Goal: Task Accomplishment & Management: Manage account settings

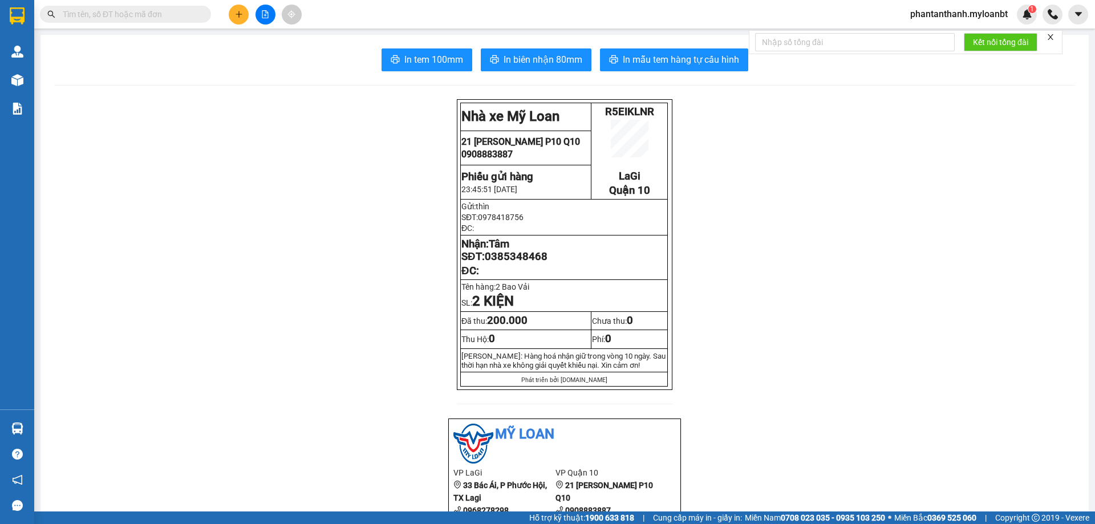
click at [977, 18] on span "phantanthanh.myloanbt" at bounding box center [959, 14] width 116 height 14
click at [927, 37] on span "Đăng xuất" at bounding box center [963, 35] width 93 height 13
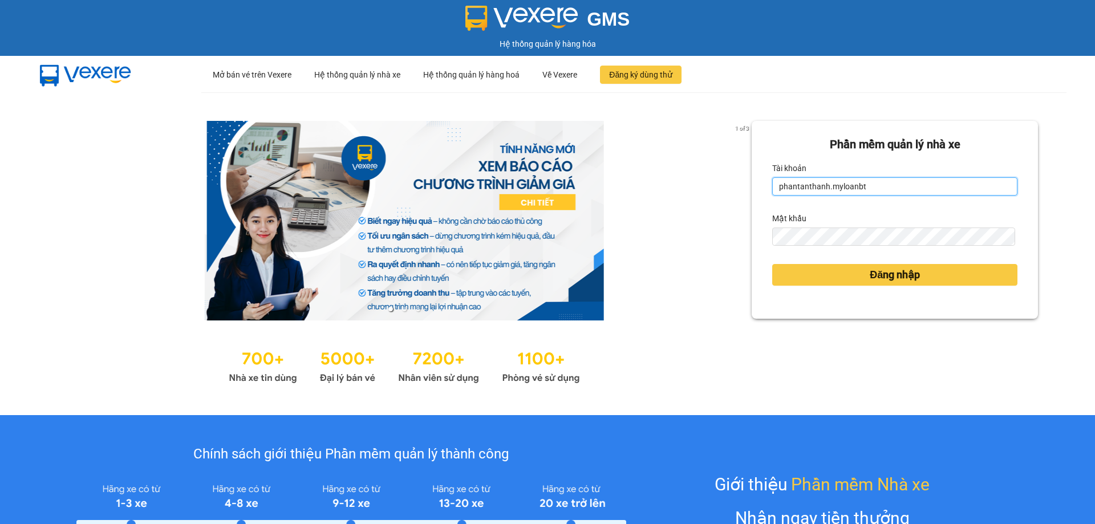
click at [860, 180] on input "phantanthanh.myloanbt" at bounding box center [894, 186] width 245 height 18
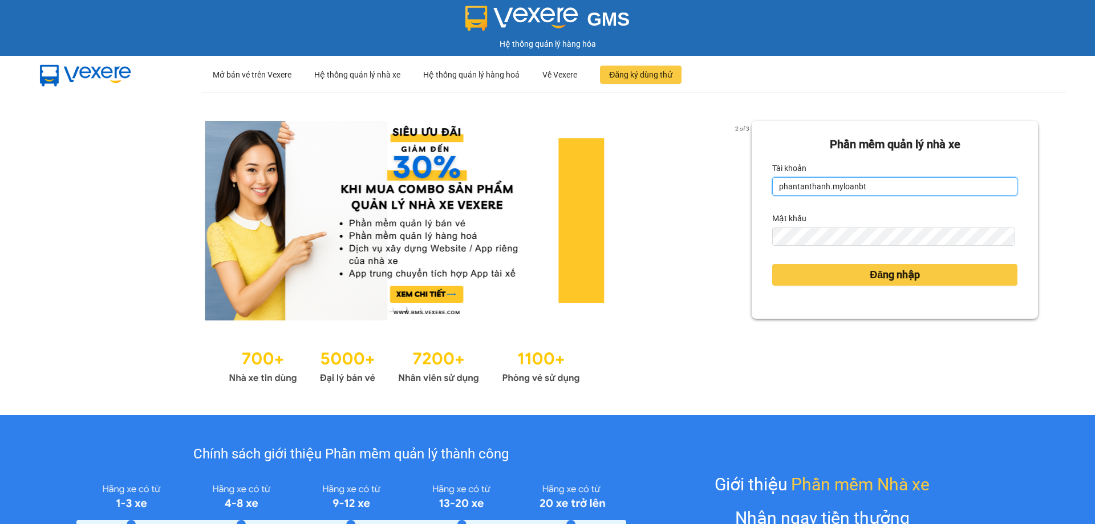
type input "ngocduy.myloanbt"
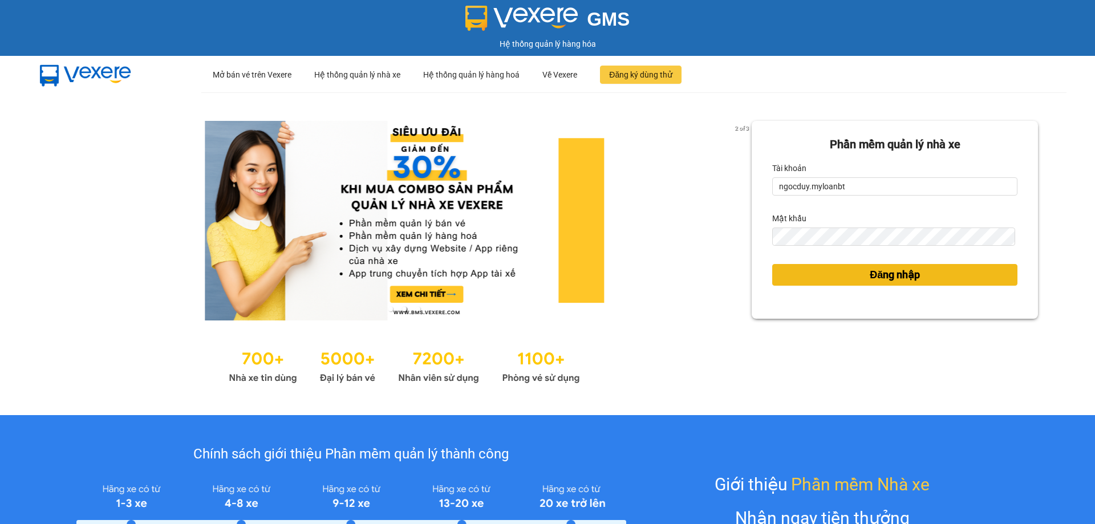
click at [786, 274] on button "Đăng nhập" at bounding box center [894, 275] width 245 height 22
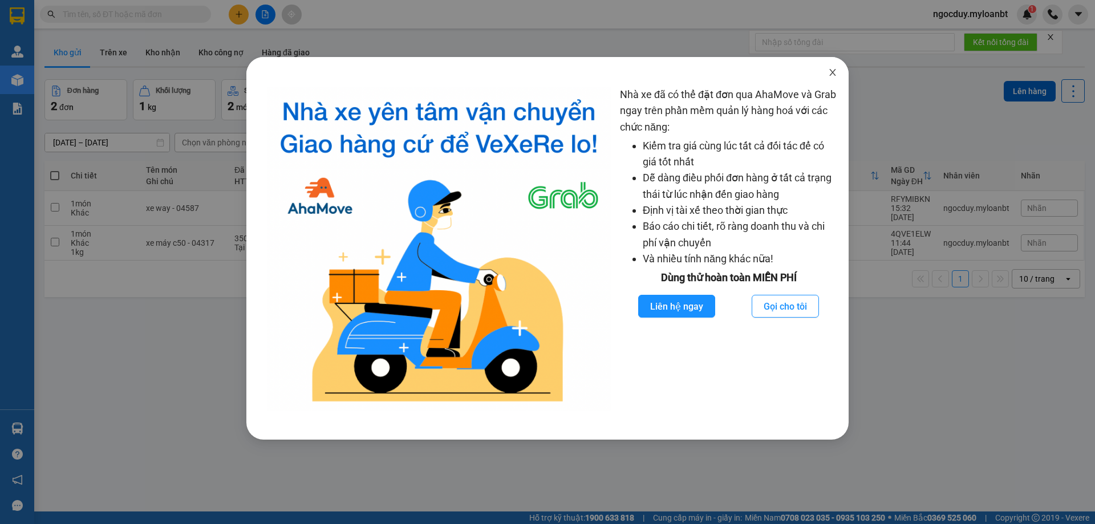
click at [831, 73] on icon "close" at bounding box center [832, 72] width 9 height 9
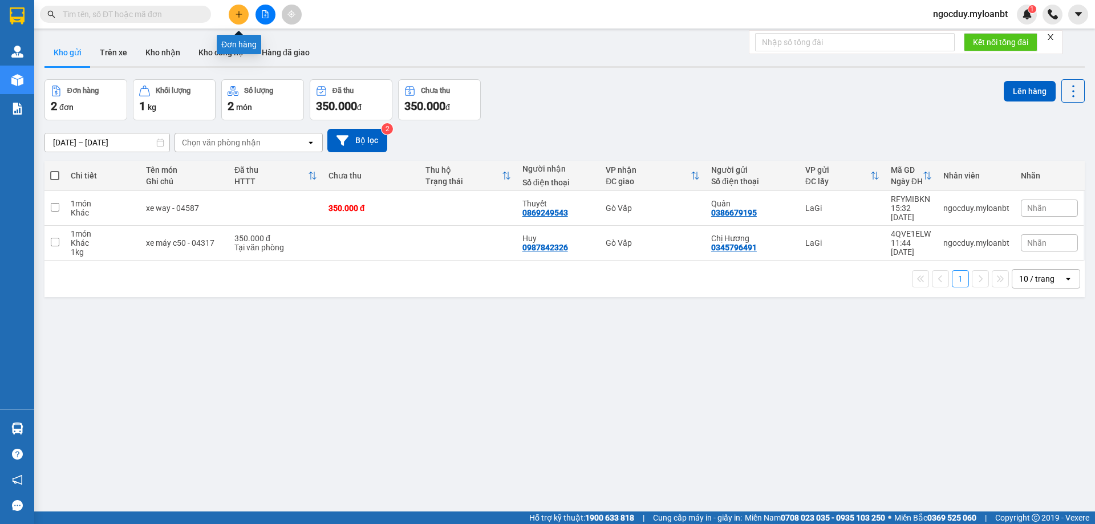
click at [245, 13] on button at bounding box center [239, 15] width 20 height 20
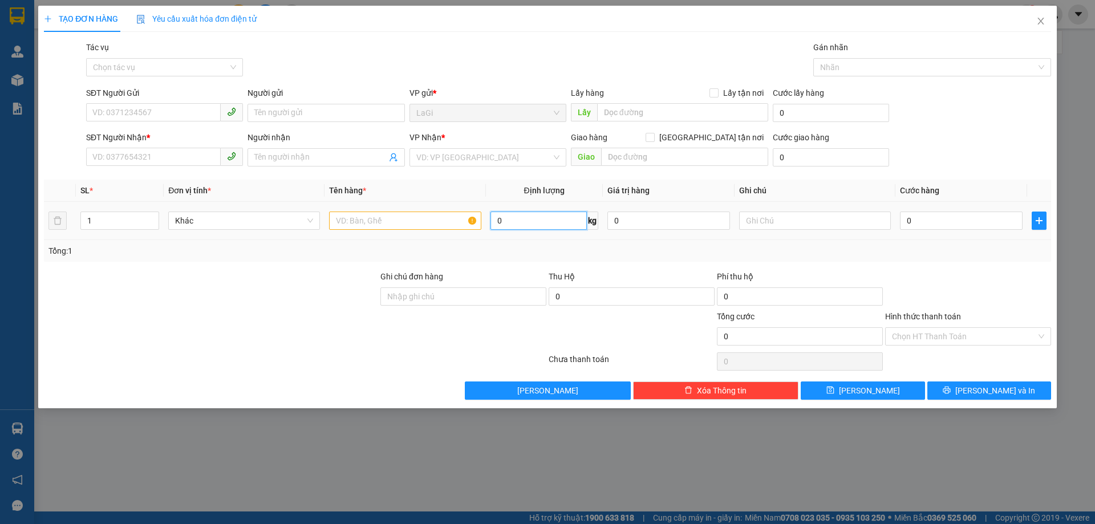
click at [536, 224] on input "0" at bounding box center [539, 221] width 96 height 18
type input "20.4"
click at [186, 114] on input "SĐT Người Gửi" at bounding box center [153, 112] width 135 height 18
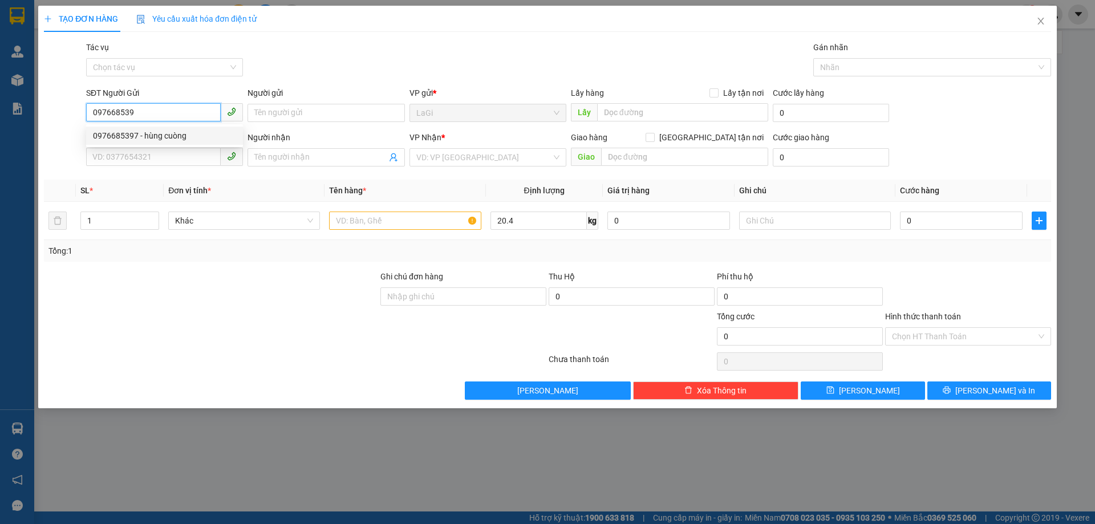
click at [177, 138] on div "0976685397 - hùng cuòng" at bounding box center [164, 135] width 143 height 13
type input "0976685397"
type input "hùng cuòng"
type input "0708967628"
type input "như"
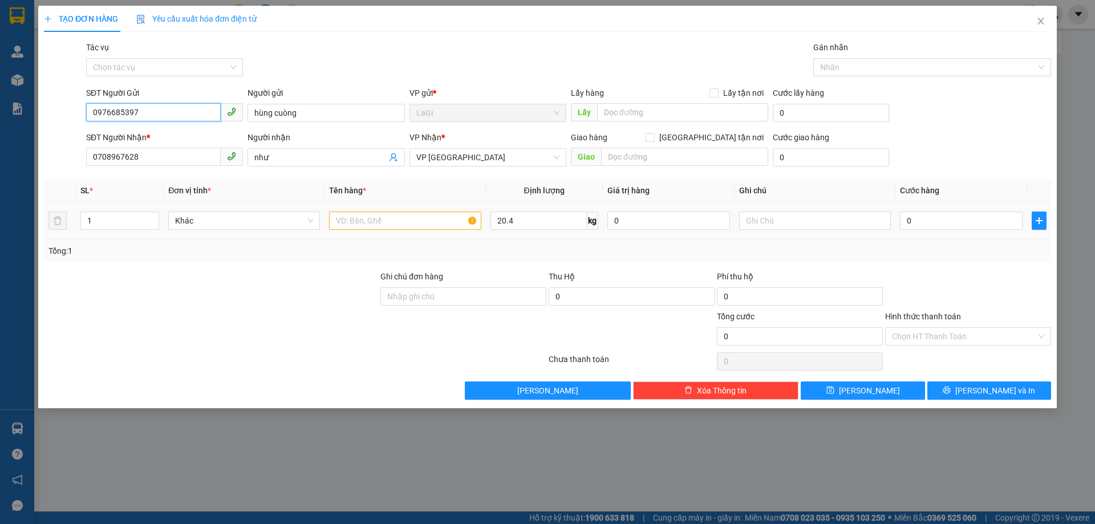
type input "0976685397"
click at [437, 220] on input "text" at bounding box center [405, 221] width 152 height 18
type input "t - hs"
click at [1010, 222] on input "0" at bounding box center [961, 221] width 123 height 18
click at [552, 159] on span "VP [GEOGRAPHIC_DATA]" at bounding box center [487, 157] width 143 height 17
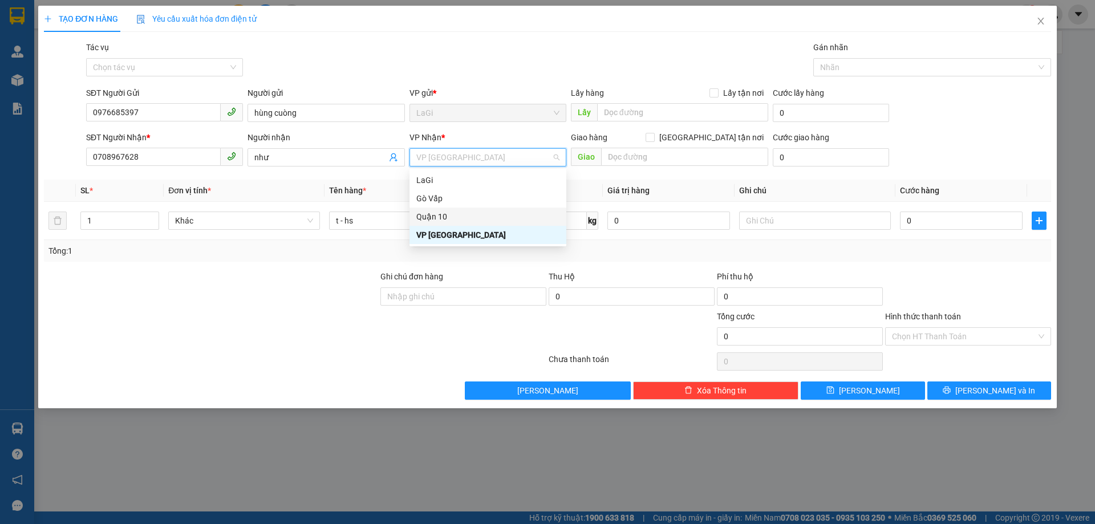
click at [442, 210] on div "Quận 10" at bounding box center [487, 216] width 143 height 13
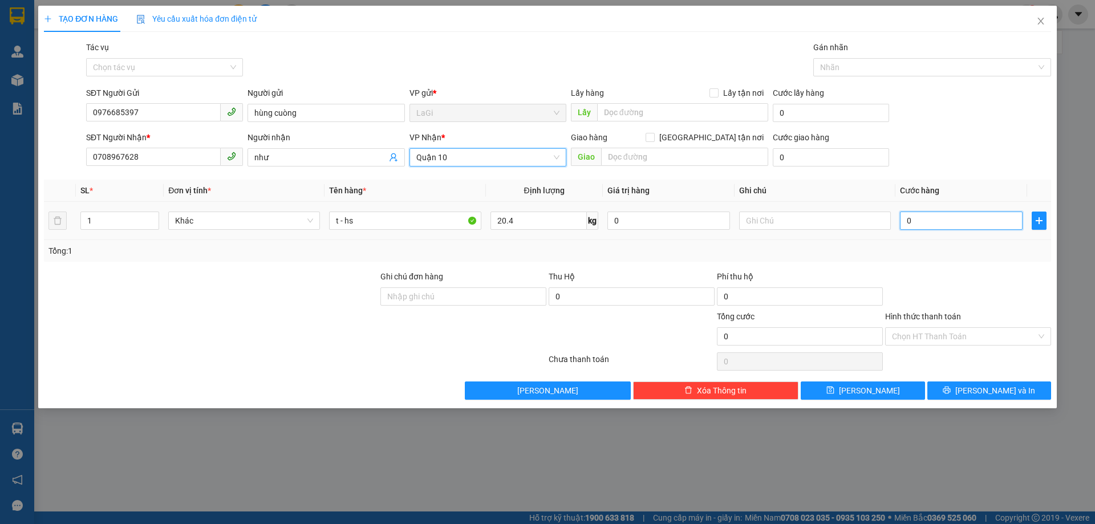
click at [936, 220] on input "0" at bounding box center [961, 221] width 123 height 18
type input "6"
type input "60"
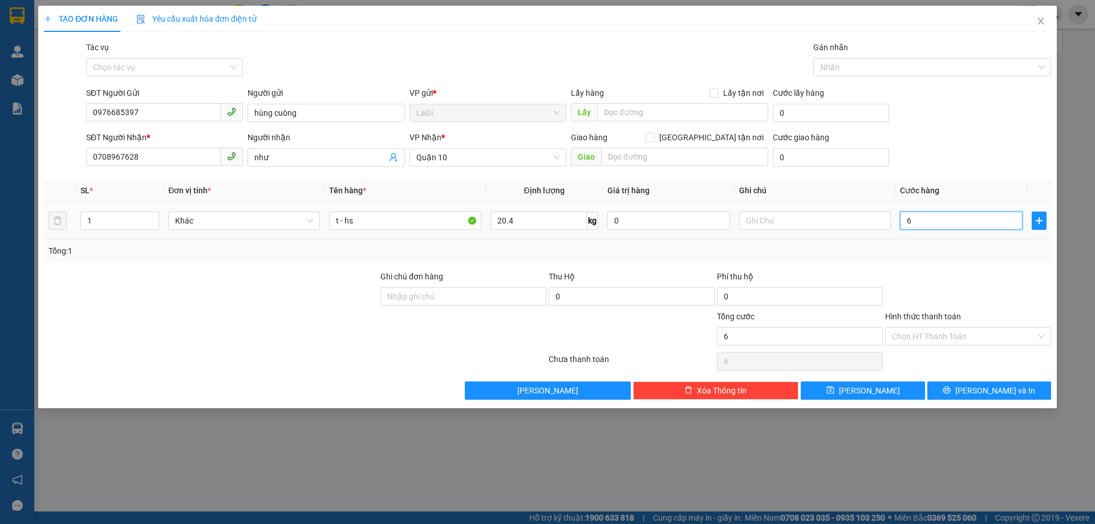
type input "60"
type input "600"
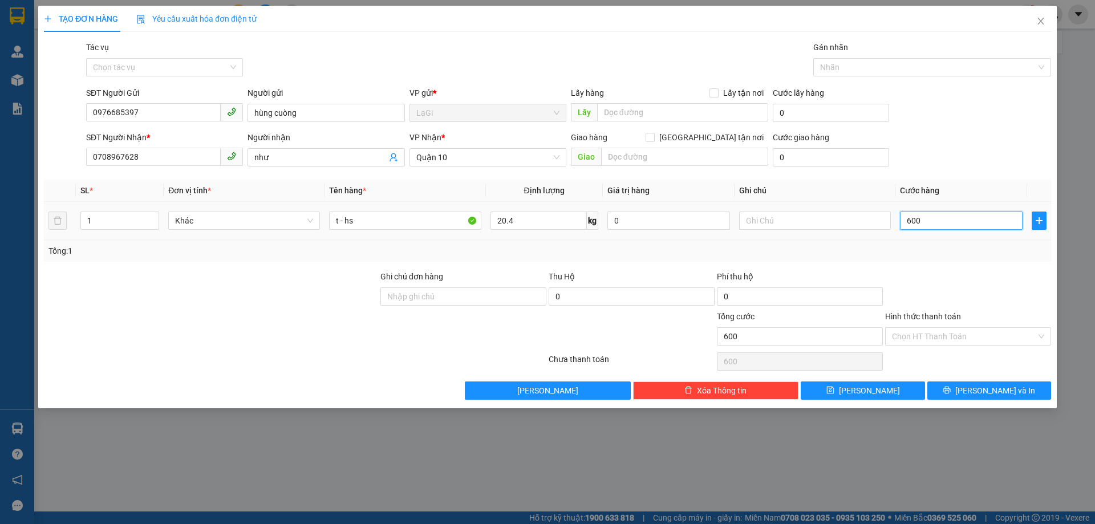
type input "6.000"
type input "60.000"
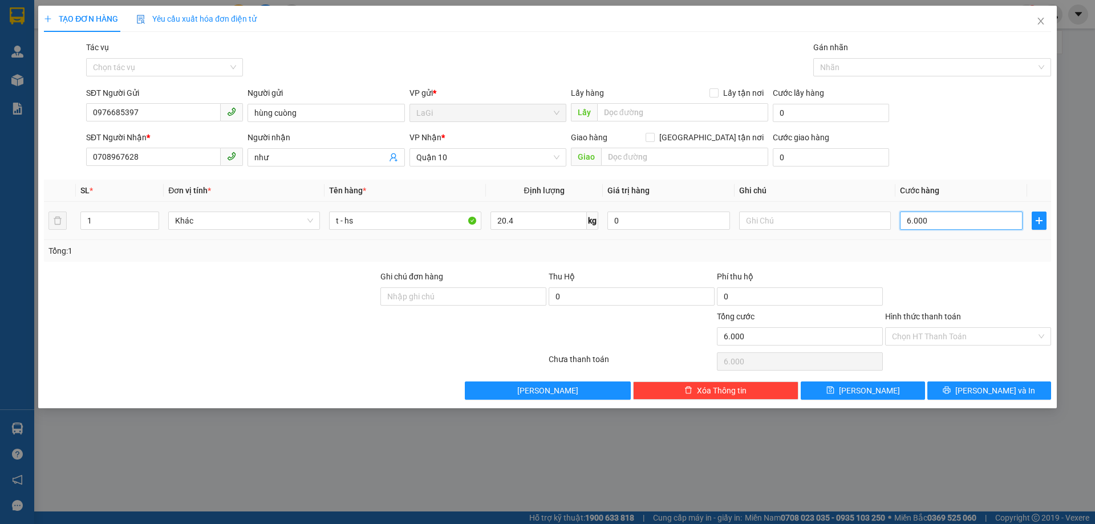
type input "60.000"
click at [955, 331] on input "Hình thức thanh toán" at bounding box center [964, 336] width 144 height 17
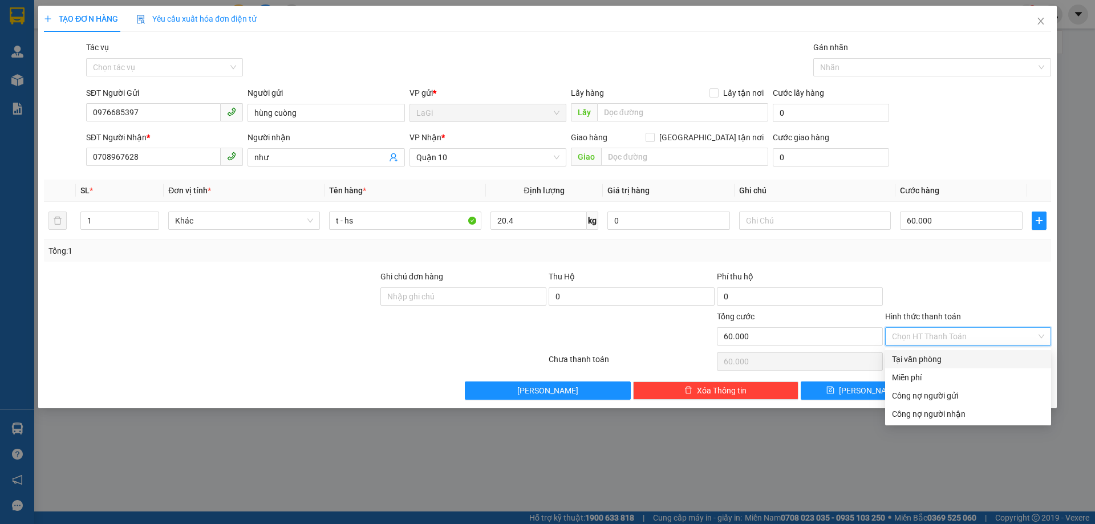
click at [951, 356] on div "Tại văn phòng" at bounding box center [968, 359] width 152 height 13
type input "0"
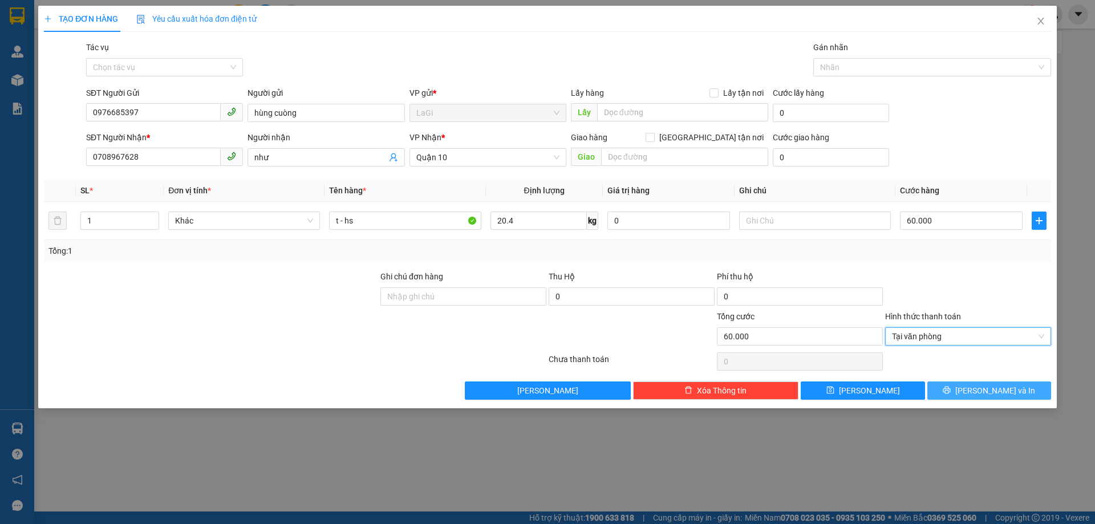
click at [959, 394] on button "[PERSON_NAME] và In" at bounding box center [989, 391] width 124 height 18
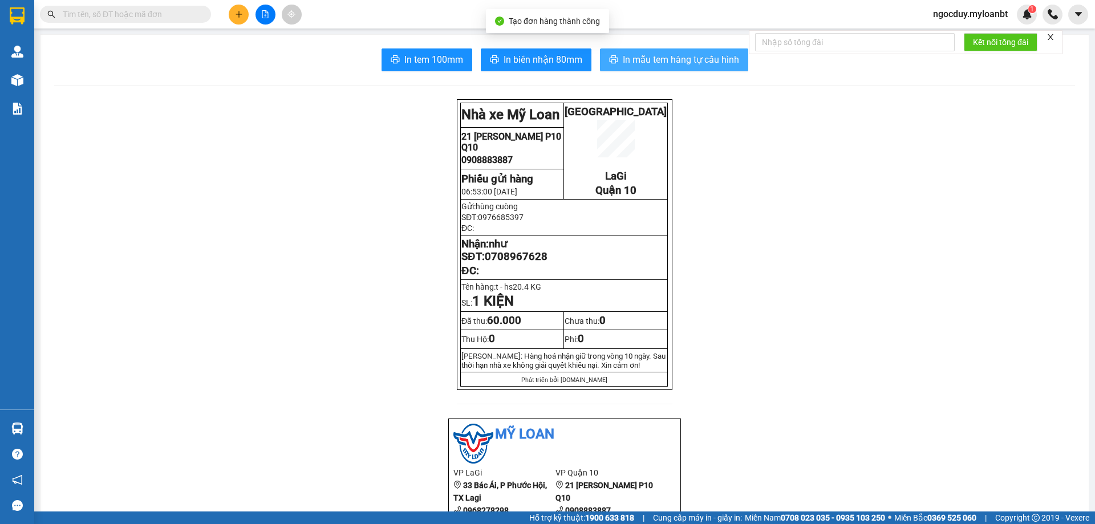
click at [667, 54] on span "In mẫu tem hàng tự cấu hình" at bounding box center [681, 59] width 116 height 14
click at [683, 60] on span "In mẫu tem hàng tự cấu hình" at bounding box center [681, 59] width 116 height 14
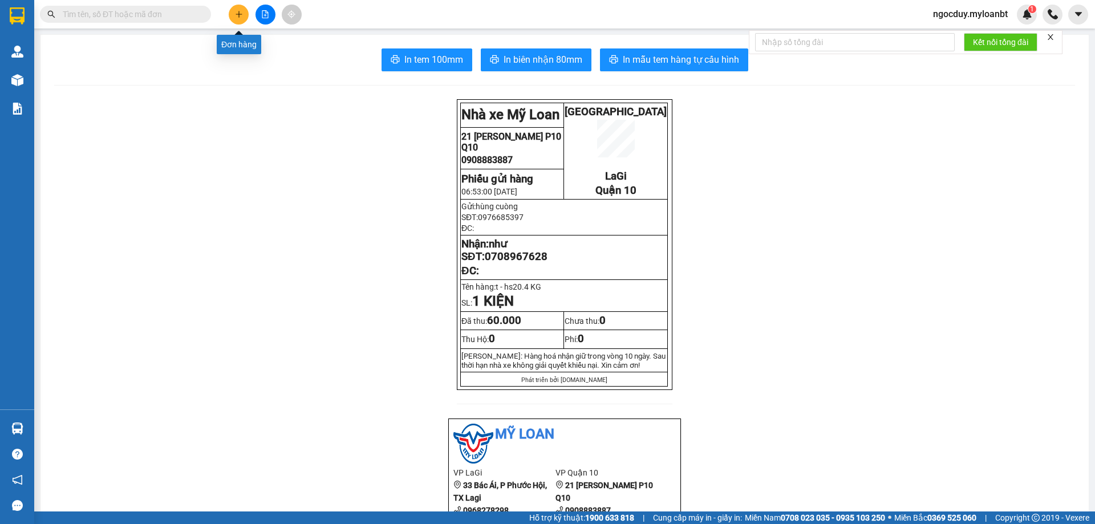
click at [240, 21] on button at bounding box center [239, 15] width 20 height 20
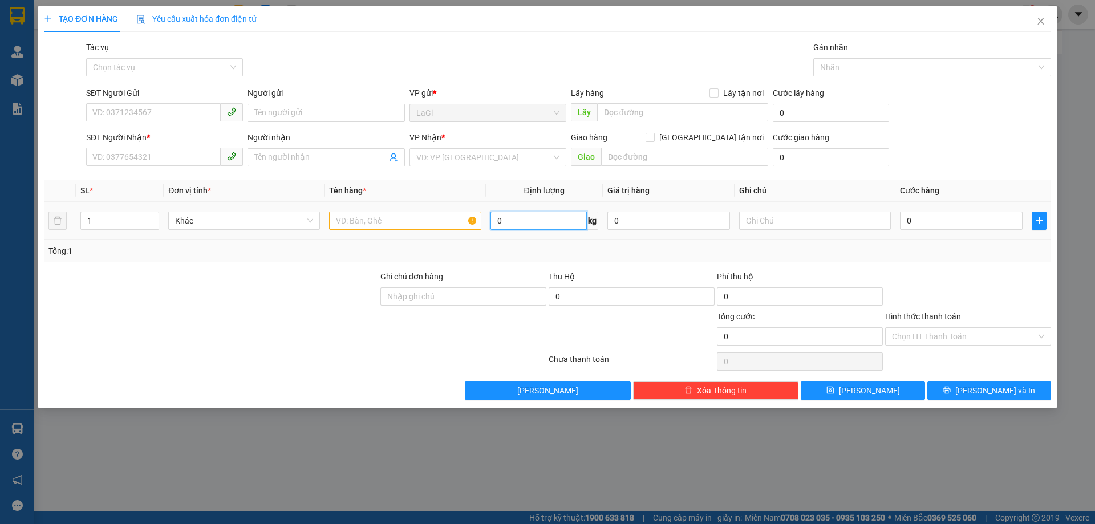
click at [517, 225] on input "0" at bounding box center [539, 221] width 96 height 18
type input "22"
click at [166, 109] on input "SĐT Người Gửi" at bounding box center [153, 112] width 135 height 18
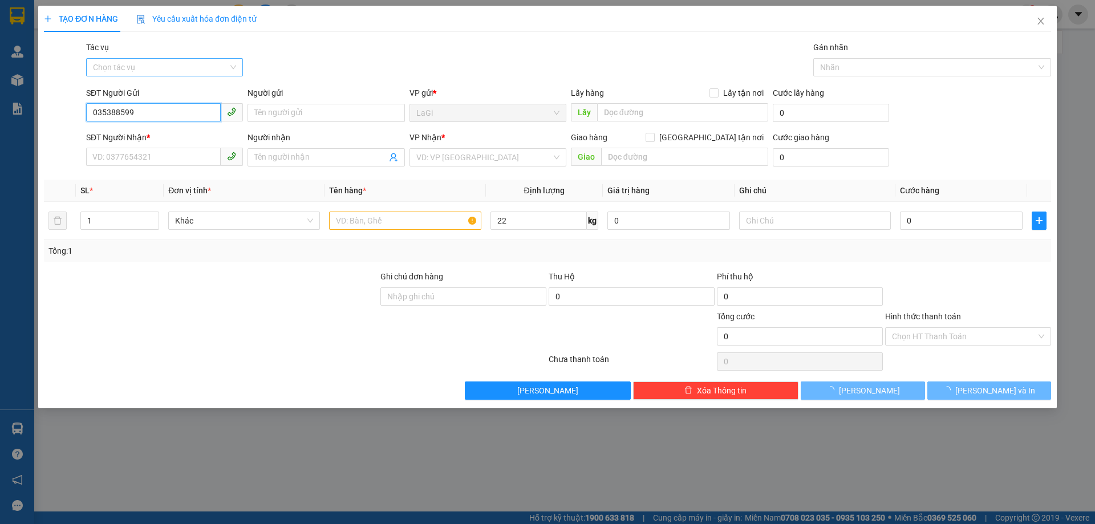
type input "0353885992"
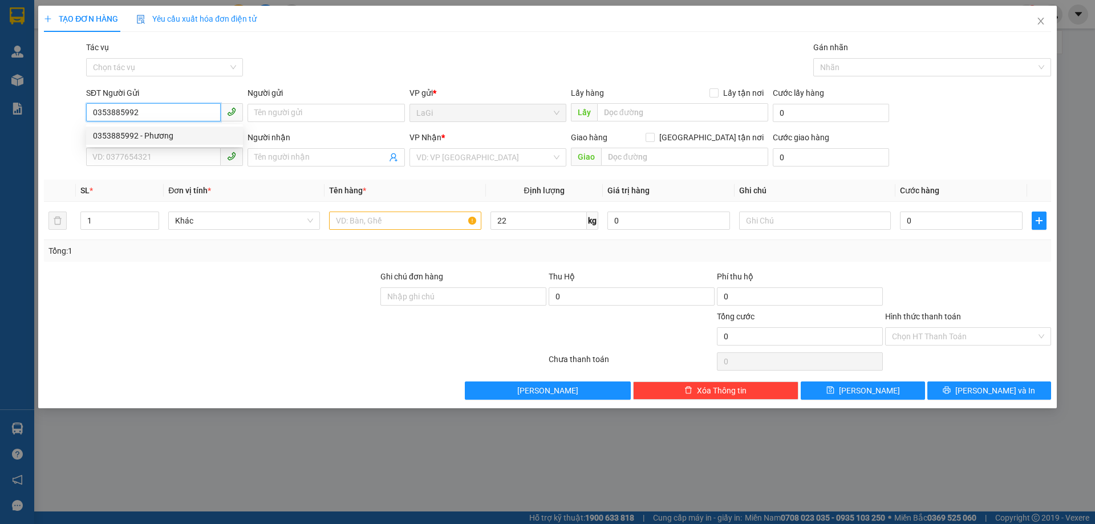
click at [193, 134] on div "0353885992 - Phương" at bounding box center [164, 135] width 143 height 13
type input "Phương"
type input "0367343465"
type input "Đạt"
type input "0353885992"
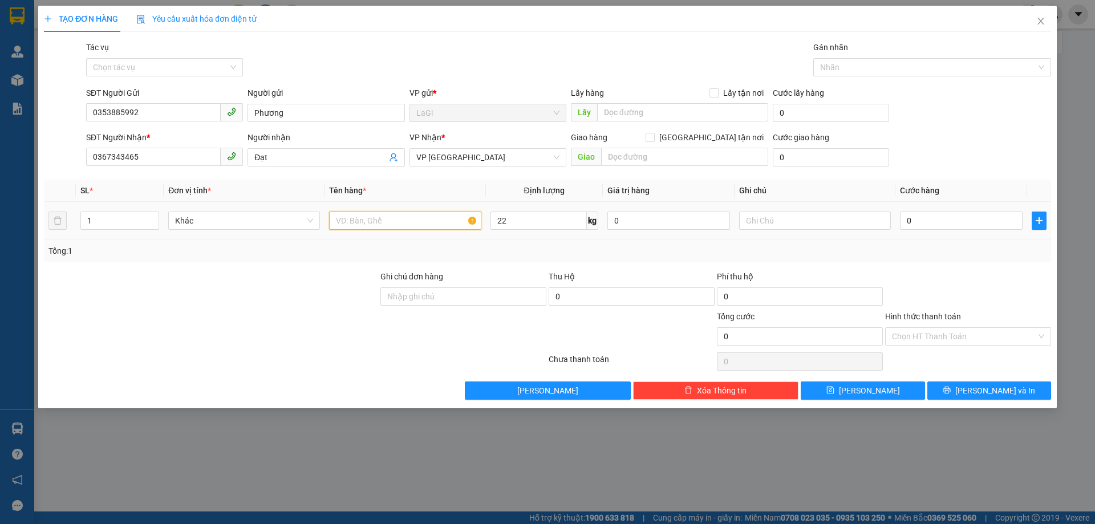
click at [375, 220] on input "text" at bounding box center [405, 221] width 152 height 18
type input "t - hs"
click at [1019, 215] on input "0" at bounding box center [961, 221] width 123 height 18
type input "7"
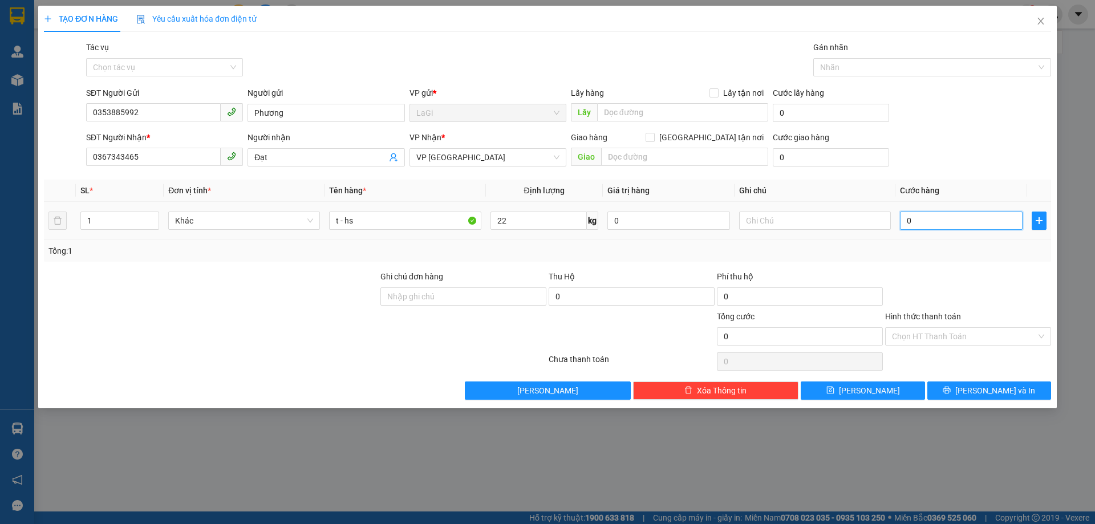
type input "7"
type input "70"
type input "700"
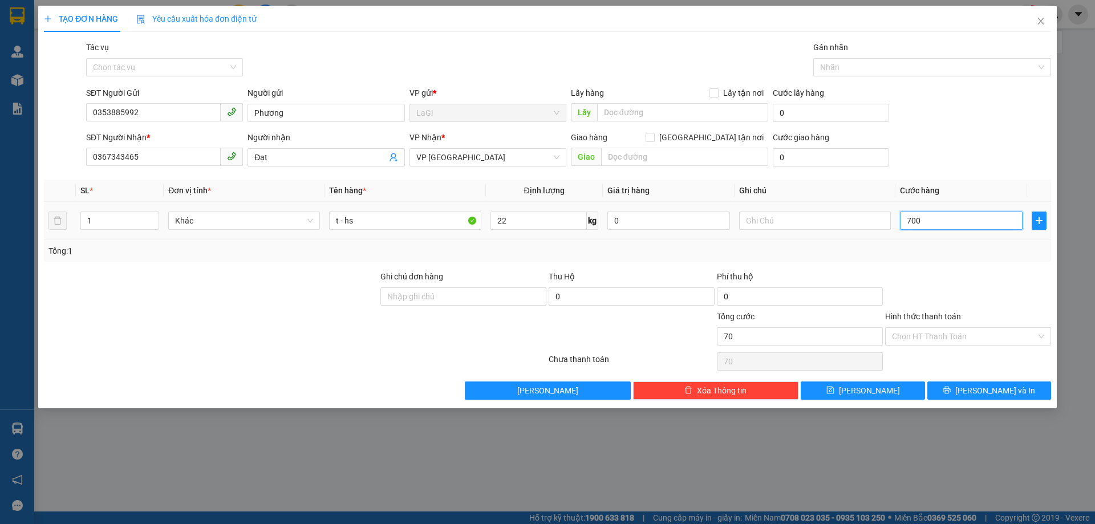
type input "700"
type input "7.000"
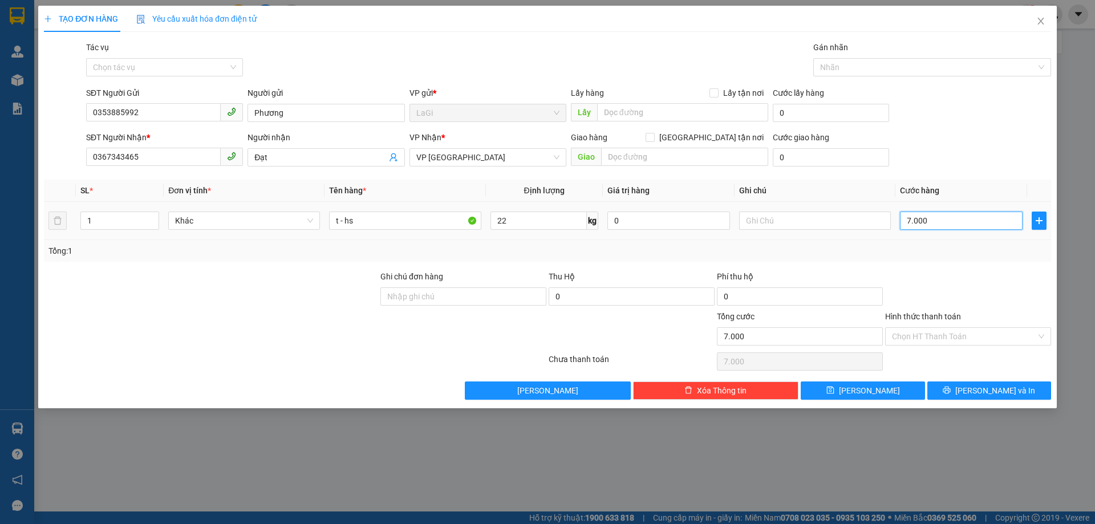
type input "70.000"
click at [1006, 329] on input "Hình thức thanh toán" at bounding box center [964, 336] width 144 height 17
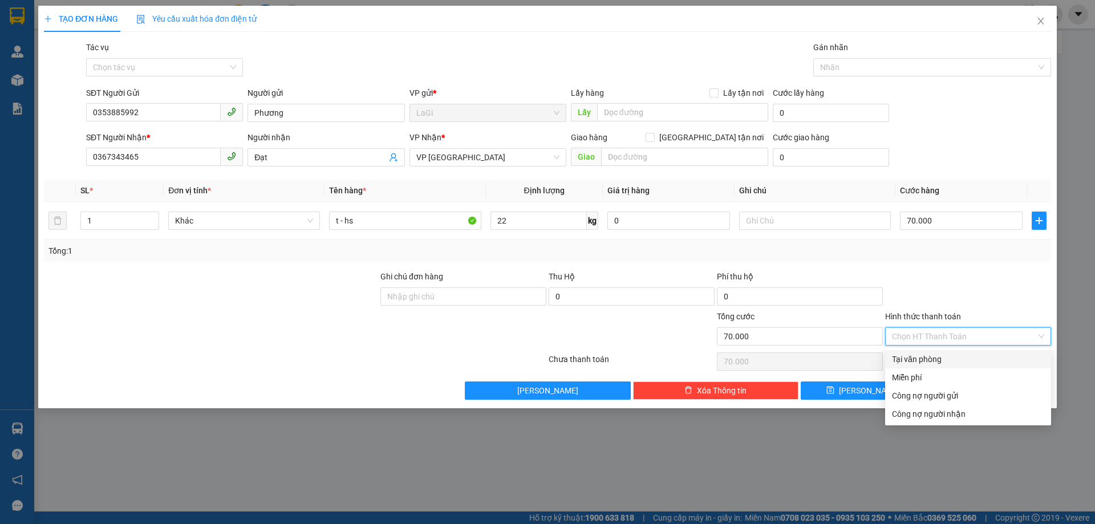
click at [958, 362] on div "Tại văn phòng" at bounding box center [968, 359] width 152 height 13
type input "0"
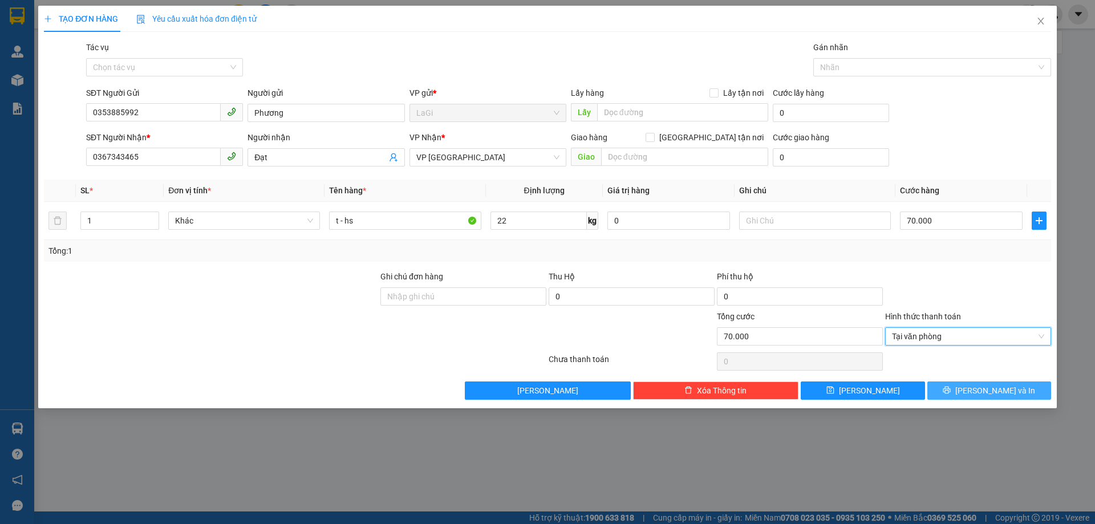
click at [966, 386] on button "[PERSON_NAME] và In" at bounding box center [989, 391] width 124 height 18
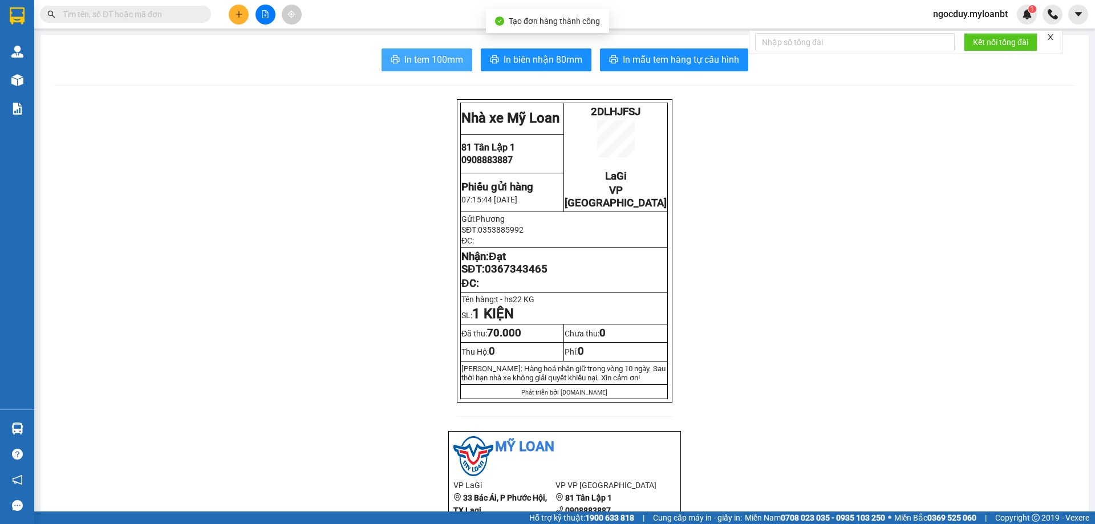
click at [406, 57] on span "In tem 100mm" at bounding box center [433, 59] width 59 height 14
click at [251, 11] on div at bounding box center [265, 15] width 86 height 20
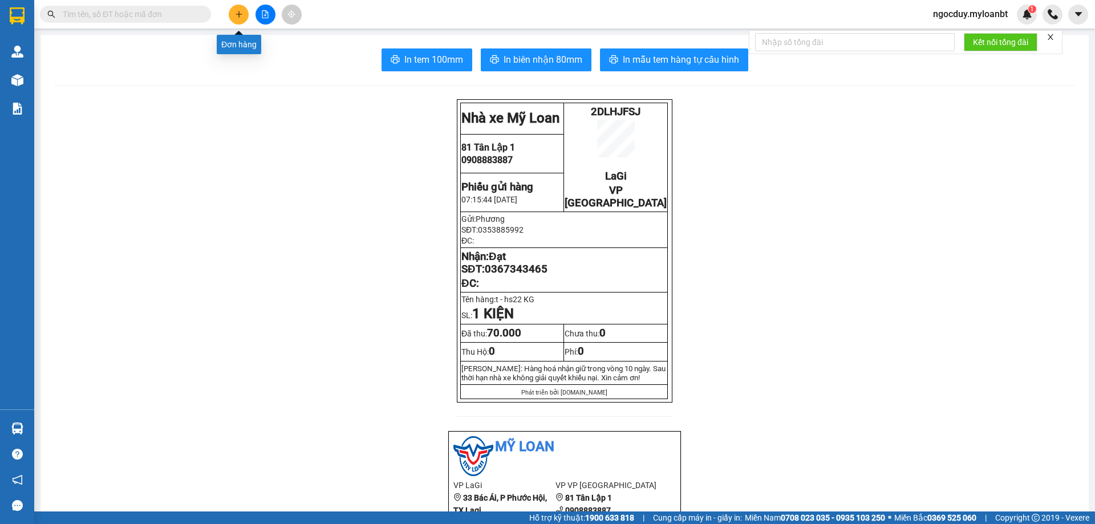
click at [240, 15] on icon "plus" at bounding box center [239, 14] width 8 height 8
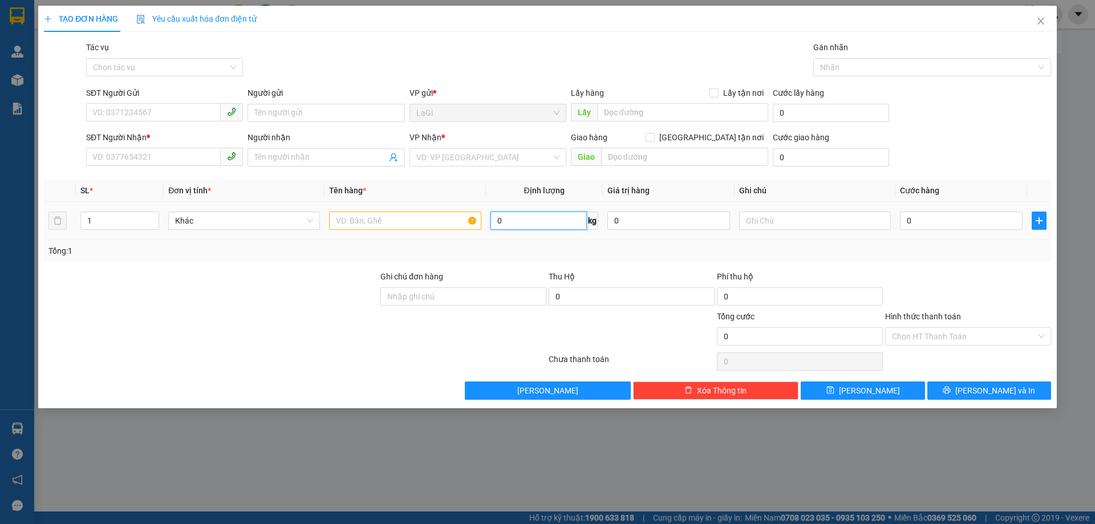
click at [552, 219] on input "0" at bounding box center [539, 221] width 96 height 18
type input "5.95"
click at [117, 112] on input "SĐT Người Gửi" at bounding box center [153, 112] width 135 height 18
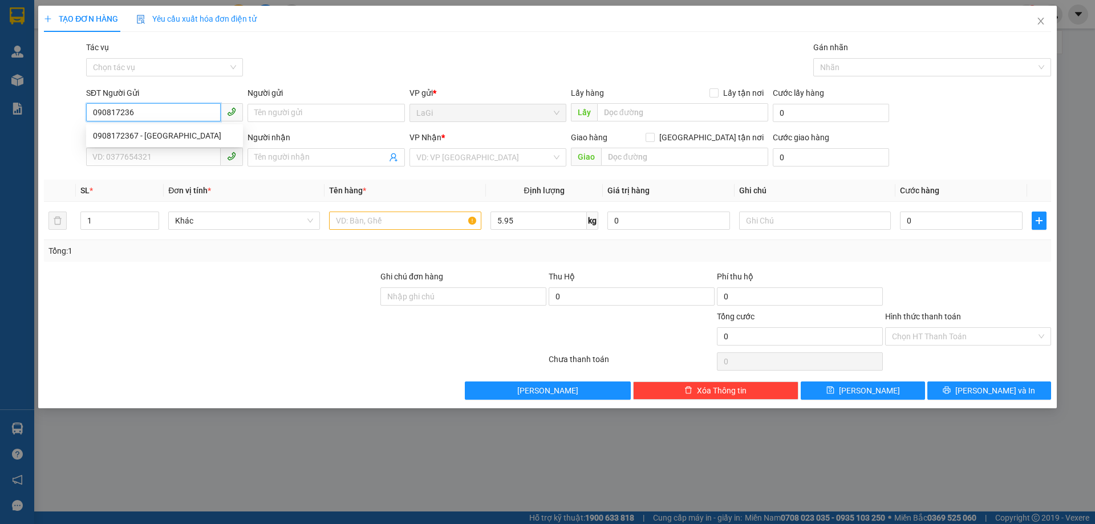
type input "0908172367"
click at [146, 140] on div "0908172367 - [GEOGRAPHIC_DATA]" at bounding box center [164, 135] width 143 height 13
type input "[PERSON_NAME]"
type input "0819121205"
type input "Thư"
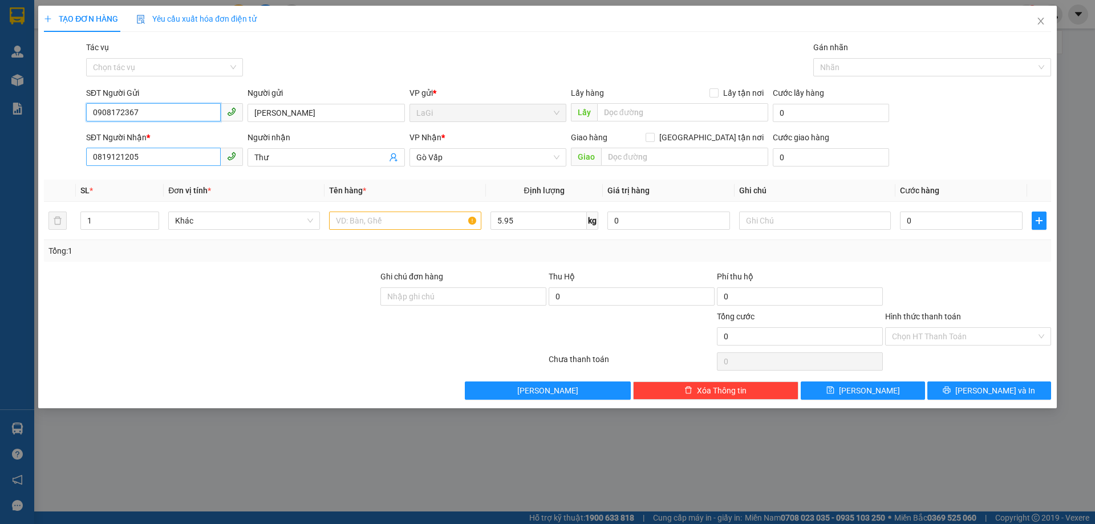
type input "0908172367"
click at [169, 157] on input "0819121205" at bounding box center [153, 157] width 135 height 18
click at [151, 184] on div "0819121205 - Thư" at bounding box center [164, 180] width 143 height 13
type input "0819121205"
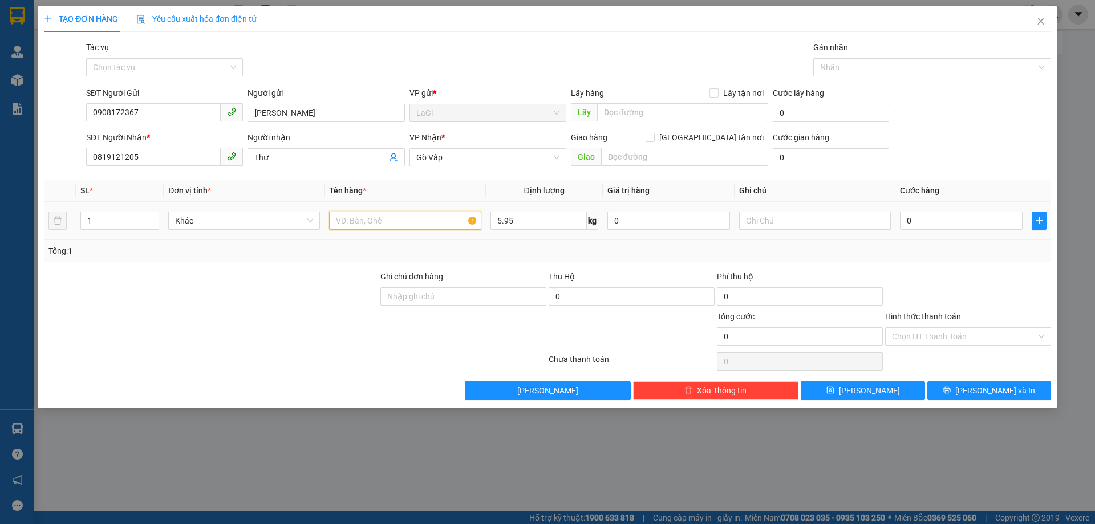
click at [402, 218] on input "text" at bounding box center [405, 221] width 152 height 18
type input "t - đồ ăn"
click at [654, 139] on input "[GEOGRAPHIC_DATA] tận nơi" at bounding box center [650, 137] width 8 height 8
checkbox input "true"
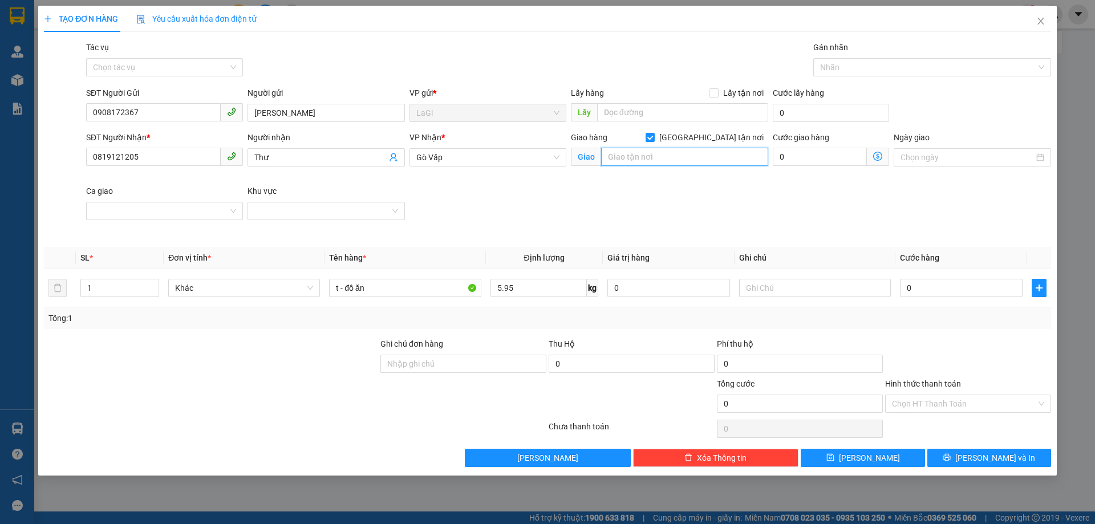
click at [687, 155] on input "text" at bounding box center [684, 157] width 167 height 18
type input "[STREET_ADDRESS]"
click at [787, 158] on input "0" at bounding box center [820, 157] width 94 height 18
type input "5"
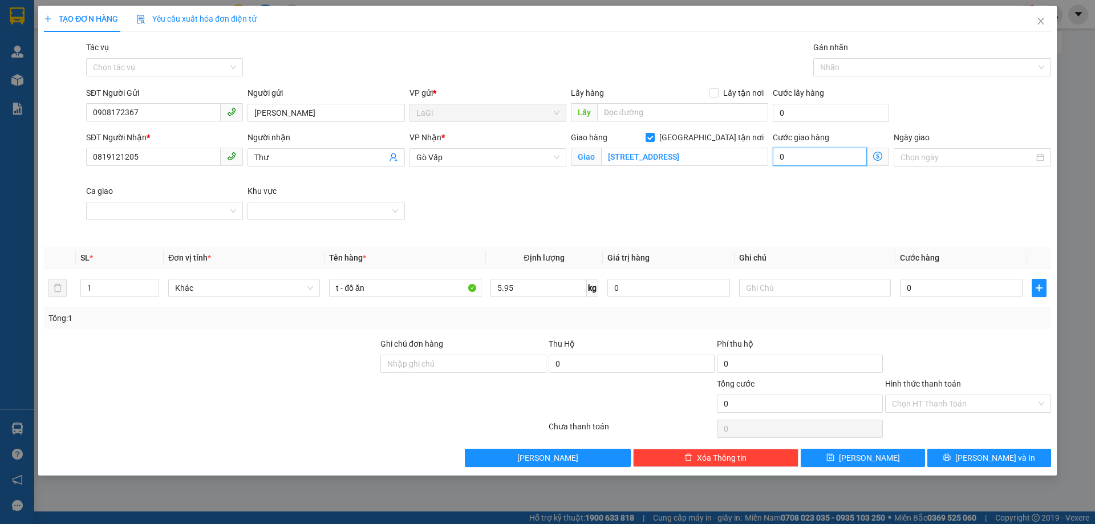
type input "5"
type input "50"
type input "500"
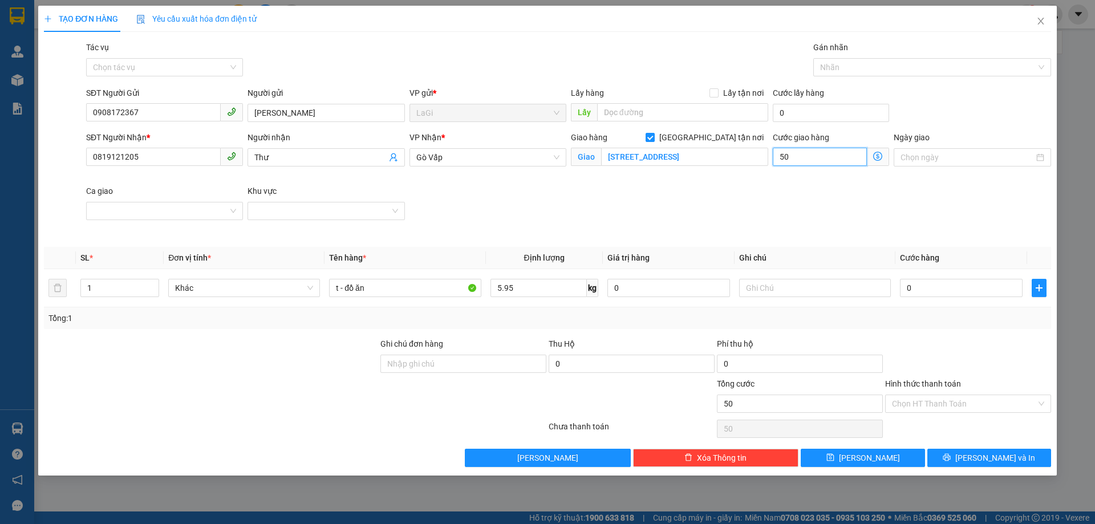
type input "500"
type input "5.000"
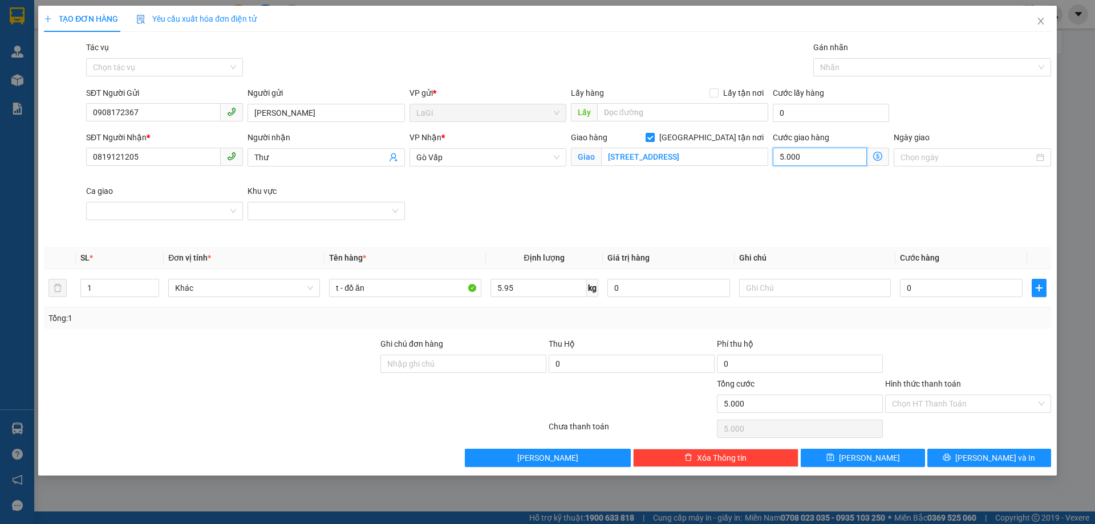
type input "50.000"
click at [964, 283] on input "0" at bounding box center [961, 288] width 123 height 18
type input "5"
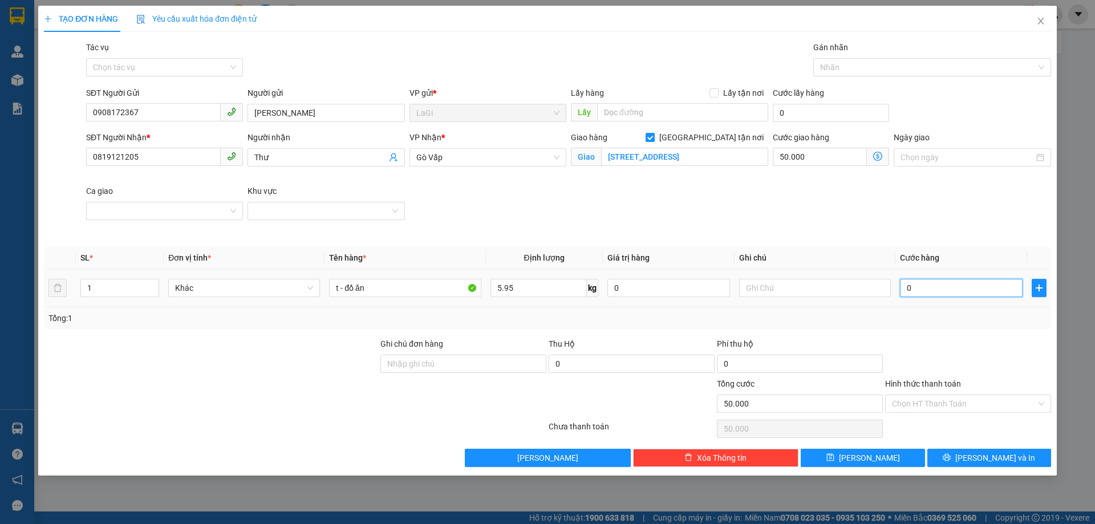
type input "50.005"
type input "50"
type input "50.050"
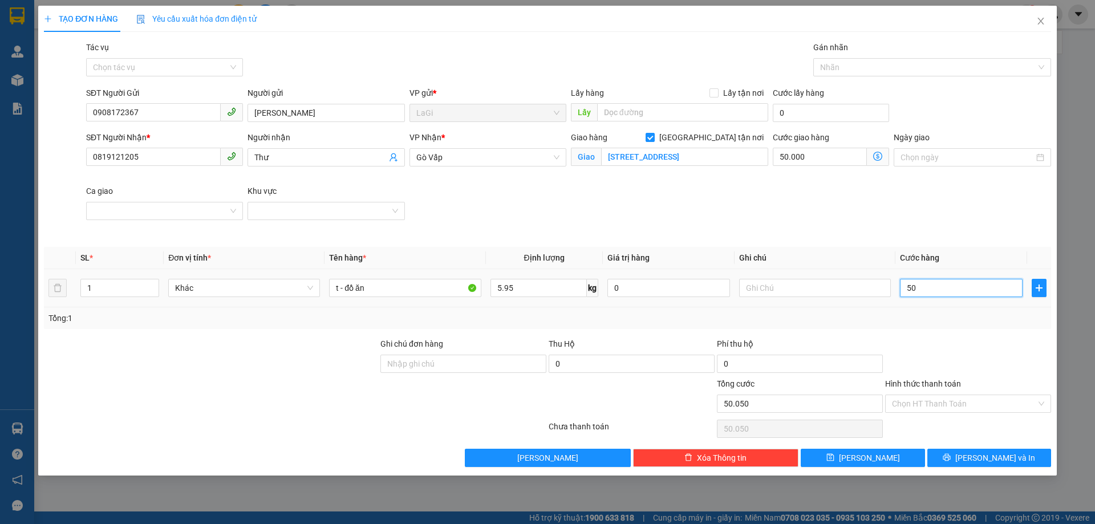
type input "500"
type input "50.500"
type input "5.000"
type input "55.000"
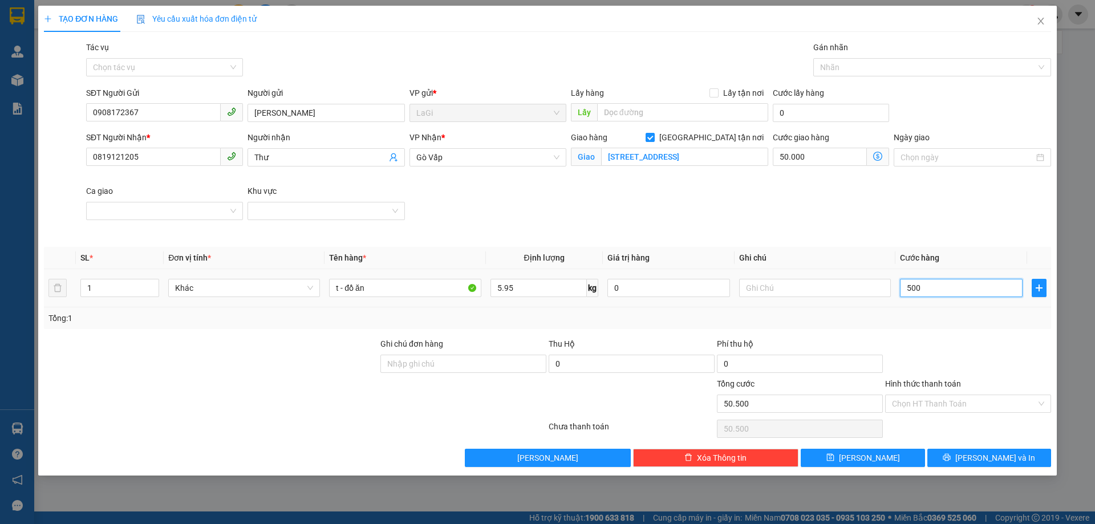
type input "55.000"
type input "50.000"
type input "100.000"
type input "50.000"
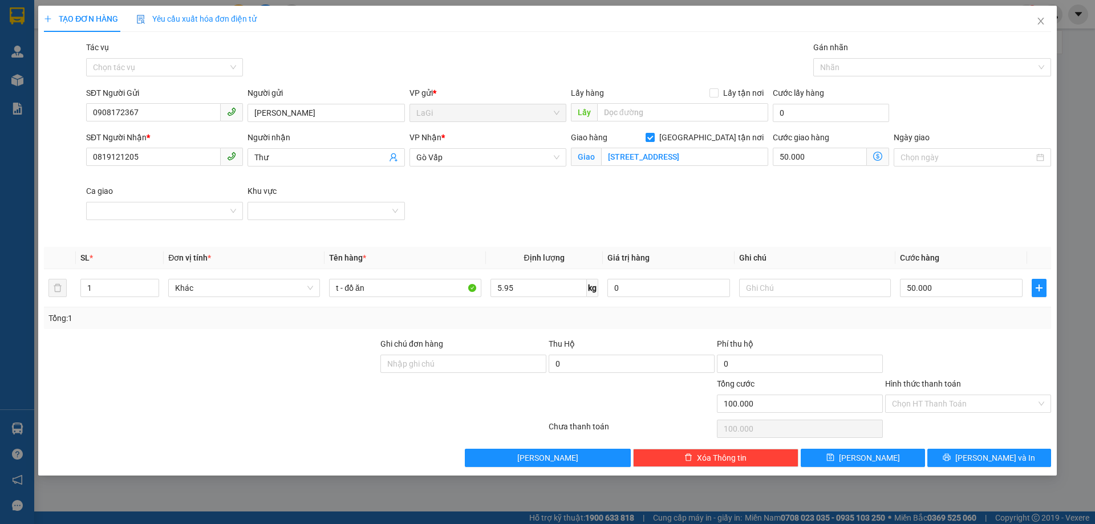
click at [958, 341] on div at bounding box center [968, 358] width 168 height 40
click at [946, 403] on input "Hình thức thanh toán" at bounding box center [964, 403] width 144 height 17
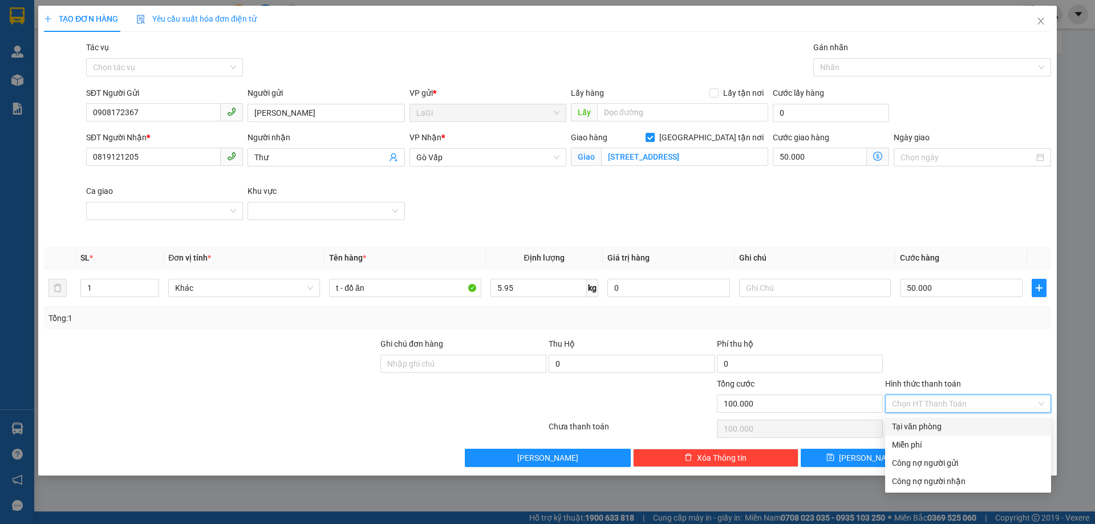
click at [943, 425] on div "Tại văn phòng" at bounding box center [968, 426] width 152 height 13
type input "0"
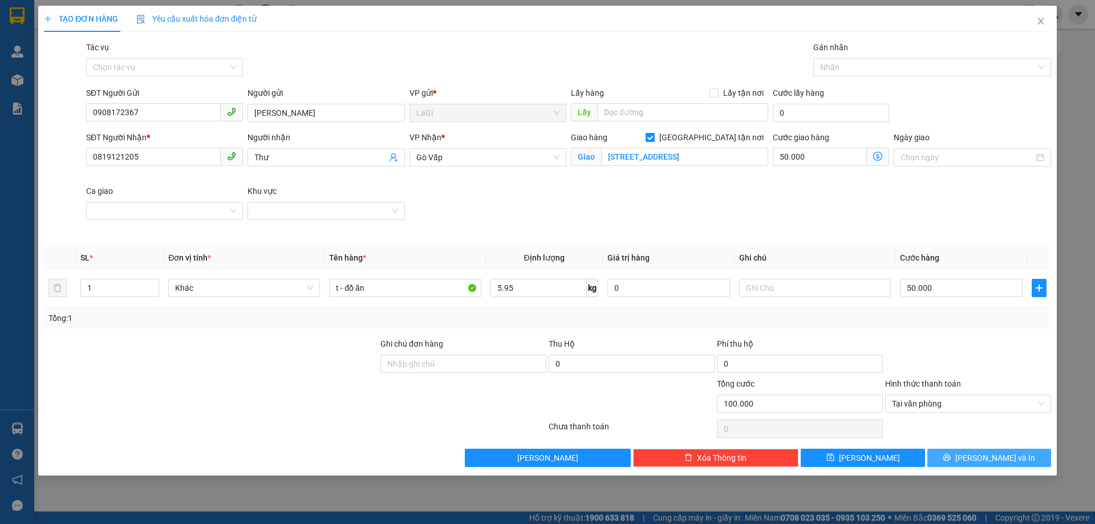
click at [961, 454] on button "[PERSON_NAME] và In" at bounding box center [989, 458] width 124 height 18
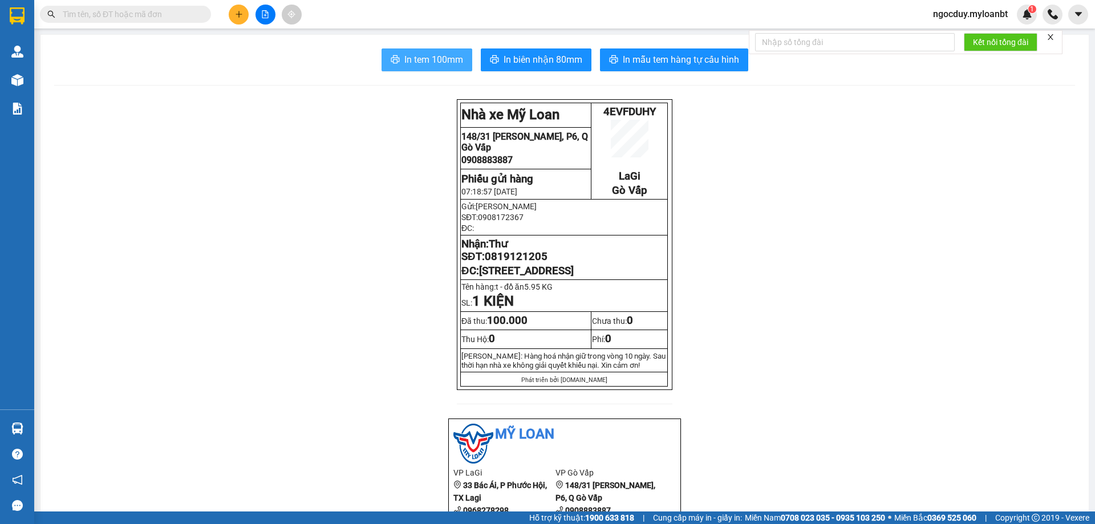
click at [409, 62] on span "In tem 100mm" at bounding box center [433, 59] width 59 height 14
click at [240, 15] on icon "plus" at bounding box center [239, 14] width 8 height 8
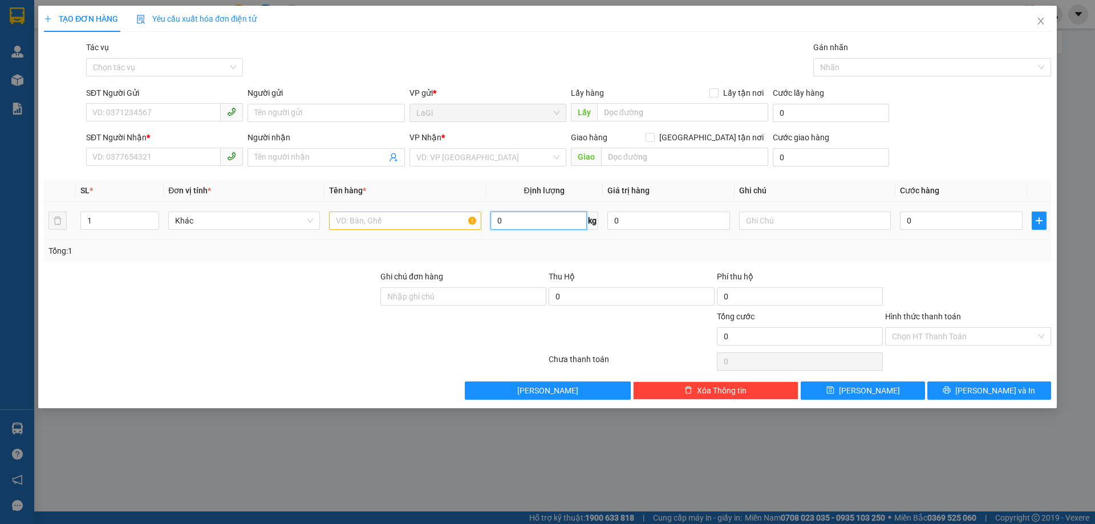
click at [518, 214] on input "0" at bounding box center [539, 221] width 96 height 18
type input "9.55"
click at [168, 119] on input "SĐT Người Gửi" at bounding box center [153, 112] width 135 height 18
type input "0388330169"
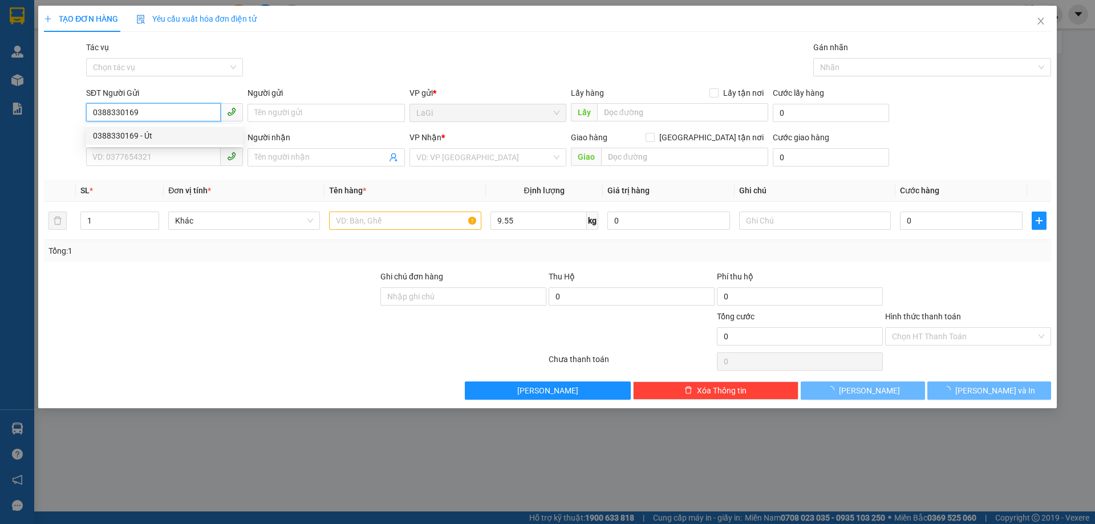
click at [159, 135] on div "0388330169 - Út" at bounding box center [164, 135] width 143 height 13
type input "Út"
type input "0971967795"
type input "Phúc"
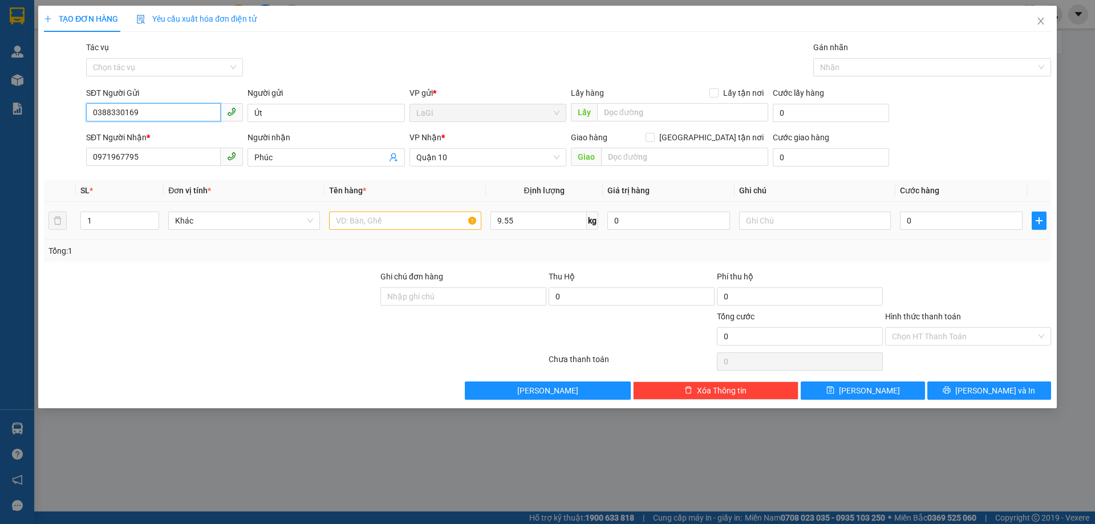
type input "0388330169"
click at [371, 225] on input "text" at bounding box center [405, 221] width 152 height 18
type input "t - hs"
click at [1006, 219] on input "0" at bounding box center [961, 221] width 123 height 18
type input "4"
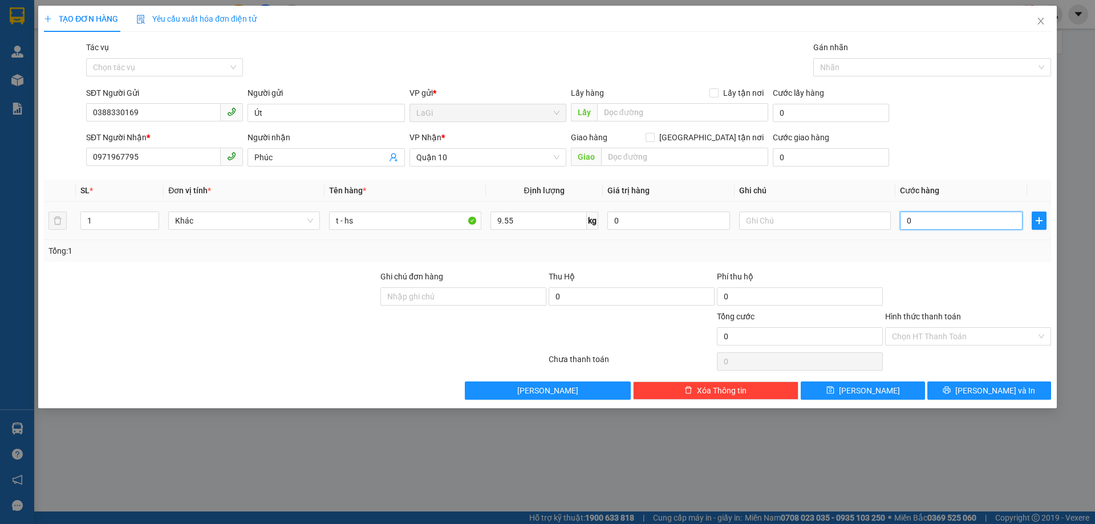
type input "4"
type input "40"
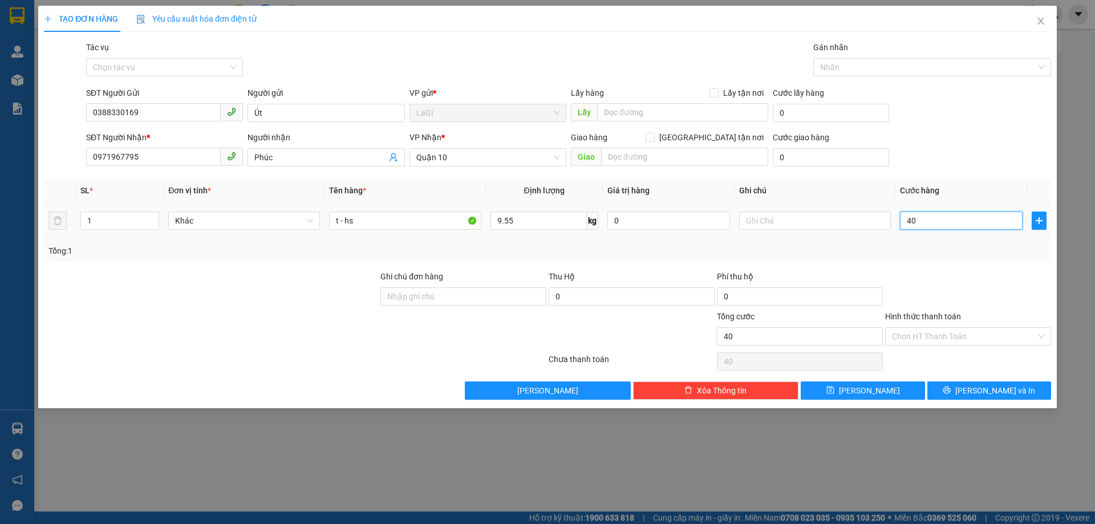
type input "400"
type input "4.000"
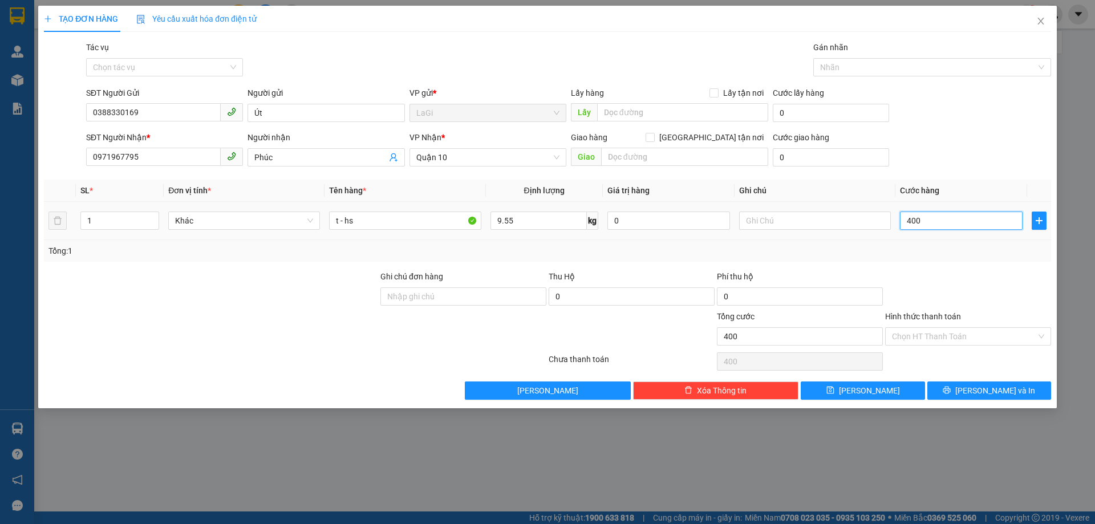
type input "4.000"
type input "40.000"
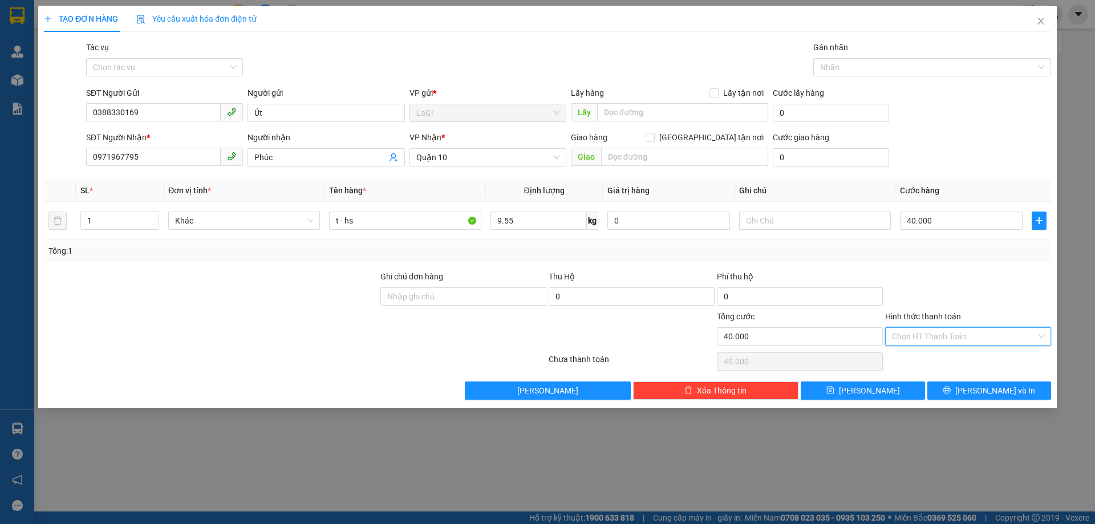
click at [976, 337] on input "Hình thức thanh toán" at bounding box center [964, 336] width 144 height 17
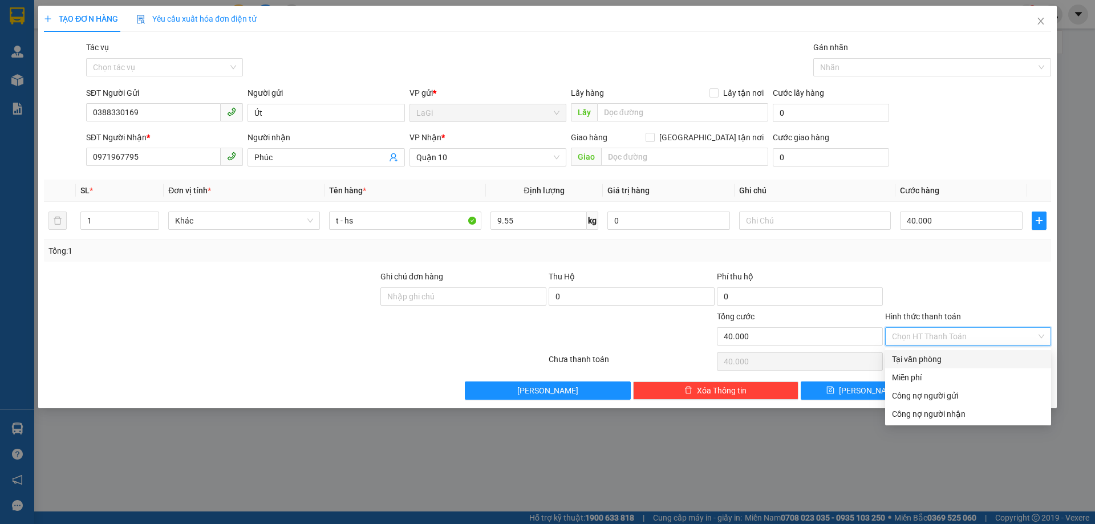
click at [962, 358] on div "Tại văn phòng" at bounding box center [968, 359] width 152 height 13
type input "0"
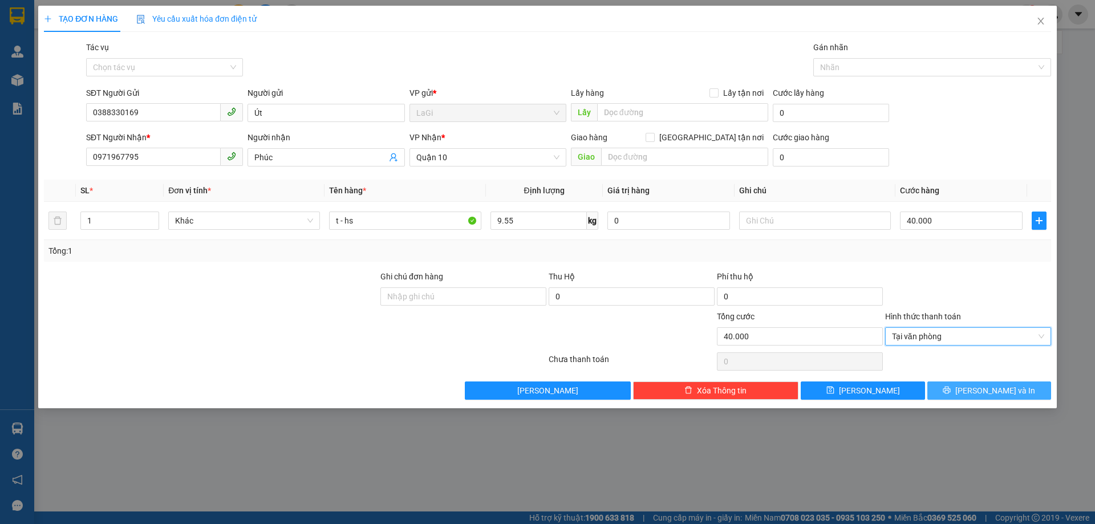
click at [951, 390] on icon "printer" at bounding box center [947, 390] width 8 height 8
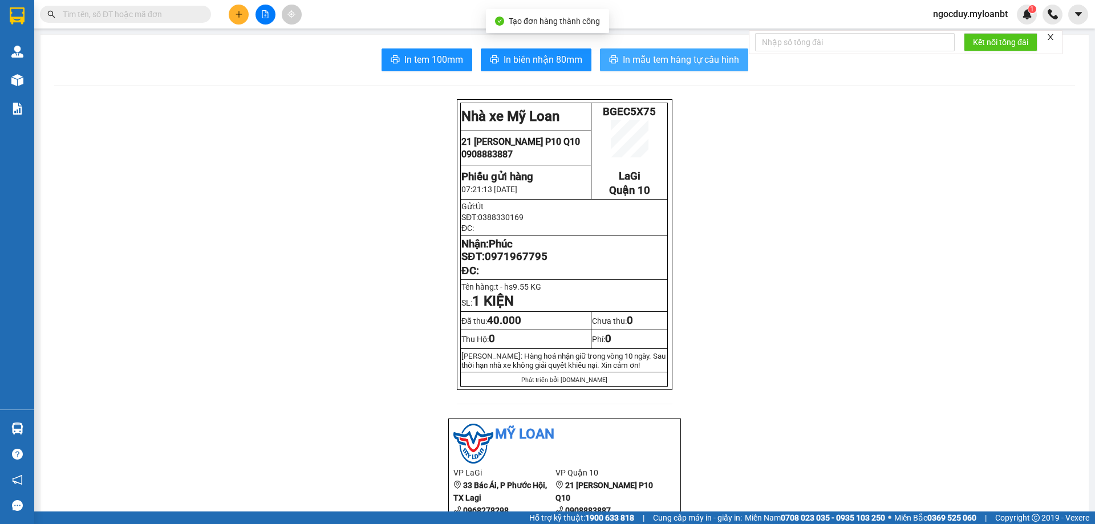
click at [628, 57] on span "In mẫu tem hàng tự cấu hình" at bounding box center [681, 59] width 116 height 14
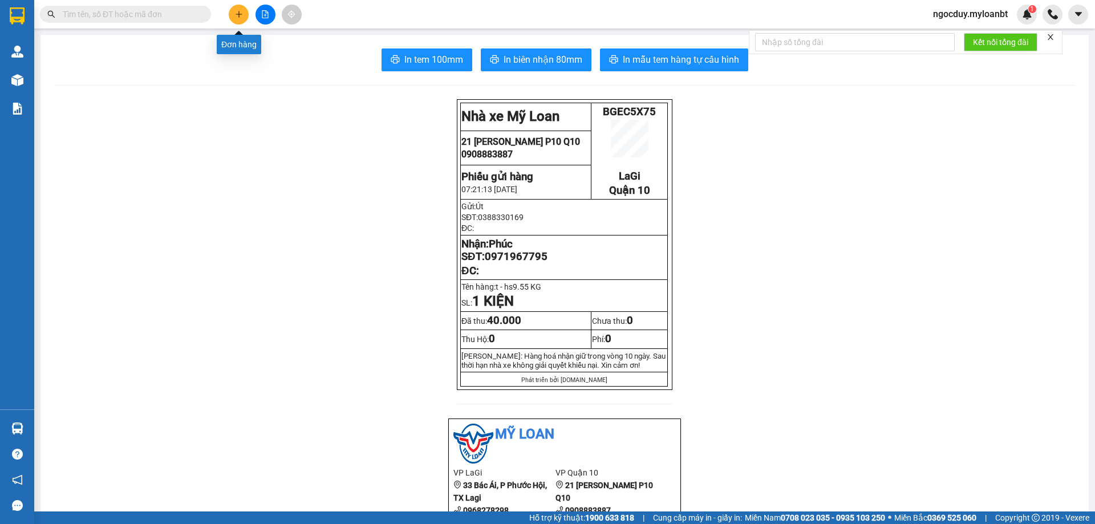
click at [244, 15] on button at bounding box center [239, 15] width 20 height 20
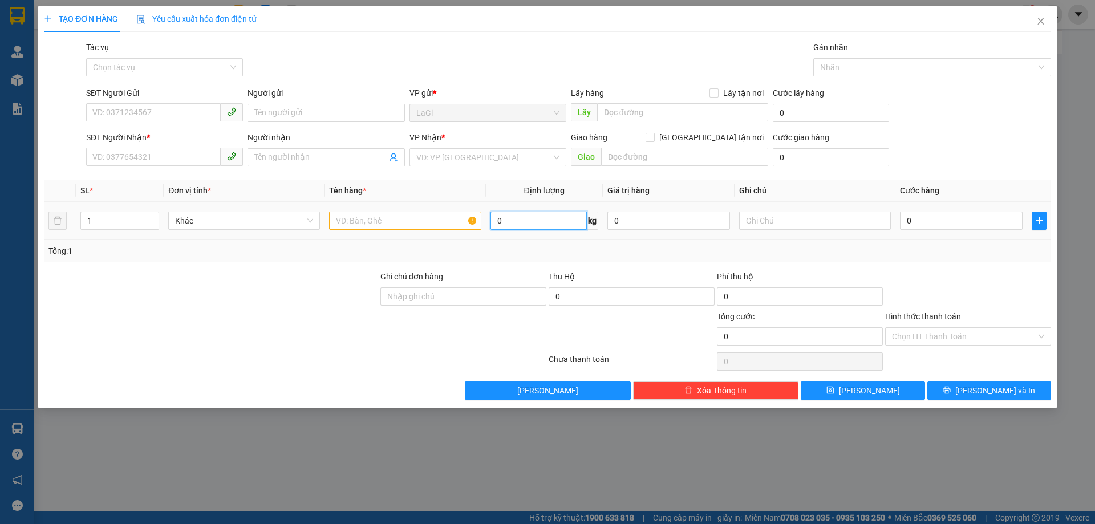
click at [546, 212] on input "0" at bounding box center [539, 221] width 96 height 18
click at [508, 220] on input "5395" at bounding box center [539, 221] width 96 height 18
type input "5.95"
click at [194, 113] on input "SĐT Người Gửi" at bounding box center [153, 112] width 135 height 18
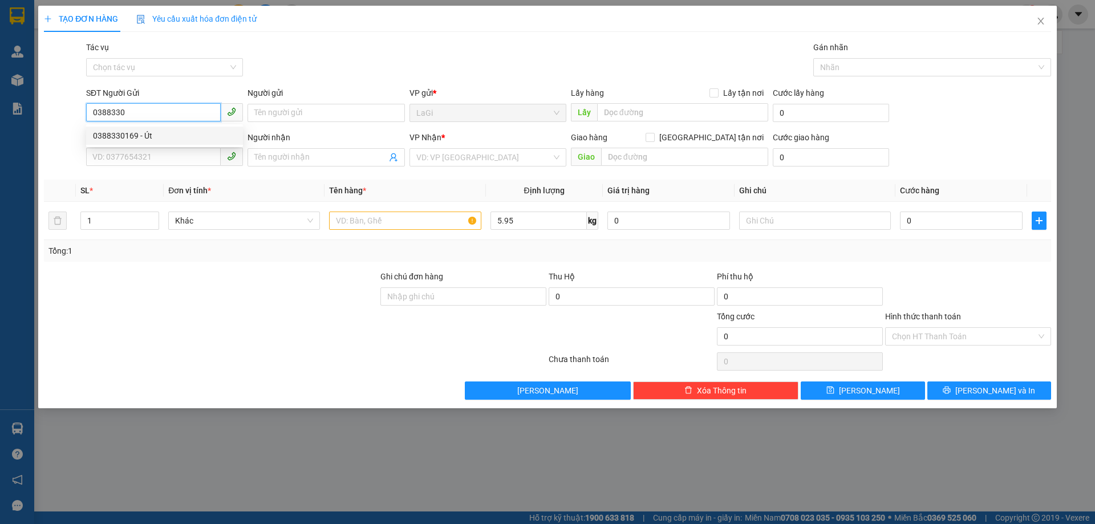
click at [181, 139] on div "0388330169 - Út" at bounding box center [164, 135] width 143 height 13
type input "0388330169"
type input "Út"
type input "0971967795"
type input "Phúc"
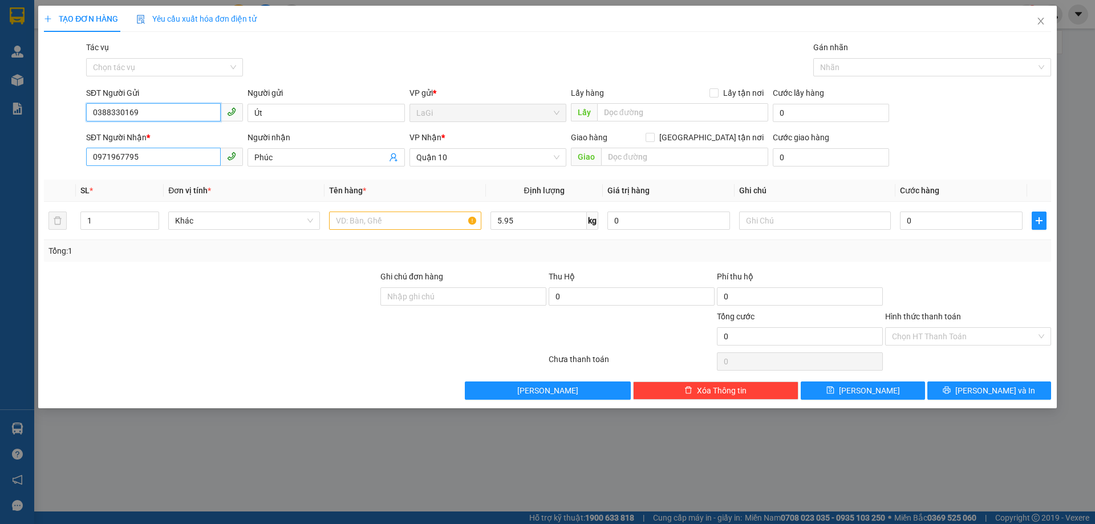
type input "0388330169"
click at [205, 161] on input "0971967795" at bounding box center [153, 157] width 135 height 18
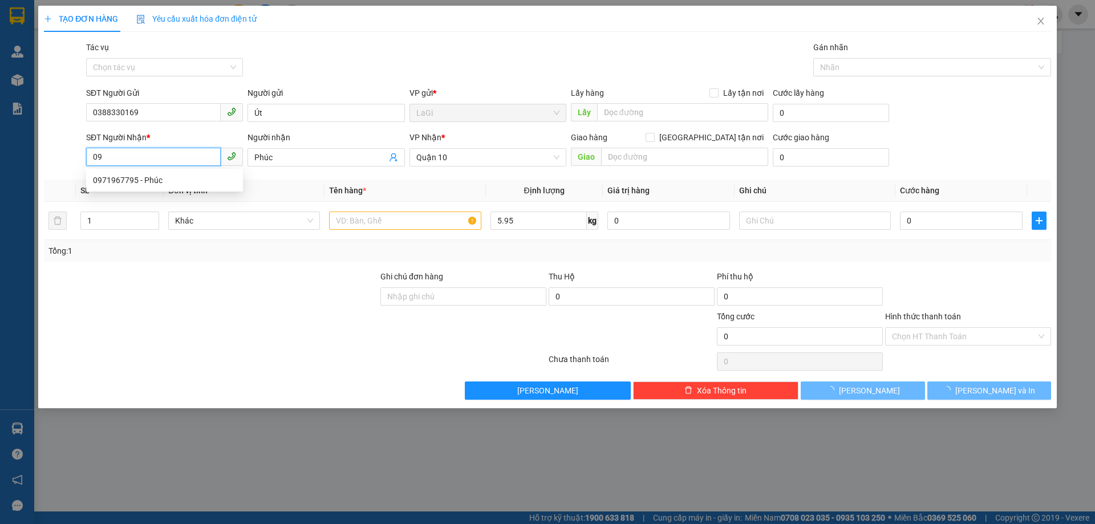
type input "0"
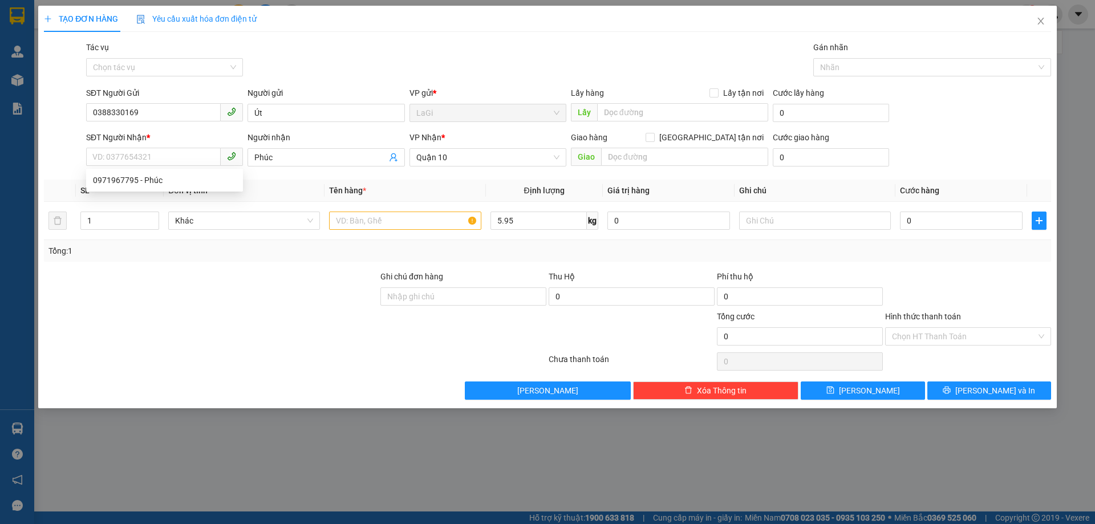
click at [284, 51] on div "Gói vận chuyển * Tiêu chuẩn Tác vụ Chọn tác vụ Gán nhãn Nhãn" at bounding box center [569, 61] width 970 height 40
click at [189, 155] on input "SĐT Người Nhận *" at bounding box center [153, 157] width 135 height 18
click at [188, 155] on input "SĐT Người Nhận *" at bounding box center [153, 157] width 135 height 18
click at [186, 301] on div at bounding box center [211, 290] width 337 height 40
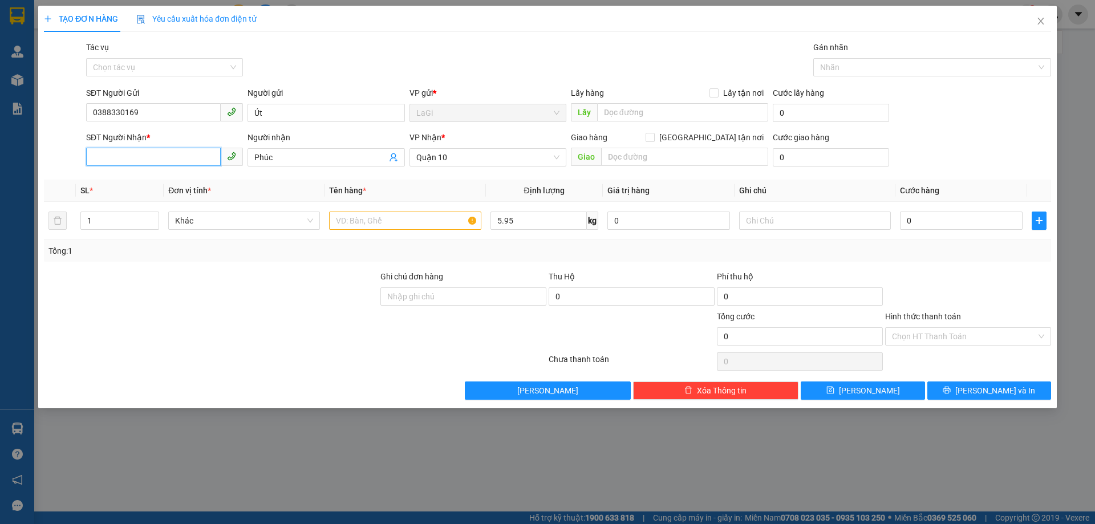
click at [191, 157] on input "SĐT Người Nhận *" at bounding box center [153, 157] width 135 height 18
click at [185, 182] on div "0971967795 - Phúc" at bounding box center [164, 180] width 143 height 13
type input "0971967795"
click at [184, 158] on input "0971967795" at bounding box center [153, 157] width 135 height 18
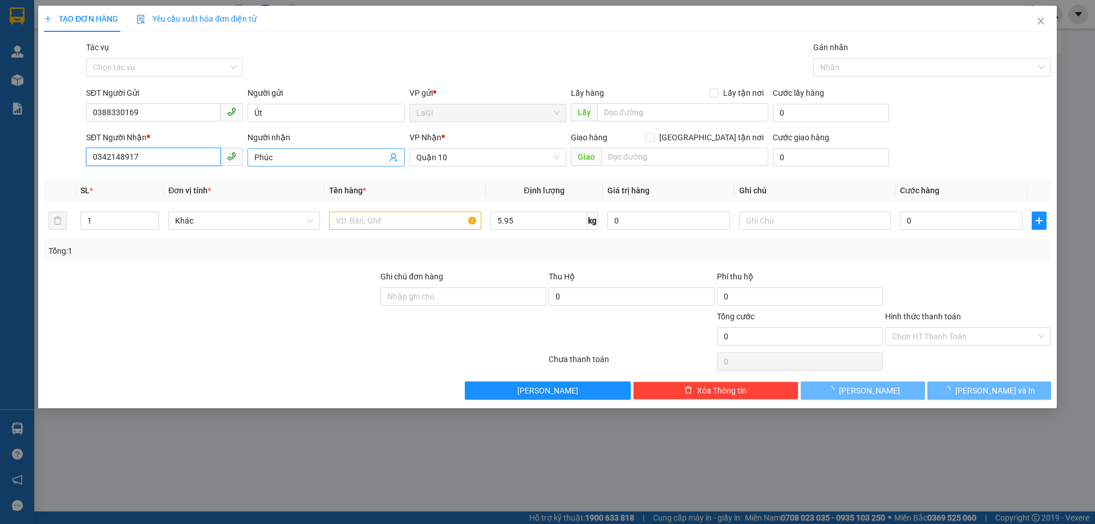
type input "0342148917"
click at [292, 164] on span "Phúc" at bounding box center [326, 157] width 157 height 18
click at [290, 157] on input "Phúc" at bounding box center [320, 157] width 132 height 13
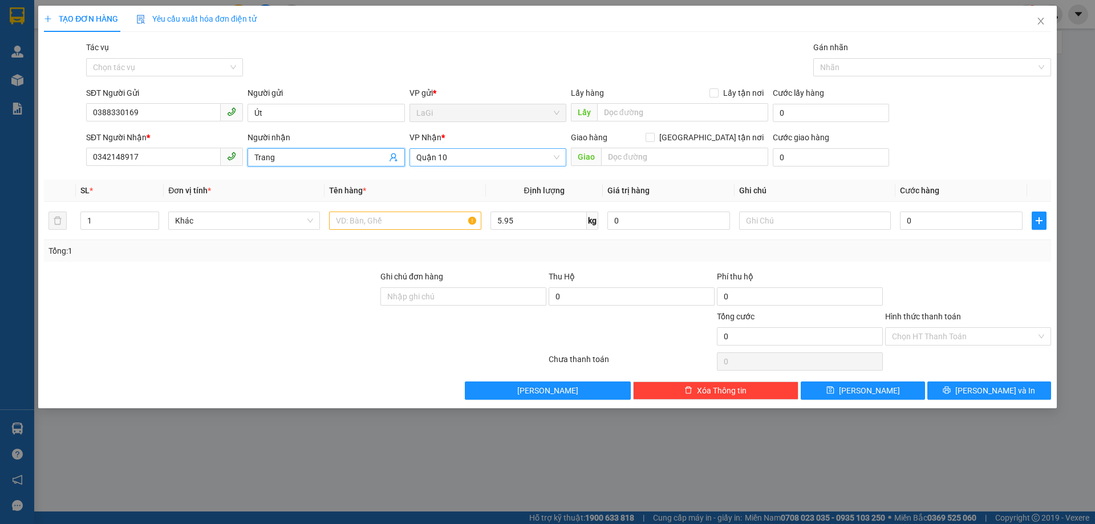
click at [444, 161] on span "Quận 10" at bounding box center [487, 157] width 143 height 17
type input "Trang"
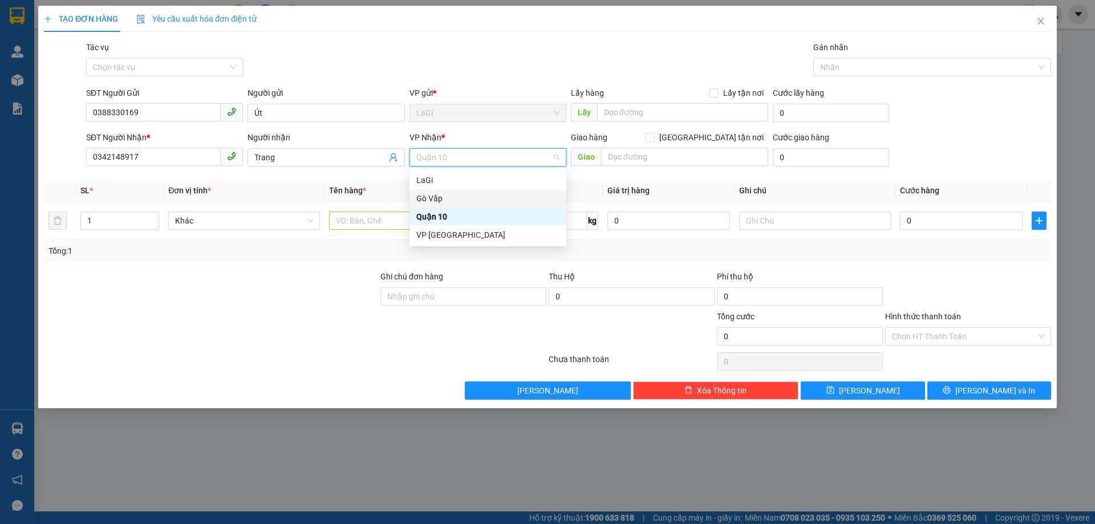
click at [440, 197] on div "Gò Vấp" at bounding box center [487, 198] width 143 height 13
click at [422, 223] on input "text" at bounding box center [405, 221] width 152 height 18
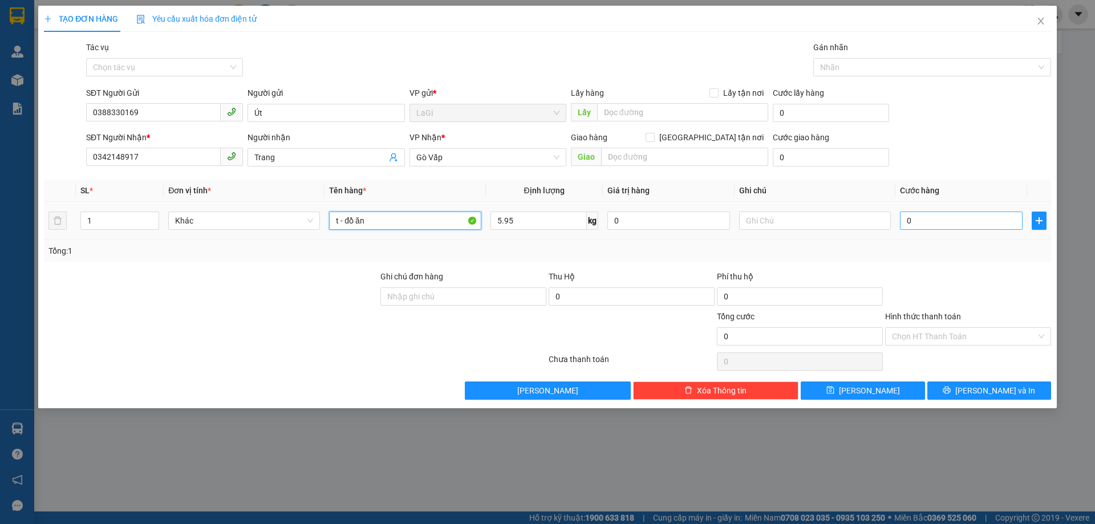
type input "t - đồ ăn"
click at [972, 224] on input "0" at bounding box center [961, 221] width 123 height 18
type input "5"
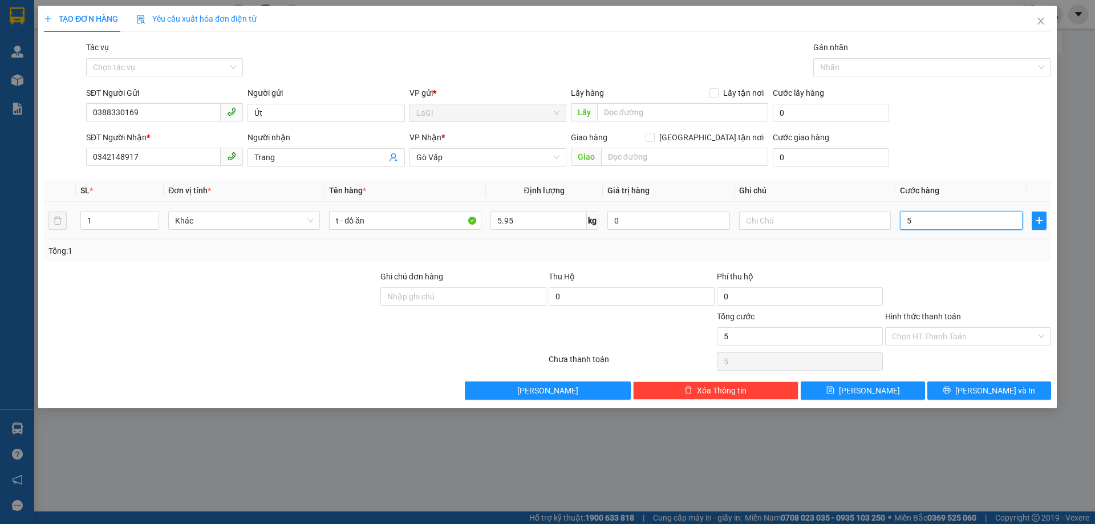
type input "50"
type input "500"
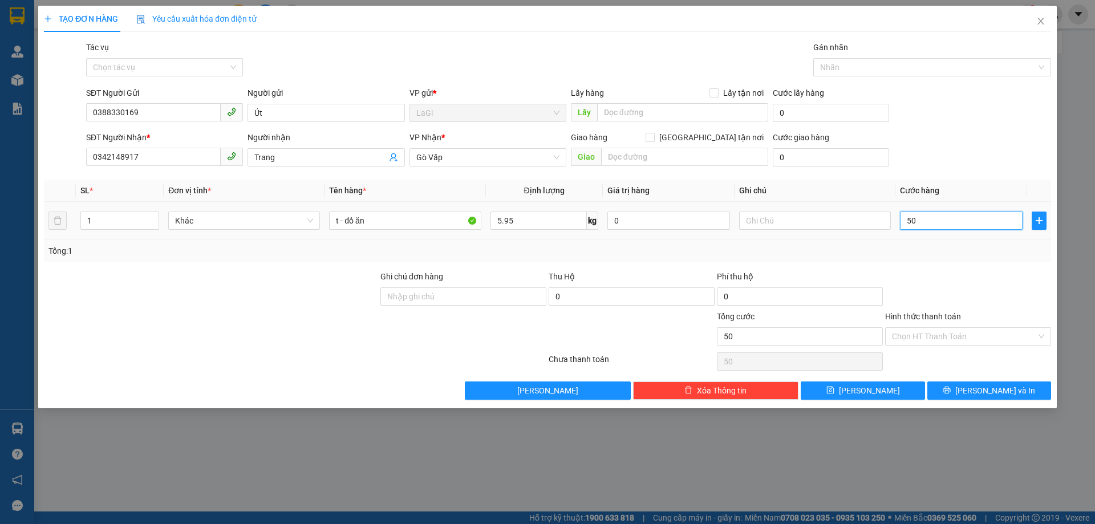
type input "500"
type input "5.000"
type input "50.000"
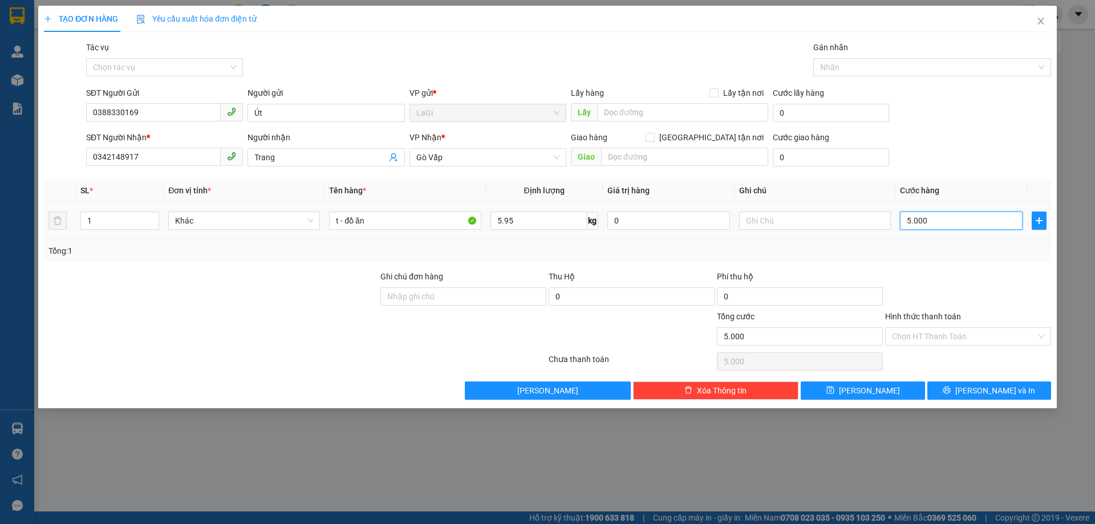
type input "50.000"
click at [931, 333] on input "Hình thức thanh toán" at bounding box center [964, 336] width 144 height 17
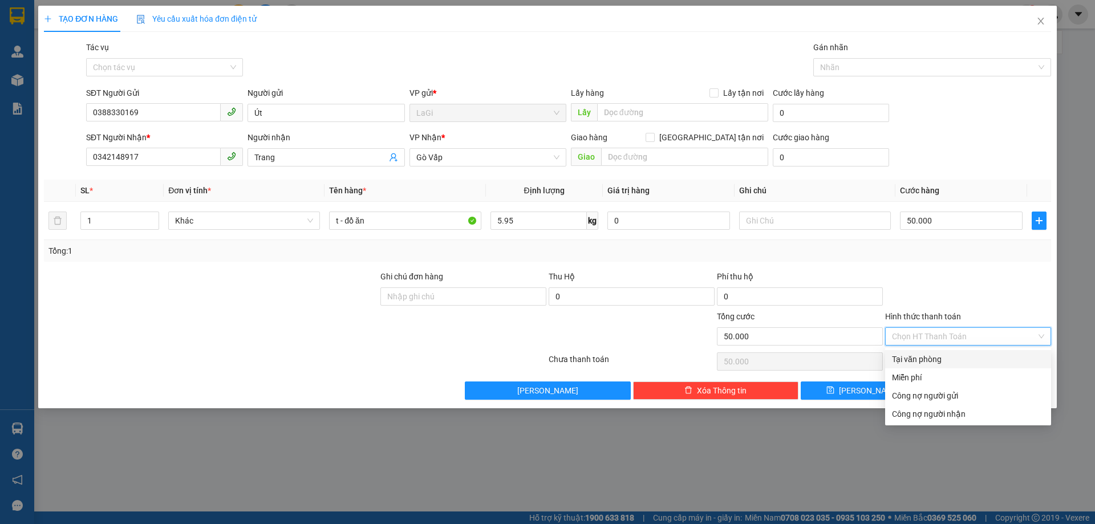
click at [932, 358] on div "Tại văn phòng" at bounding box center [968, 359] width 152 height 13
type input "0"
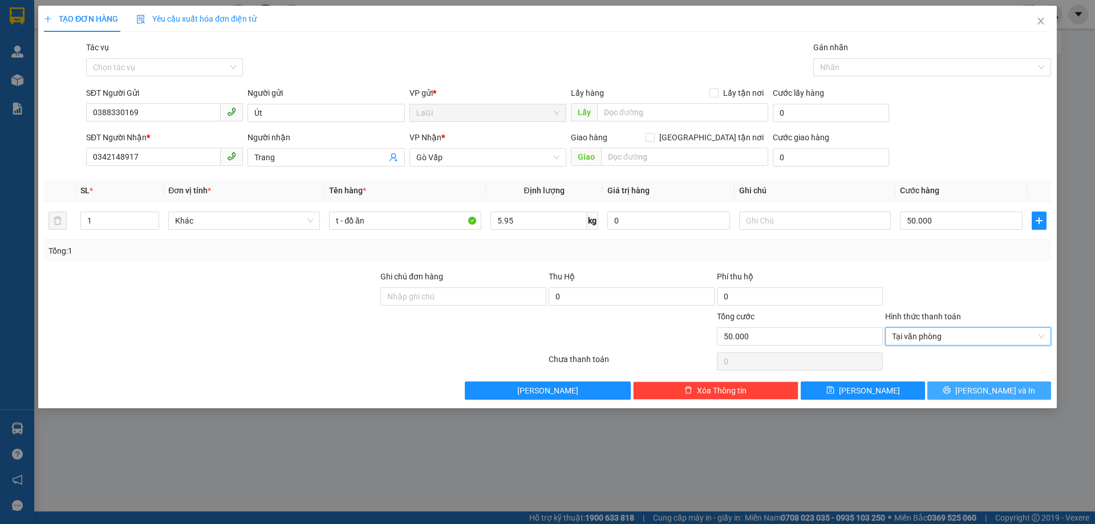
click at [946, 387] on button "[PERSON_NAME] và In" at bounding box center [989, 391] width 124 height 18
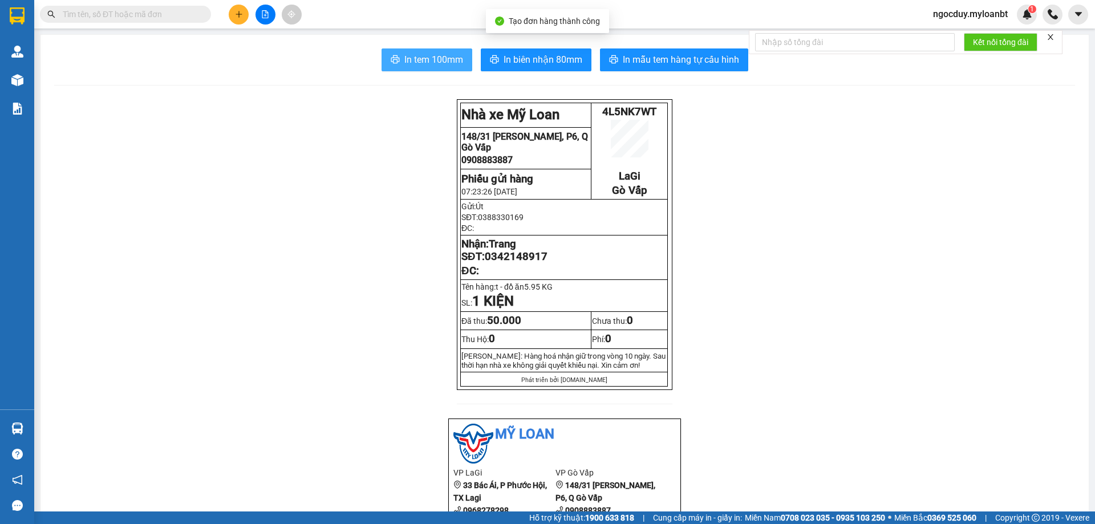
click at [428, 56] on span "In tem 100mm" at bounding box center [433, 59] width 59 height 14
click at [171, 15] on input "text" at bounding box center [130, 14] width 135 height 13
click at [174, 14] on input "text" at bounding box center [130, 14] width 135 height 13
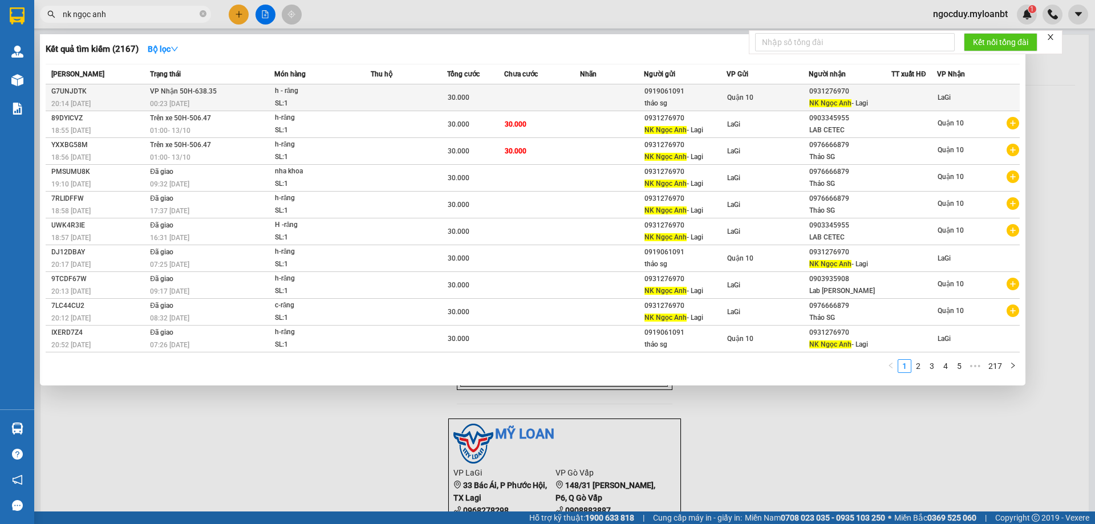
type input "nk ngọc anh"
click at [398, 99] on td at bounding box center [409, 97] width 76 height 27
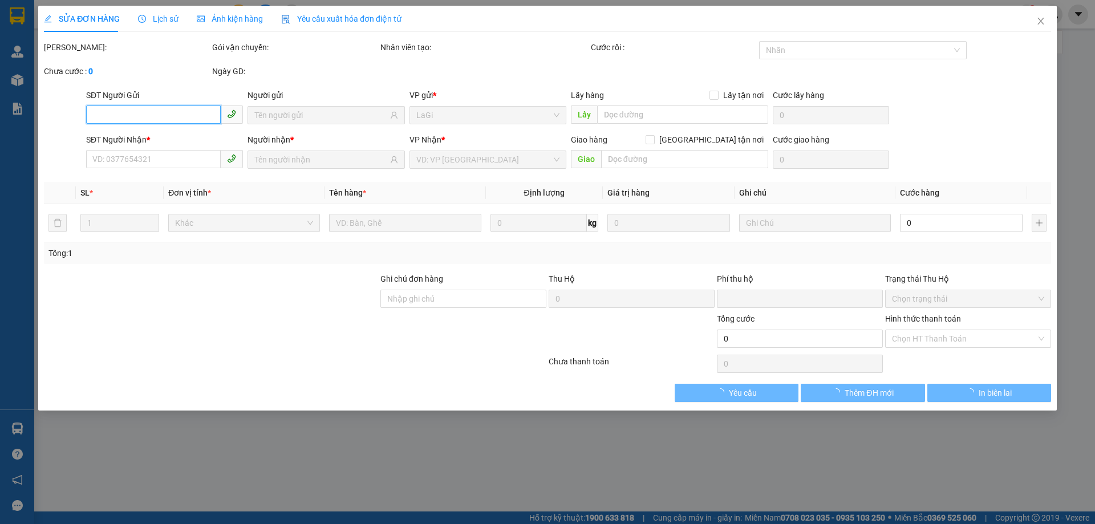
type input "0919061091"
type input "thảo sg"
type input "0931276970"
type input "NK Ngọc Anh - Lagi"
type input "0"
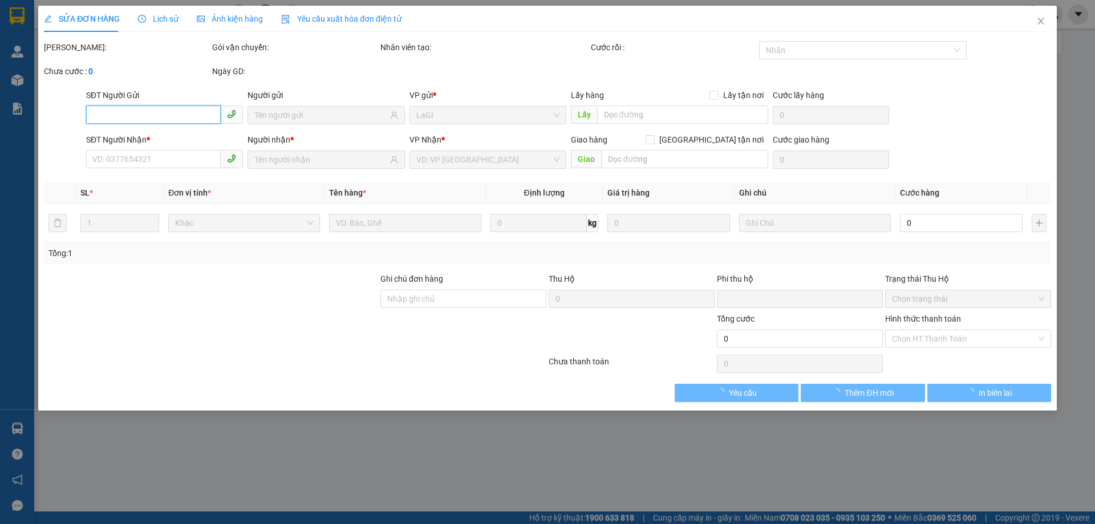
type input "30.000"
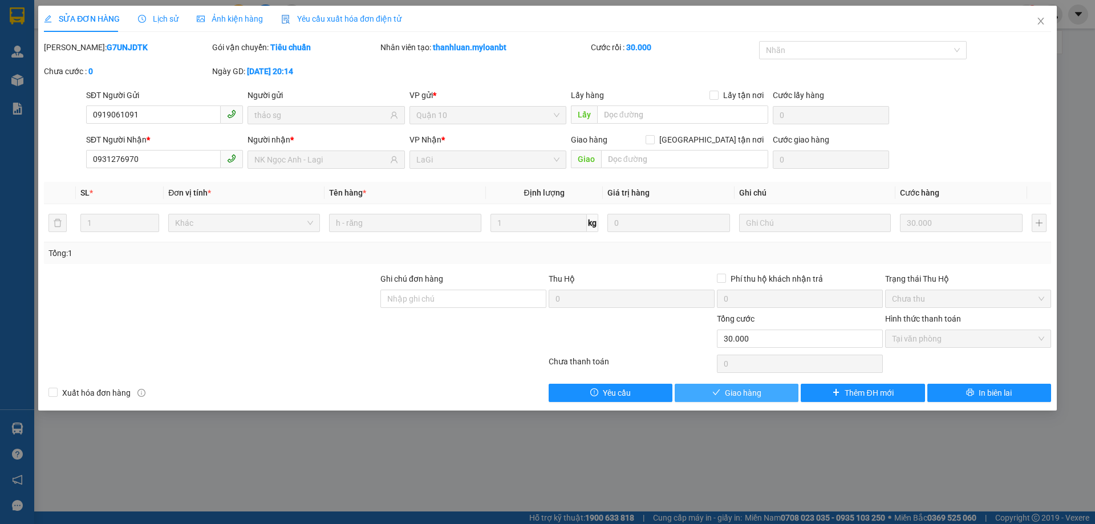
click at [778, 394] on button "Giao hàng" at bounding box center [737, 393] width 124 height 18
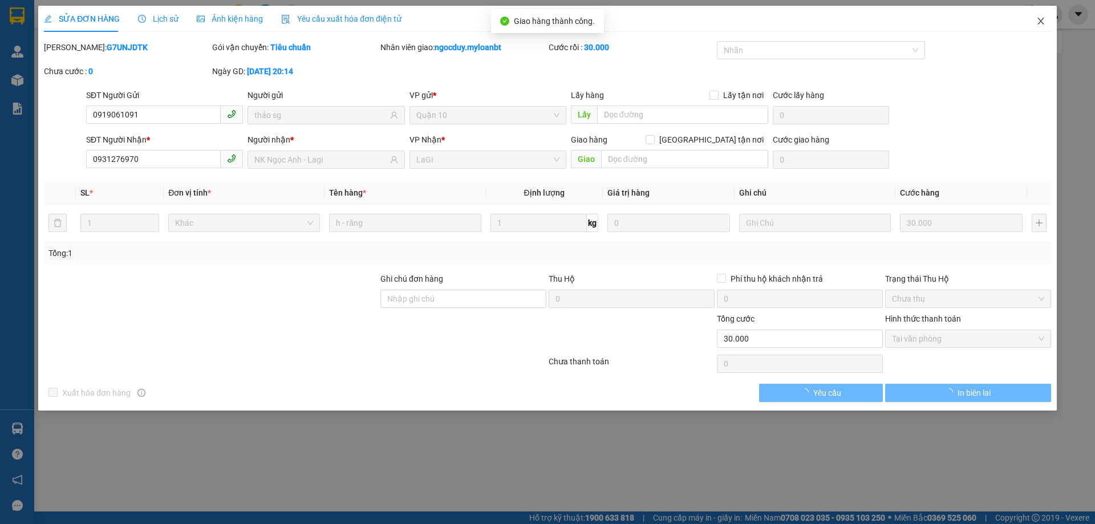
click at [1043, 16] on span "Close" at bounding box center [1041, 22] width 32 height 32
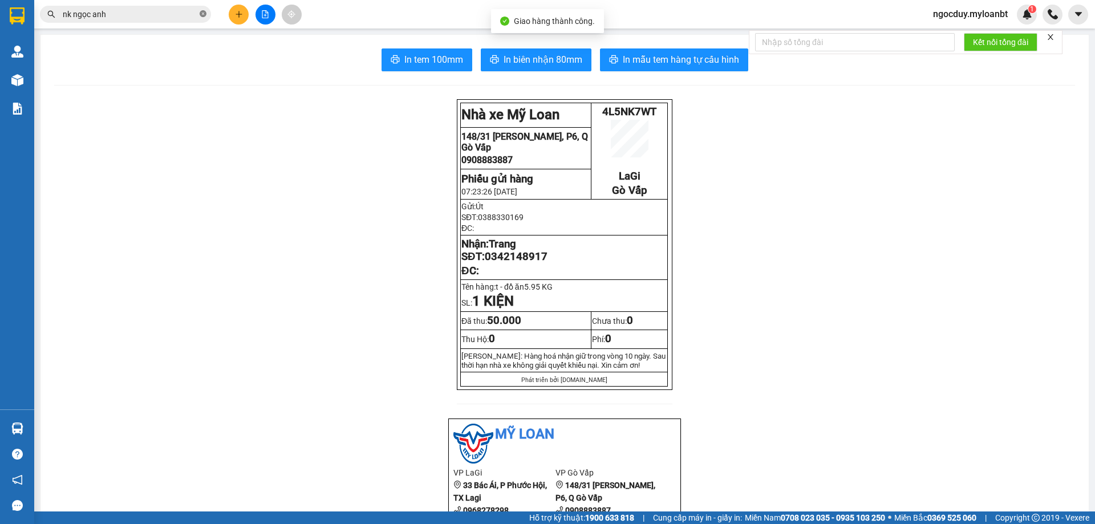
click at [202, 16] on icon "close-circle" at bounding box center [203, 13] width 7 height 7
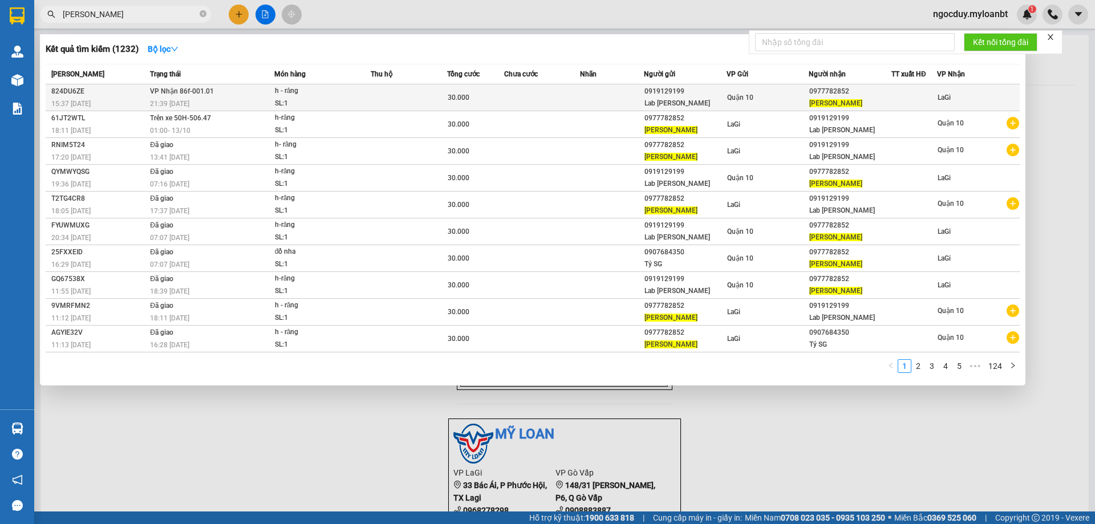
type input "[PERSON_NAME]"
click at [958, 106] on td "LaGi" at bounding box center [978, 97] width 83 height 27
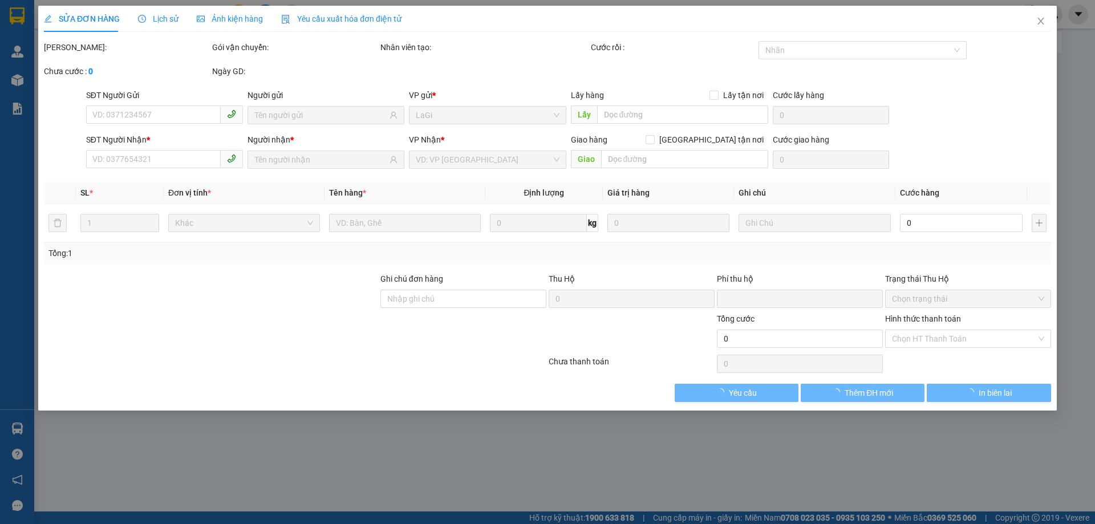
type input "0919129199"
type input "Lab [PERSON_NAME]"
type input "0977782852"
type input "[PERSON_NAME]"
type input "0"
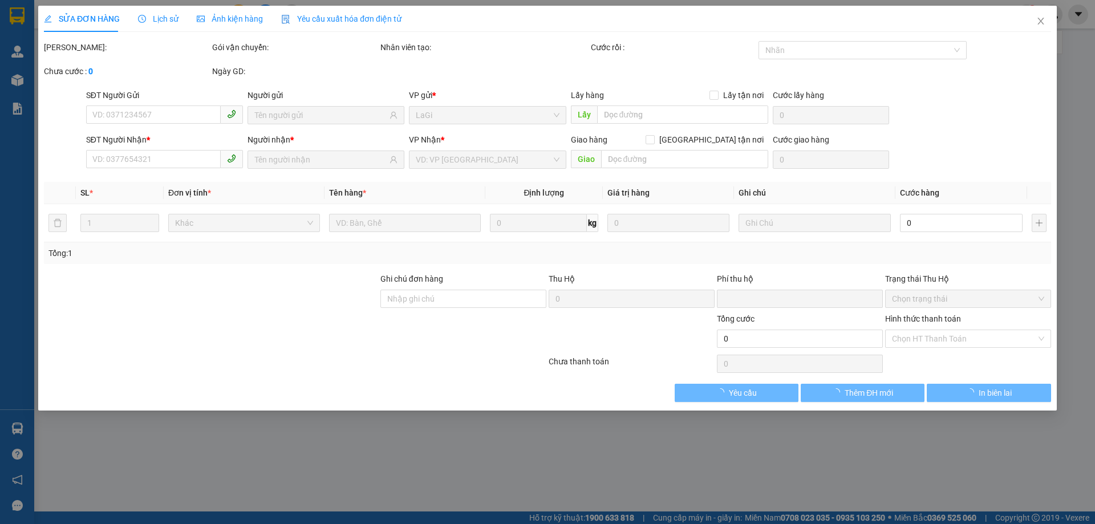
type input "30.000"
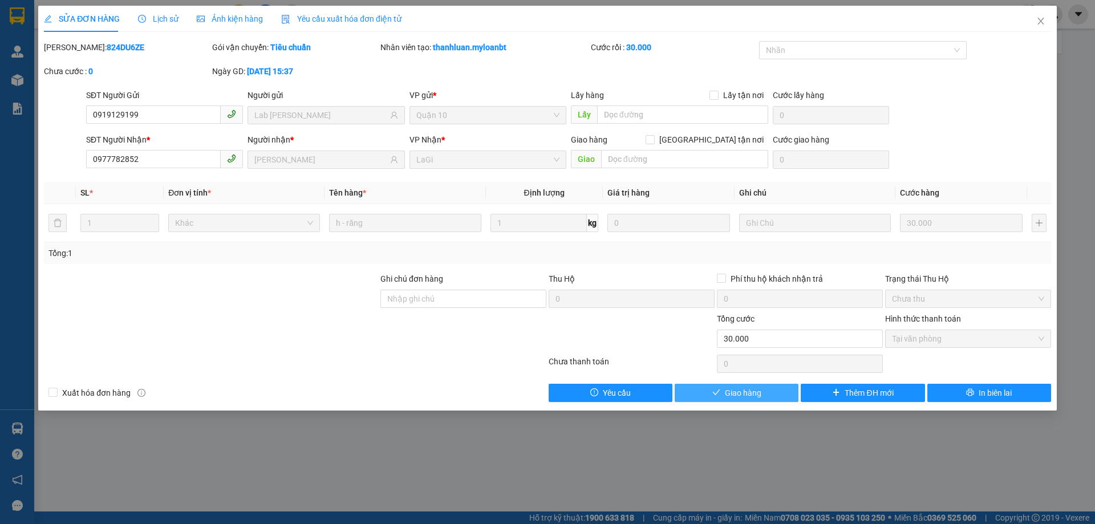
click at [777, 398] on button "Giao hàng" at bounding box center [737, 393] width 124 height 18
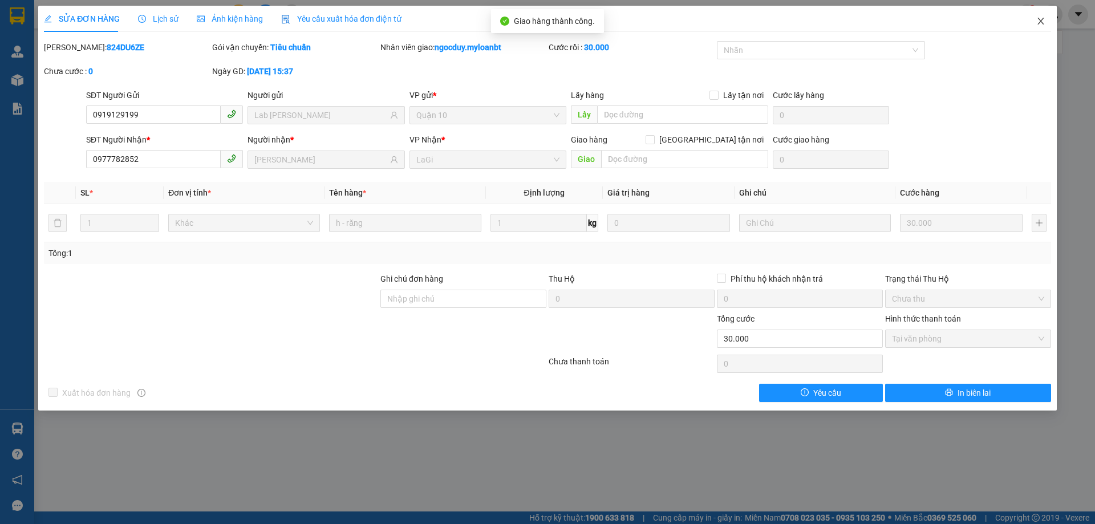
click at [1044, 17] on span "Close" at bounding box center [1041, 22] width 32 height 32
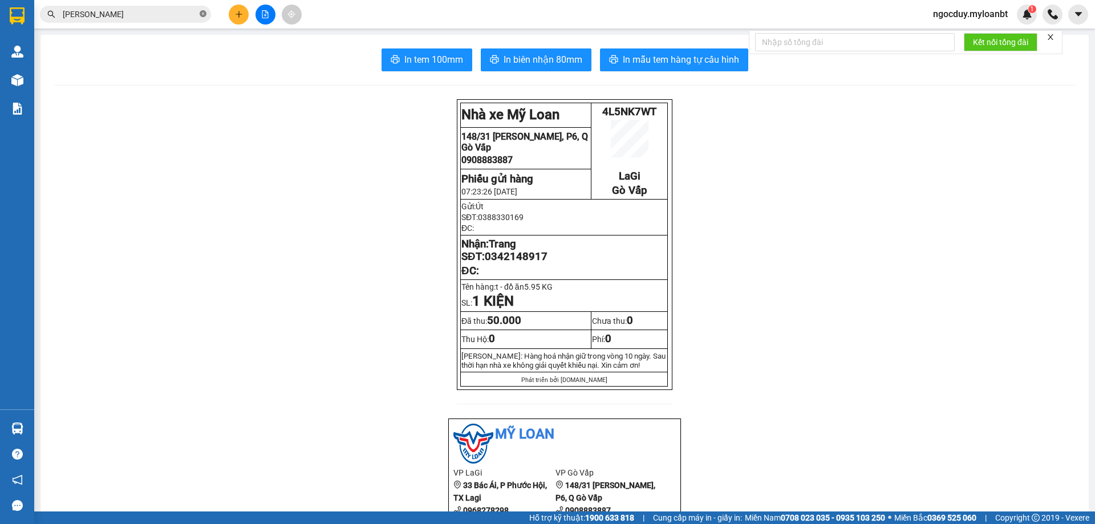
click at [202, 11] on icon "close-circle" at bounding box center [203, 13] width 7 height 7
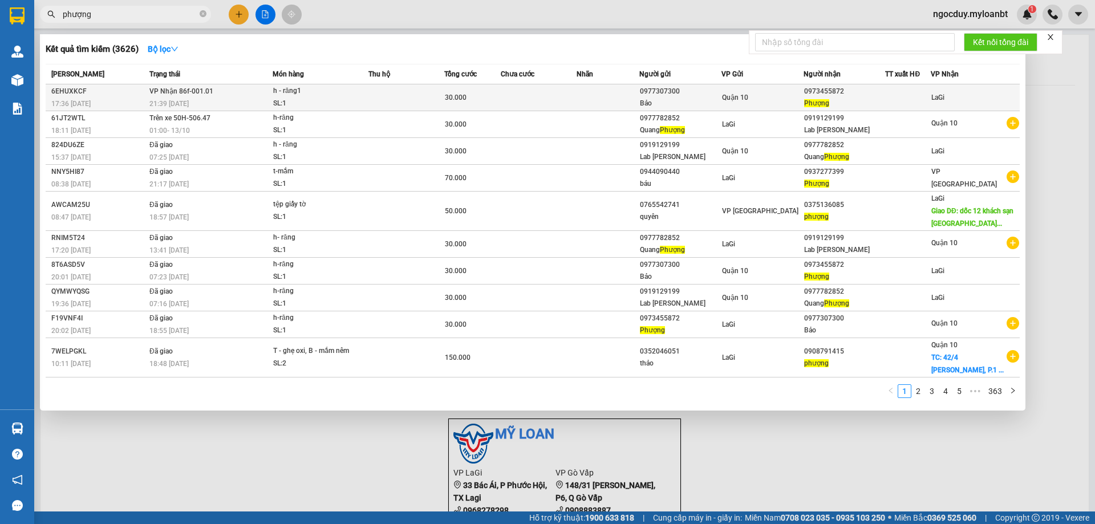
type input "phượng"
click at [541, 94] on td at bounding box center [539, 97] width 76 height 27
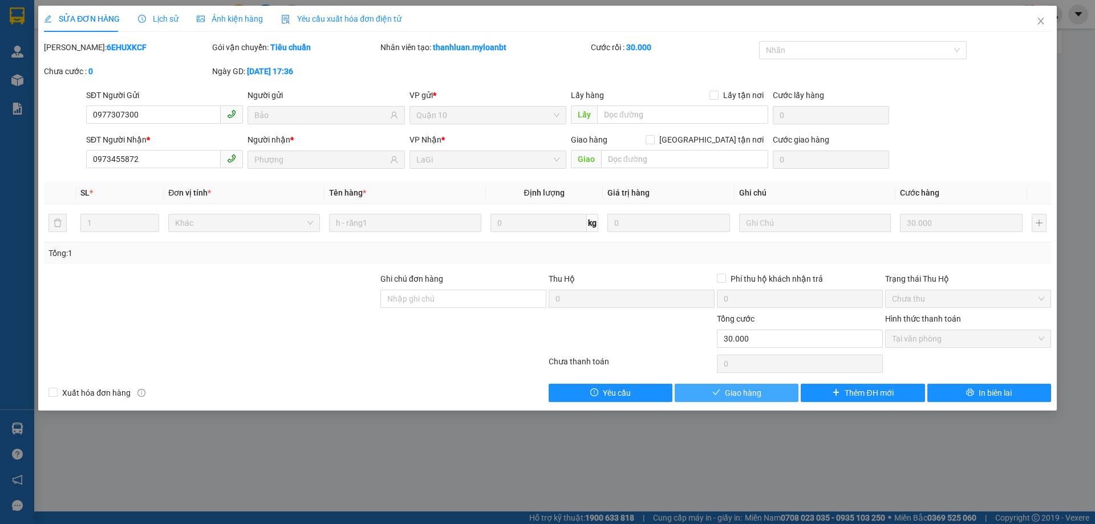
click at [719, 387] on button "Giao hàng" at bounding box center [737, 393] width 124 height 18
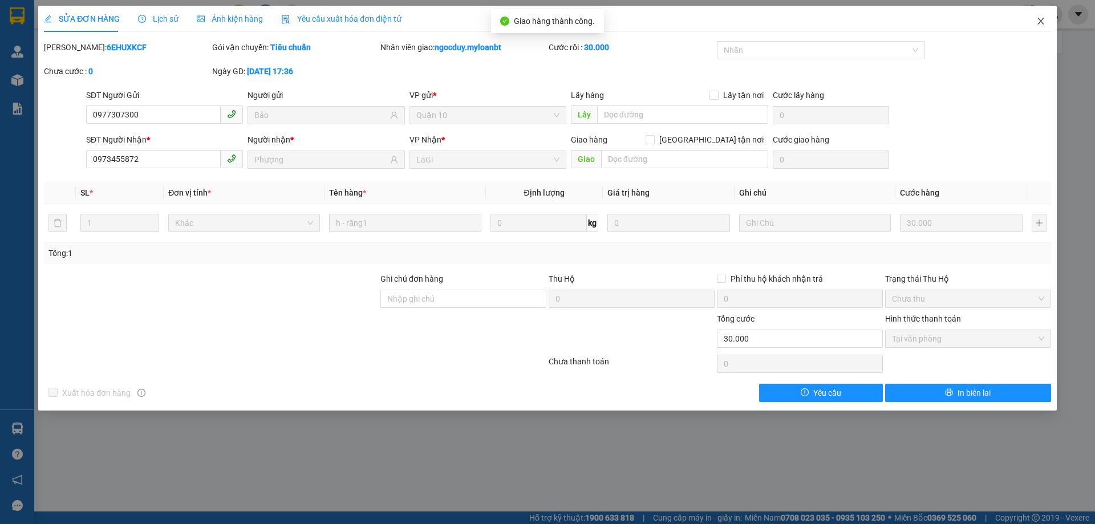
click at [1044, 20] on icon "close" at bounding box center [1040, 21] width 9 height 9
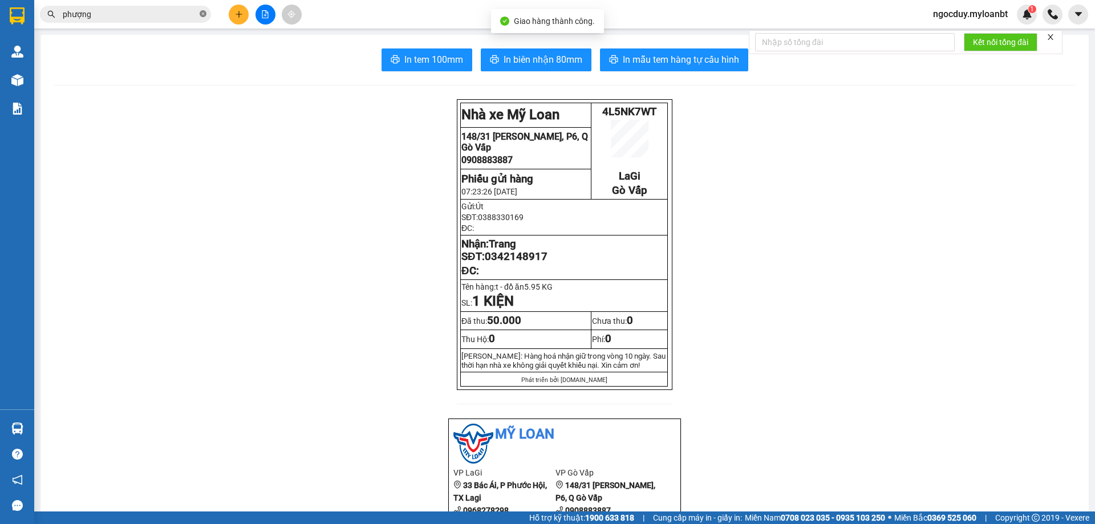
click at [204, 15] on icon "close-circle" at bounding box center [203, 13] width 7 height 7
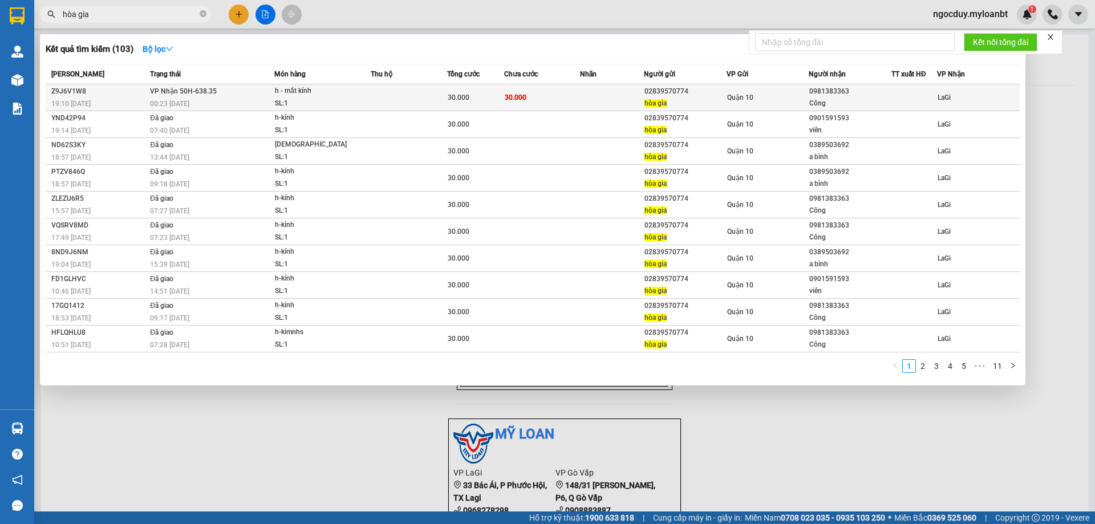
type input "hòa gia"
click at [553, 96] on td "30.000" at bounding box center [542, 97] width 76 height 27
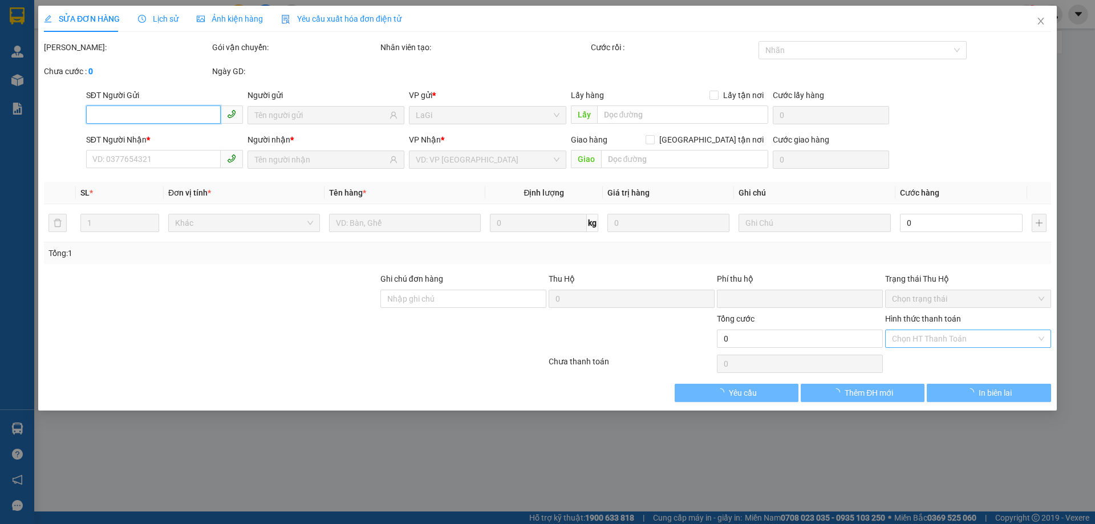
type input "02839570774"
type input "hòa gia"
type input "0981383363"
type input "Công"
type input "0"
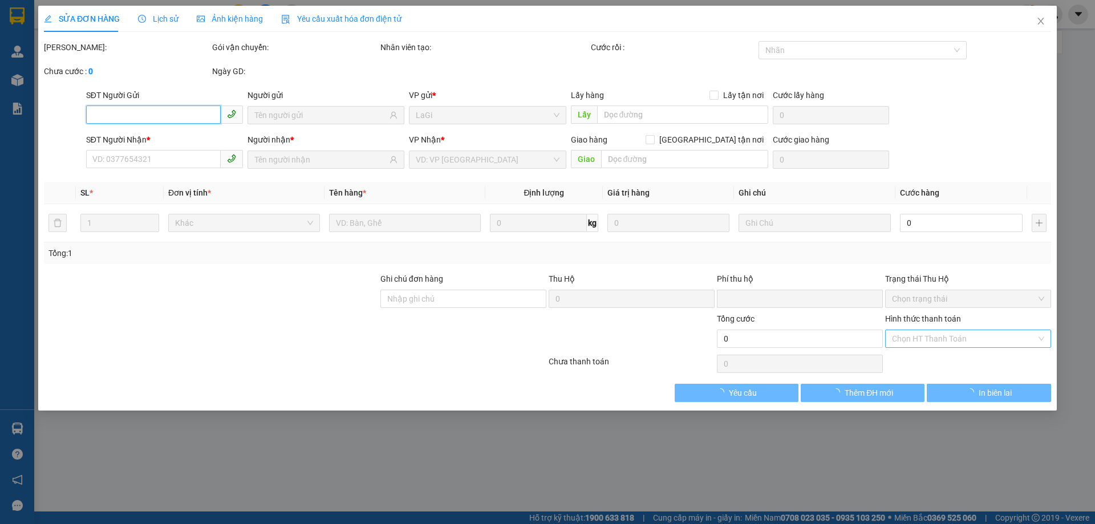
type input "30.000"
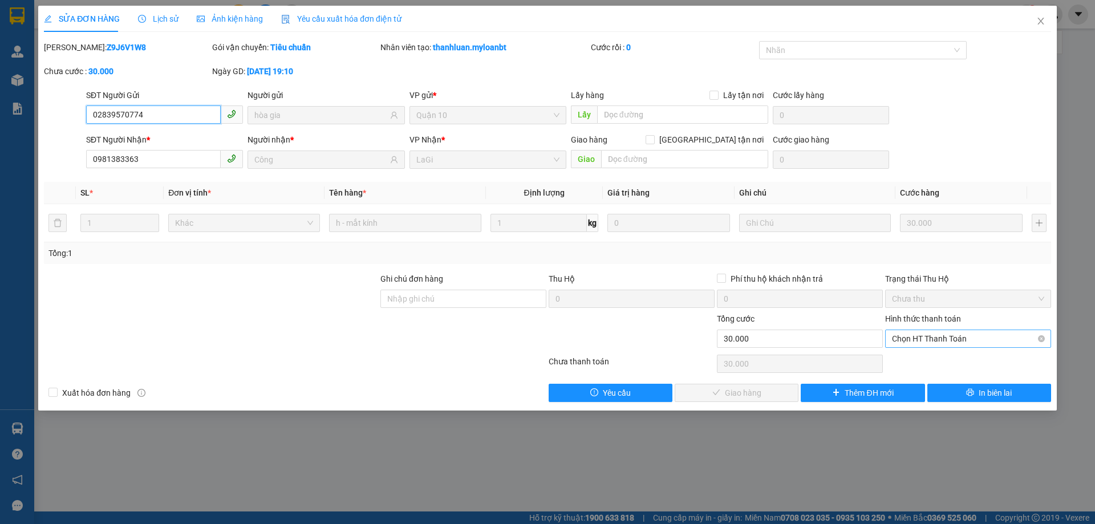
click at [958, 333] on span "Chọn HT Thanh Toán" at bounding box center [968, 338] width 152 height 17
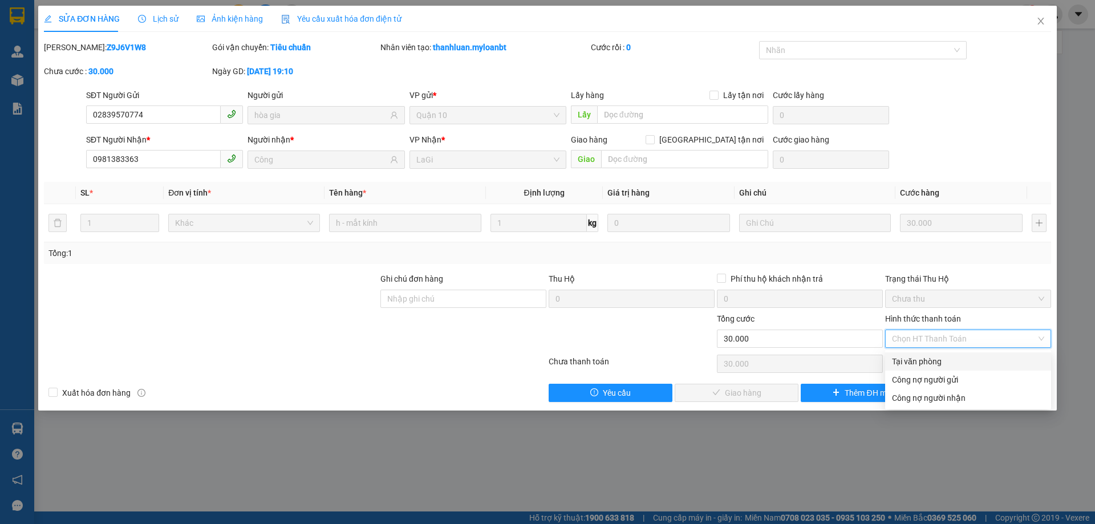
click at [933, 362] on div "Tại văn phòng" at bounding box center [968, 361] width 152 height 13
type input "0"
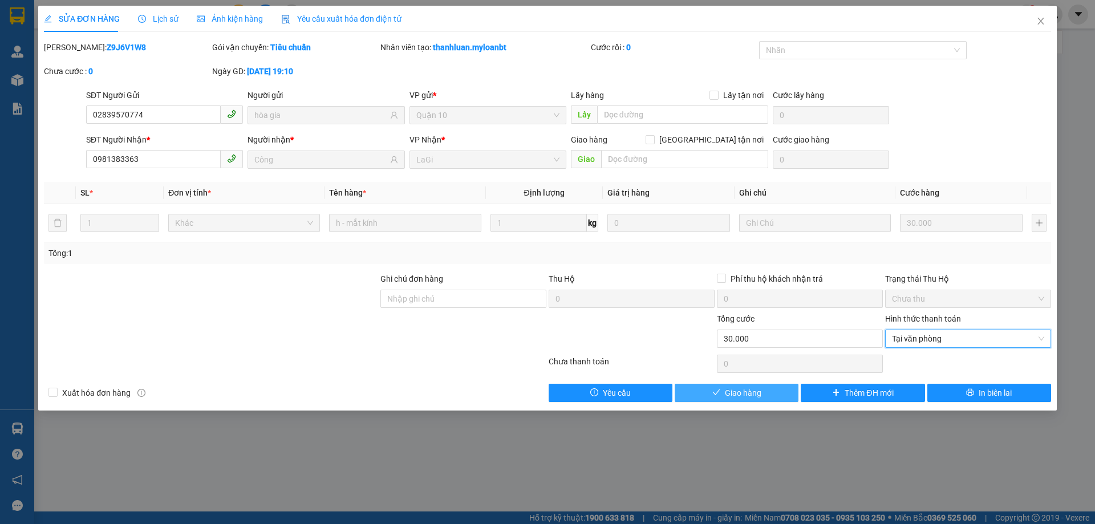
click at [752, 388] on span "Giao hàng" at bounding box center [743, 393] width 37 height 13
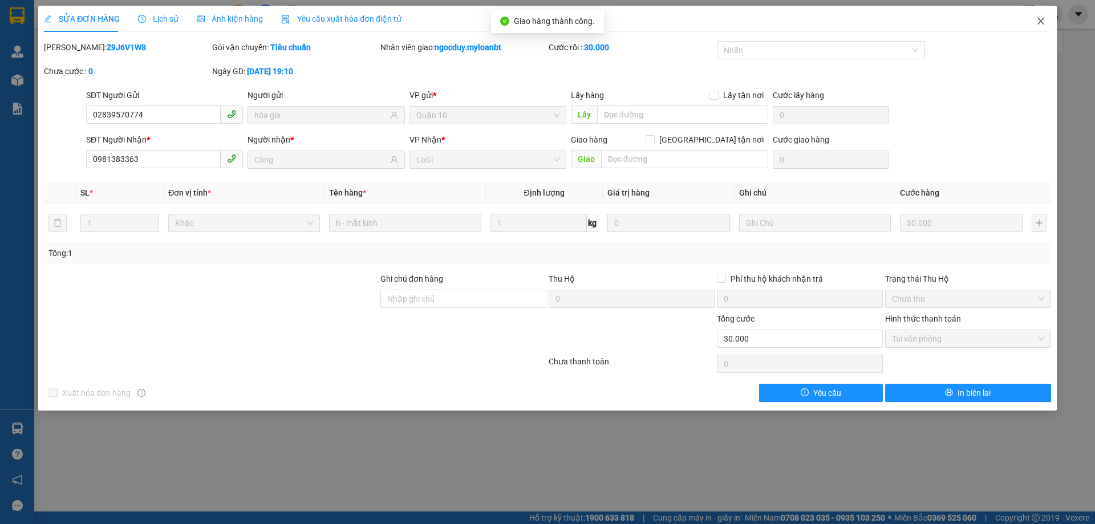
click at [1038, 23] on icon "close" at bounding box center [1040, 21] width 9 height 9
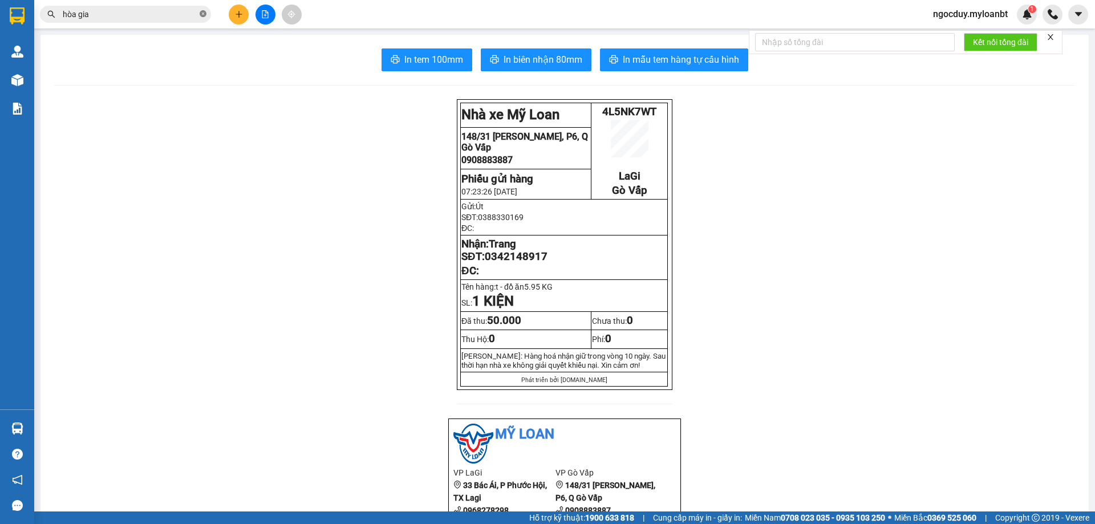
click at [202, 19] on span at bounding box center [203, 14] width 7 height 11
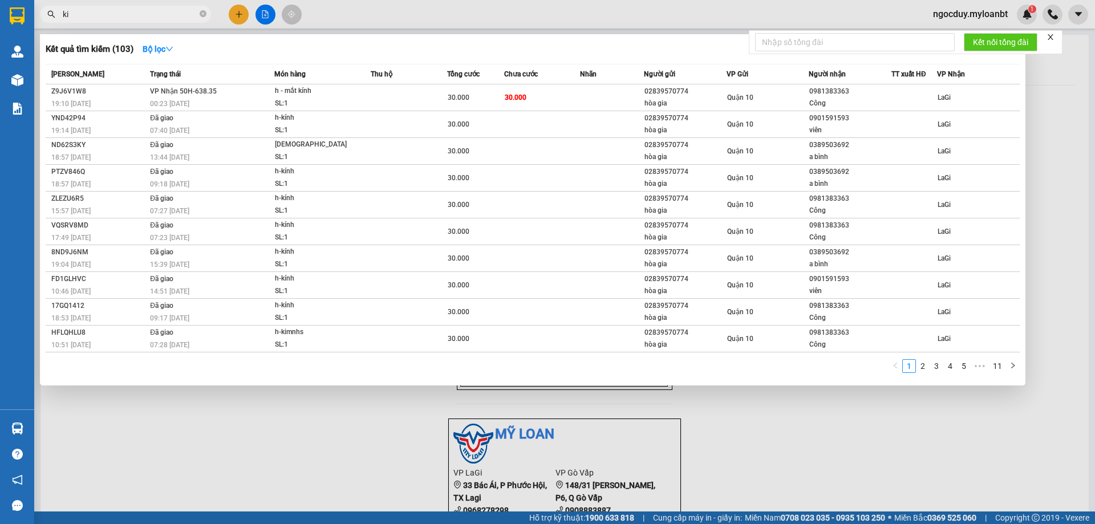
type input "k"
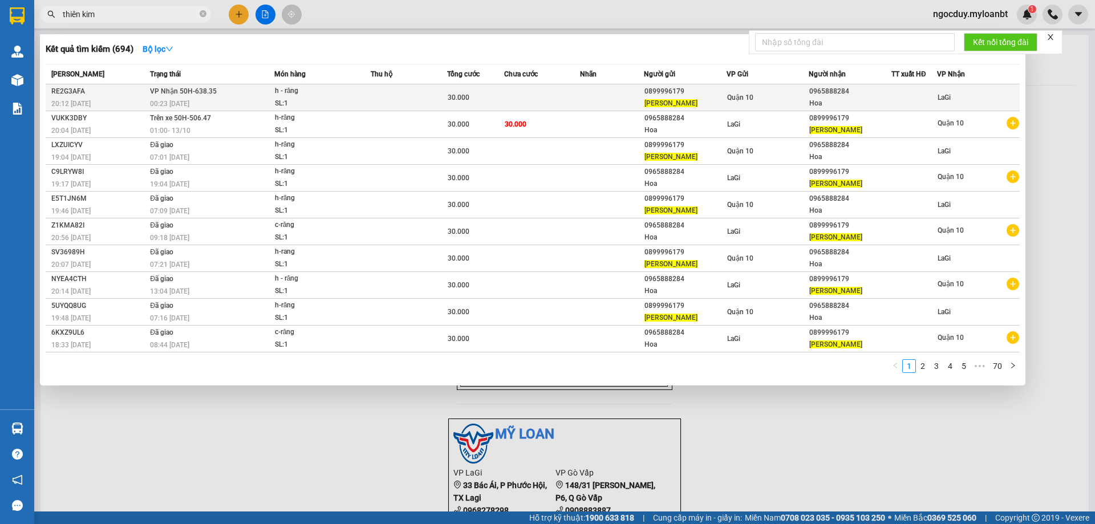
type input "thiên kim"
click at [556, 103] on td at bounding box center [542, 97] width 76 height 27
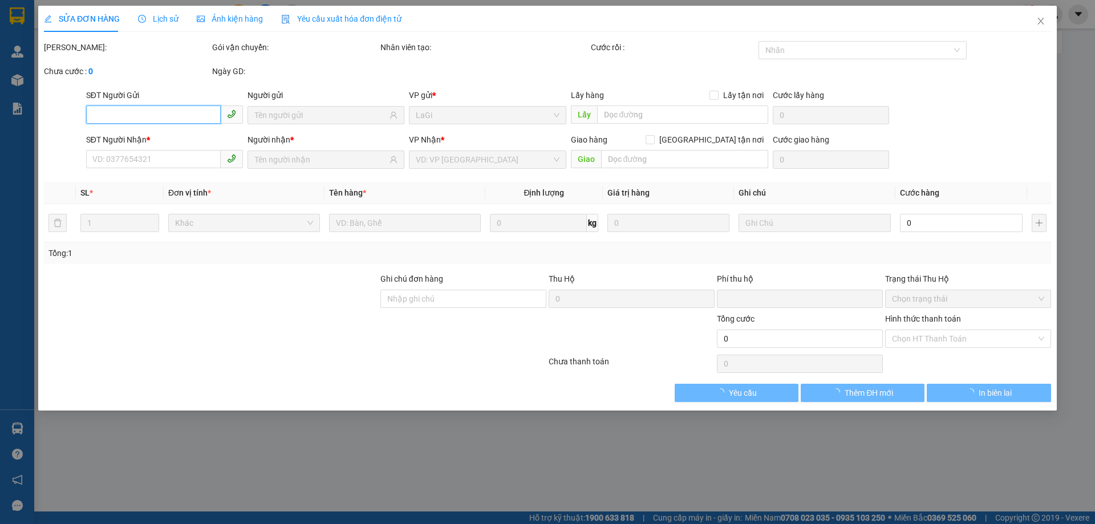
type input "0899996179"
type input "[PERSON_NAME]"
type input "0965888284"
type input "Hoa"
type input "0"
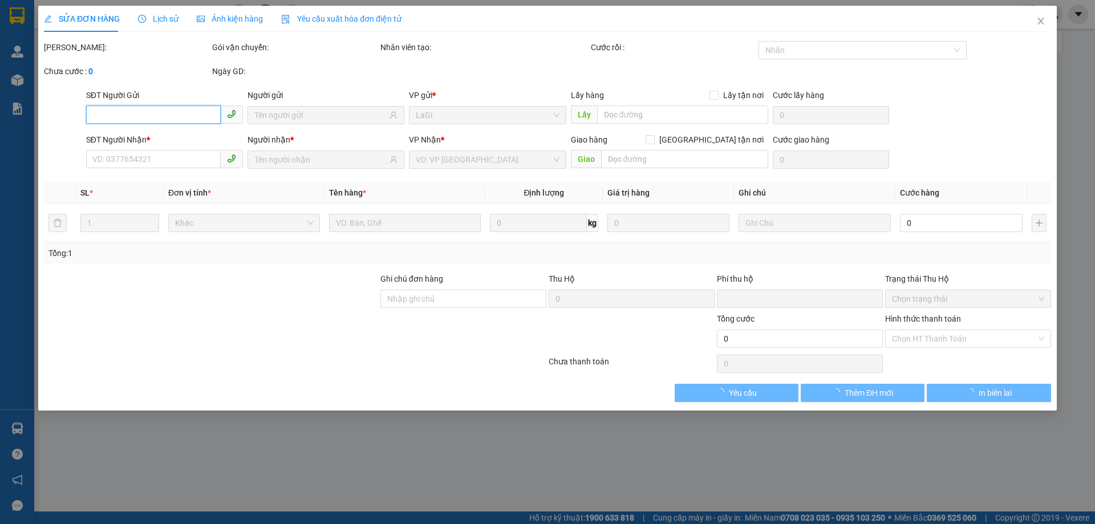
type input "30.000"
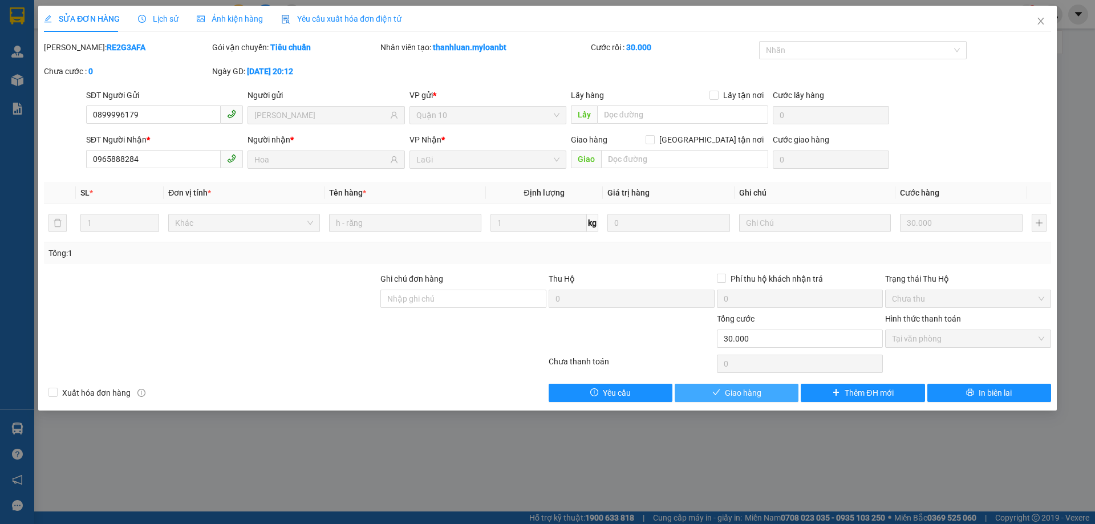
click at [736, 392] on span "Giao hàng" at bounding box center [743, 393] width 37 height 13
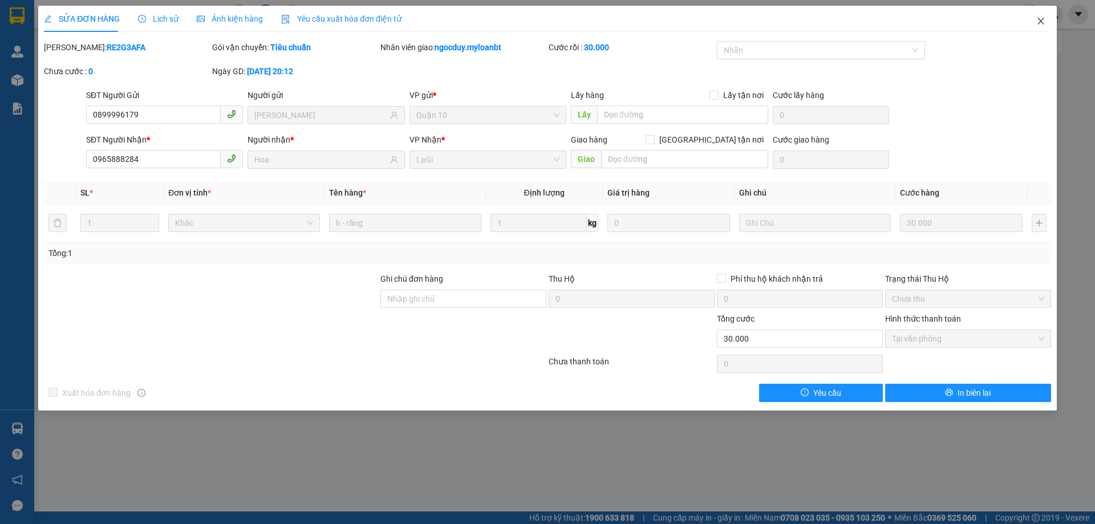
click at [1044, 21] on icon "close" at bounding box center [1040, 21] width 9 height 9
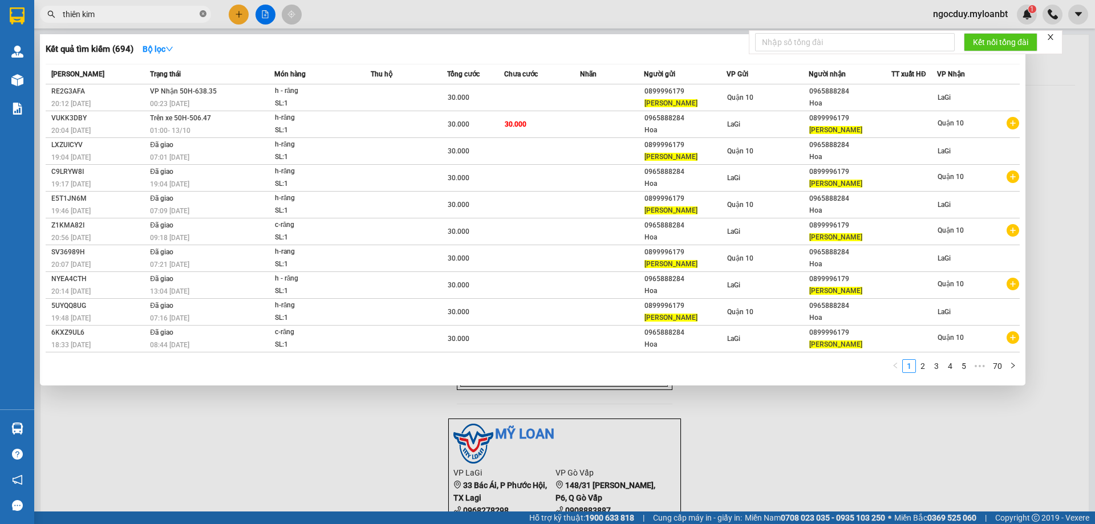
click at [202, 13] on icon "close-circle" at bounding box center [203, 13] width 7 height 7
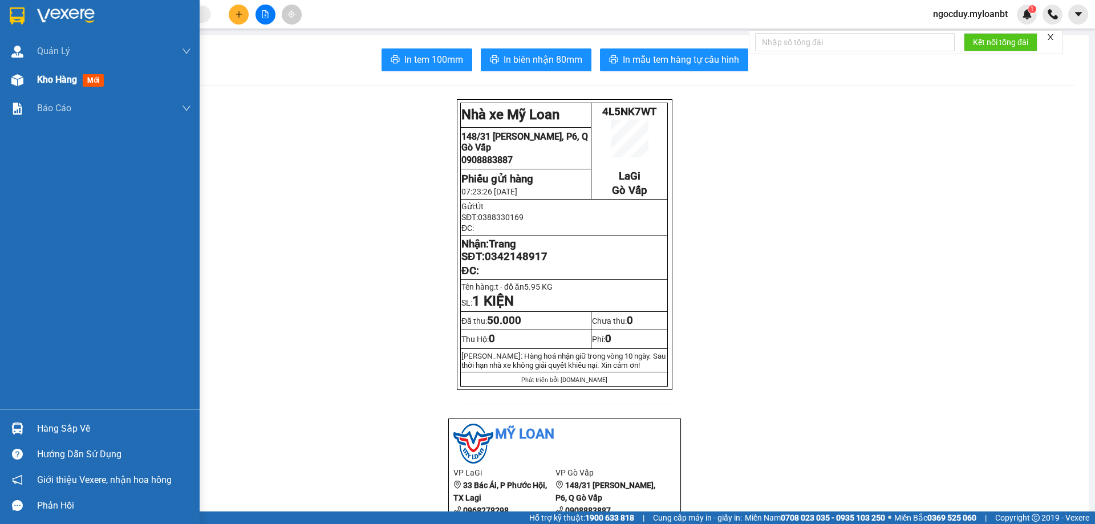
click at [34, 84] on div "Kho hàng mới" at bounding box center [100, 80] width 200 height 29
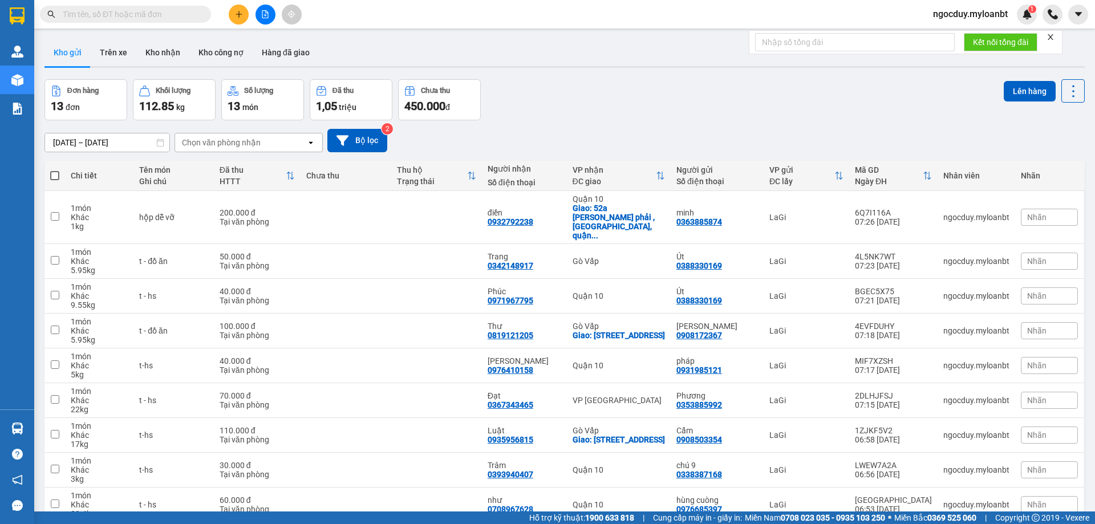
click at [55, 175] on span at bounding box center [54, 175] width 9 height 9
click at [55, 170] on input "checkbox" at bounding box center [55, 170] width 0 height 0
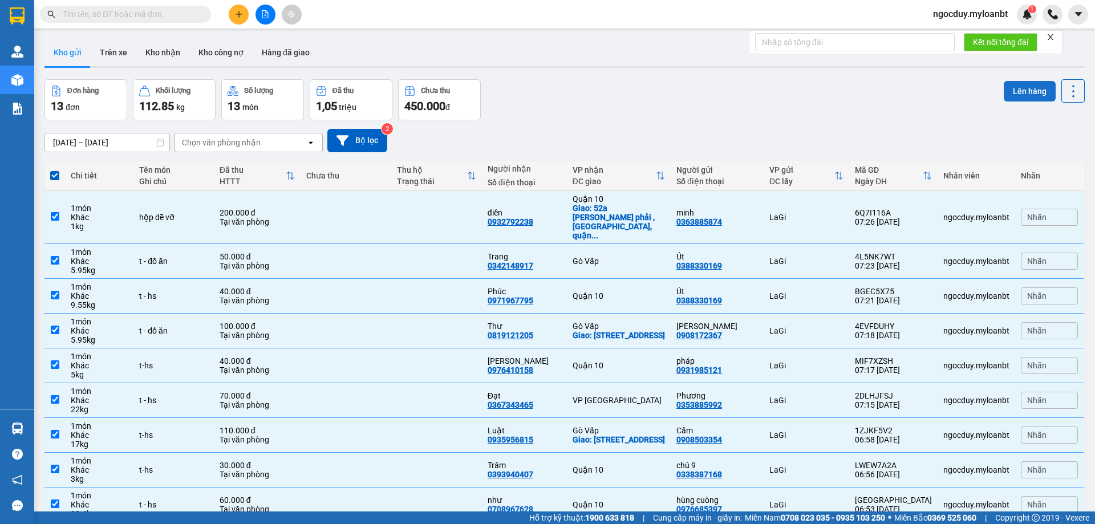
click at [1008, 95] on button "Lên hàng" at bounding box center [1030, 91] width 52 height 21
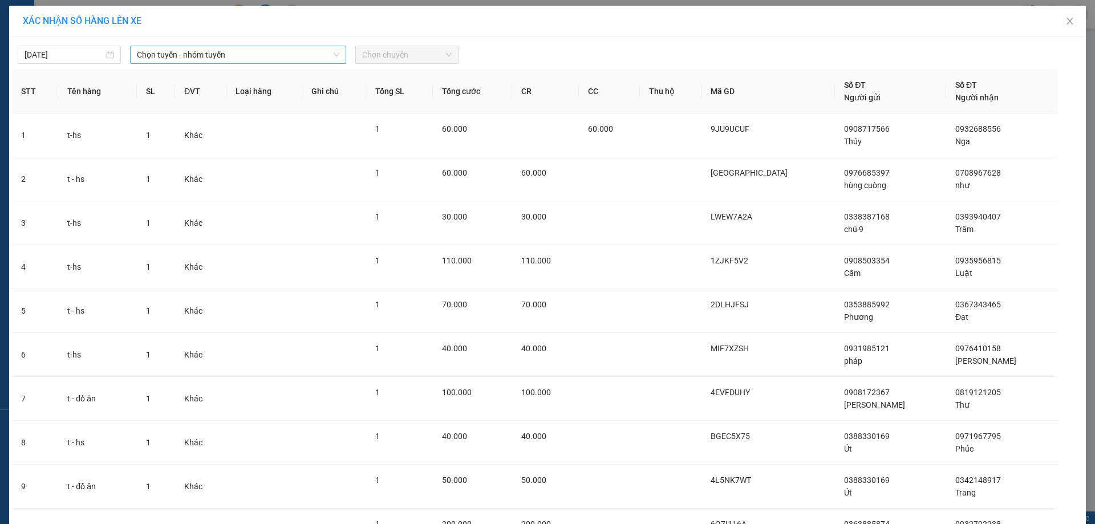
click at [208, 55] on span "Chọn tuyến - nhóm tuyến" at bounding box center [238, 54] width 202 height 17
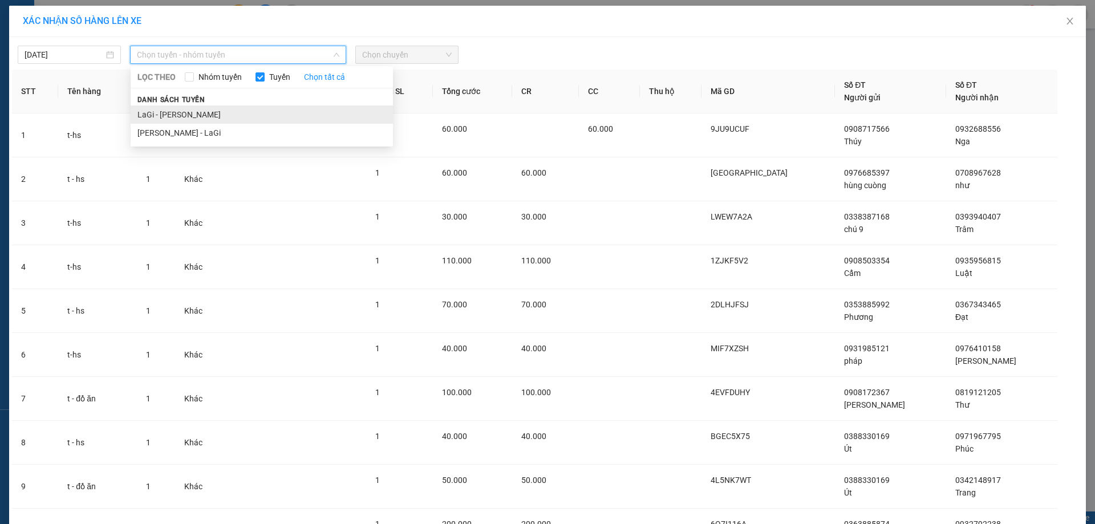
click at [193, 118] on li "LaGi - [PERSON_NAME]" at bounding box center [262, 115] width 262 height 18
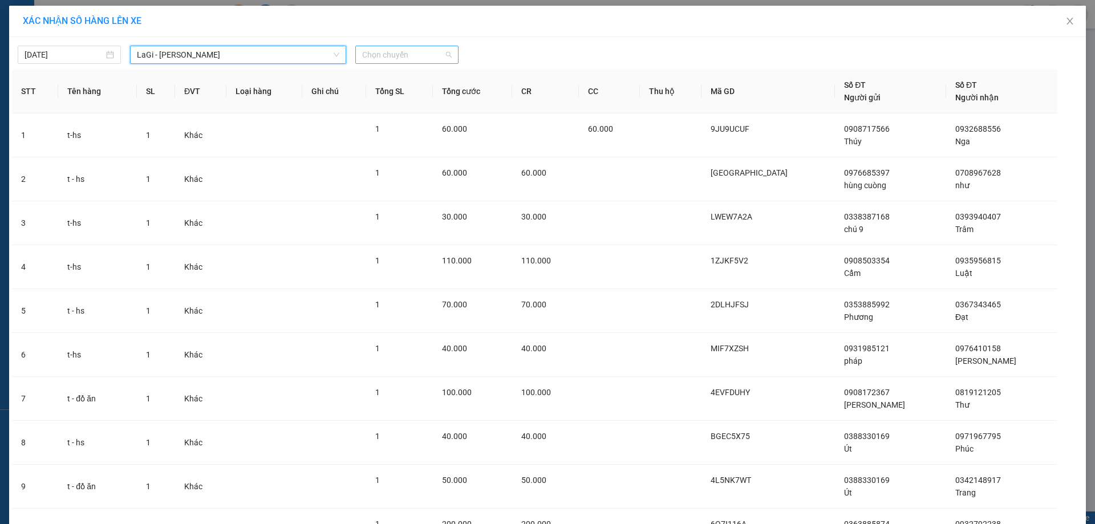
click at [402, 57] on span "Chọn chuyến" at bounding box center [407, 54] width 90 height 17
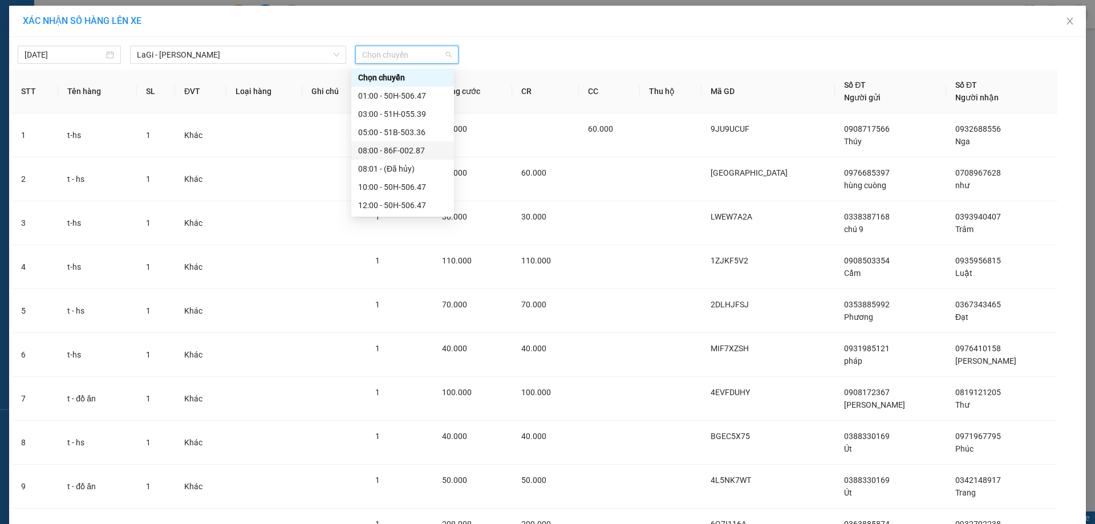
click at [408, 150] on div "08:00 - 86F-002.87" at bounding box center [402, 150] width 89 height 13
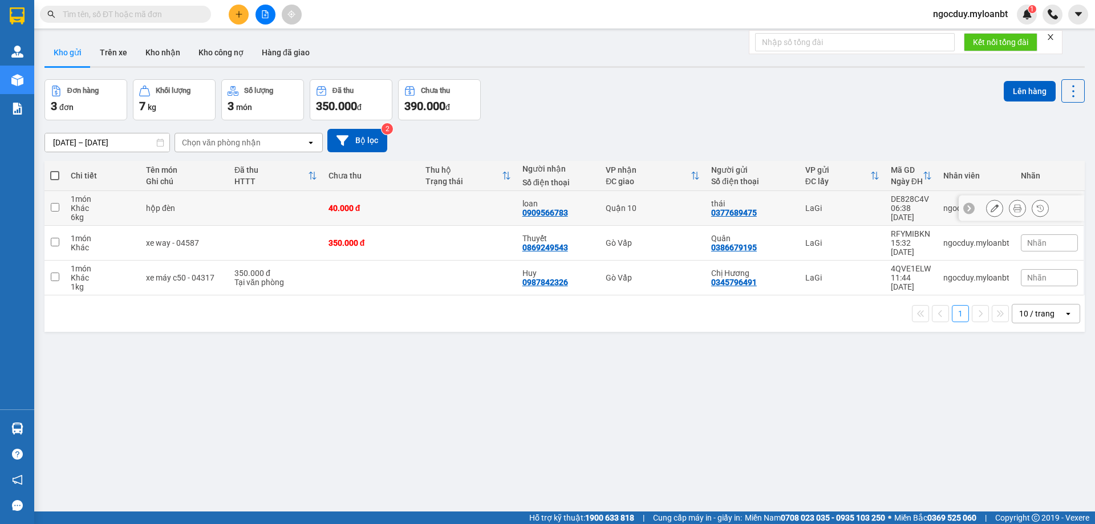
click at [58, 206] on input "checkbox" at bounding box center [55, 207] width 9 height 9
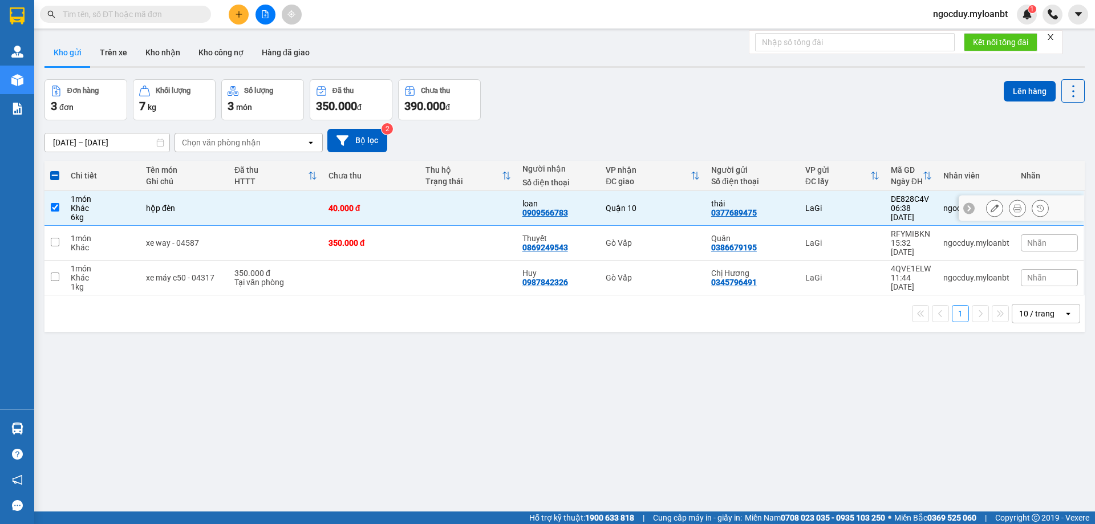
click at [58, 206] on input "checkbox" at bounding box center [55, 207] width 9 height 9
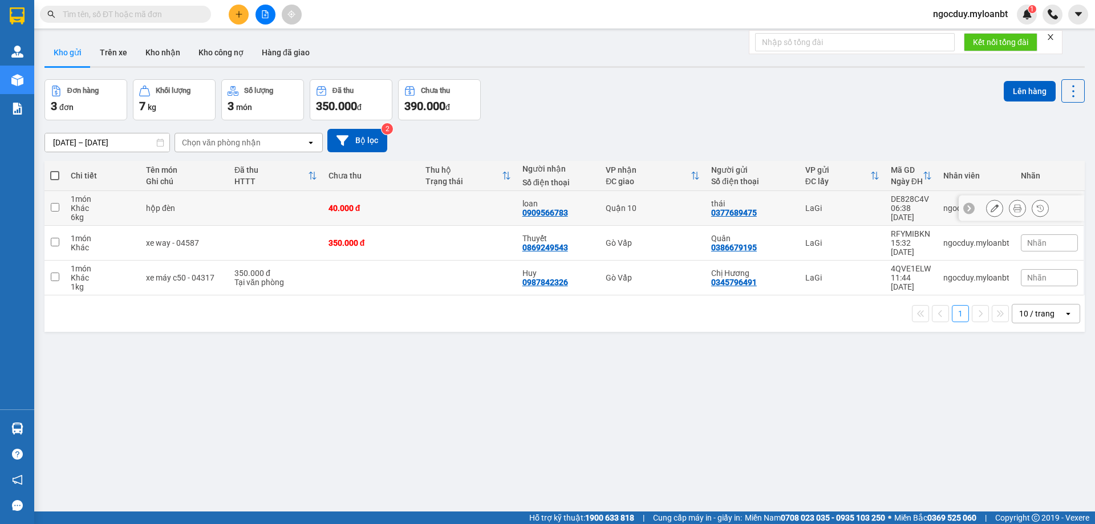
click at [59, 208] on input "checkbox" at bounding box center [55, 207] width 9 height 9
checkbox input "true"
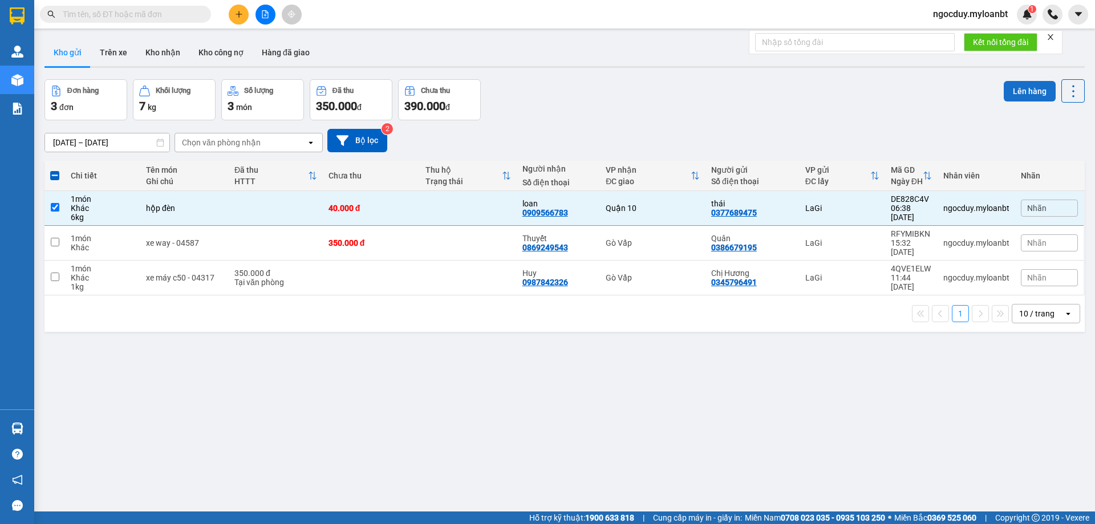
click at [1036, 95] on button "Lên hàng" at bounding box center [1030, 91] width 52 height 21
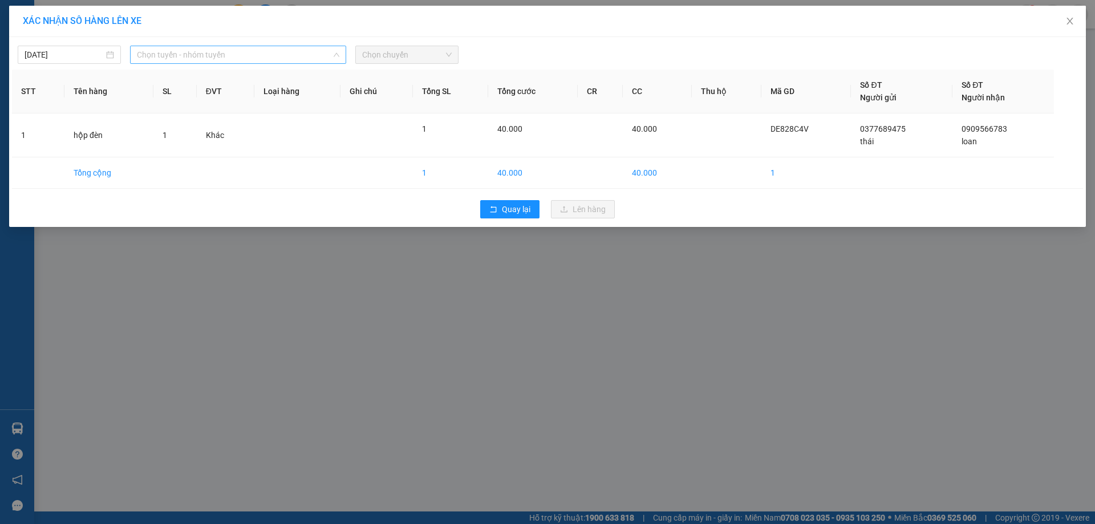
click at [295, 59] on span "Chọn tuyến - nhóm tuyến" at bounding box center [238, 54] width 202 height 17
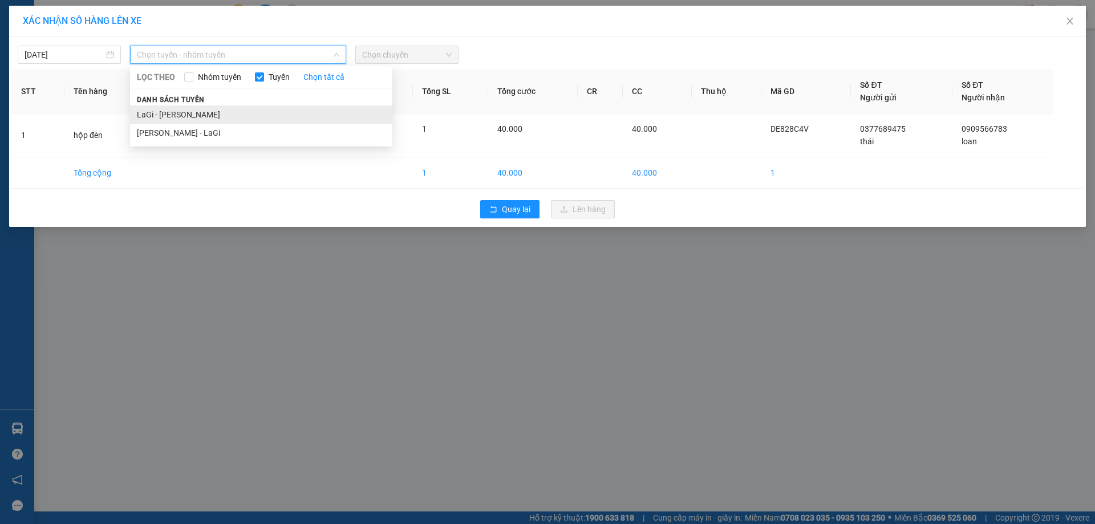
click at [220, 111] on li "LaGi - [PERSON_NAME]" at bounding box center [261, 115] width 262 height 18
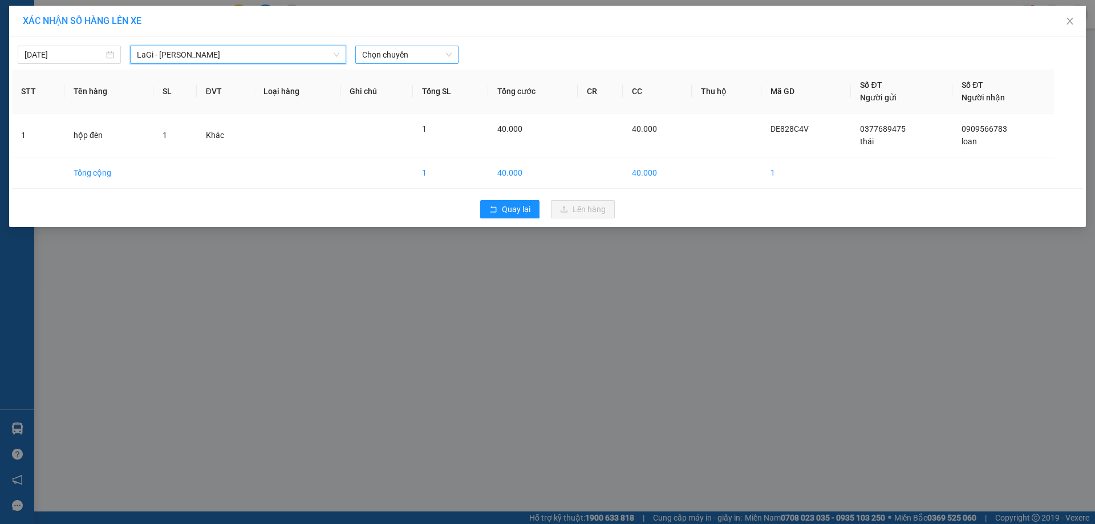
click at [396, 54] on span "Chọn chuyến" at bounding box center [407, 54] width 90 height 17
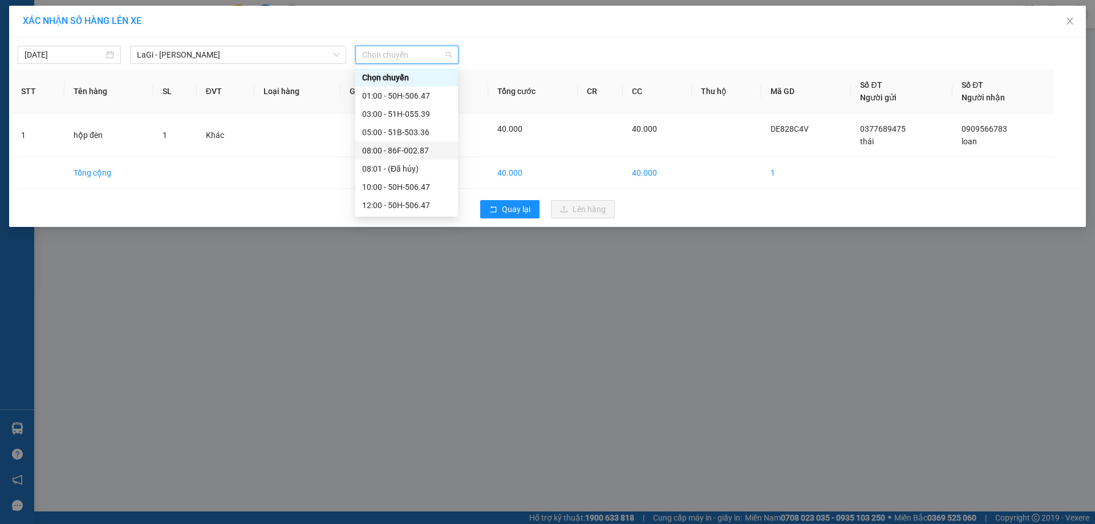
click at [400, 152] on div "08:00 - 86F-002.87" at bounding box center [406, 150] width 89 height 13
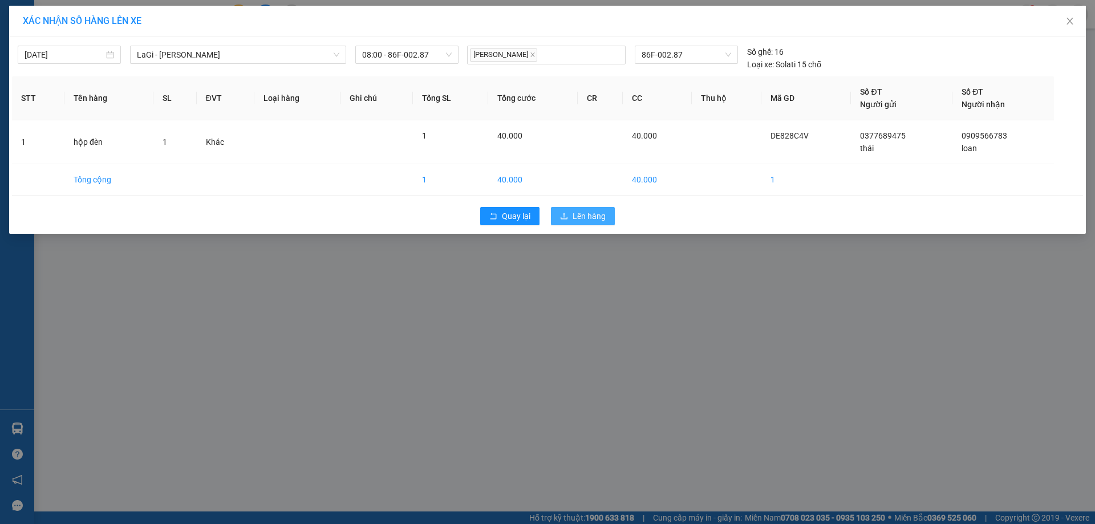
click at [584, 218] on span "Lên hàng" at bounding box center [589, 216] width 33 height 13
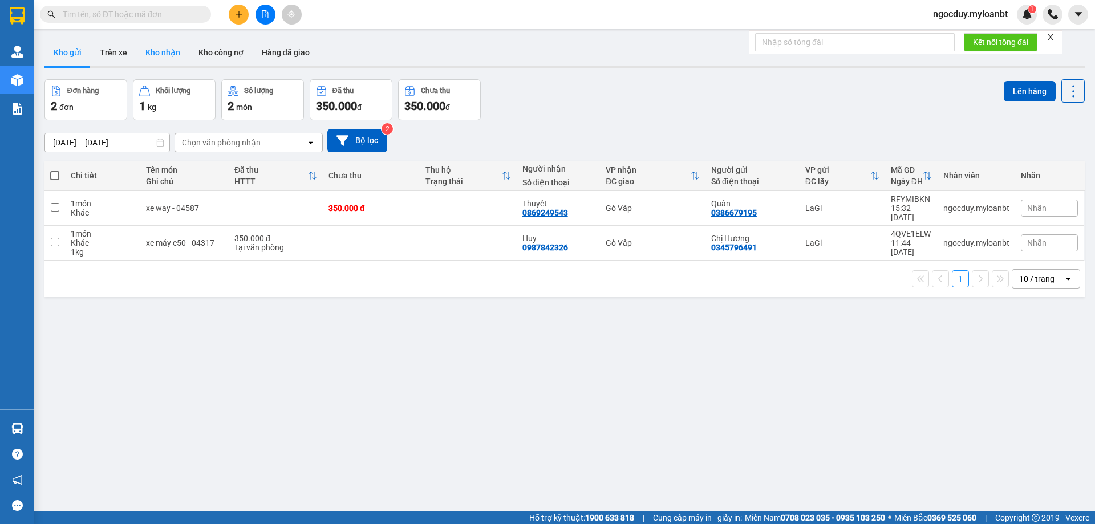
click at [148, 51] on button "Kho nhận" at bounding box center [162, 52] width 53 height 27
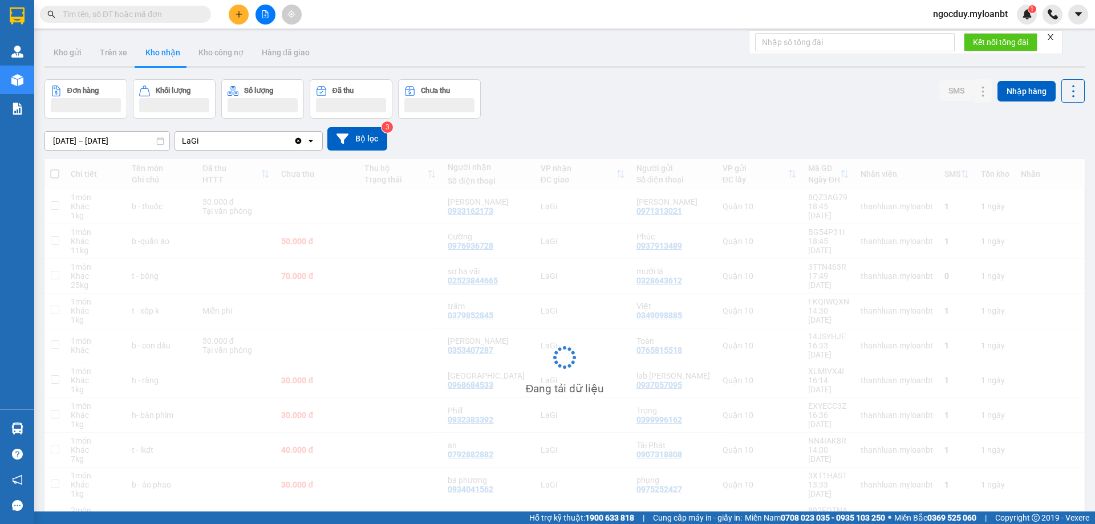
click at [266, 15] on icon "file-add" at bounding box center [265, 14] width 8 height 8
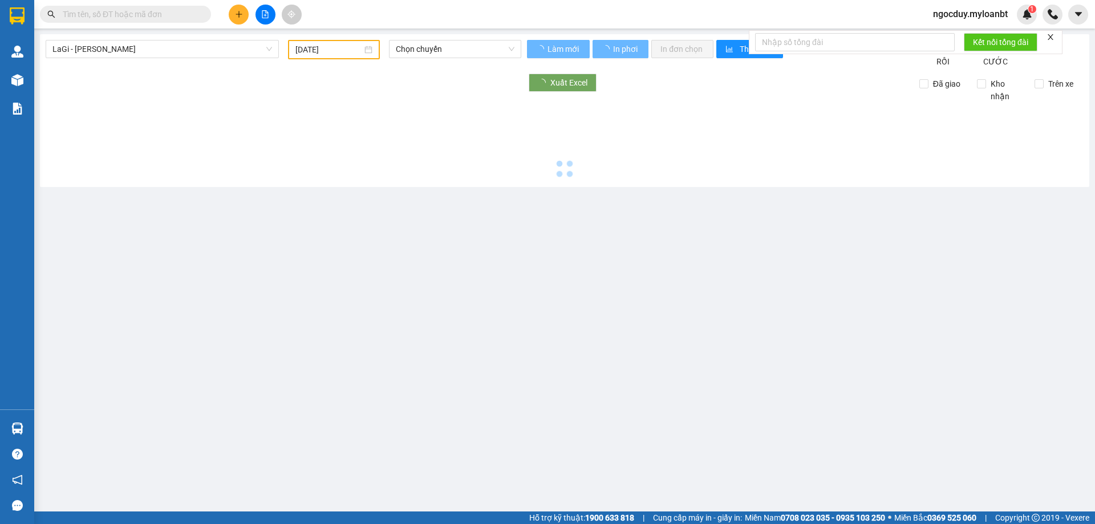
type input "[DATE]"
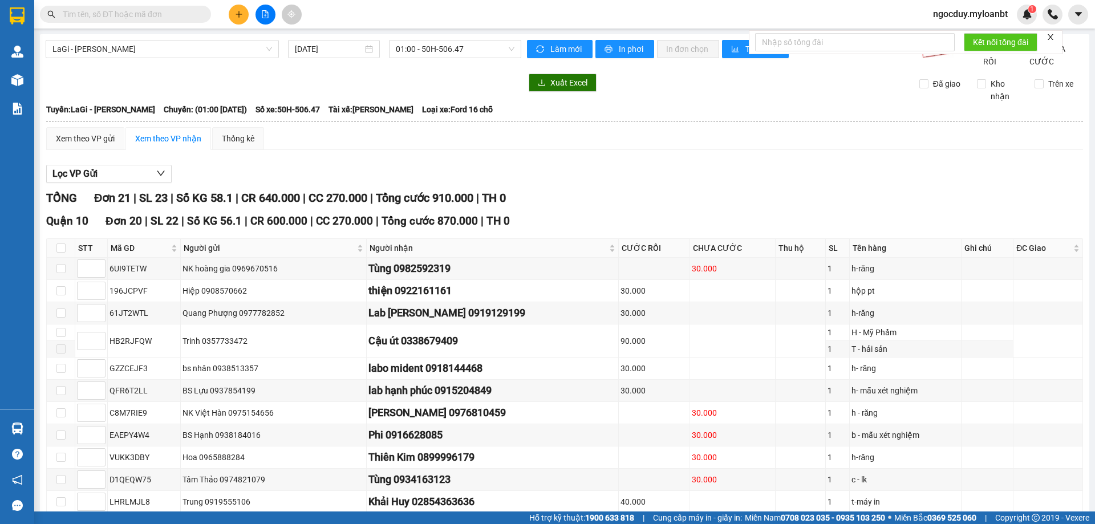
click at [184, 11] on input "text" at bounding box center [130, 14] width 135 height 13
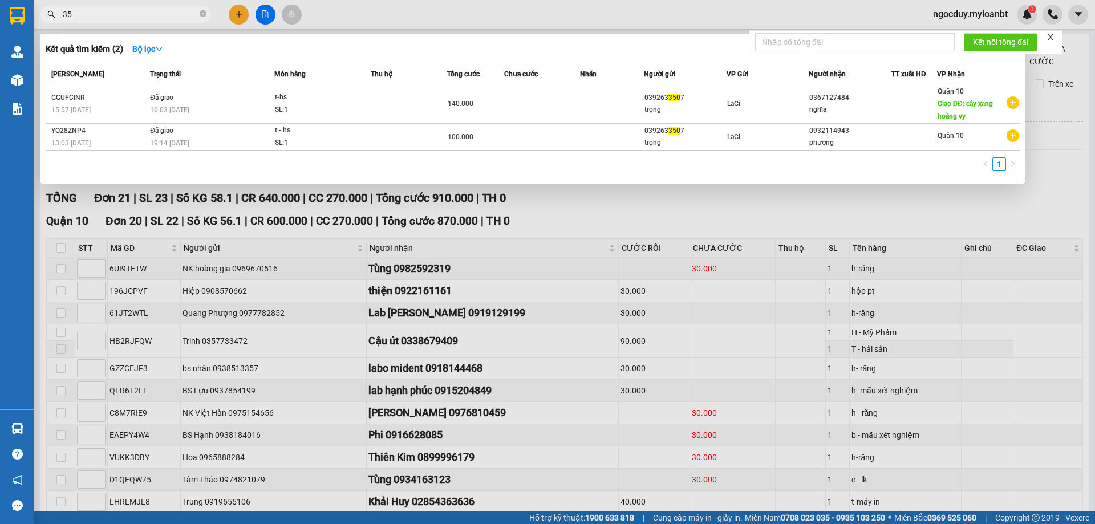
type input "3"
type input "2507"
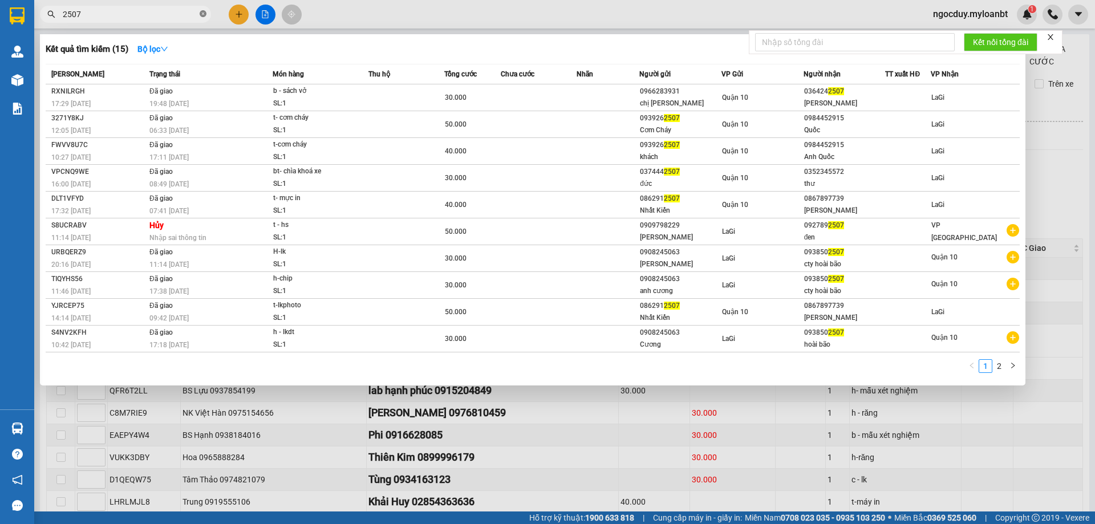
click at [205, 19] on span at bounding box center [203, 14] width 7 height 11
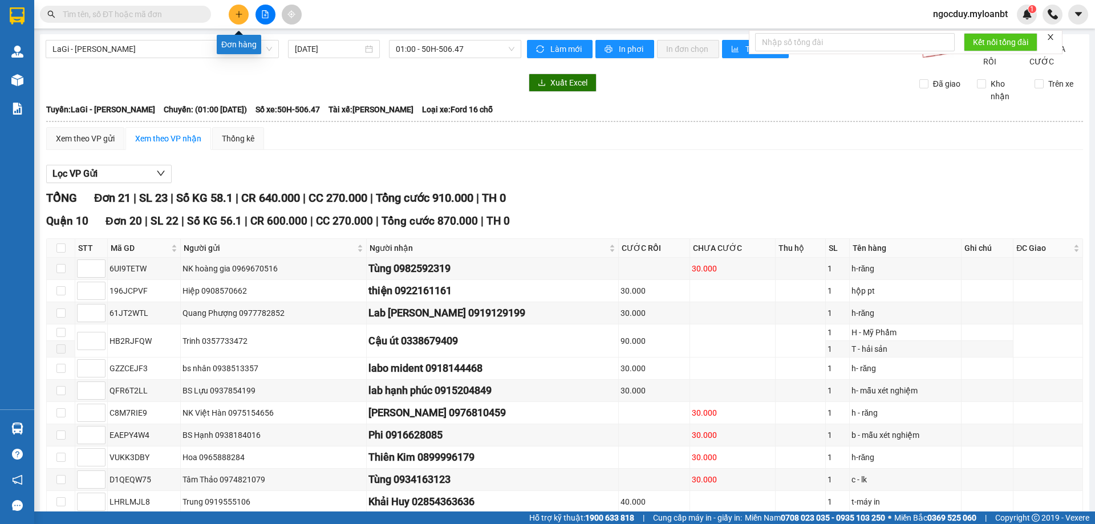
click at [242, 15] on icon "plus" at bounding box center [239, 14] width 8 height 8
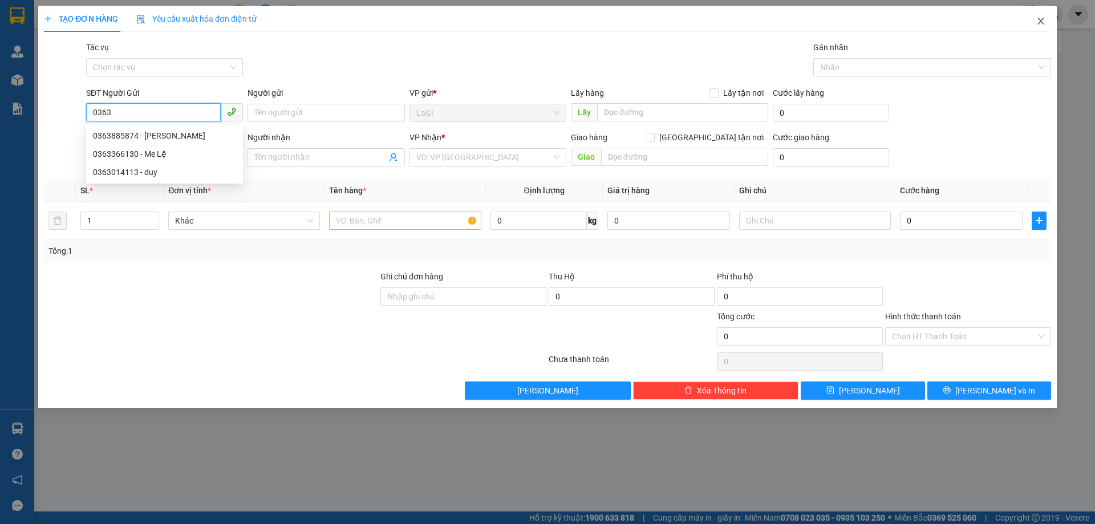
type input "0363"
click at [1037, 19] on icon "close" at bounding box center [1040, 21] width 9 height 9
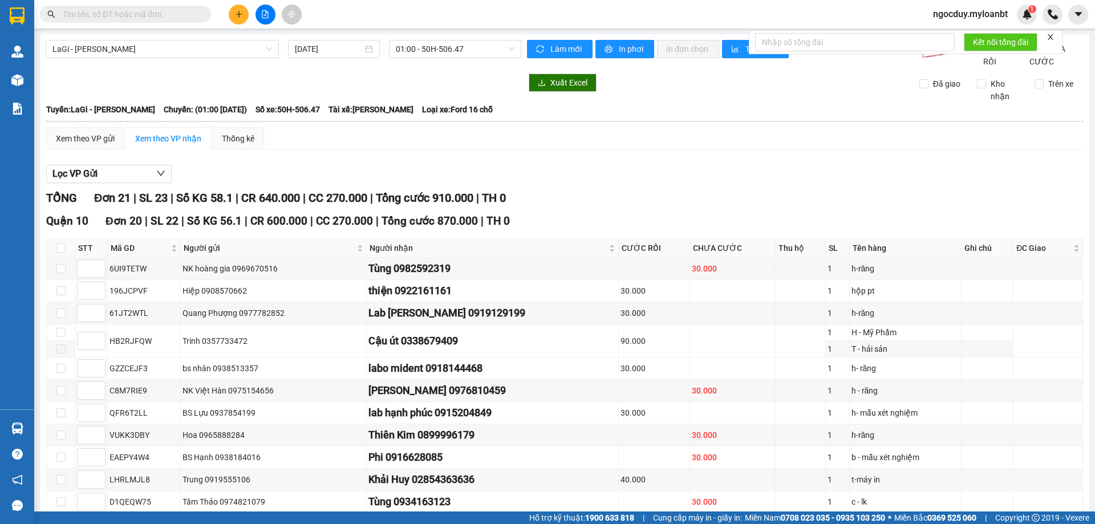
click at [72, 84] on div "LaGi - [GEOGRAPHIC_DATA] [DATE] 01:00 - 50H-506.47 Làm mới In phơi In đơn chọn …" at bounding box center [564, 454] width 1049 height 841
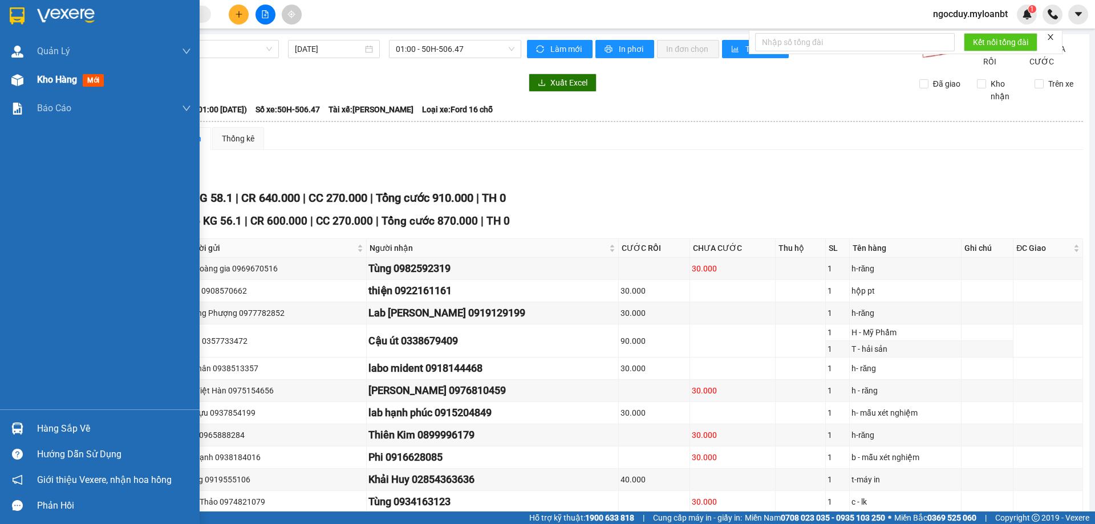
click at [60, 80] on span "Kho hàng" at bounding box center [57, 79] width 40 height 11
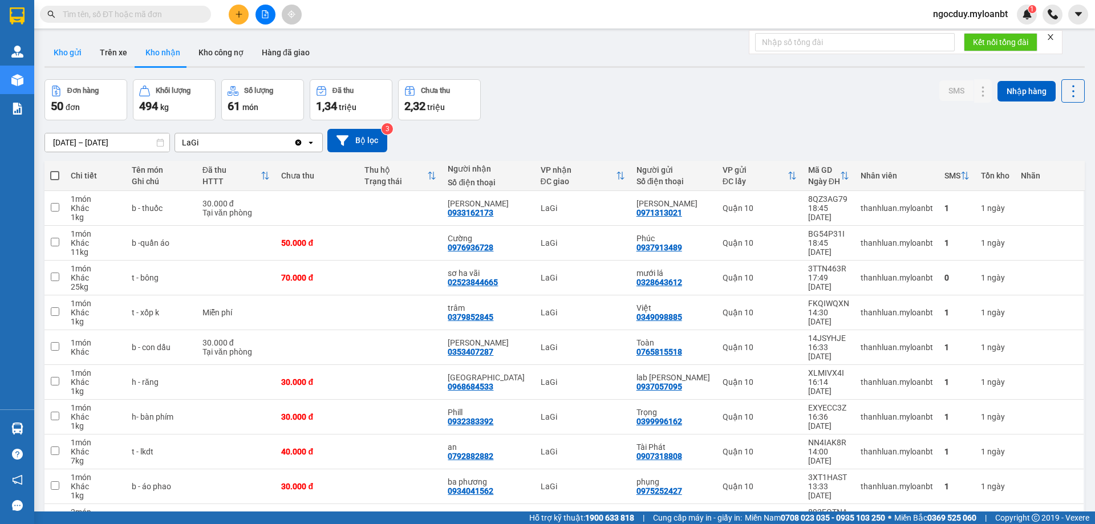
click at [58, 56] on button "Kho gửi" at bounding box center [67, 52] width 46 height 27
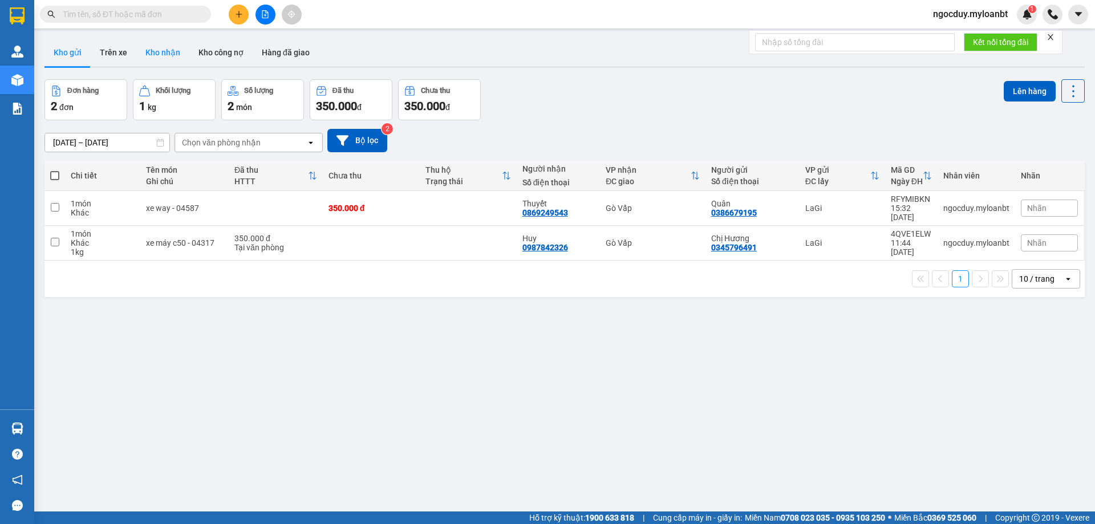
click at [171, 63] on button "Kho nhận" at bounding box center [162, 52] width 53 height 27
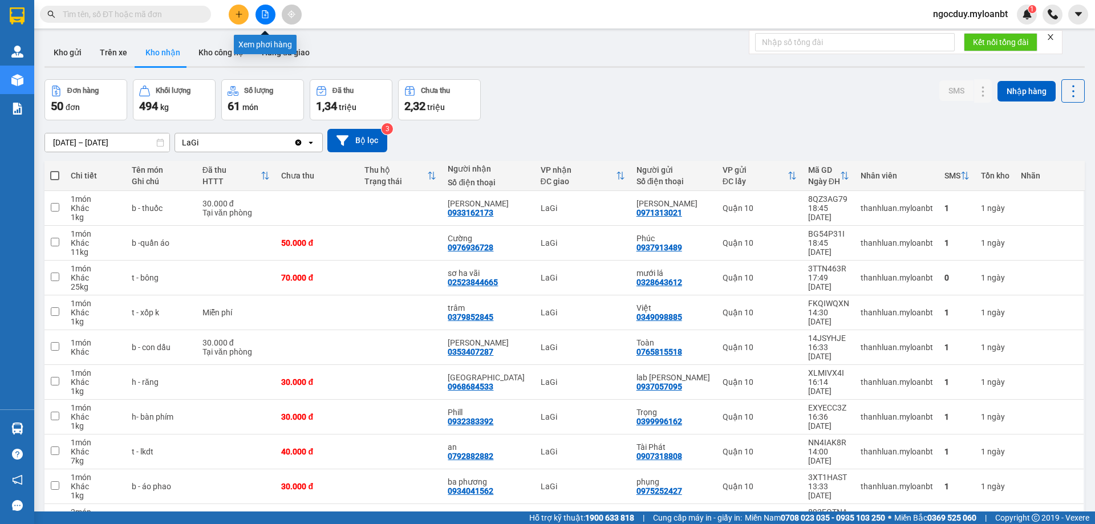
click at [269, 12] on icon "file-add" at bounding box center [265, 14] width 8 height 8
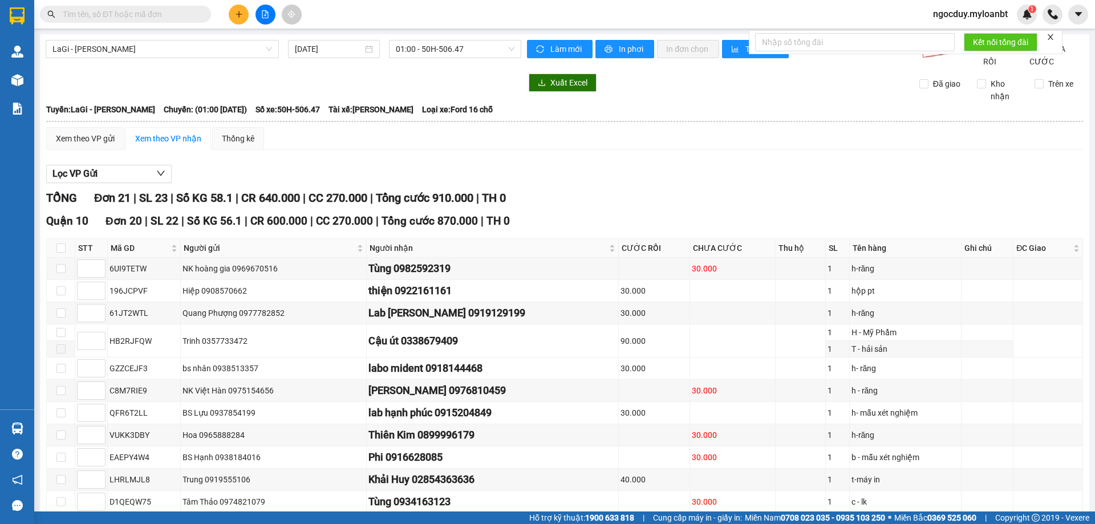
click at [201, 7] on span at bounding box center [125, 14] width 171 height 17
click at [198, 12] on span at bounding box center [125, 14] width 171 height 17
click at [172, 18] on input "text" at bounding box center [130, 14] width 135 height 13
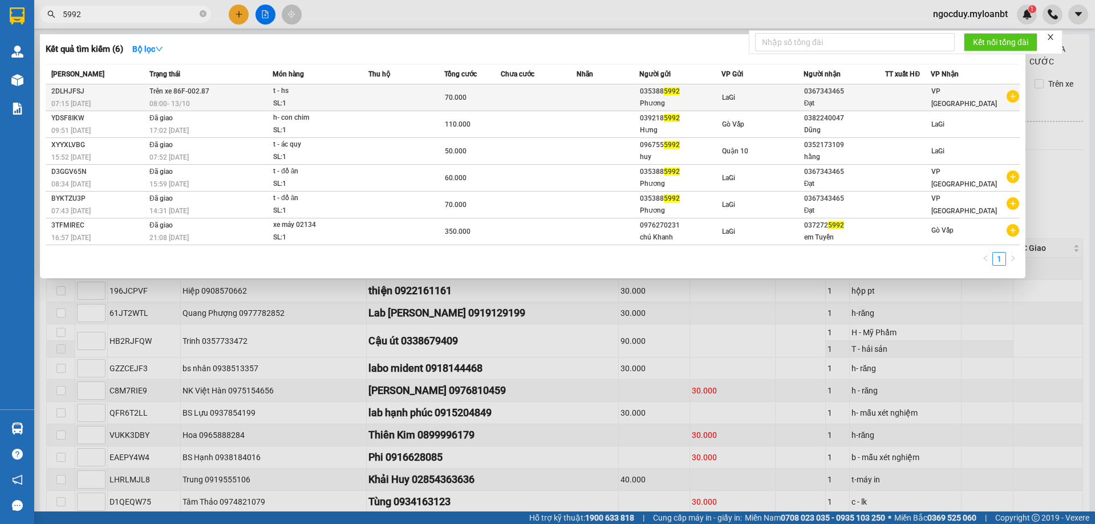
type input "5992"
click at [414, 90] on td at bounding box center [406, 97] width 76 height 27
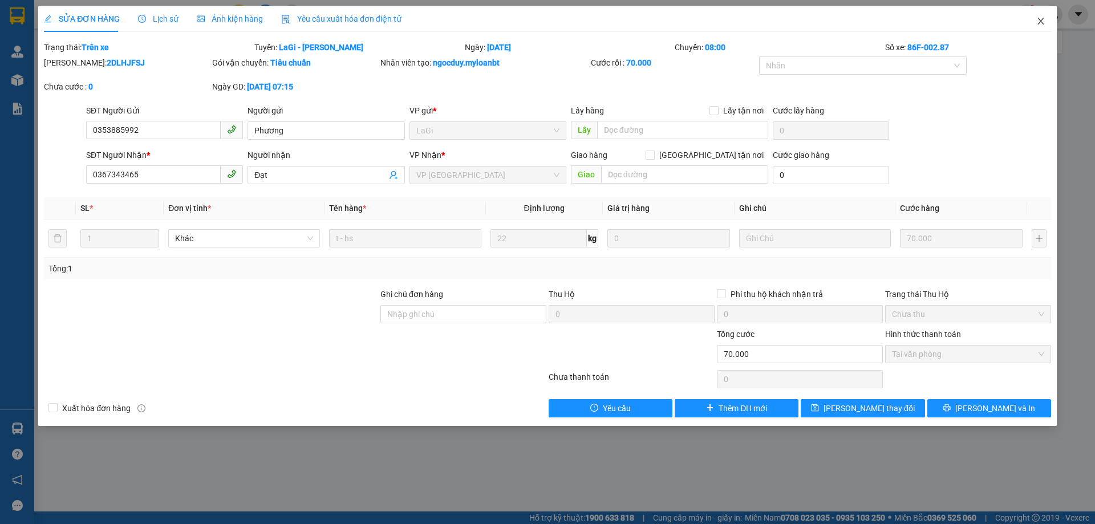
click at [1038, 19] on icon "close" at bounding box center [1040, 21] width 9 height 9
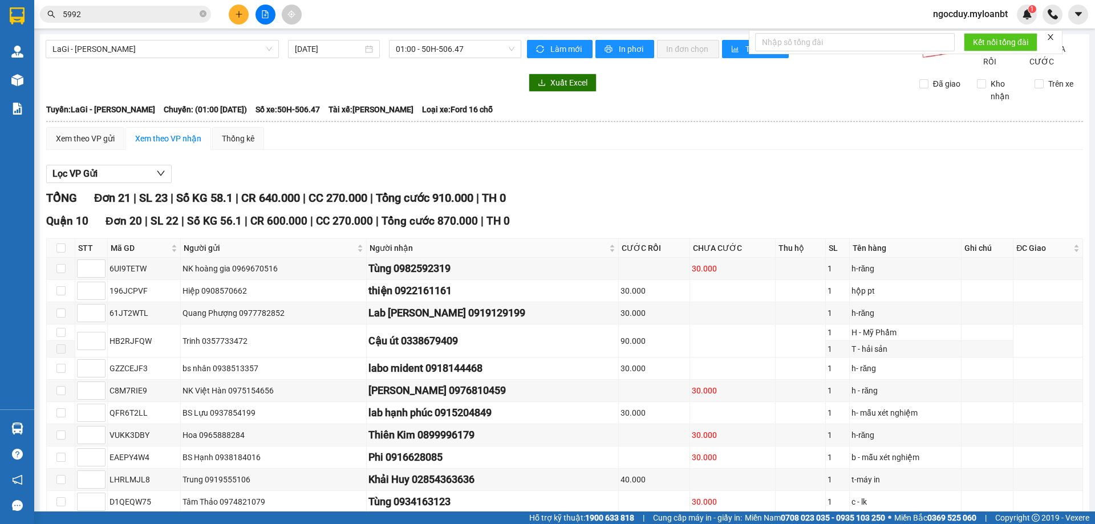
click at [173, 145] on div "Xem theo VP nhận" at bounding box center [168, 138] width 66 height 13
click at [94, 145] on div "Xem theo VP gửi" at bounding box center [85, 138] width 59 height 13
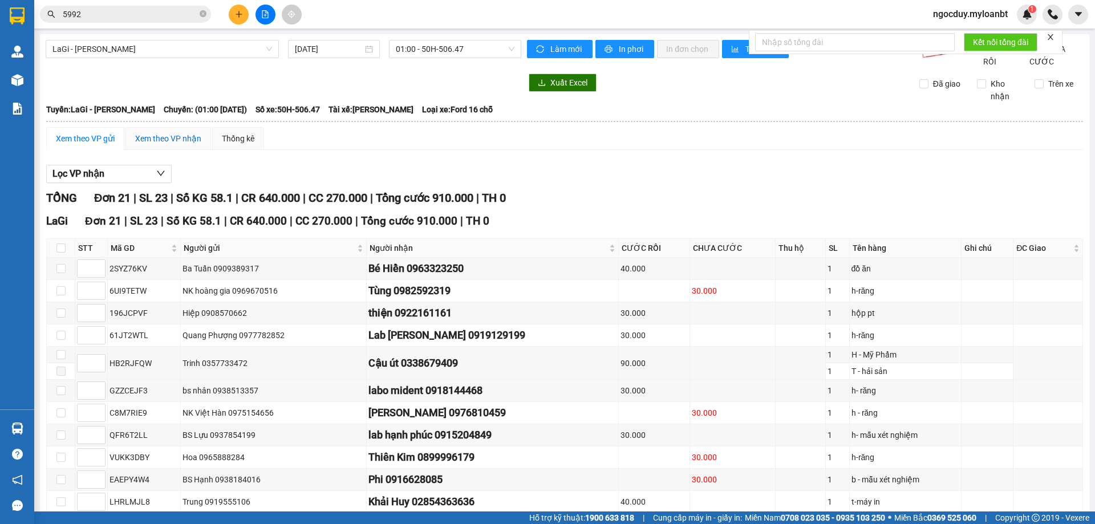
click at [165, 145] on div "Xem theo VP nhận" at bounding box center [168, 138] width 66 height 13
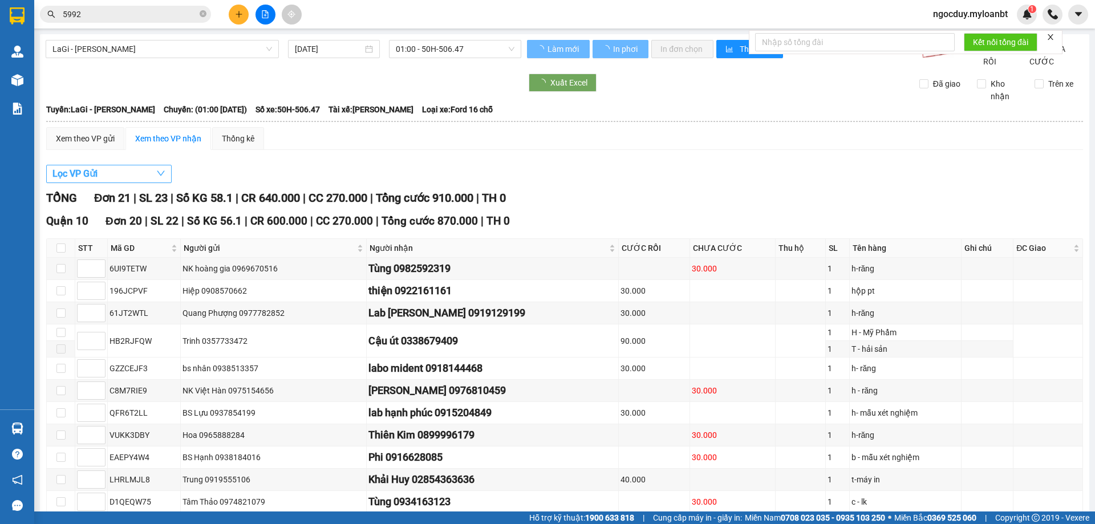
click at [150, 183] on button "Lọc VP Gửi" at bounding box center [108, 174] width 125 height 18
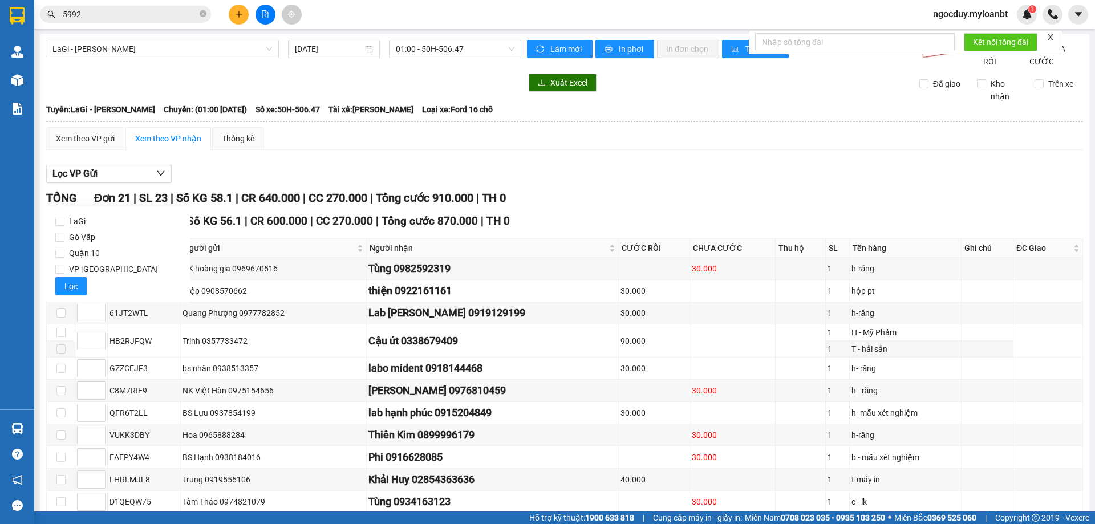
click at [246, 184] on div "Lọc VP Gửi" at bounding box center [564, 174] width 1037 height 19
click at [469, 56] on span "01:00 - 50H-506.47" at bounding box center [455, 48] width 119 height 17
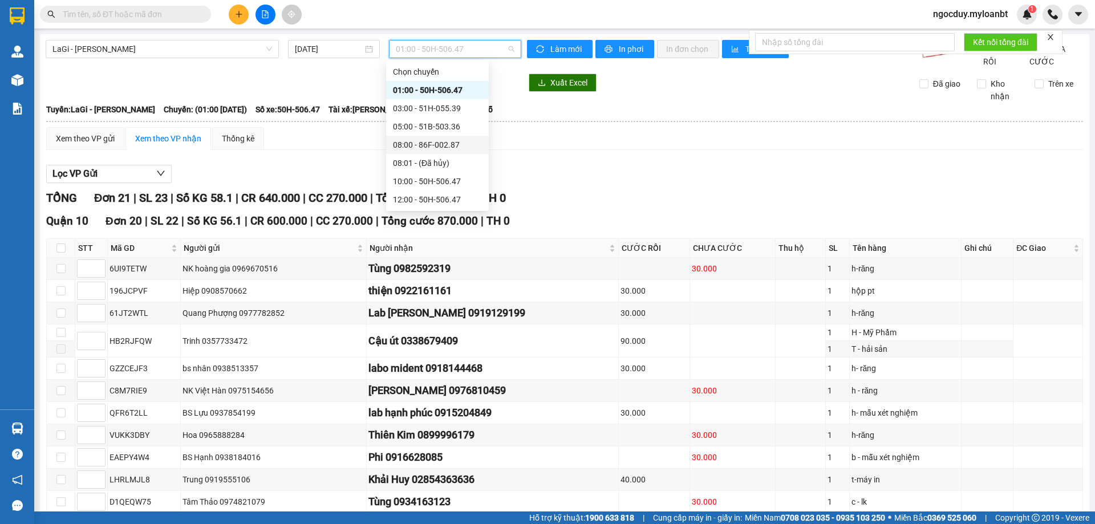
click at [444, 147] on div "08:00 - 86F-002.87" at bounding box center [437, 145] width 89 height 13
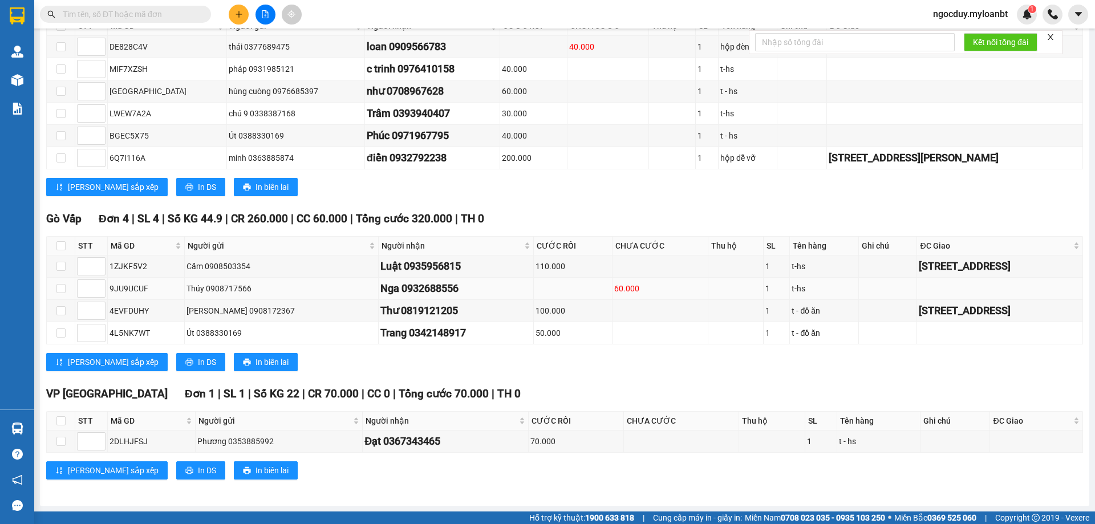
scroll to position [120, 0]
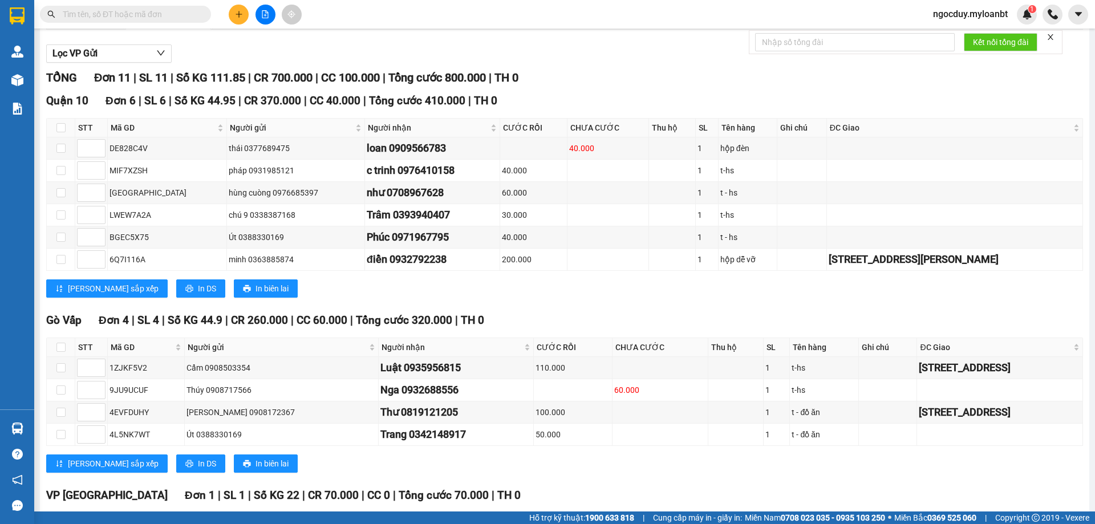
click at [137, 16] on input "text" at bounding box center [130, 14] width 135 height 13
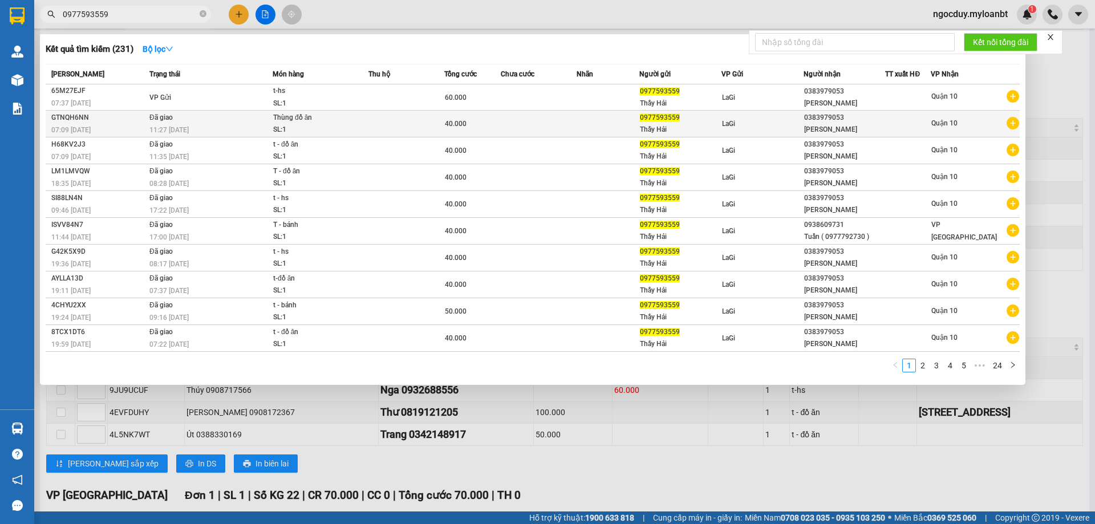
type input "0977593559"
click at [838, 134] on div "Thanh" at bounding box center [844, 130] width 81 height 12
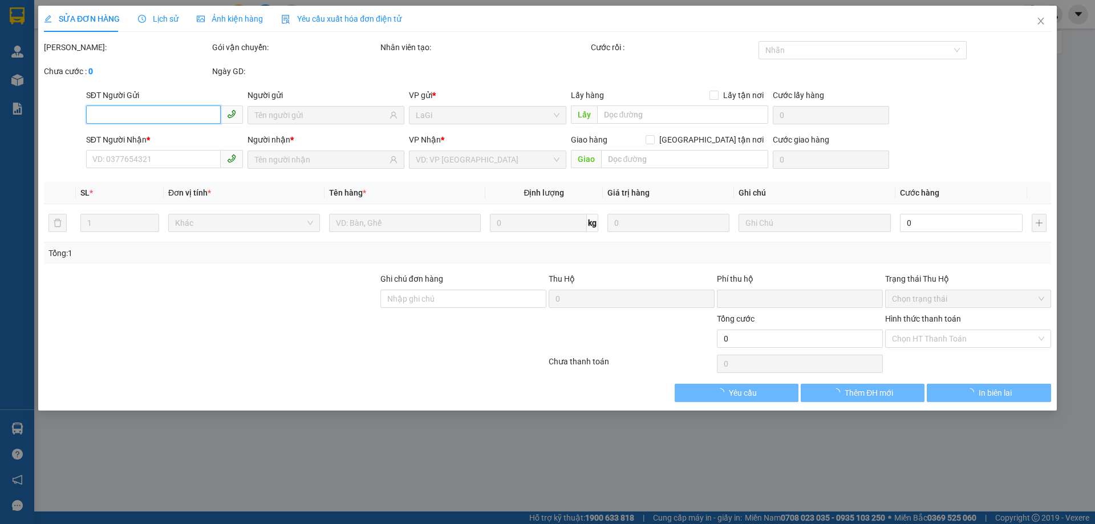
type input "0977593559"
type input "0383979053"
type input "0"
type input "40.000"
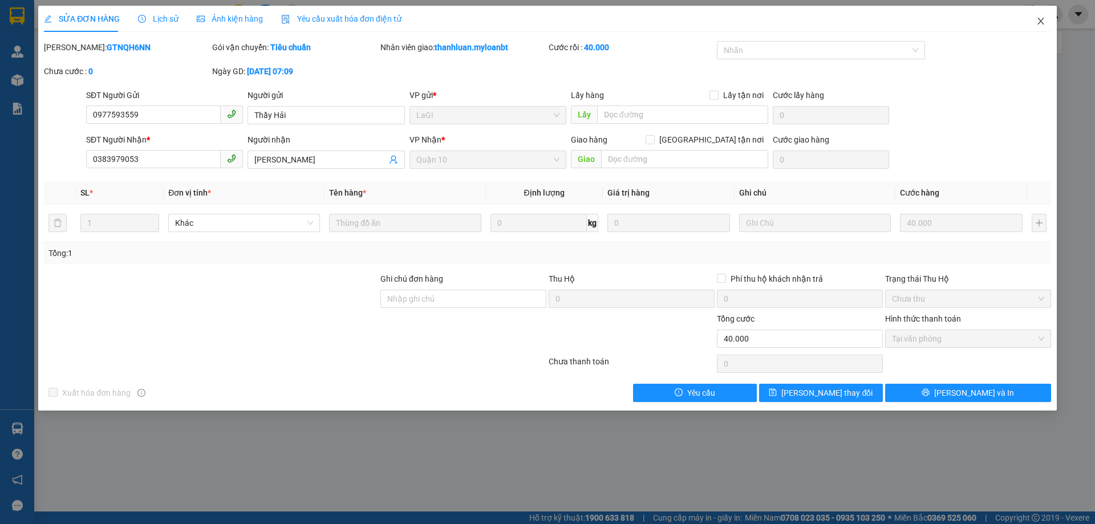
click at [1041, 20] on icon "close" at bounding box center [1040, 21] width 9 height 9
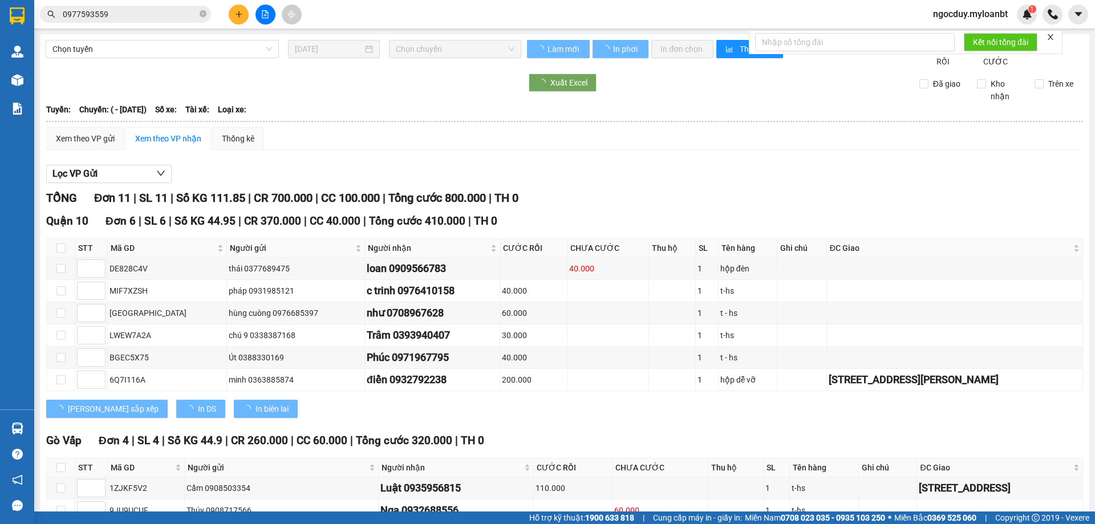
click at [121, 17] on input "0977593559" at bounding box center [130, 14] width 135 height 13
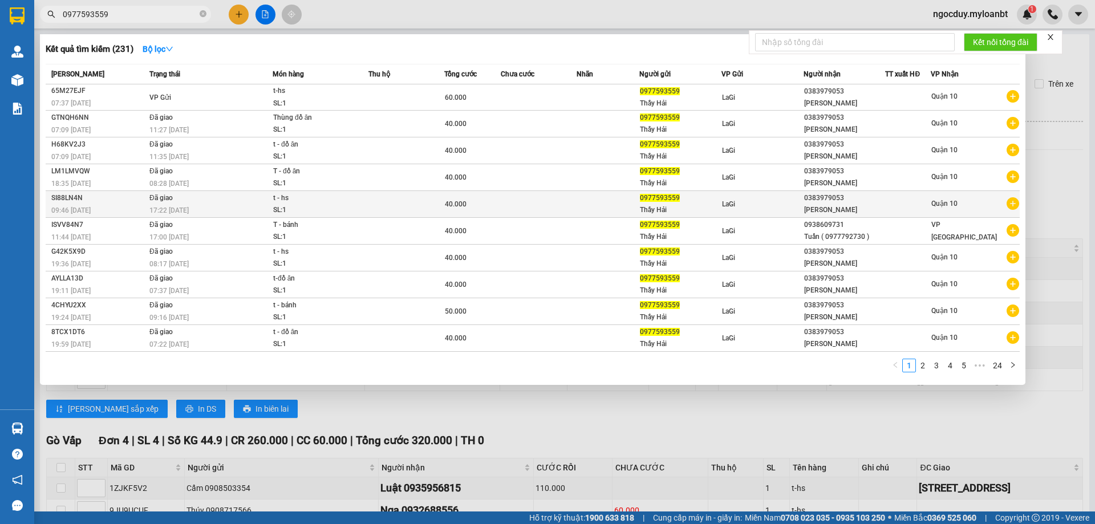
click at [673, 210] on div "Thầy Hải" at bounding box center [680, 210] width 81 height 12
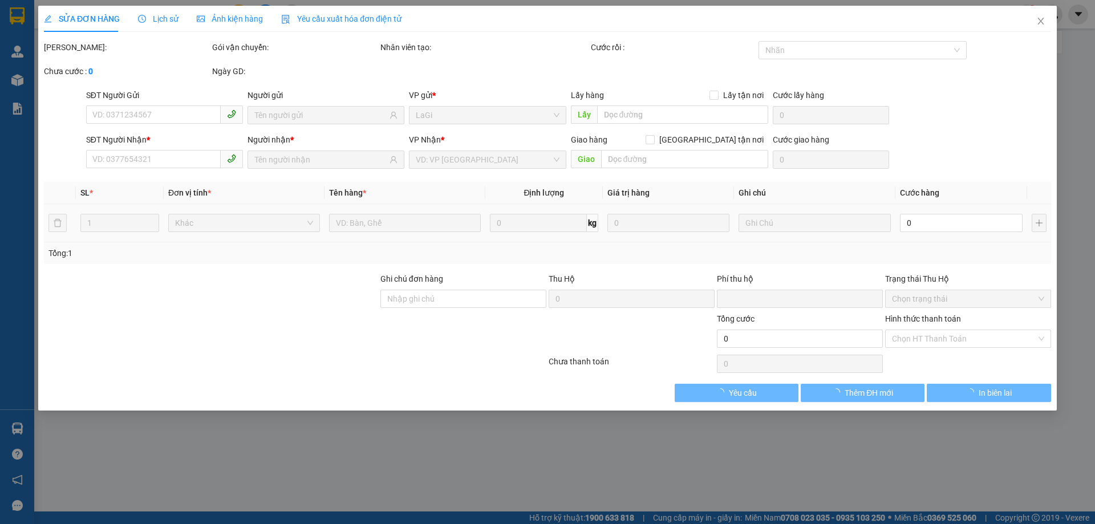
type input "0977593559"
type input "0383979053"
type input "0"
type input "40.000"
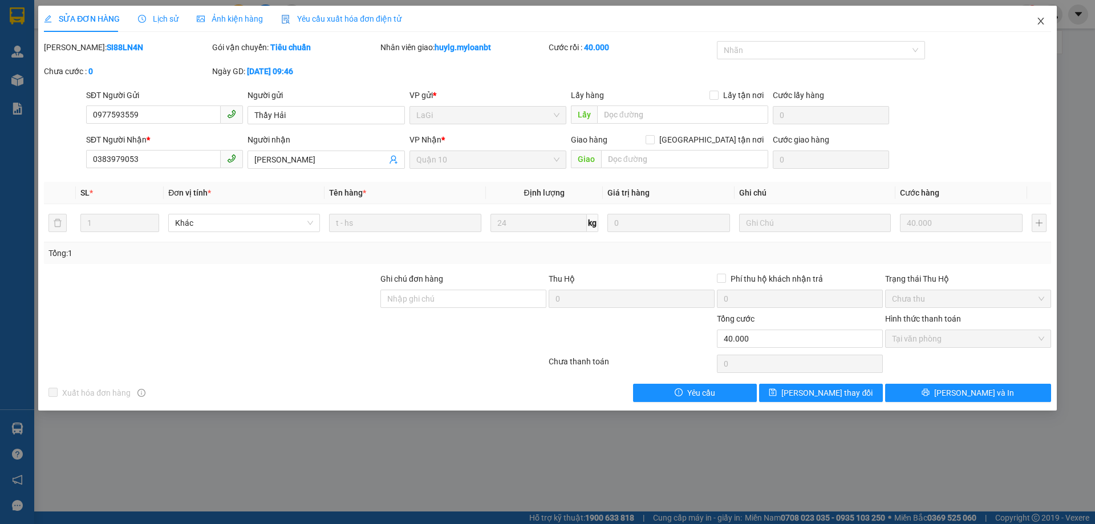
click at [1038, 21] on icon "close" at bounding box center [1040, 21] width 9 height 9
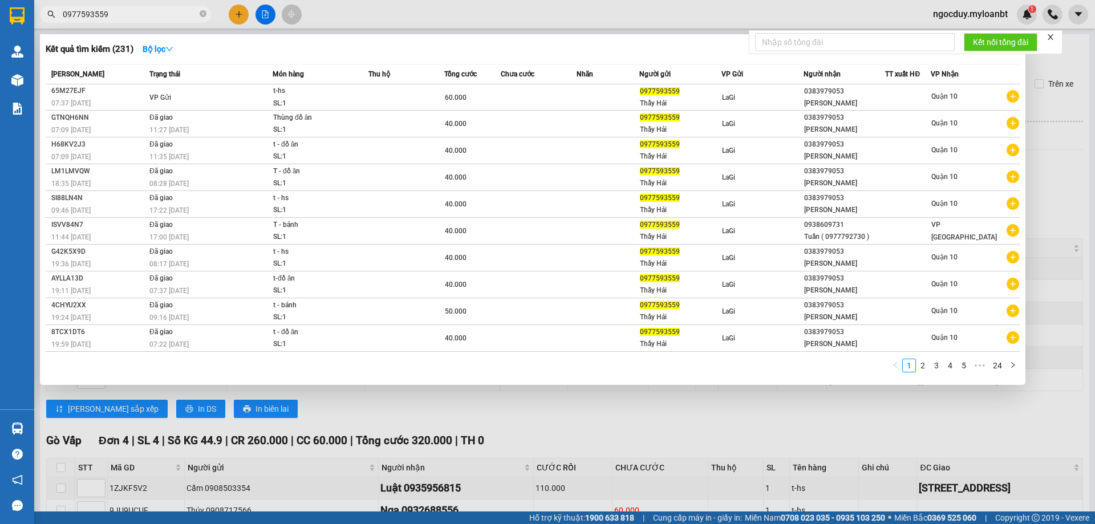
click at [180, 18] on input "0977593559" at bounding box center [130, 14] width 135 height 13
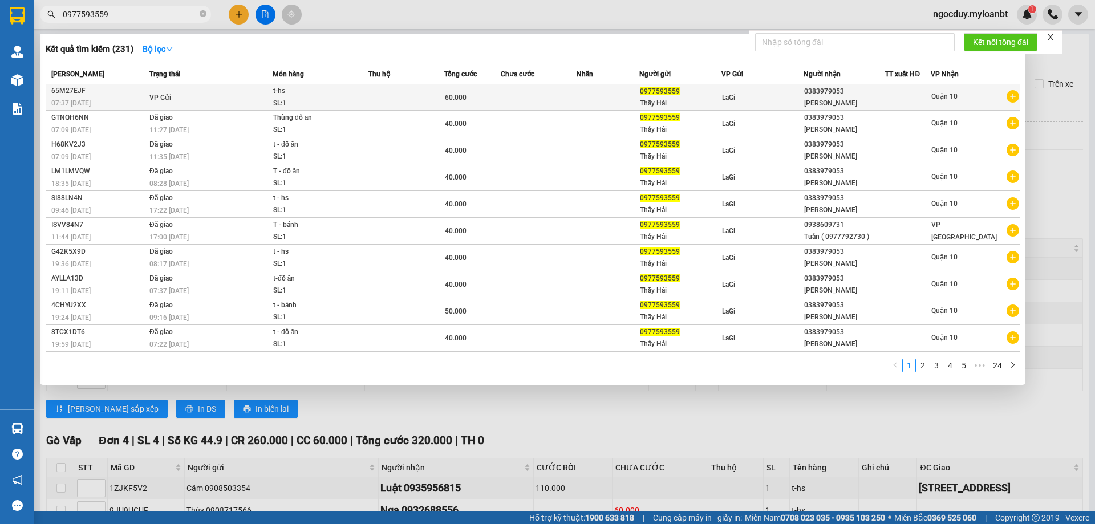
click at [254, 95] on td "VP Gửi" at bounding box center [210, 97] width 126 height 26
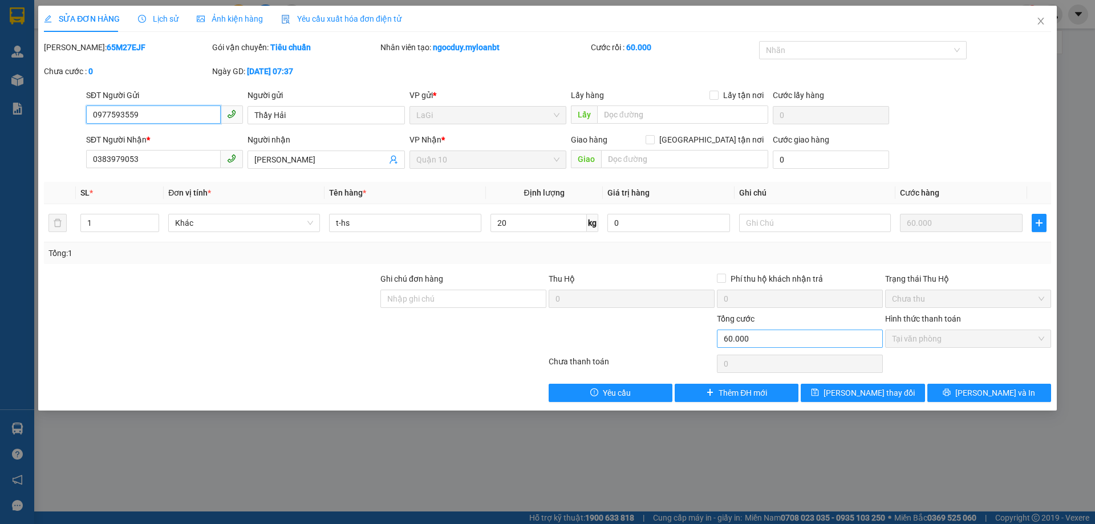
type input "0977593559"
type input "0383979053"
type input "0"
type input "60.000"
click at [791, 339] on input "60.000" at bounding box center [800, 339] width 166 height 18
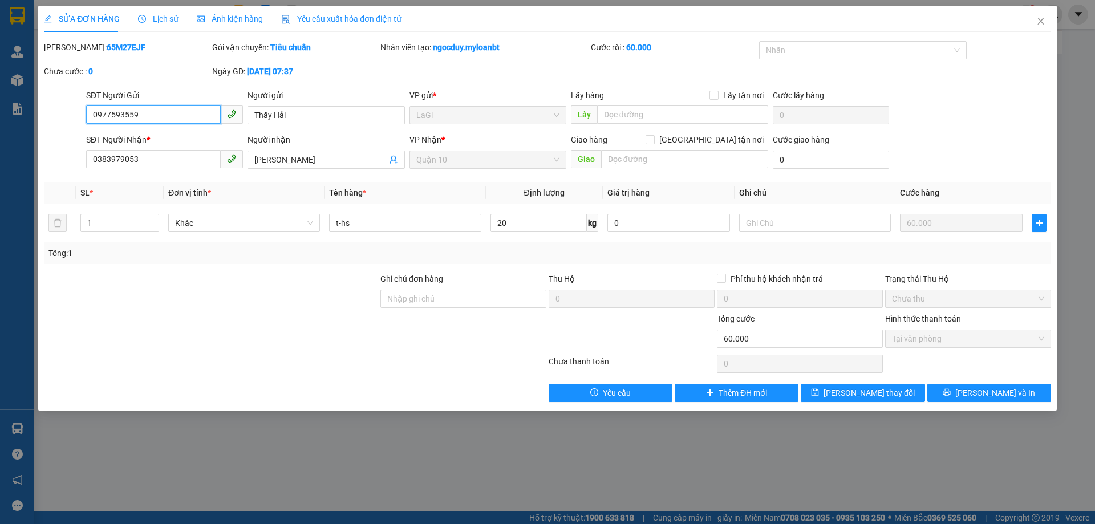
click at [189, 119] on input "0977593559" at bounding box center [153, 115] width 135 height 18
click at [1036, 22] on icon "close" at bounding box center [1040, 21] width 9 height 9
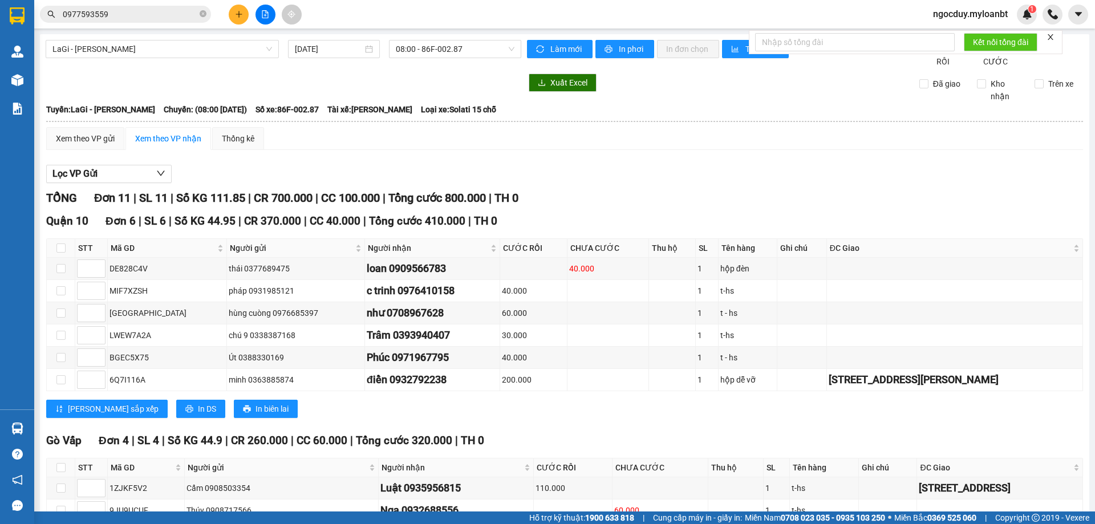
click at [240, 17] on icon "plus" at bounding box center [239, 14] width 8 height 8
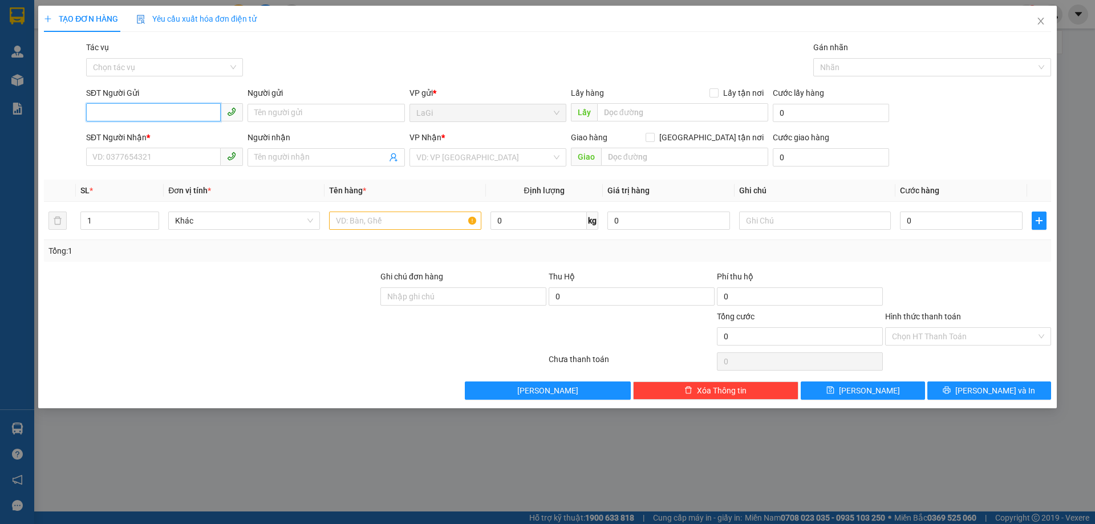
paste input "0977593559"
type input "0977593559"
click at [192, 137] on div "0977593559 - Thầy Hải" at bounding box center [164, 135] width 143 height 13
type input "Thầy Hải"
type input "0383979053"
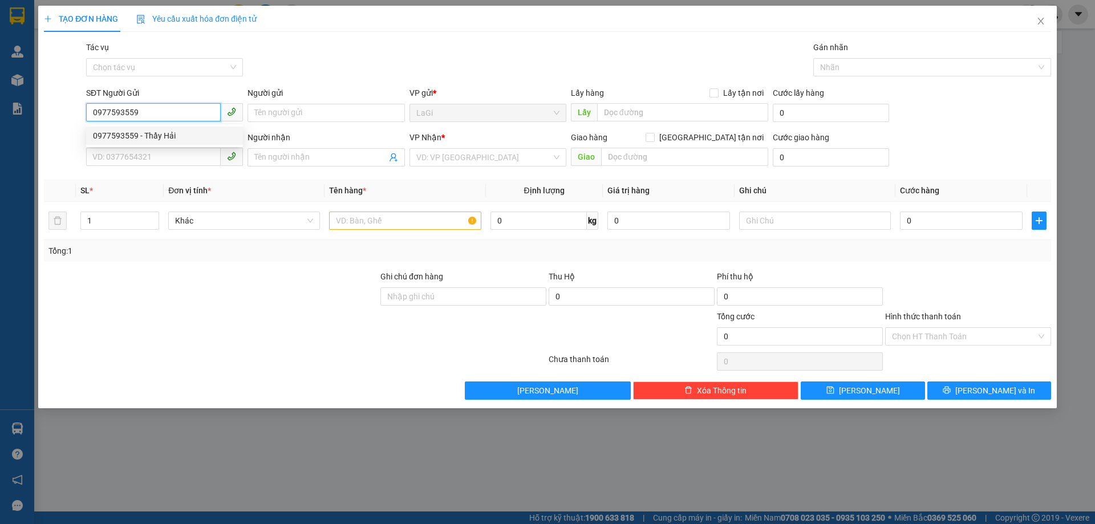
type input "Thanh"
type input "0977593559"
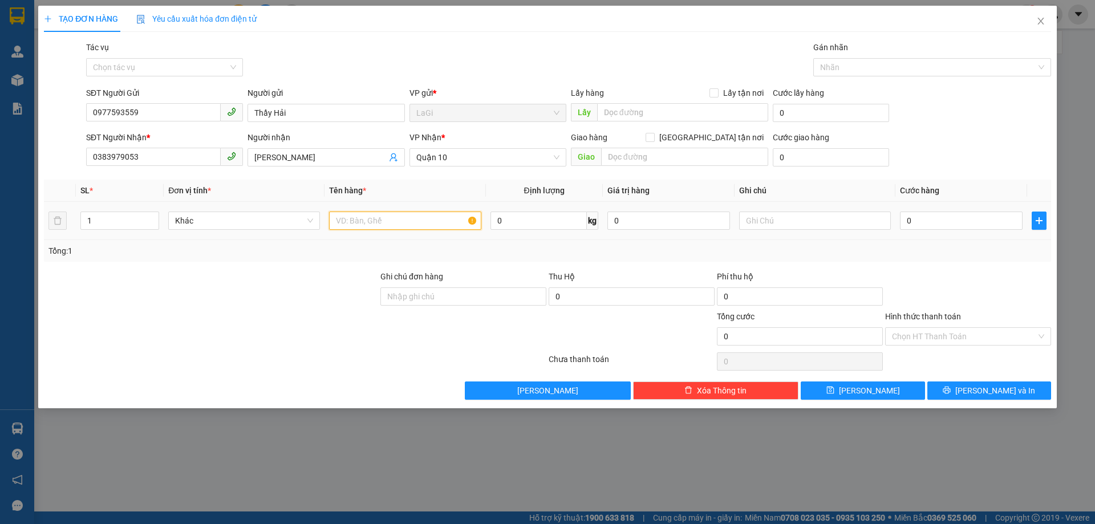
click at [373, 215] on input "text" at bounding box center [405, 221] width 152 height 18
type input "t - đồ ăn"
click at [967, 226] on input "0" at bounding box center [961, 221] width 123 height 18
type input "5"
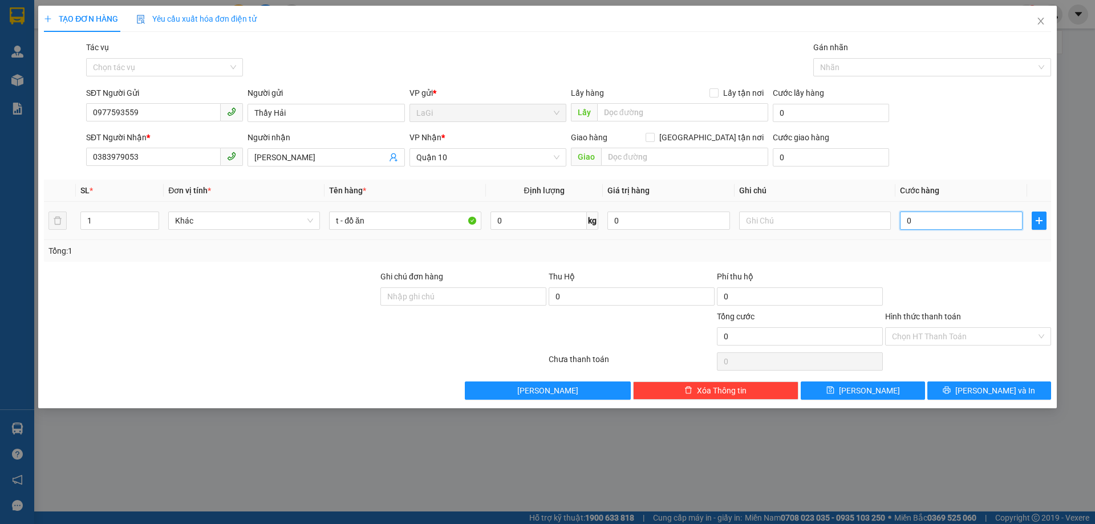
type input "5"
type input "50"
type input "500"
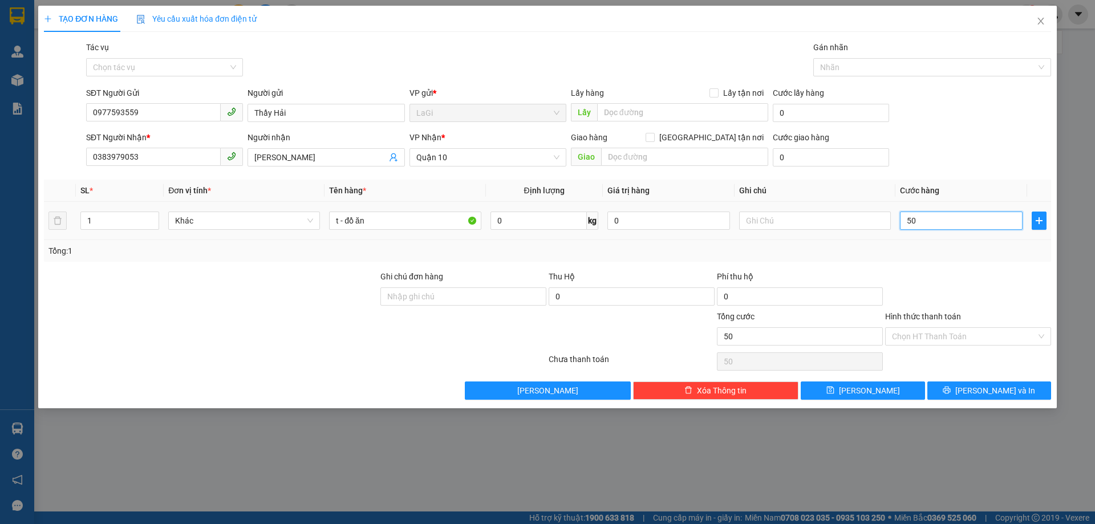
type input "500"
type input "5.000"
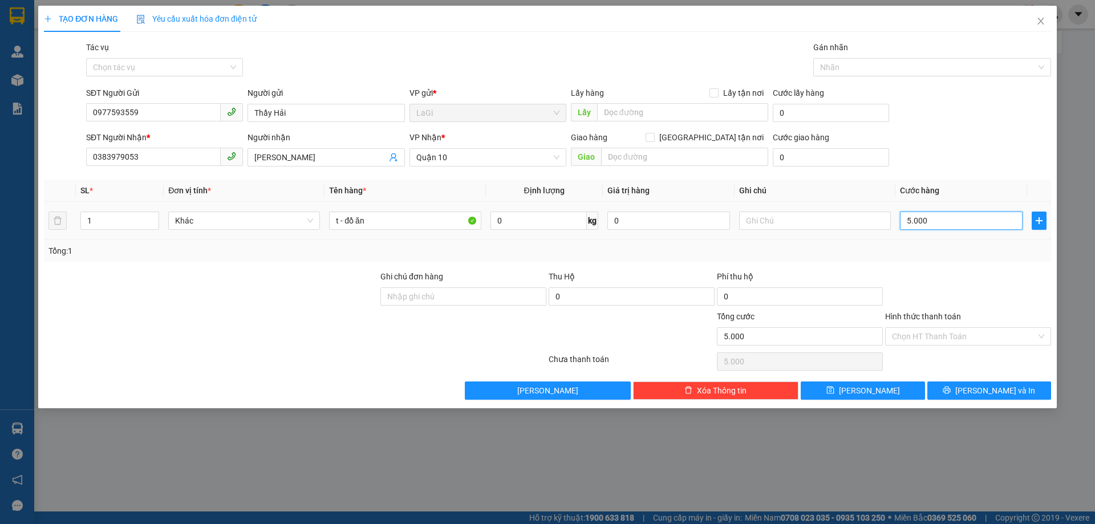
type input "50.000"
click at [935, 338] on input "Hình thức thanh toán" at bounding box center [964, 336] width 144 height 17
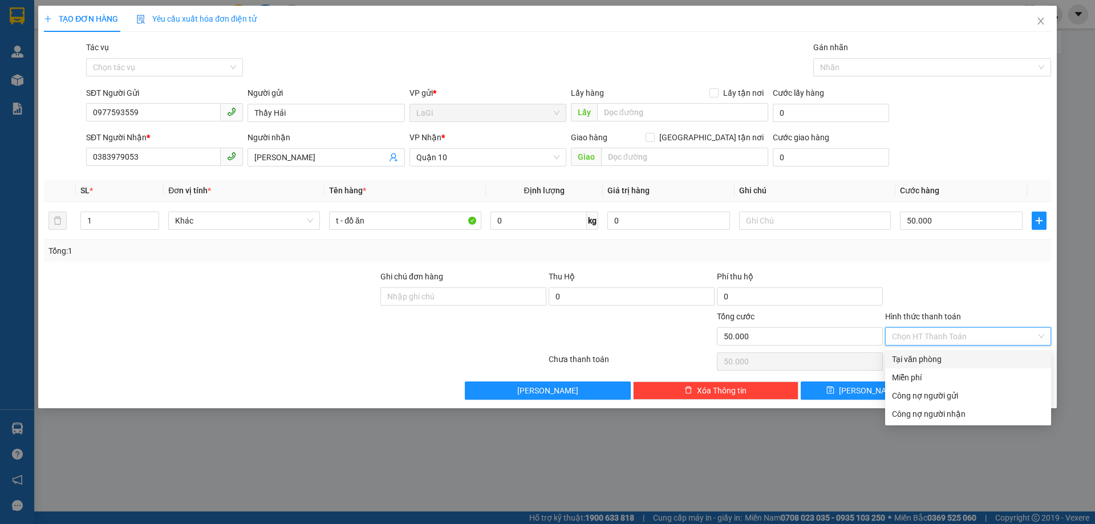
click at [923, 358] on div "Tại văn phòng" at bounding box center [968, 359] width 152 height 13
type input "0"
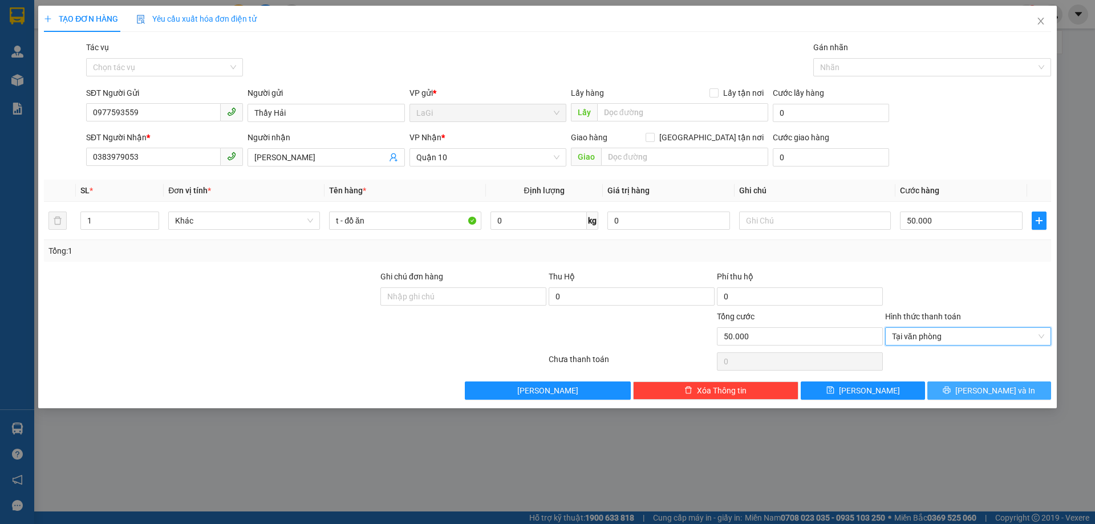
click at [946, 390] on button "[PERSON_NAME] và In" at bounding box center [989, 391] width 124 height 18
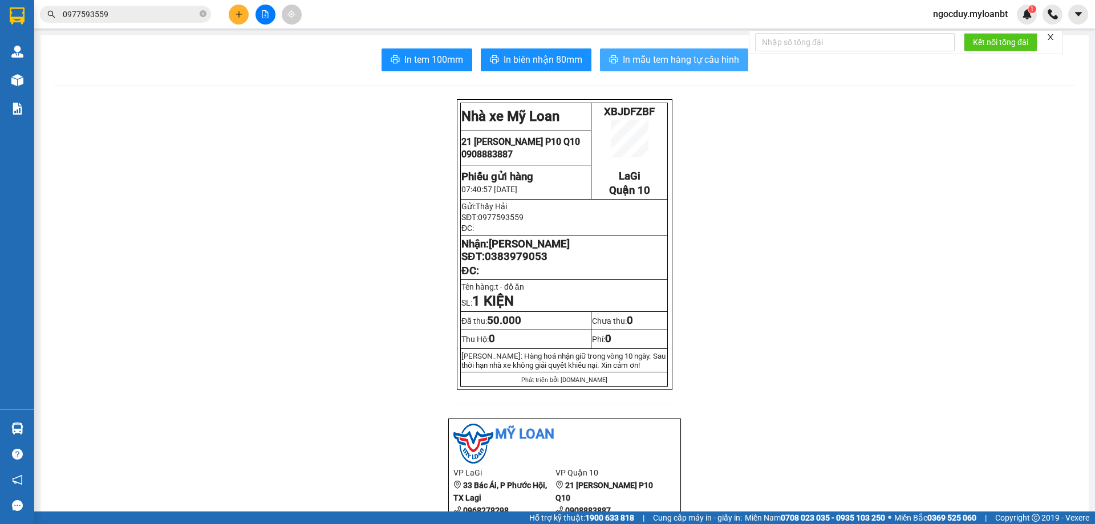
click at [674, 61] on span "In mẫu tem hàng tự cấu hình" at bounding box center [681, 59] width 116 height 14
click at [143, 10] on input "0977593559" at bounding box center [130, 14] width 135 height 13
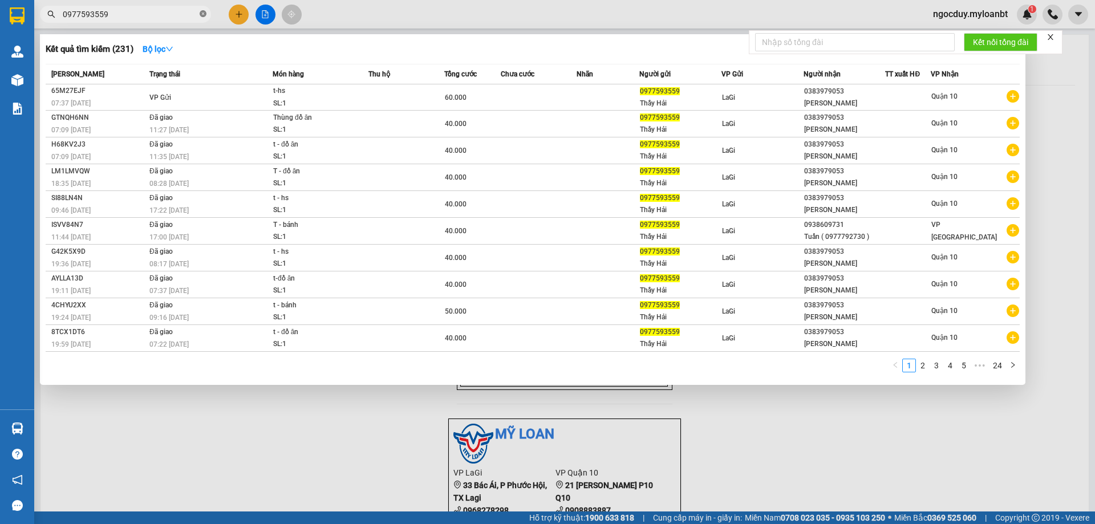
click at [202, 12] on icon "close-circle" at bounding box center [203, 13] width 7 height 7
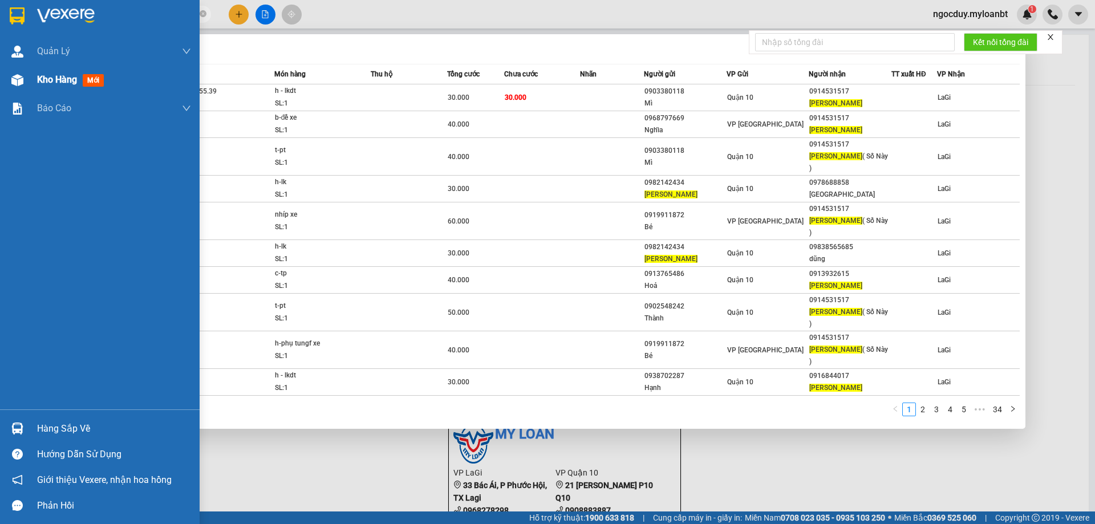
type input "tín thành"
click at [44, 88] on div "Kho hàng mới" at bounding box center [114, 80] width 154 height 29
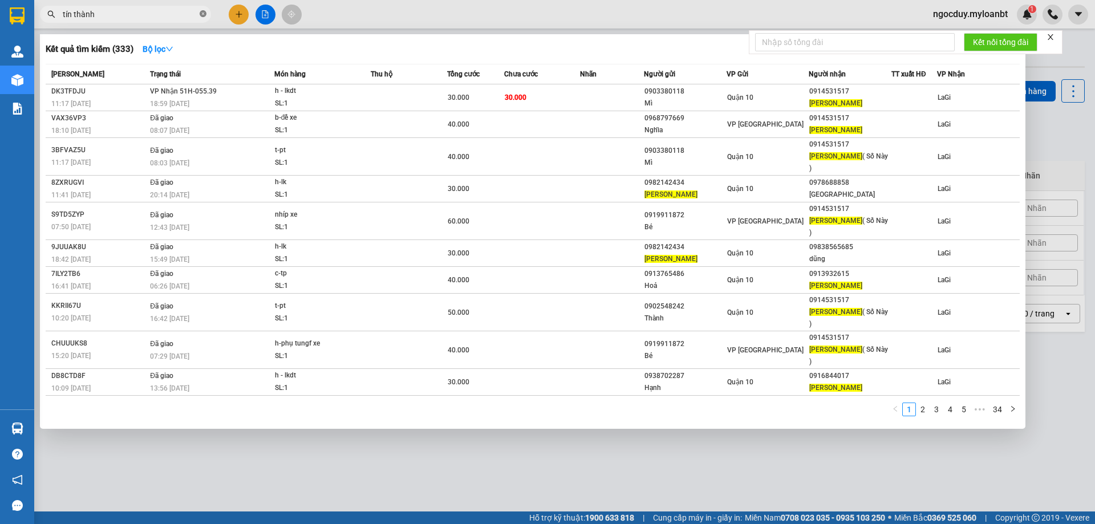
click at [204, 12] on icon "close-circle" at bounding box center [203, 13] width 7 height 7
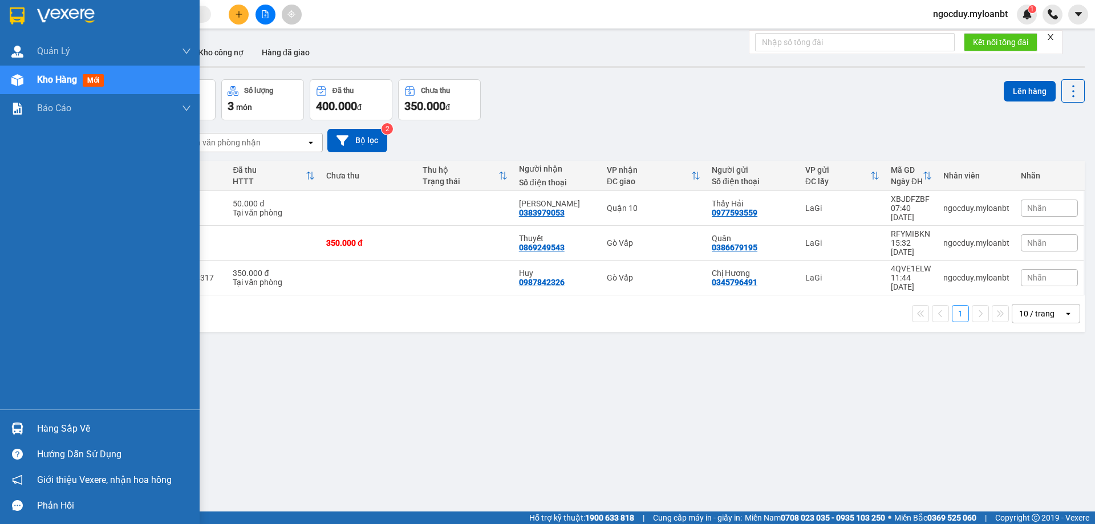
click at [46, 82] on span "Kho hàng" at bounding box center [57, 79] width 40 height 11
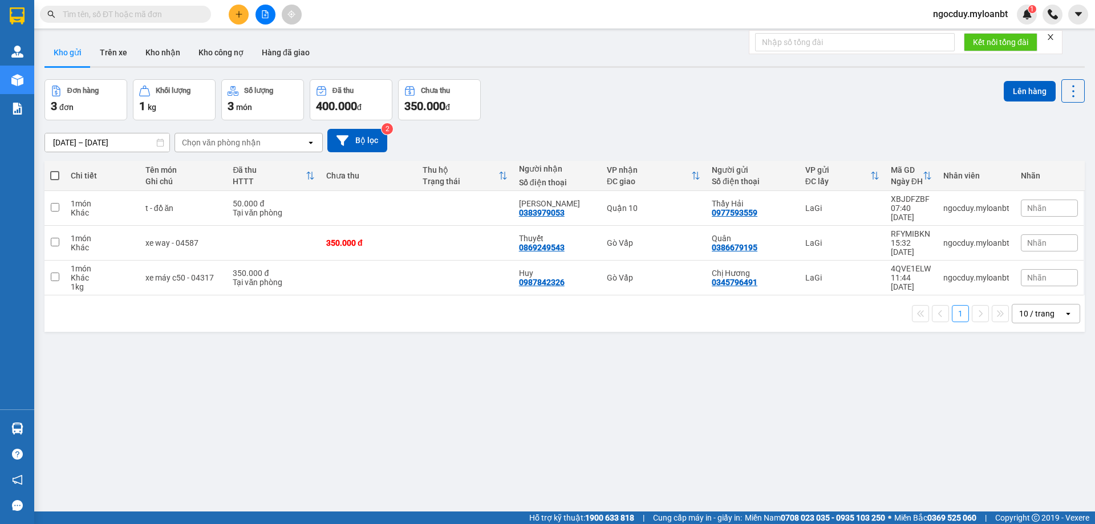
click at [84, 58] on button "Kho gửi" at bounding box center [67, 52] width 46 height 27
click at [58, 205] on input "checkbox" at bounding box center [55, 207] width 9 height 9
checkbox input "true"
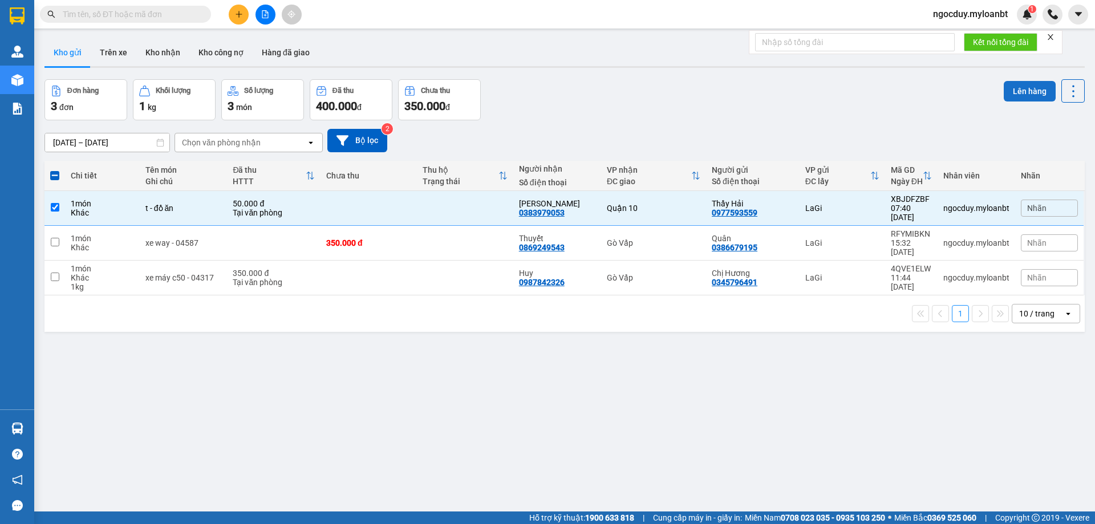
click at [1018, 97] on button "Lên hàng" at bounding box center [1030, 91] width 52 height 21
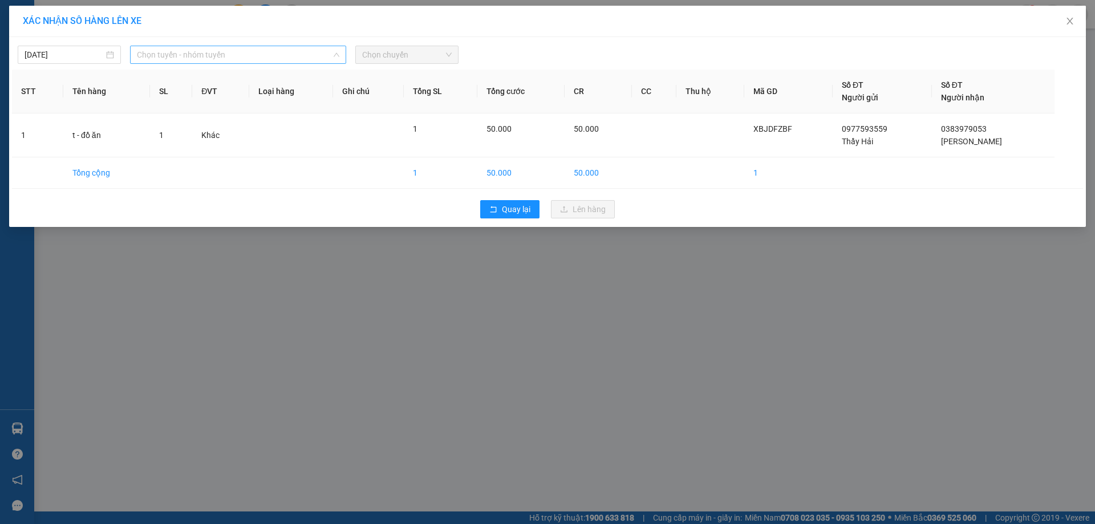
click at [288, 52] on span "Chọn tuyến - nhóm tuyến" at bounding box center [238, 54] width 202 height 17
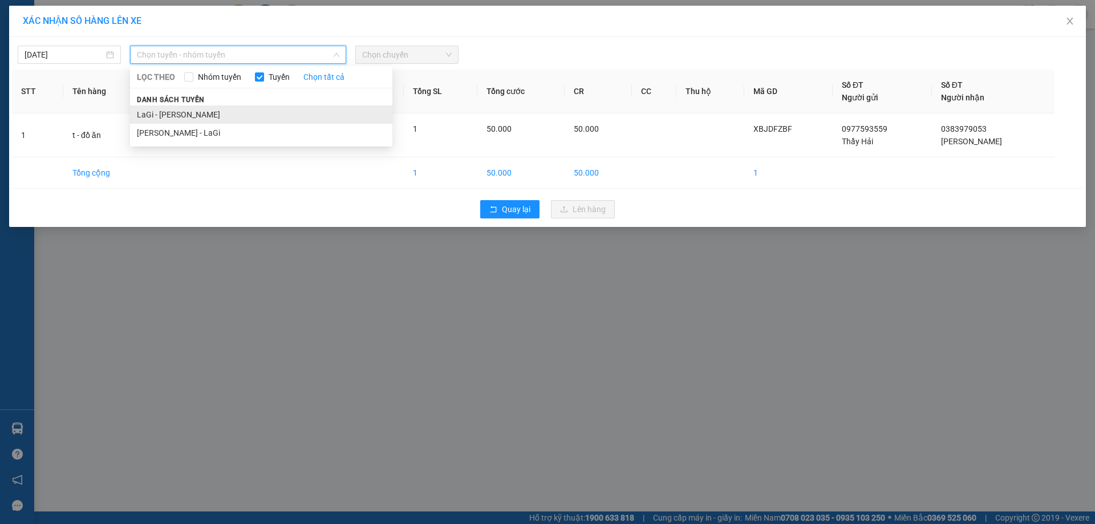
click at [210, 108] on li "LaGi - [PERSON_NAME]" at bounding box center [261, 115] width 262 height 18
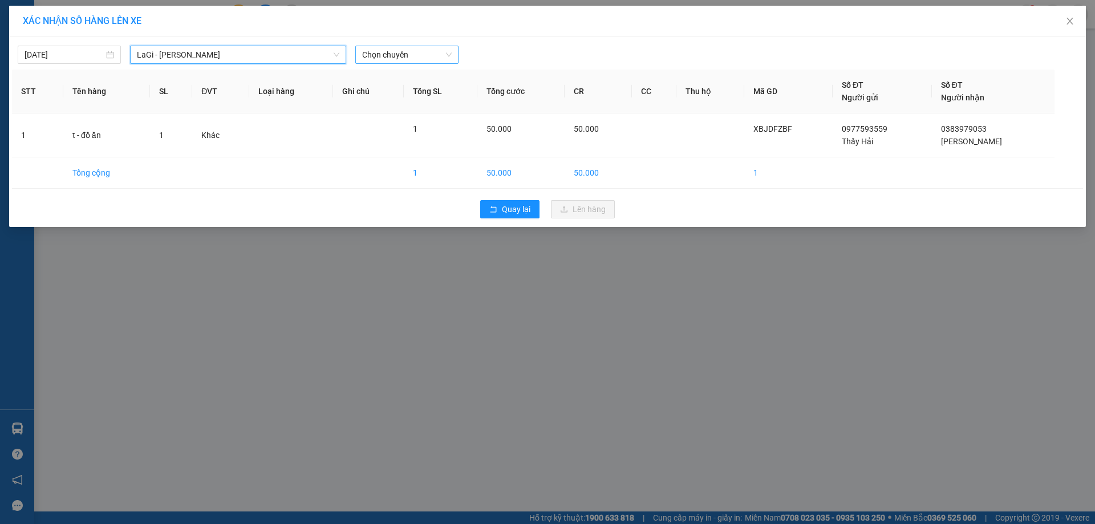
click at [386, 52] on span "Chọn chuyến" at bounding box center [407, 54] width 90 height 17
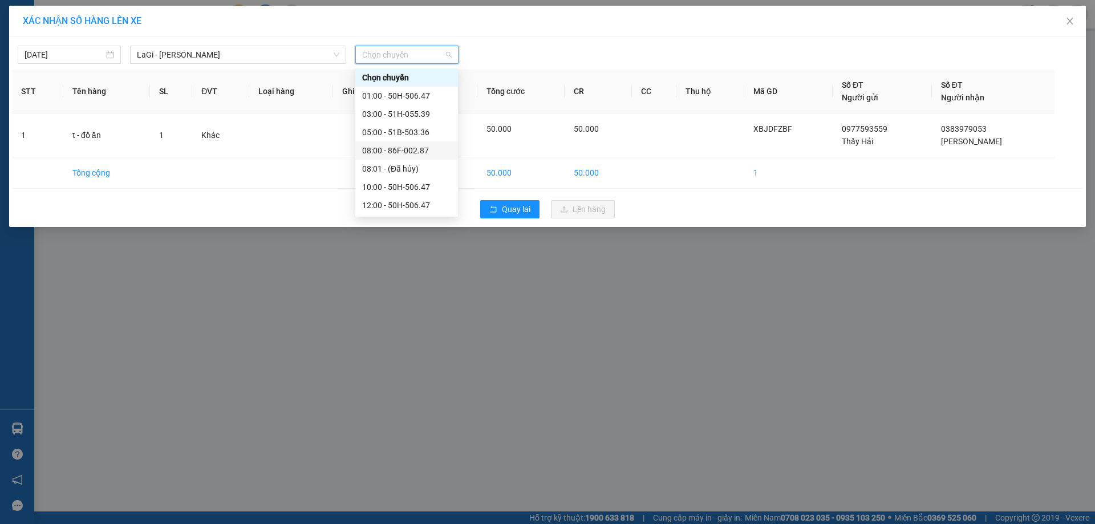
click at [389, 152] on div "08:00 - 86F-002.87" at bounding box center [406, 150] width 89 height 13
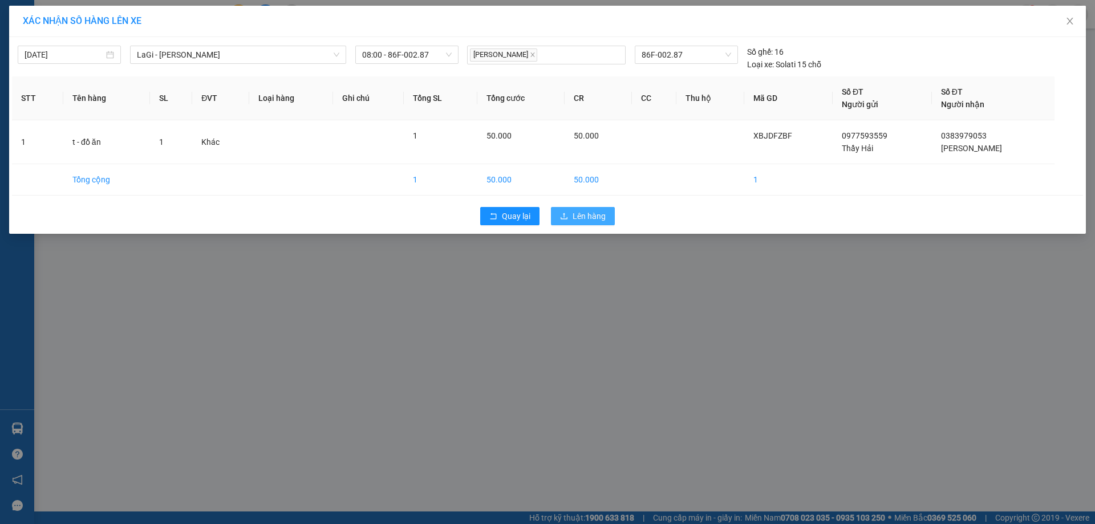
click at [572, 216] on button "Lên hàng" at bounding box center [583, 216] width 64 height 18
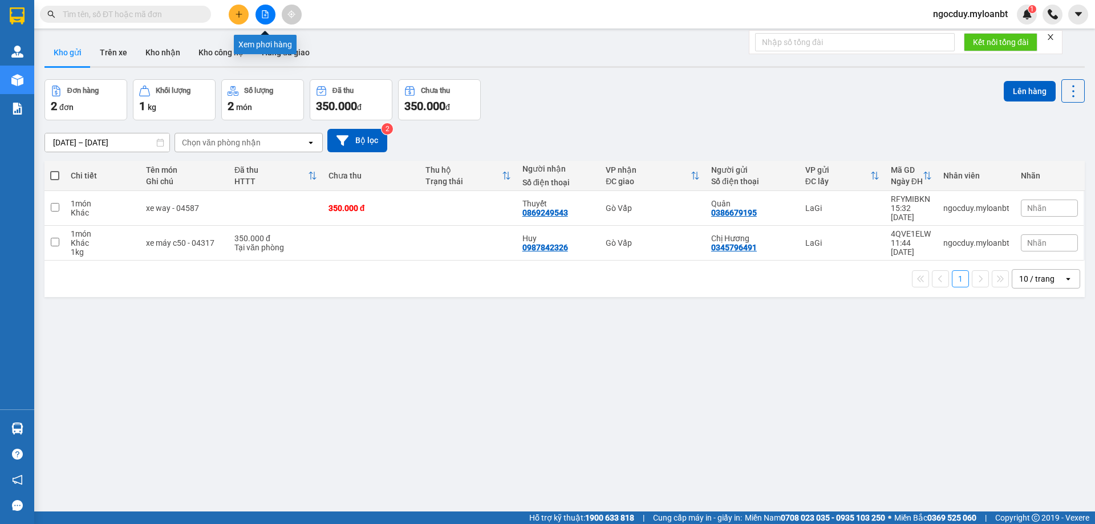
click at [261, 20] on button at bounding box center [266, 15] width 20 height 20
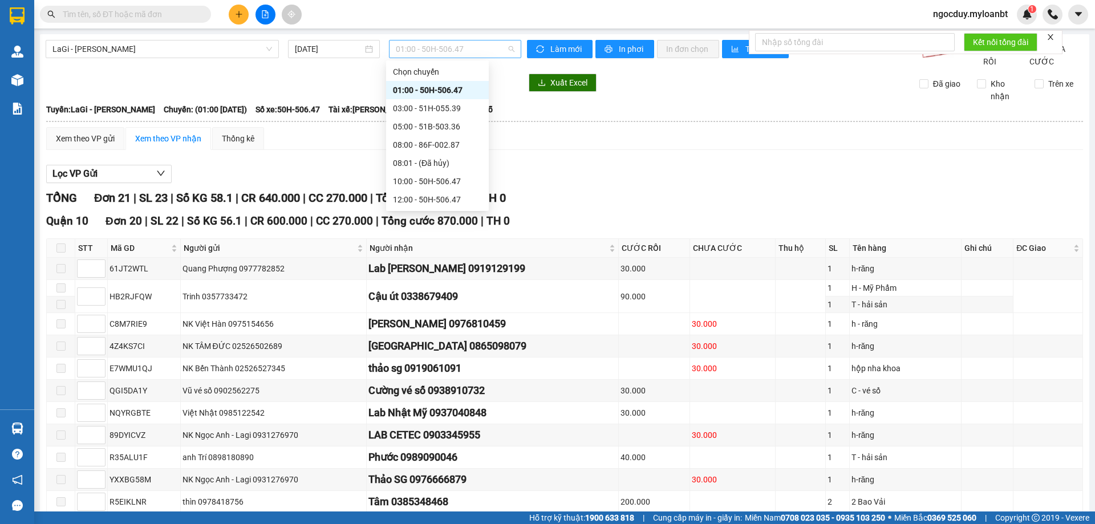
click at [436, 48] on span "01:00 - 50H-506.47" at bounding box center [455, 48] width 119 height 17
click at [436, 141] on div "08:00 - 86F-002.87" at bounding box center [437, 145] width 89 height 13
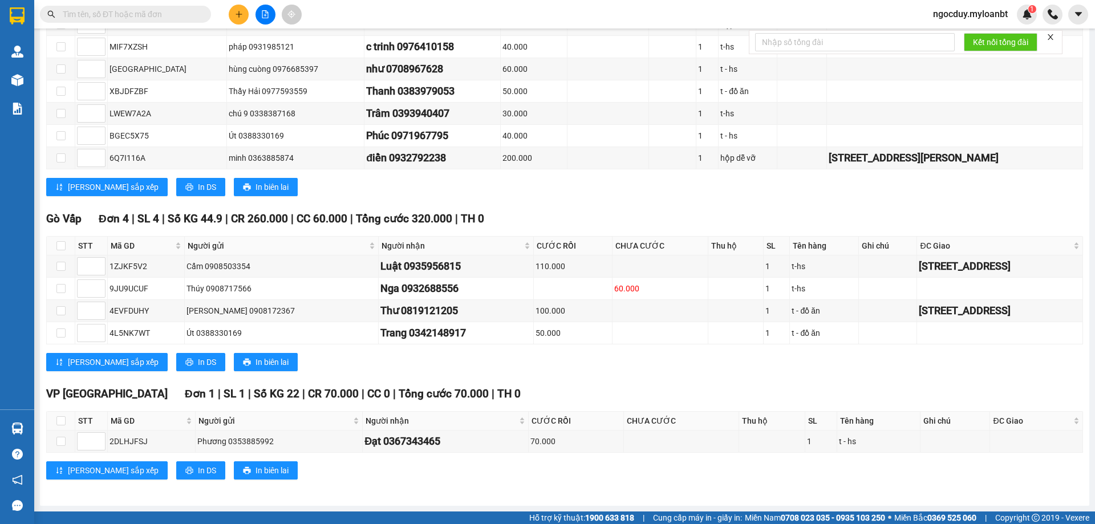
scroll to position [143, 0]
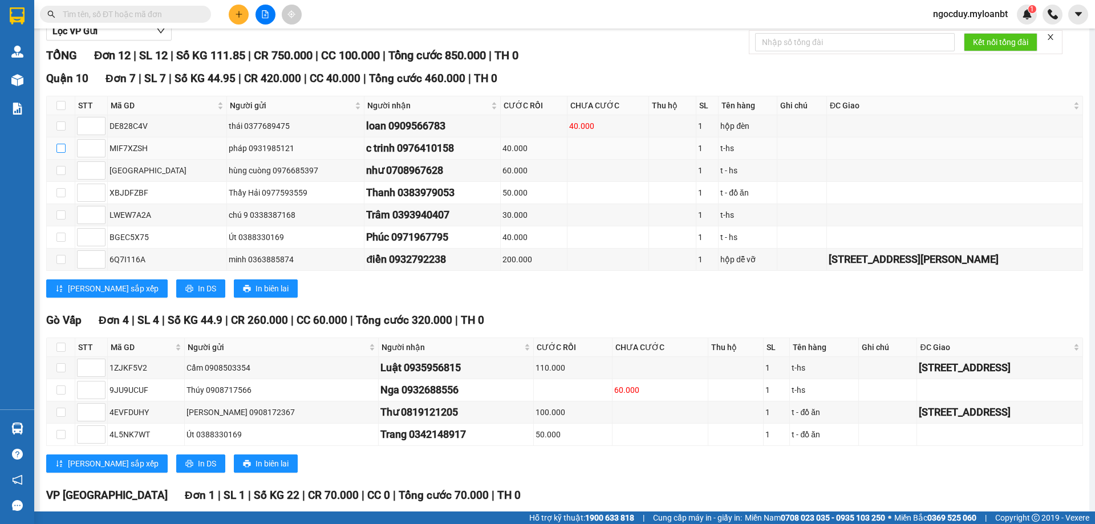
click at [59, 153] on input "checkbox" at bounding box center [60, 148] width 9 height 9
checkbox input "true"
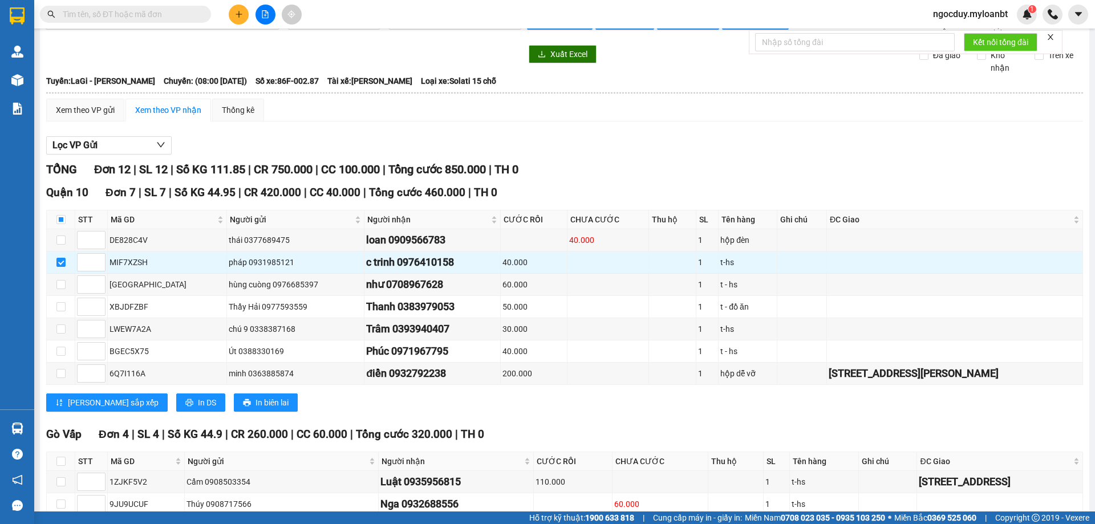
scroll to position [0, 0]
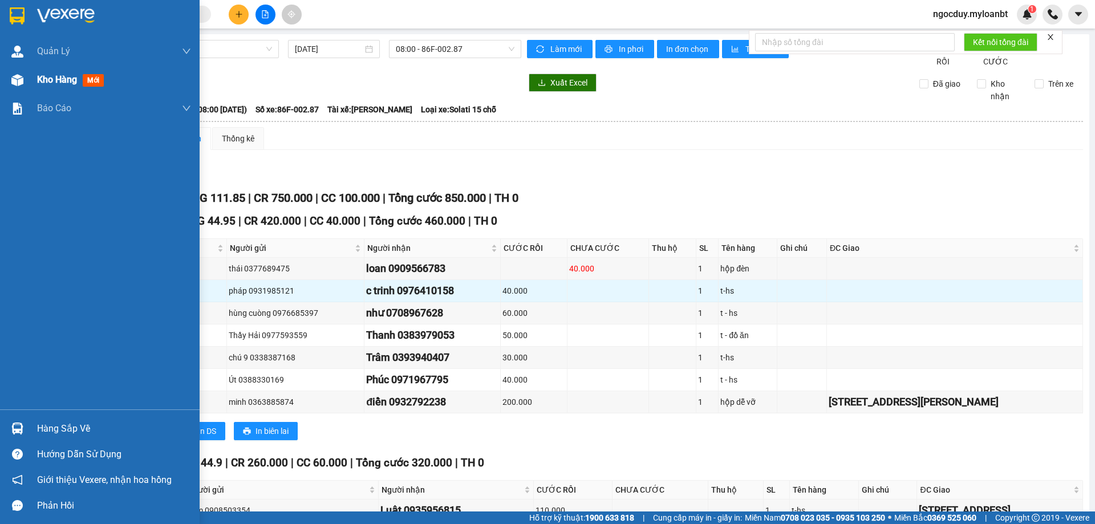
click at [29, 77] on div "Kho hàng mới" at bounding box center [100, 80] width 200 height 29
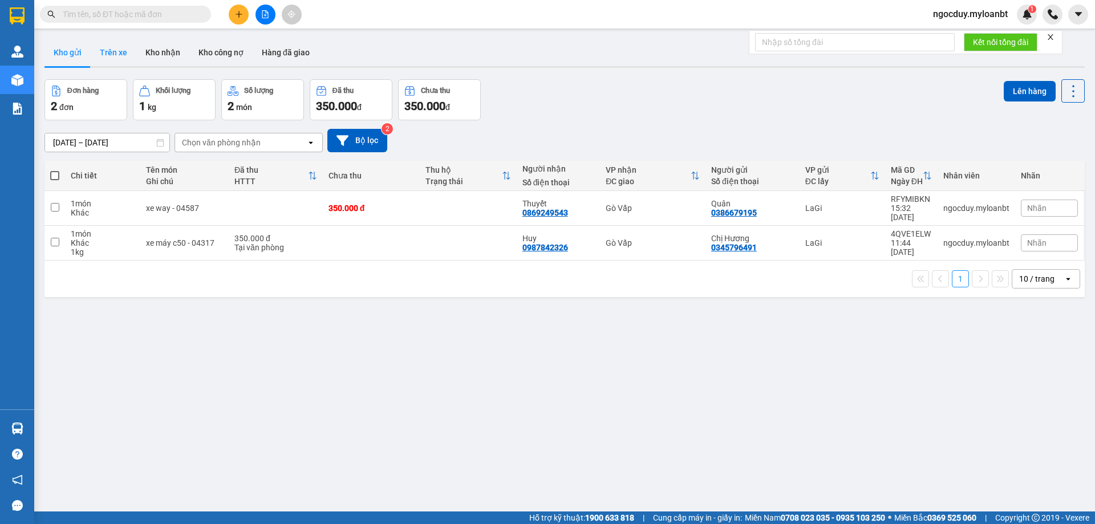
click at [102, 53] on button "Trên xe" at bounding box center [114, 52] width 46 height 27
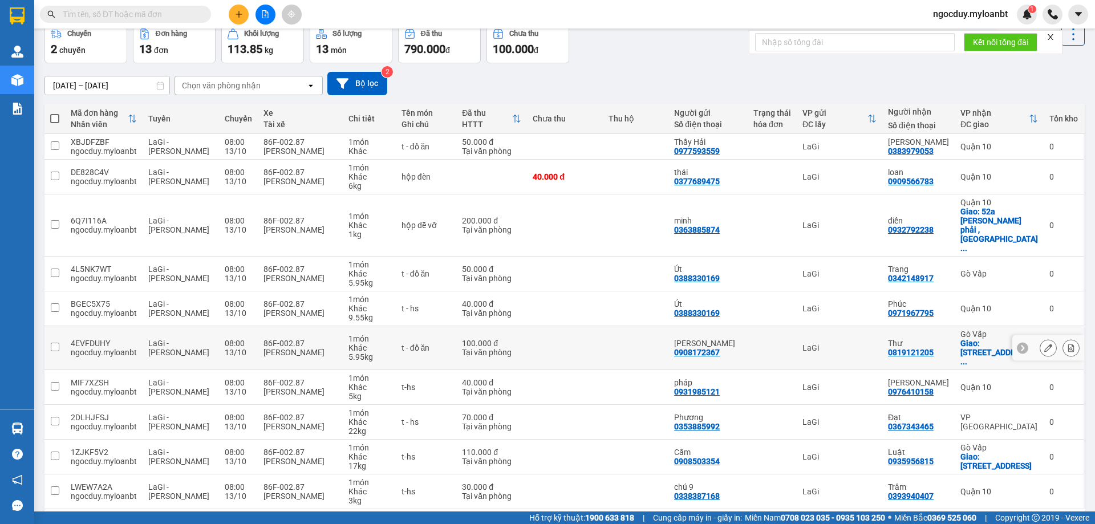
scroll to position [65, 0]
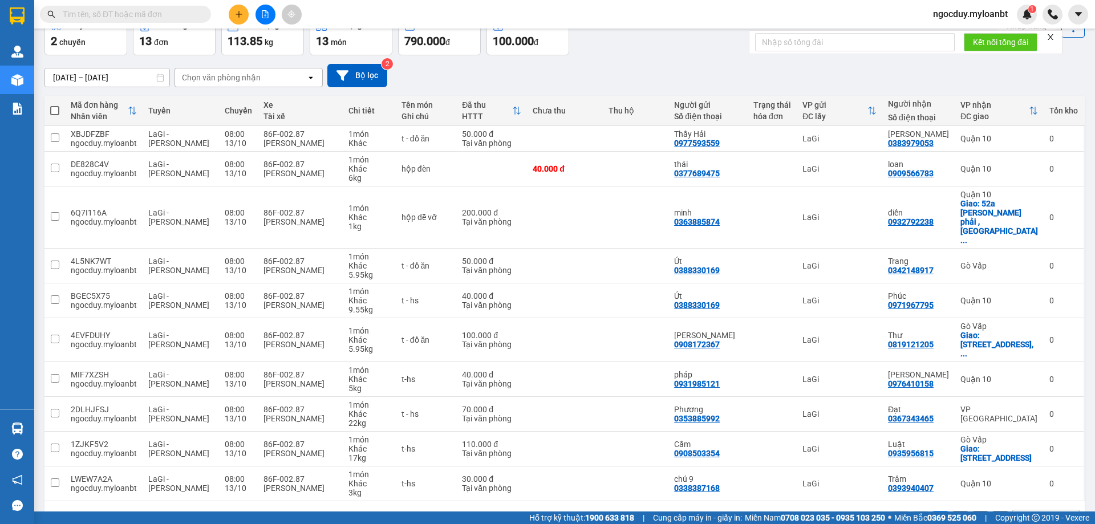
click at [952, 511] on button "2" at bounding box center [960, 519] width 17 height 17
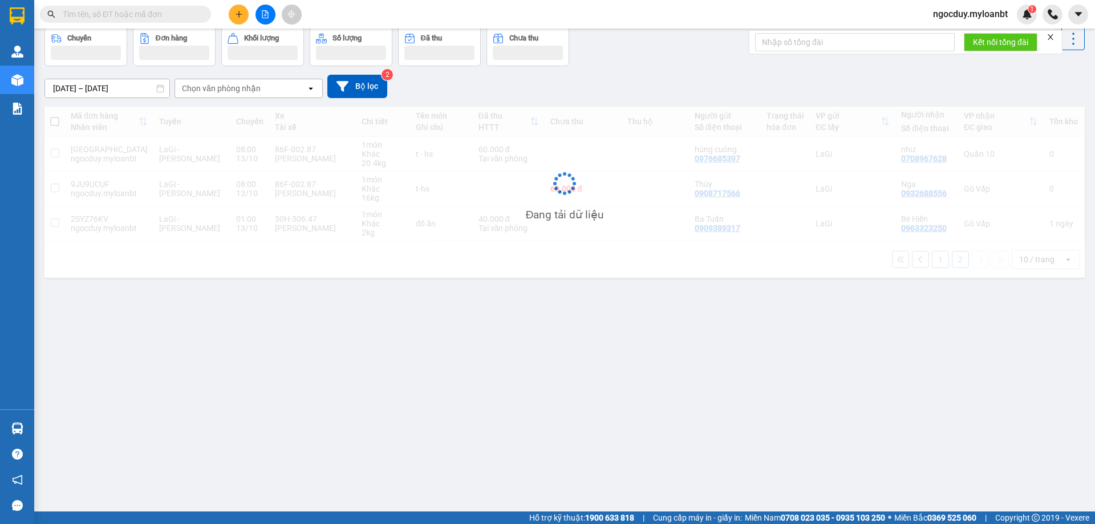
scroll to position [52, 0]
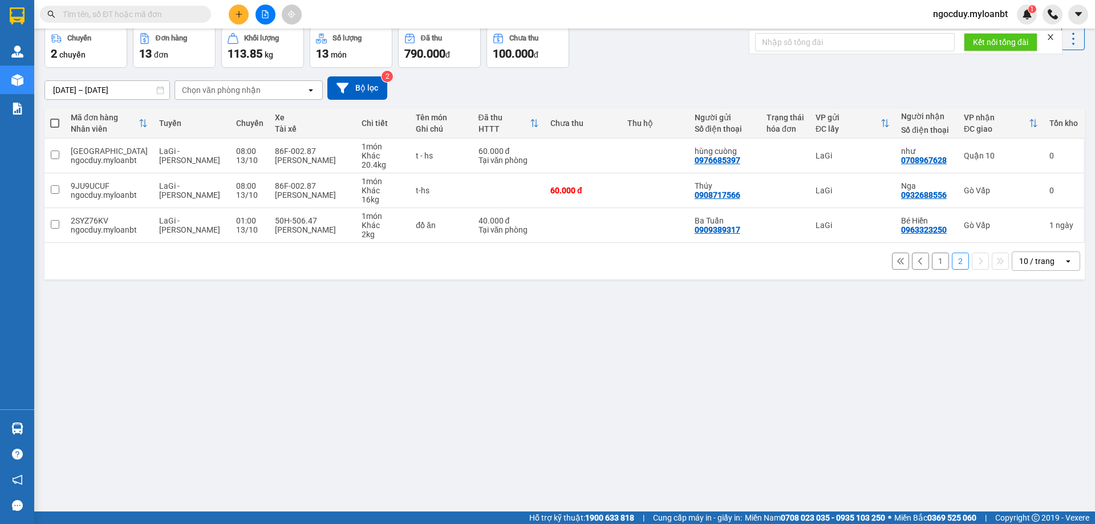
click at [932, 260] on button "1" at bounding box center [940, 261] width 17 height 17
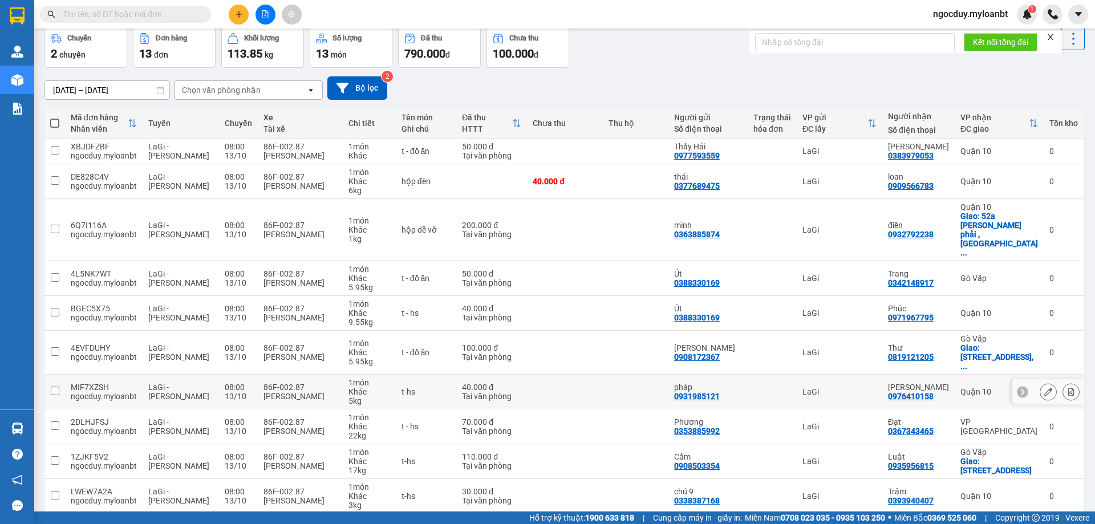
click at [51, 387] on input "checkbox" at bounding box center [55, 391] width 9 height 9
checkbox input "true"
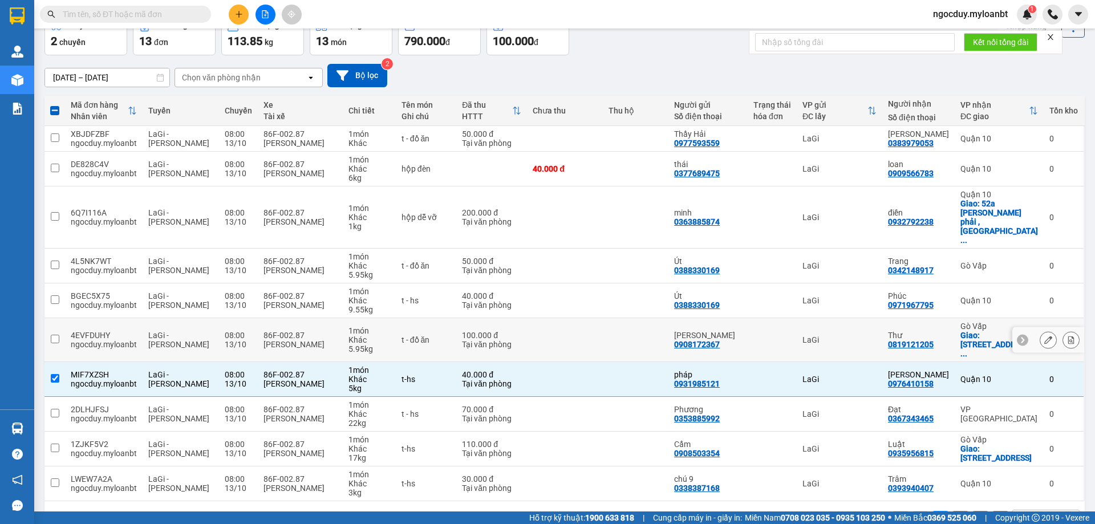
scroll to position [0, 0]
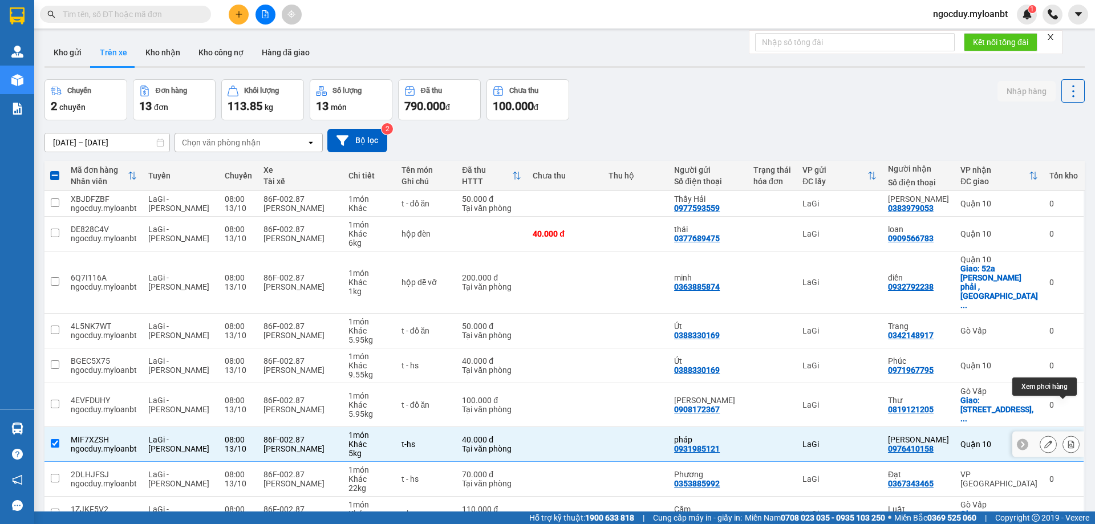
click at [1068, 440] on icon at bounding box center [1071, 444] width 6 height 8
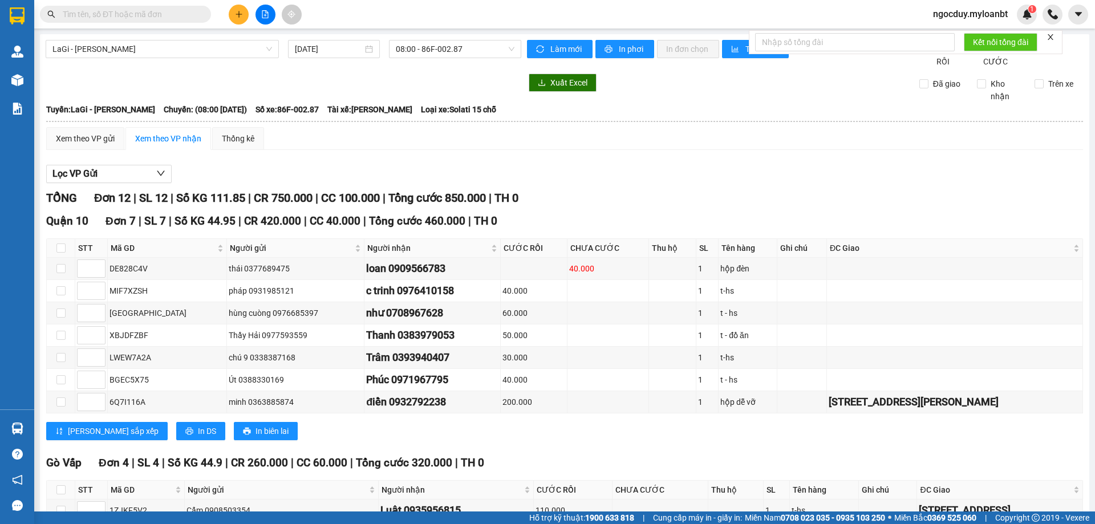
scroll to position [257, 0]
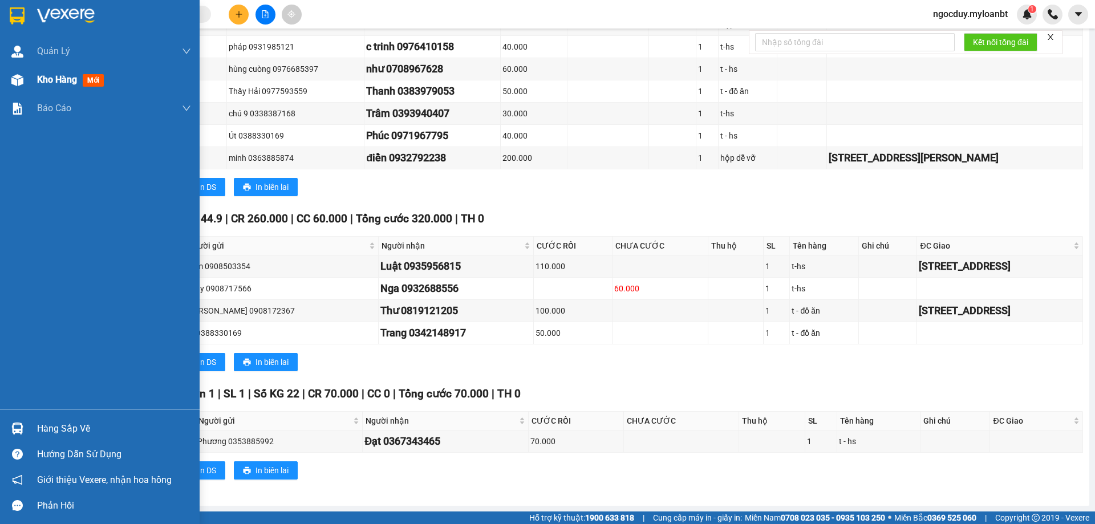
click at [34, 82] on div "Kho hàng mới" at bounding box center [100, 80] width 200 height 29
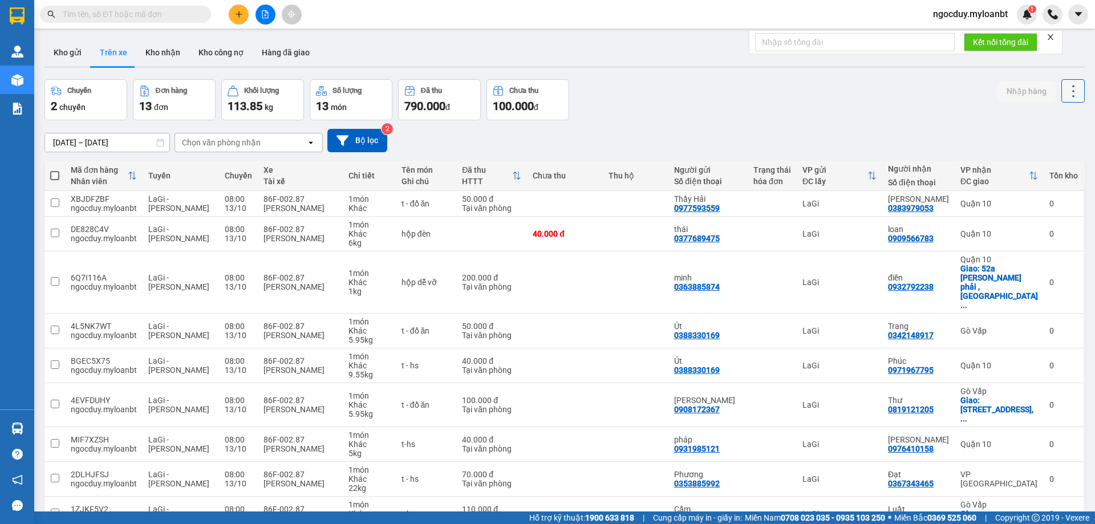
click at [1070, 82] on button at bounding box center [1072, 90] width 23 height 23
click at [728, 123] on div "11/10/2025 – 13/10/2025 Press the down arrow key to interact with the calendar …" at bounding box center [564, 140] width 1040 height 40
click at [268, 19] on button at bounding box center [266, 15] width 20 height 20
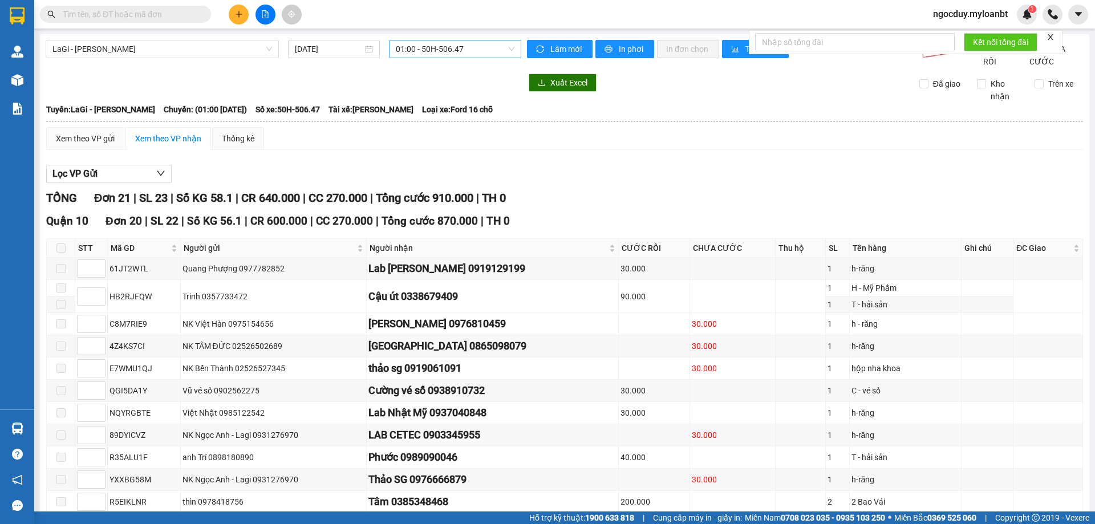
click at [422, 42] on span "01:00 - 50H-506.47" at bounding box center [455, 48] width 119 height 17
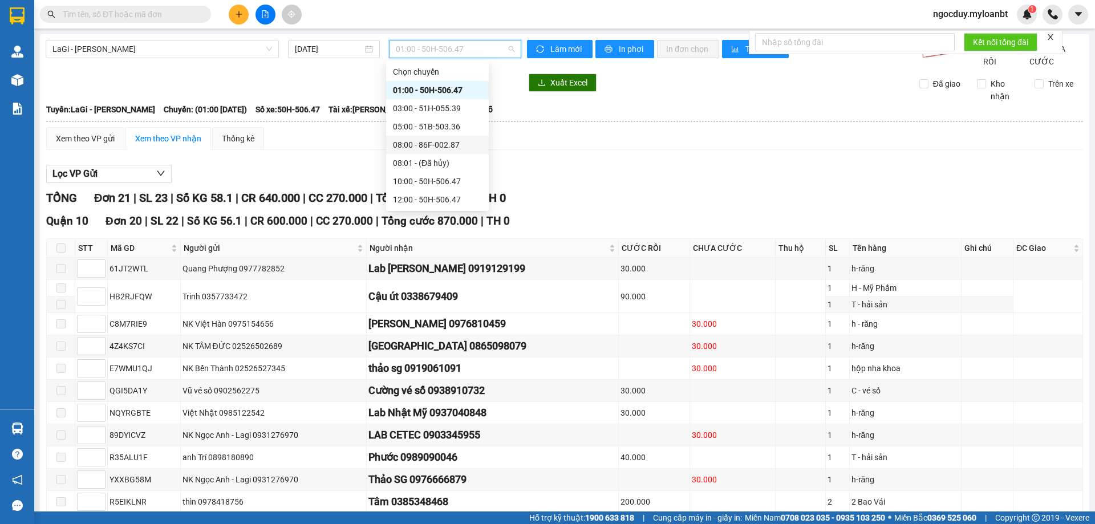
click at [429, 147] on div "08:00 - 86F-002.87" at bounding box center [437, 145] width 89 height 13
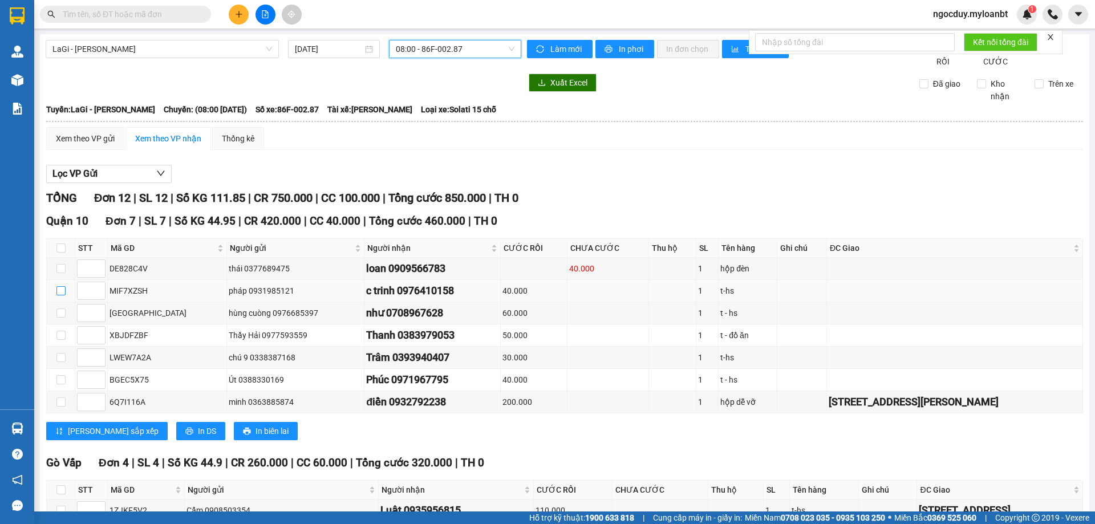
click at [60, 295] on input "checkbox" at bounding box center [60, 290] width 9 height 9
checkbox input "true"
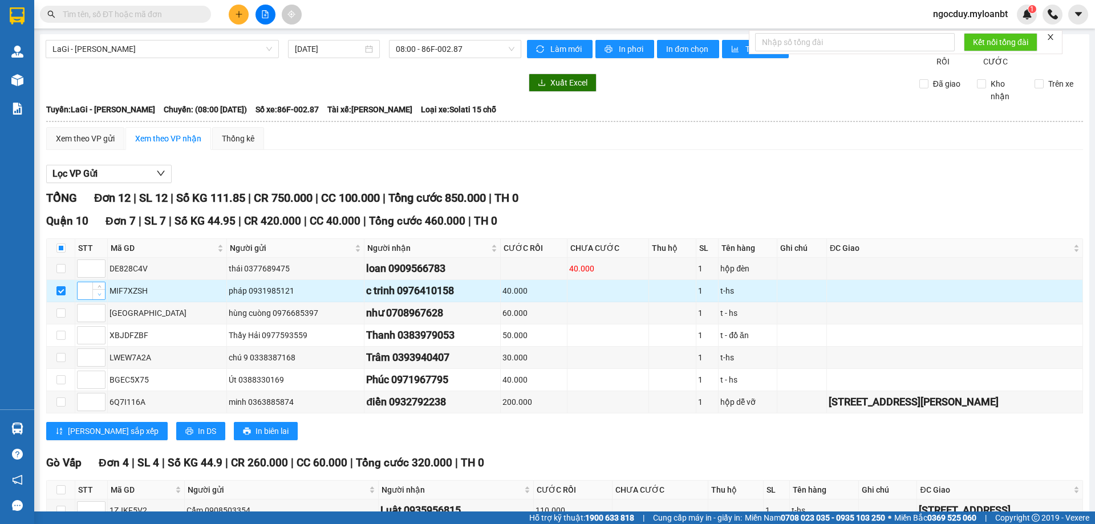
type input "1"
click at [94, 299] on span "Decrease Value" at bounding box center [98, 294] width 13 height 10
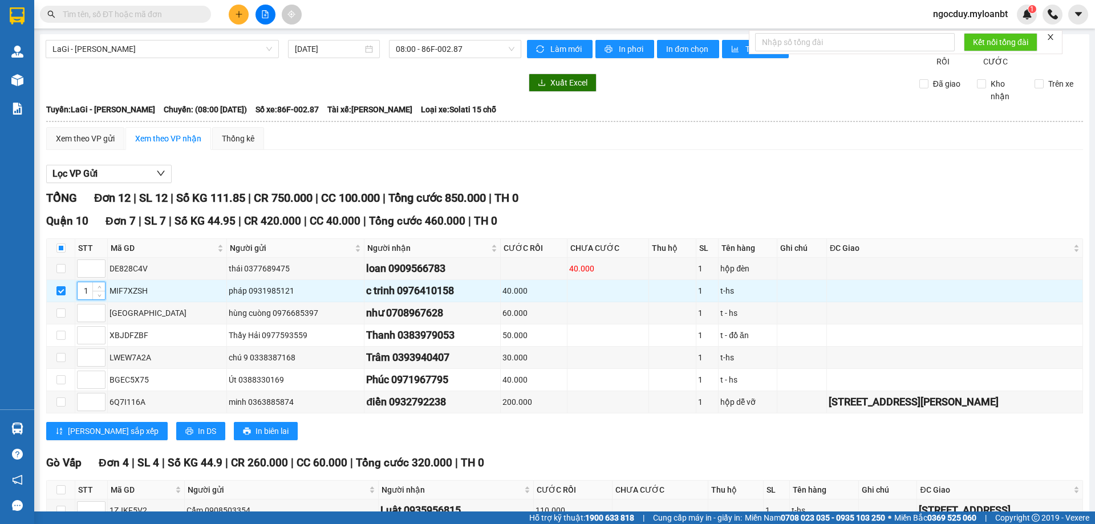
click at [983, 184] on div "Lọc VP Gửi" at bounding box center [564, 174] width 1037 height 19
click at [1051, 40] on icon "close" at bounding box center [1051, 37] width 8 height 8
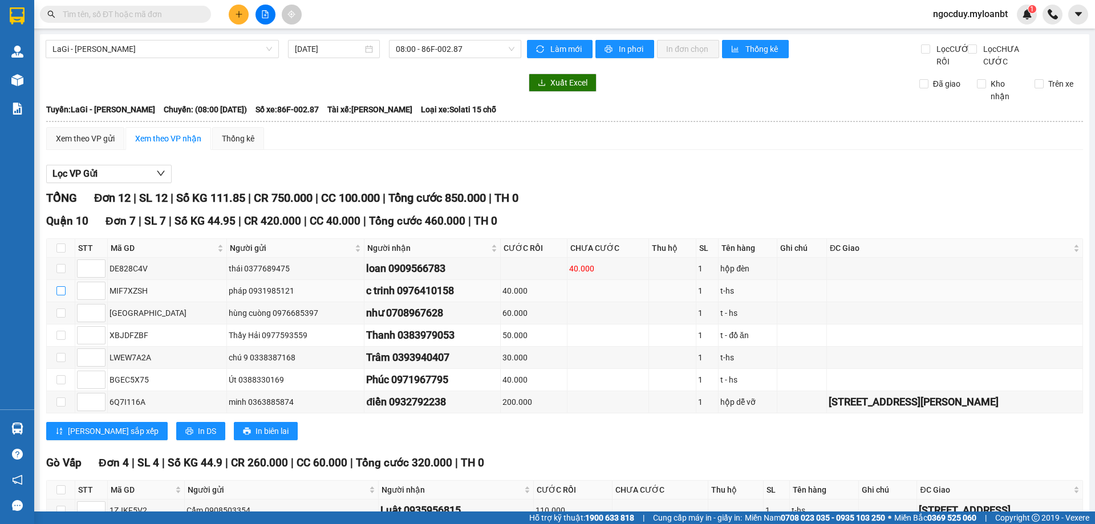
click at [60, 295] on input "checkbox" at bounding box center [60, 290] width 9 height 9
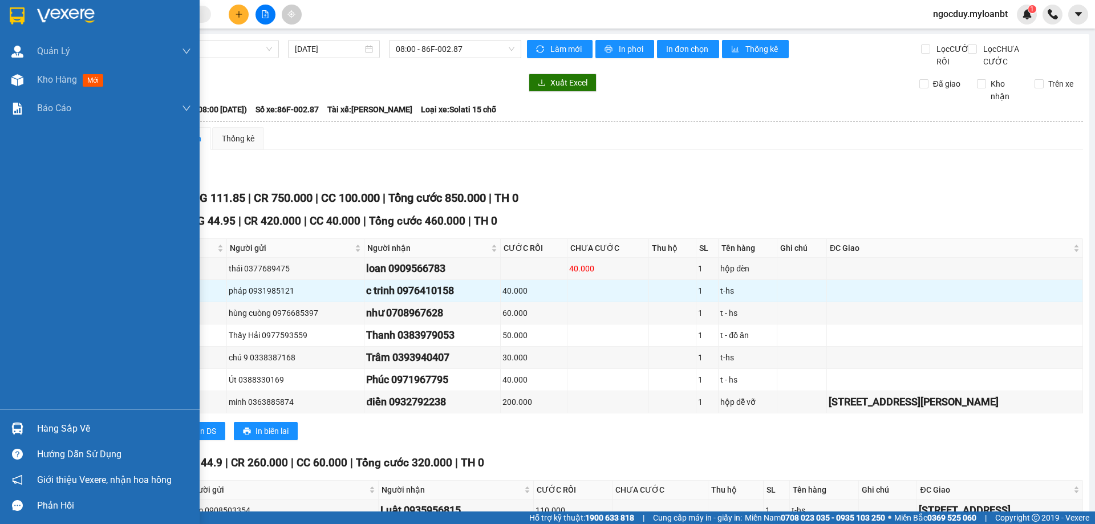
click at [74, 429] on div "Hàng sắp về" at bounding box center [114, 428] width 154 height 17
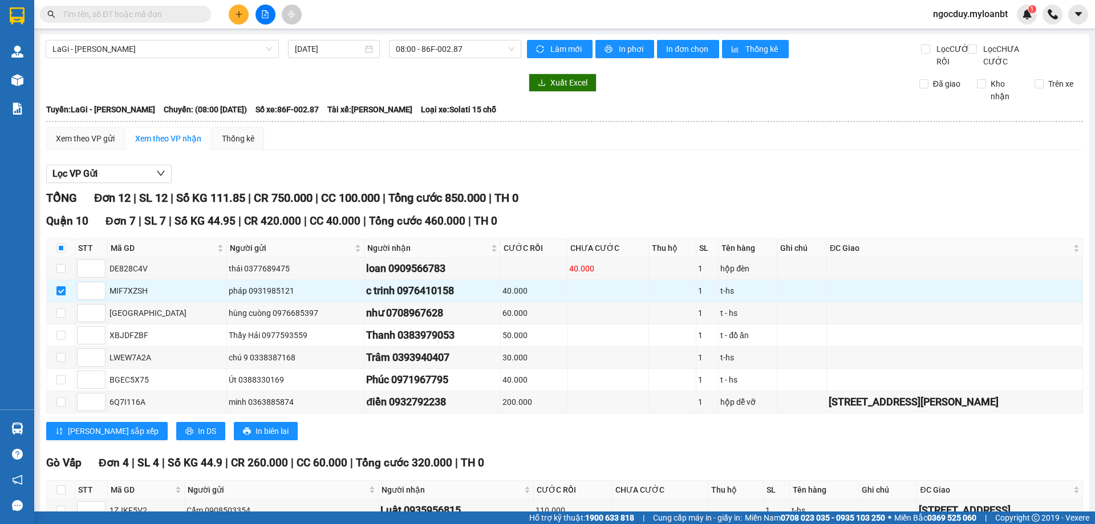
click at [190, 118] on section "Kết quả tìm kiếm ( 0 ) Bộ lọc No Data ngocduy.myloanbt 1 Quản Lý Quản lý giao n…" at bounding box center [547, 262] width 1095 height 524
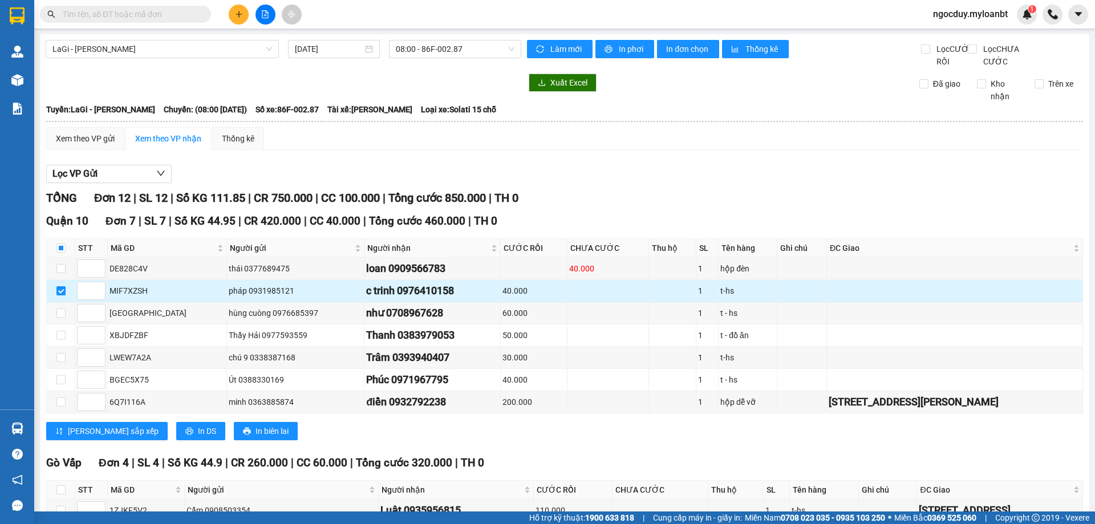
click at [62, 295] on input "checkbox" at bounding box center [60, 290] width 9 height 9
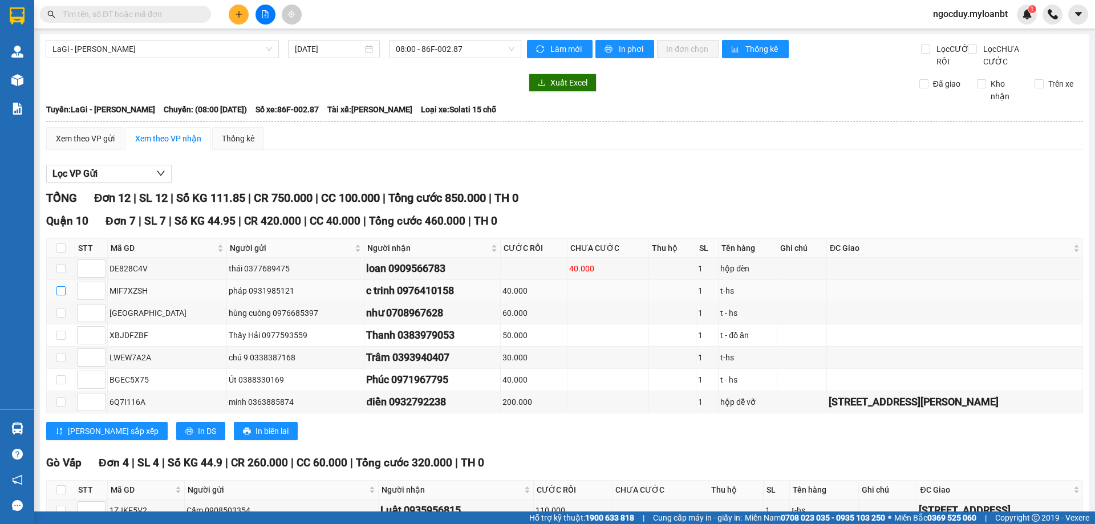
click at [62, 295] on input "checkbox" at bounding box center [60, 290] width 9 height 9
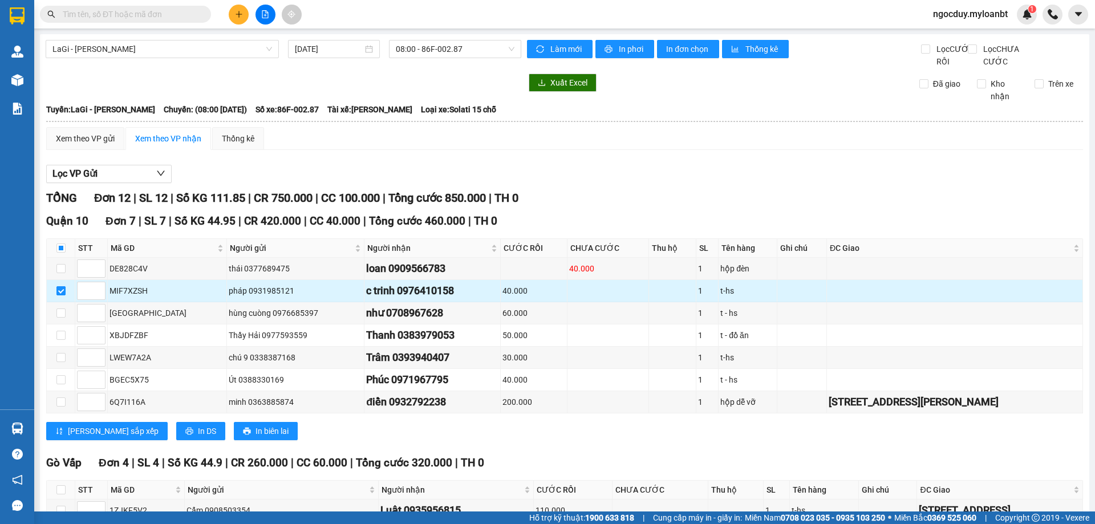
click at [60, 295] on input "checkbox" at bounding box center [60, 290] width 9 height 9
checkbox input "false"
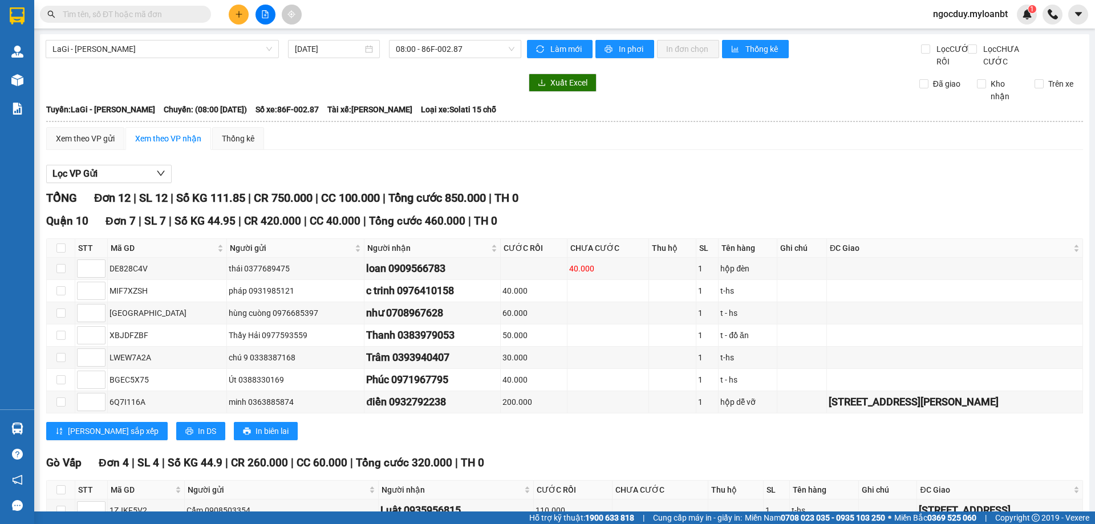
click at [164, 15] on input "text" at bounding box center [130, 14] width 135 height 13
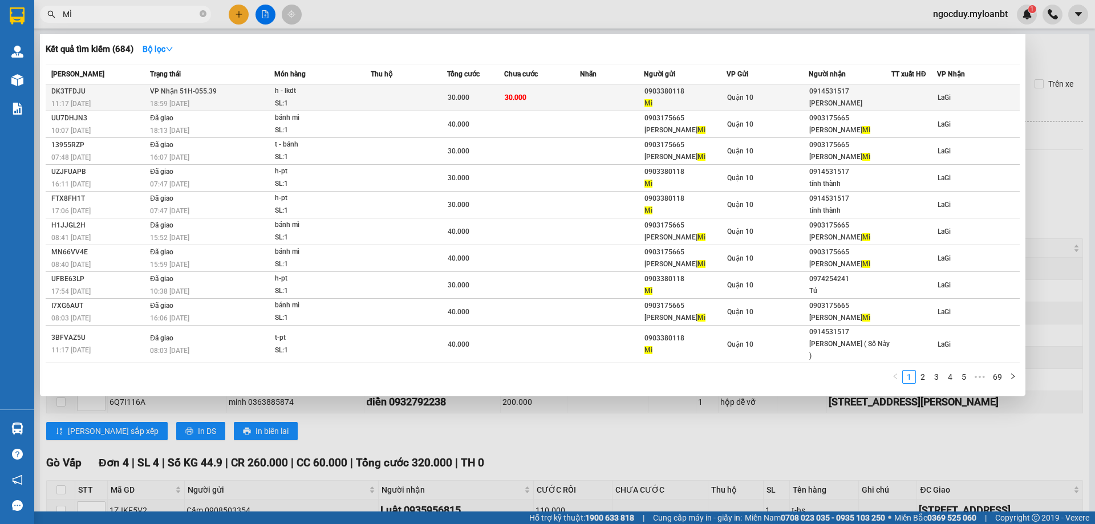
type input "MÌ"
click at [649, 102] on span "Mì" at bounding box center [649, 103] width 8 height 8
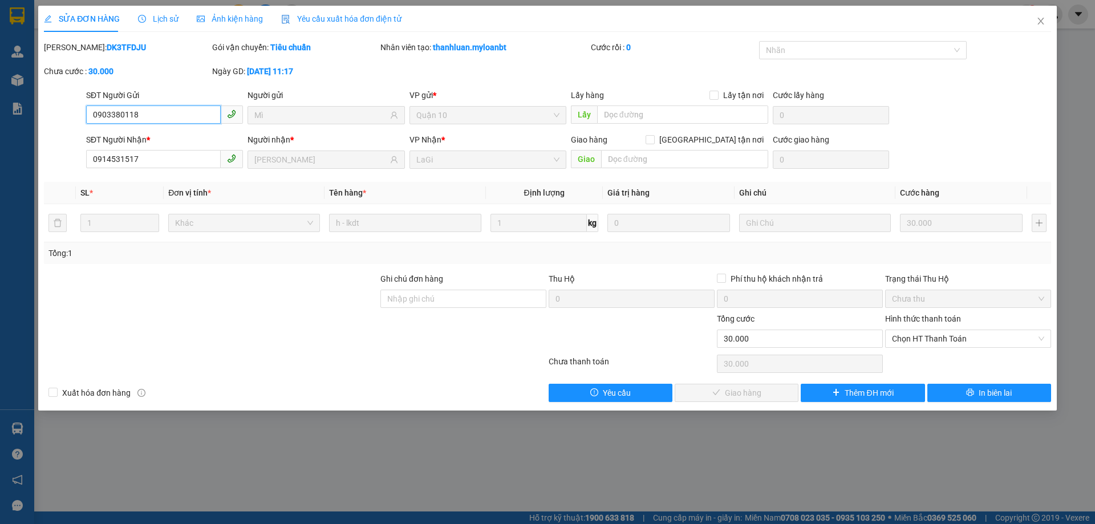
type input "0903380118"
type input "Mì"
type input "0914531517"
type input "Tín Thành"
type input "0"
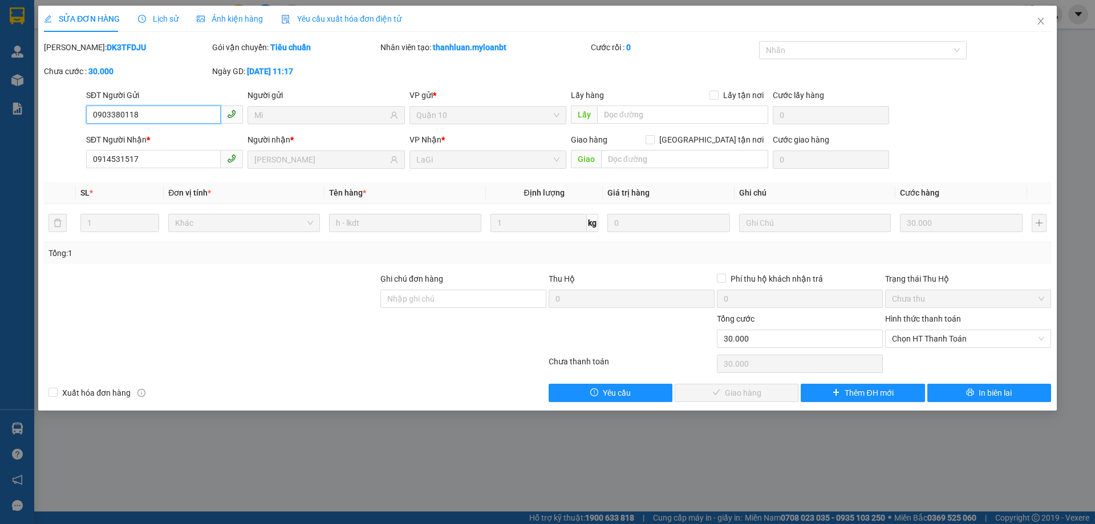
type input "30.000"
click at [931, 339] on span "Chọn HT Thanh Toán" at bounding box center [968, 338] width 152 height 17
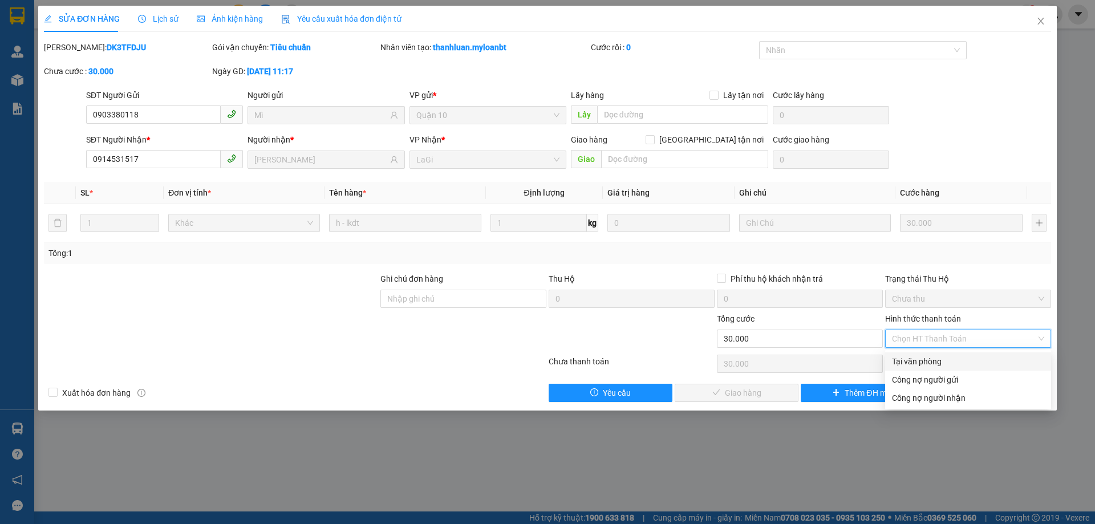
click at [939, 357] on div "Tại văn phòng" at bounding box center [968, 361] width 152 height 13
type input "0"
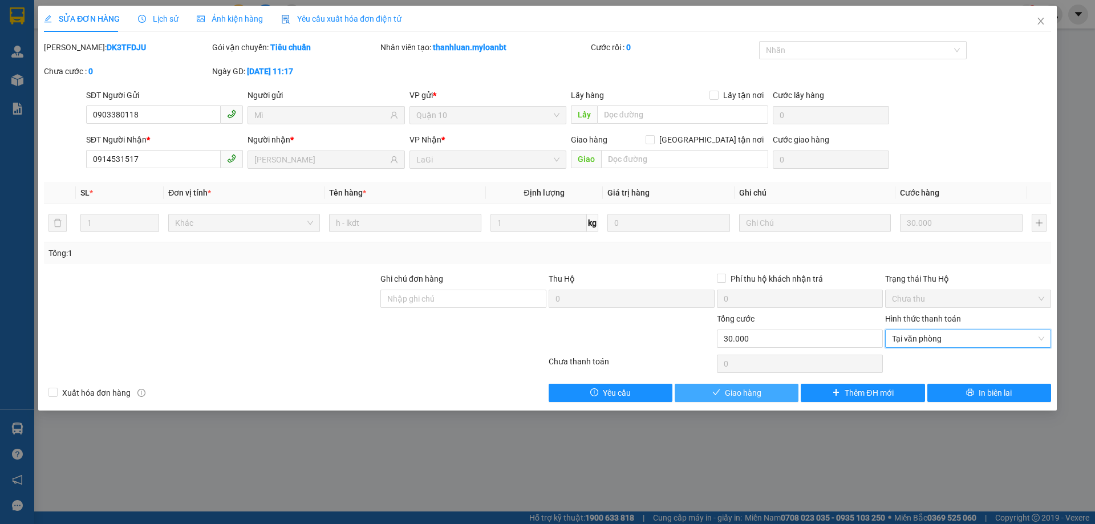
click at [772, 395] on button "Giao hàng" at bounding box center [737, 393] width 124 height 18
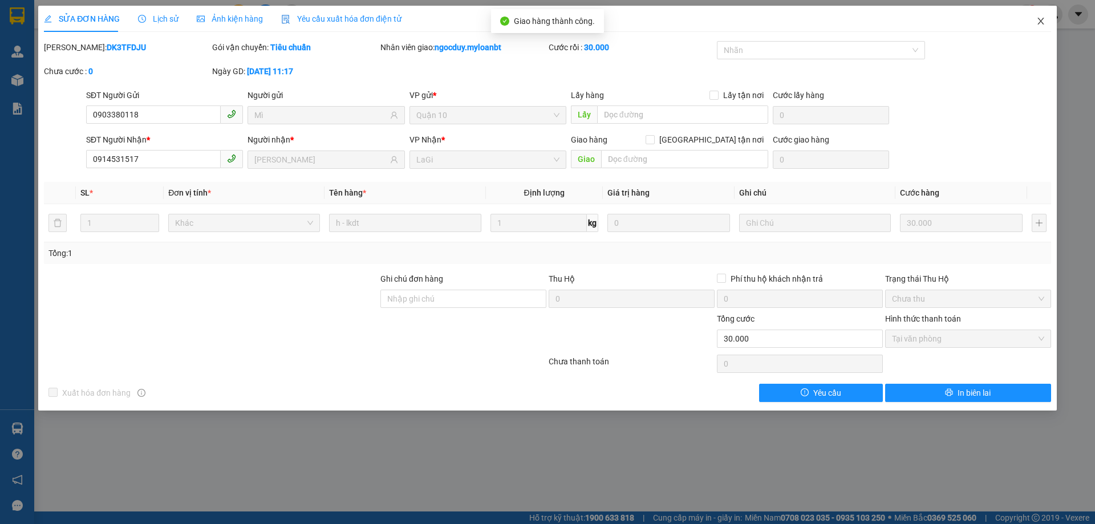
click at [1040, 27] on span "Close" at bounding box center [1041, 22] width 32 height 32
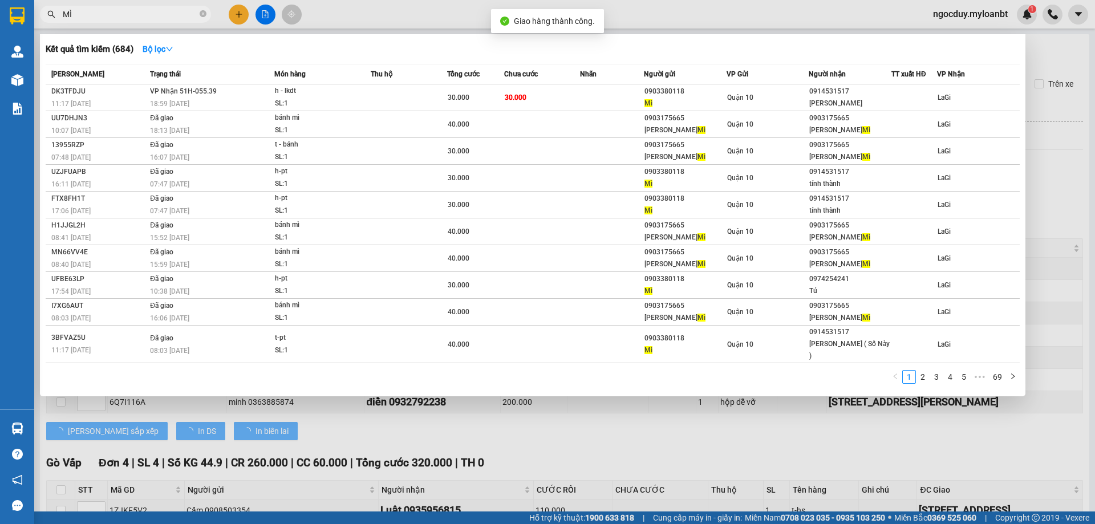
click at [162, 7] on span "MÌ" at bounding box center [125, 14] width 171 height 17
click at [171, 13] on input "MÌ" at bounding box center [130, 14] width 135 height 13
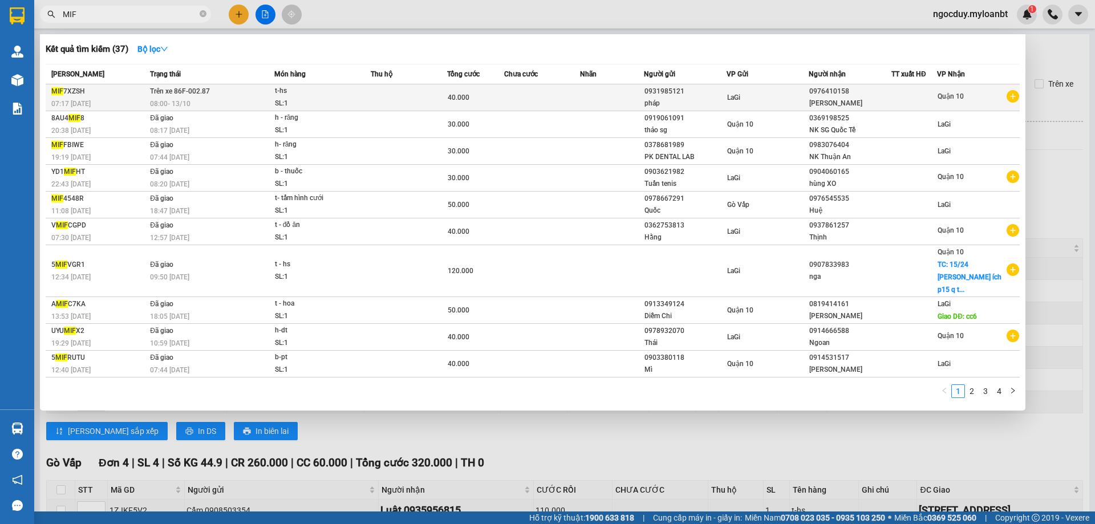
type input "MIF"
click at [491, 92] on div "40.000" at bounding box center [476, 97] width 56 height 13
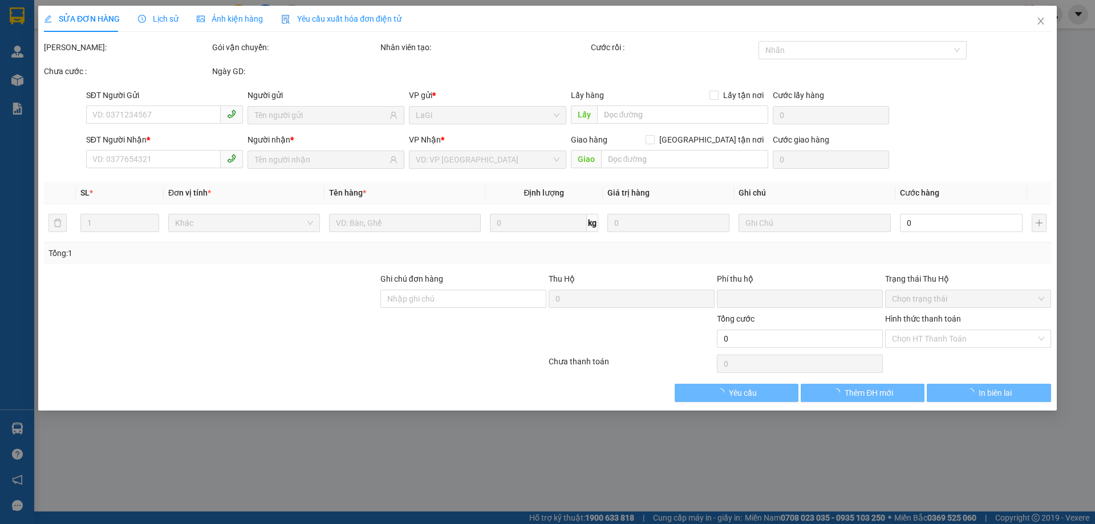
type input "0931985121"
type input "0976410158"
type input "0"
type input "40.000"
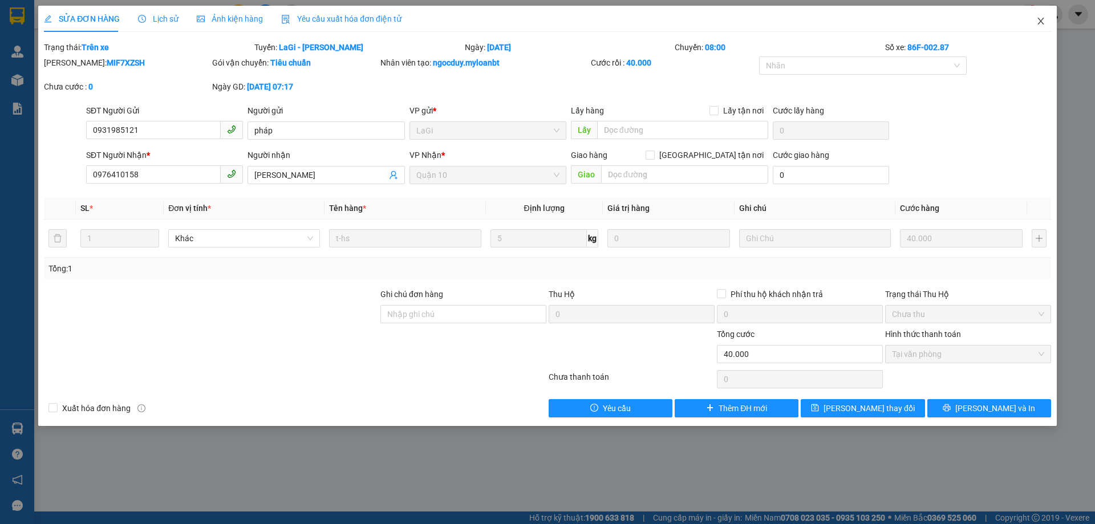
click at [1041, 22] on icon "close" at bounding box center [1040, 21] width 9 height 9
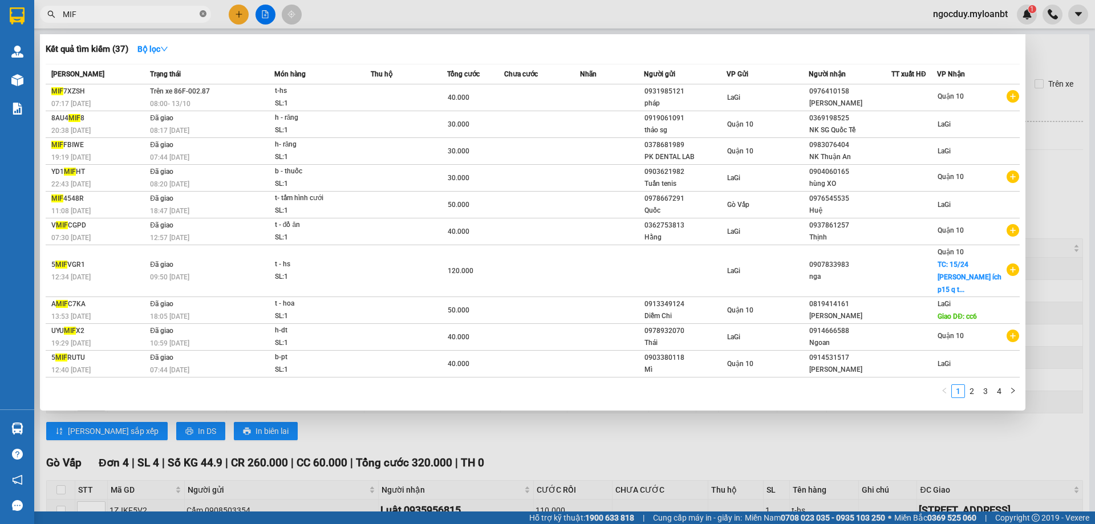
click at [204, 14] on icon "close-circle" at bounding box center [203, 13] width 7 height 7
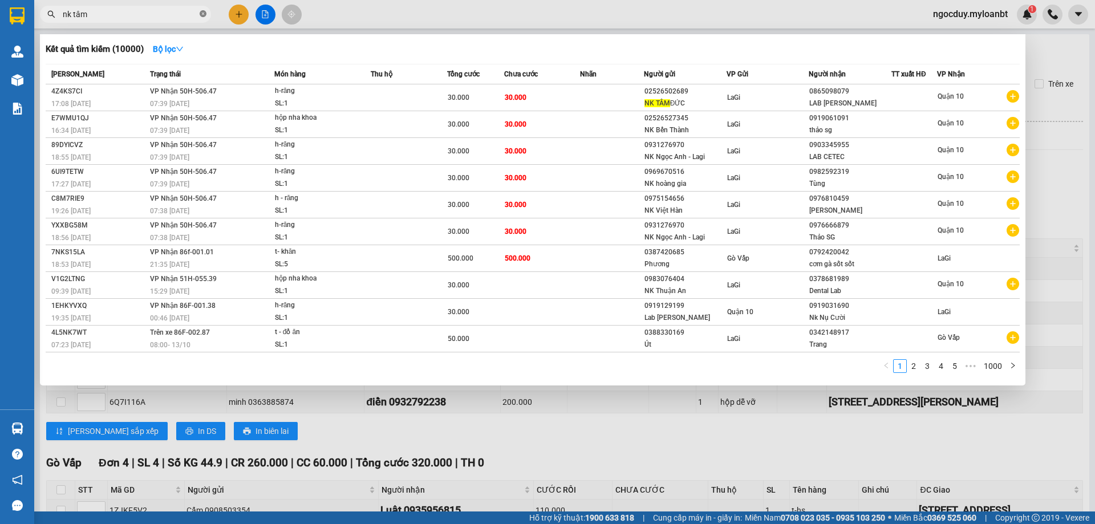
type input "nk tâm"
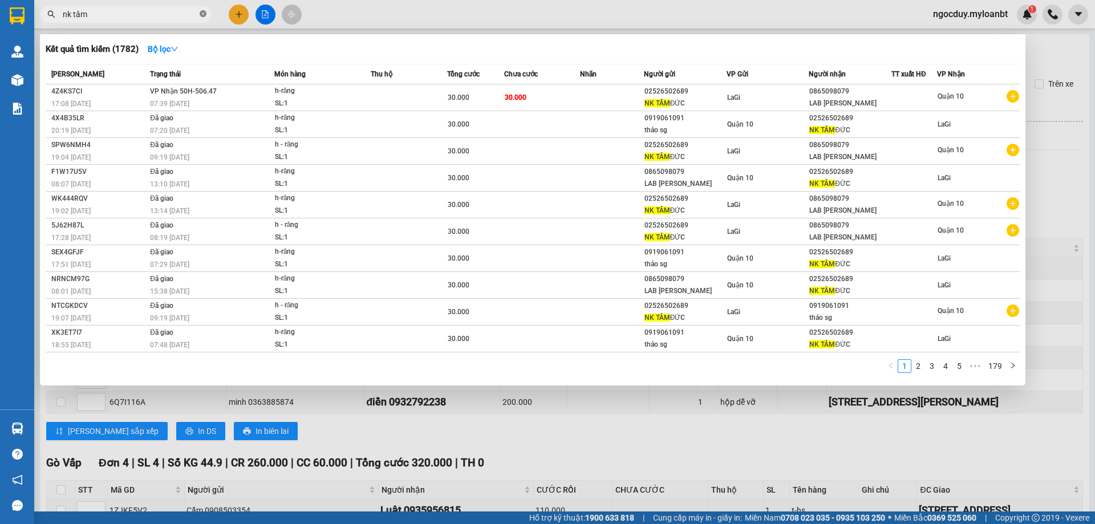
click at [206, 14] on icon "close-circle" at bounding box center [203, 13] width 7 height 7
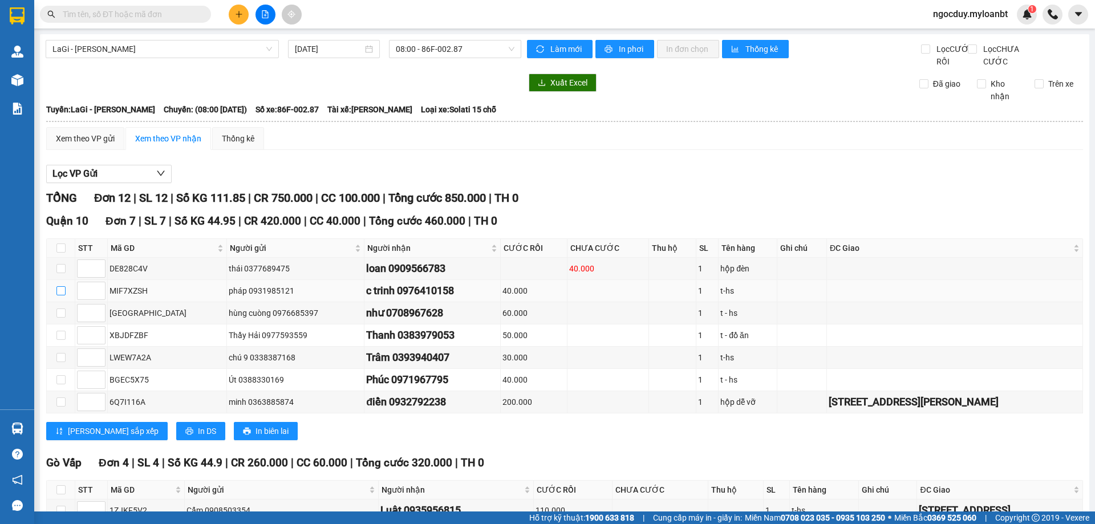
click at [61, 295] on input "checkbox" at bounding box center [60, 290] width 9 height 9
checkbox input "true"
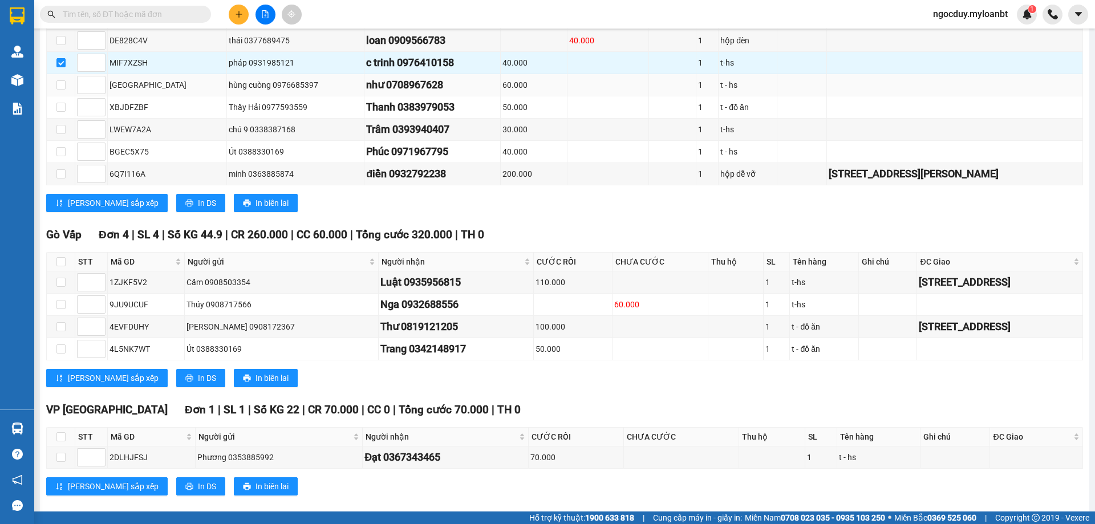
scroll to position [257, 0]
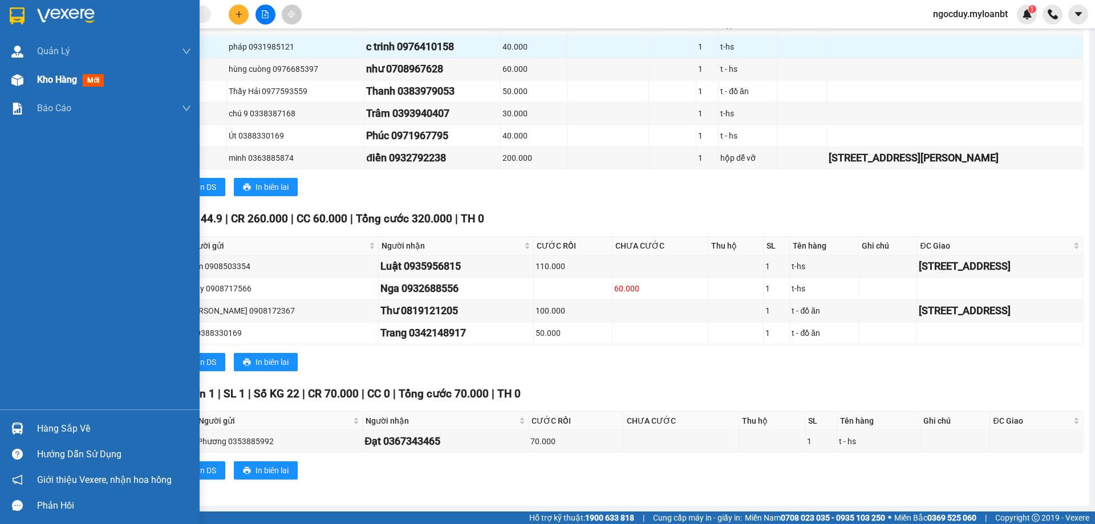
click at [66, 82] on span "Kho hàng" at bounding box center [57, 79] width 40 height 11
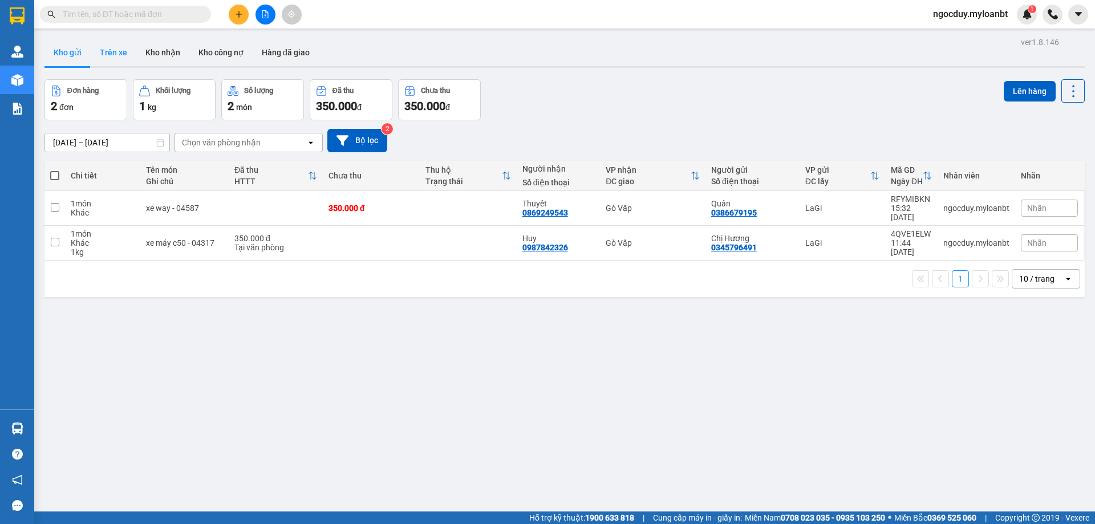
click at [120, 51] on button "Trên xe" at bounding box center [114, 52] width 46 height 27
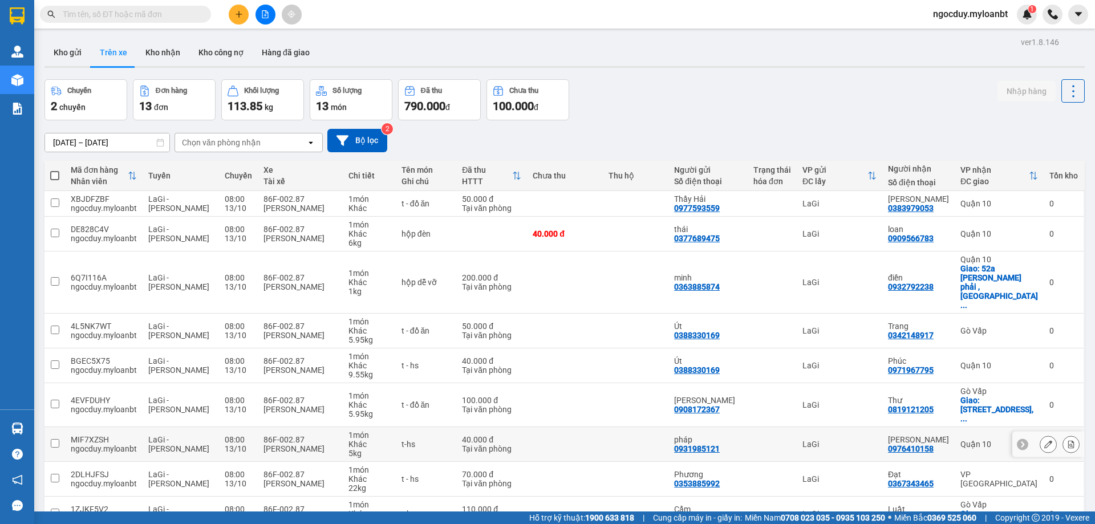
click at [56, 439] on input "checkbox" at bounding box center [55, 443] width 9 height 9
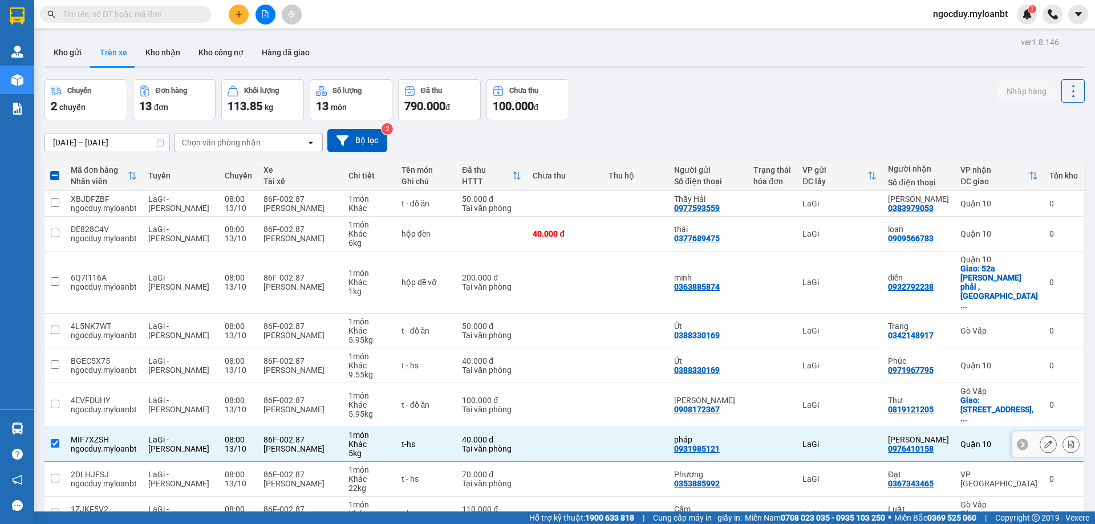
drag, startPoint x: 123, startPoint y: 406, endPoint x: 88, endPoint y: 402, distance: 35.6
click at [88, 435] on div "MIF7XZSH" at bounding box center [104, 439] width 66 height 9
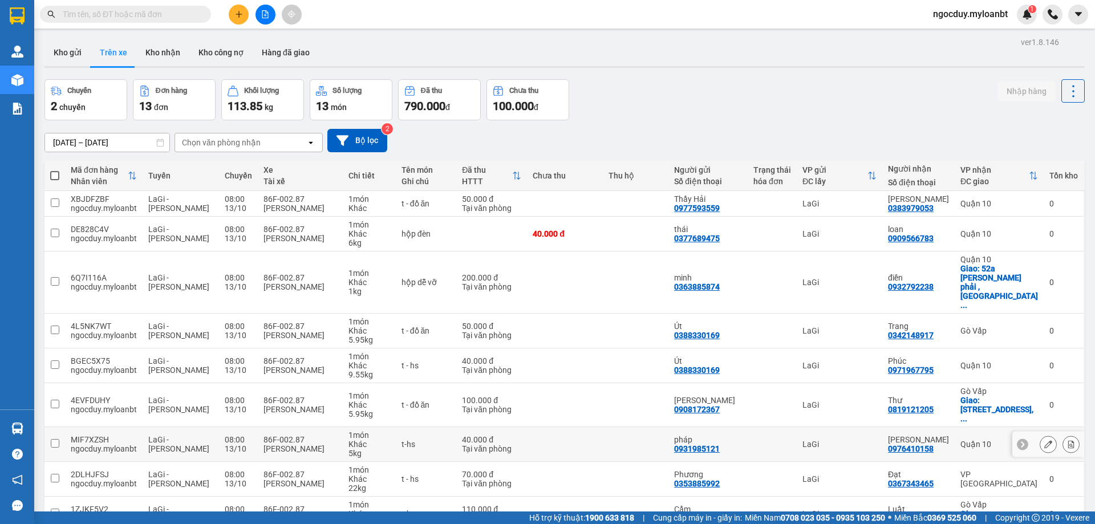
click at [88, 435] on div "MIF7XZSH" at bounding box center [104, 439] width 66 height 9
checkbox input "true"
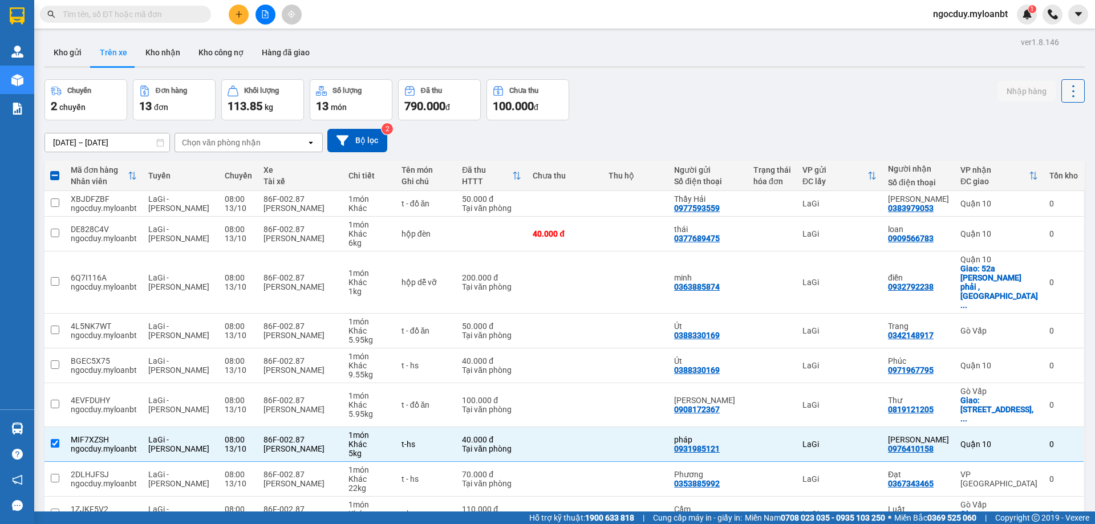
click at [1065, 94] on icon at bounding box center [1073, 91] width 16 height 16
click at [935, 117] on div "Chuyến 2 chuyến Đơn hàng 13 đơn Khối lượng 113.85 kg Số lượng 13 món Đã thu 790…" at bounding box center [564, 99] width 1040 height 41
click at [1063, 435] on button at bounding box center [1071, 445] width 16 height 20
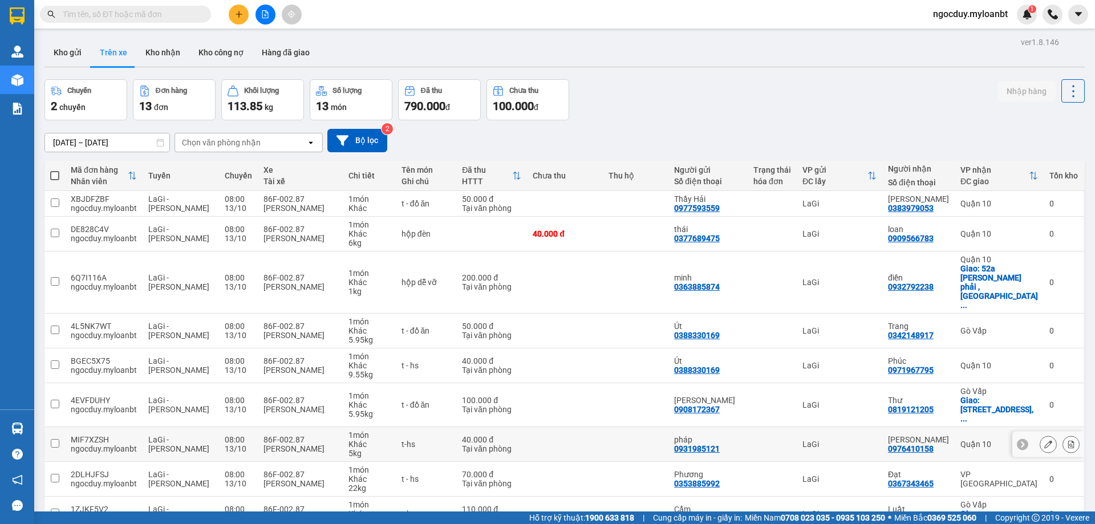
click at [52, 439] on input "checkbox" at bounding box center [55, 443] width 9 height 9
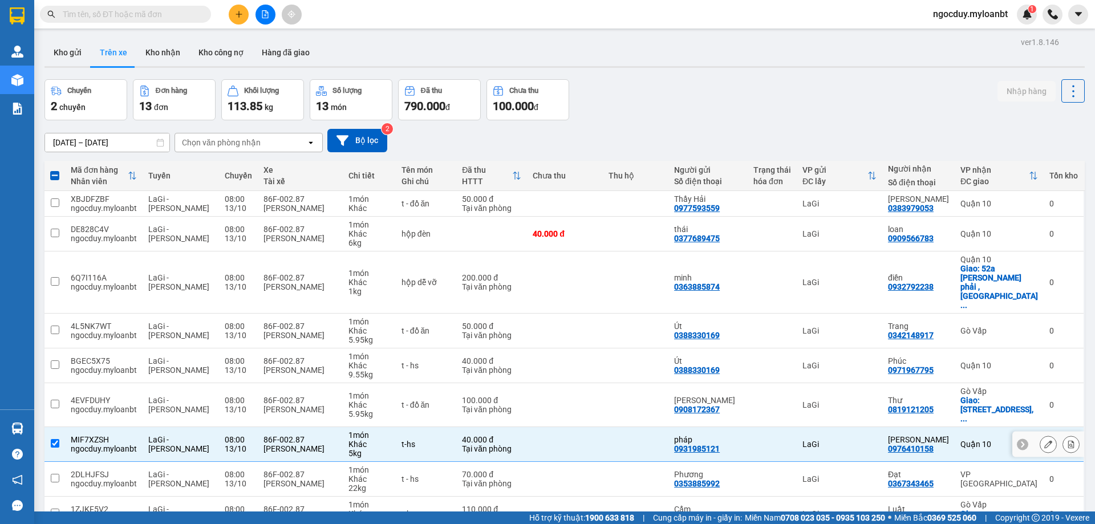
click at [1019, 440] on icon at bounding box center [1023, 444] width 8 height 8
click at [261, 143] on div "Chọn văn phòng nhận" at bounding box center [240, 142] width 131 height 18
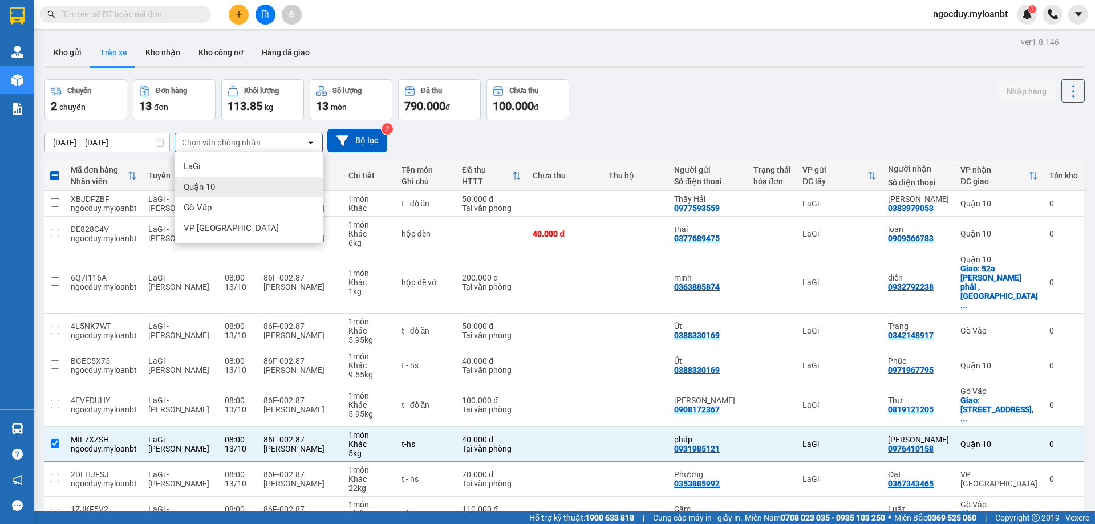
click at [218, 191] on div "Quận 10" at bounding box center [249, 187] width 148 height 21
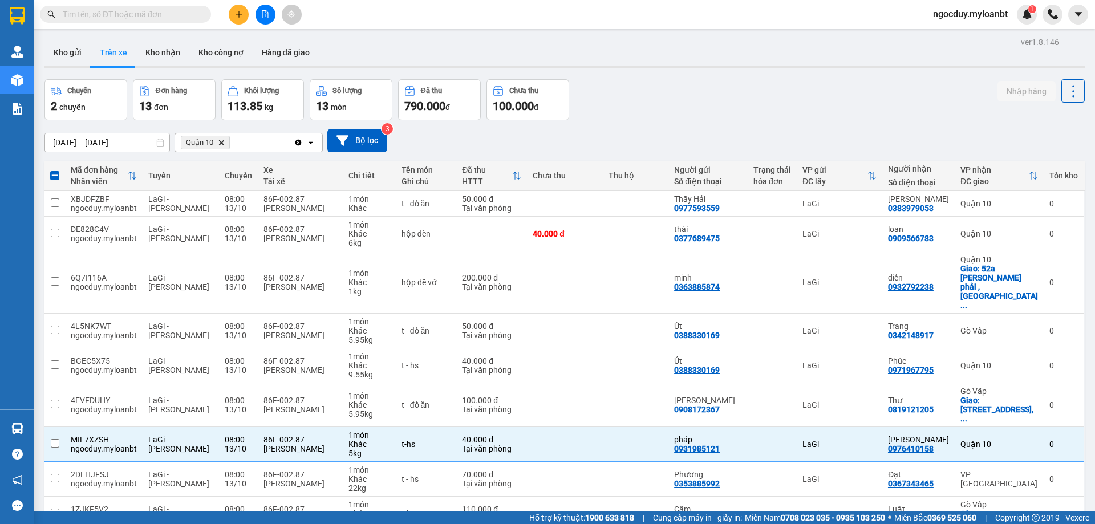
checkbox input "false"
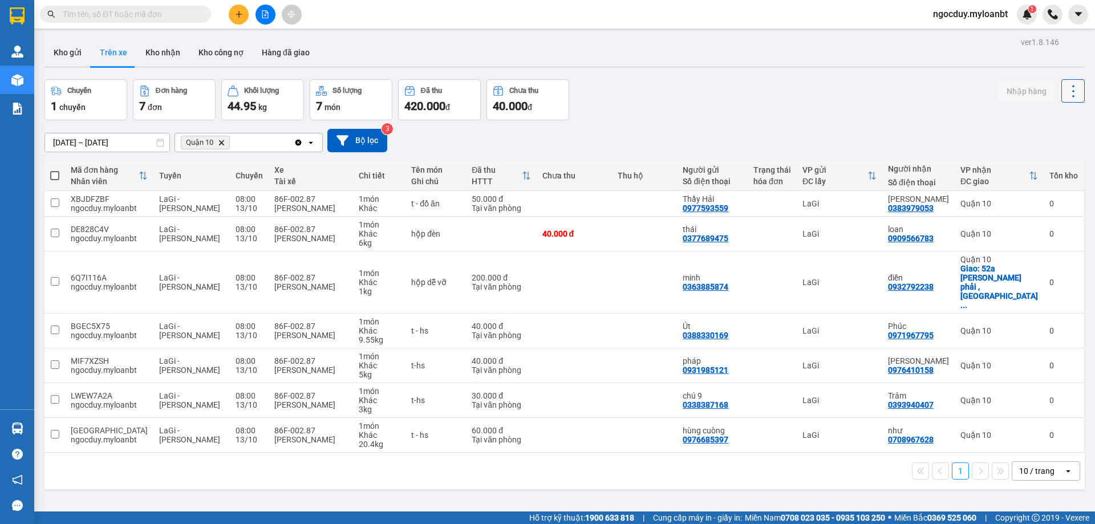
click at [1068, 92] on icon at bounding box center [1073, 91] width 16 height 16
click at [264, 15] on icon "file-add" at bounding box center [265, 14] width 8 height 8
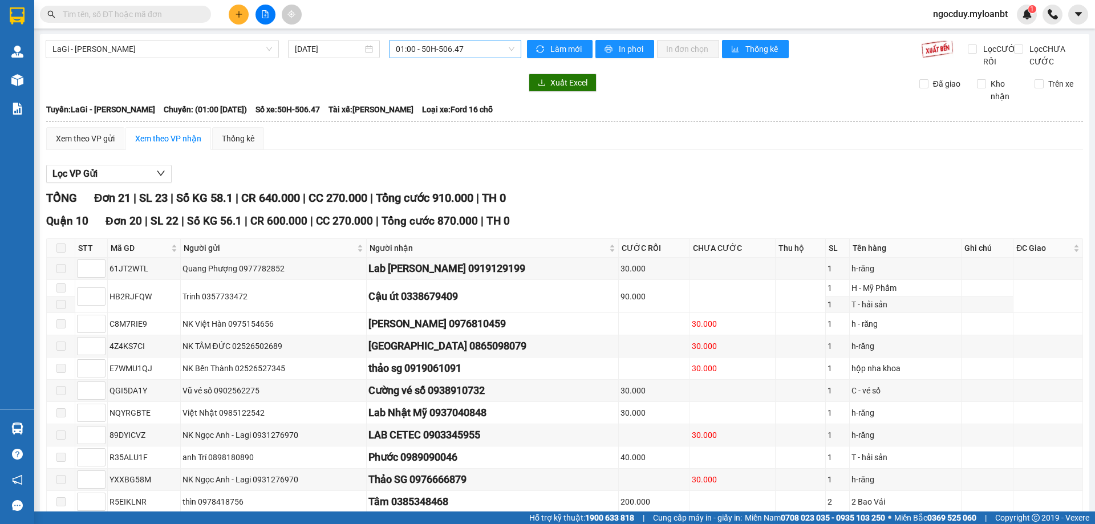
click at [432, 42] on span "01:00 - 50H-506.47" at bounding box center [455, 48] width 119 height 17
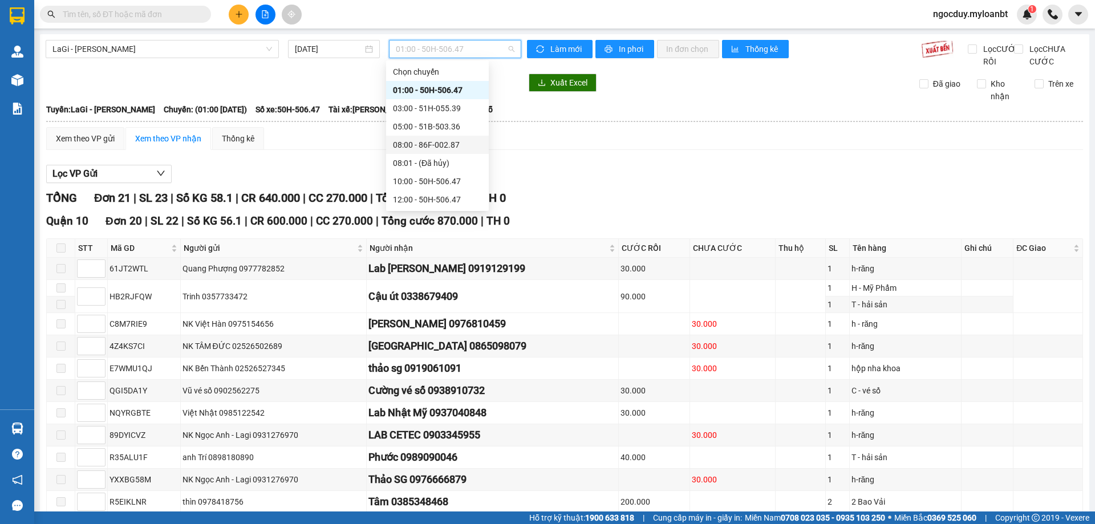
click at [425, 142] on div "08:00 - 86F-002.87" at bounding box center [437, 145] width 89 height 13
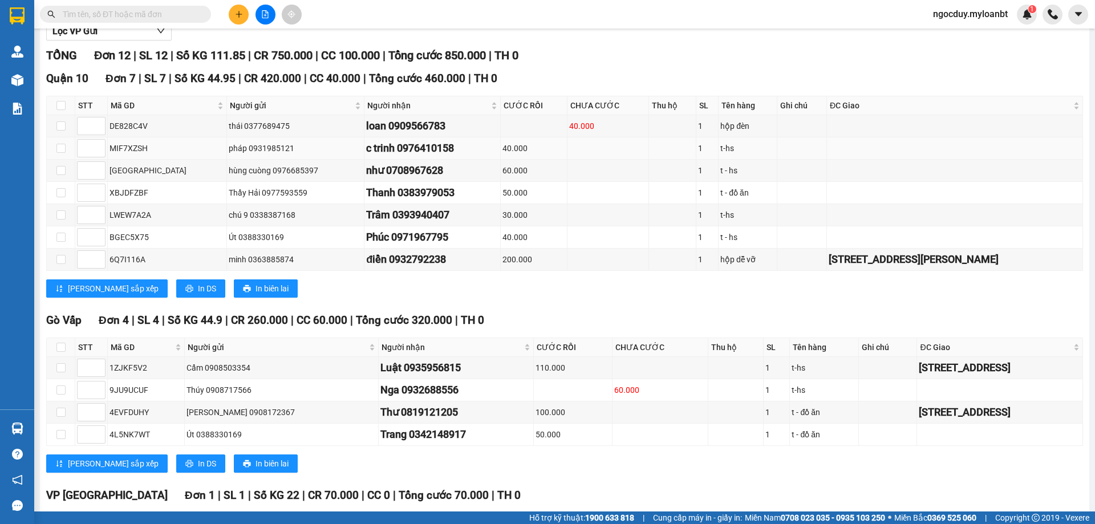
scroll to position [86, 0]
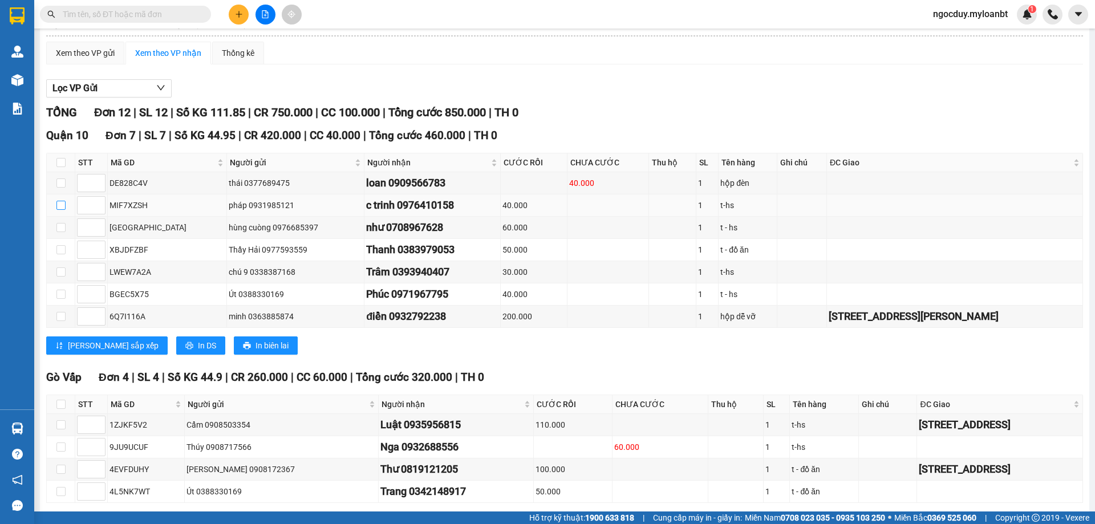
click at [64, 210] on input "checkbox" at bounding box center [60, 205] width 9 height 9
checkbox input "true"
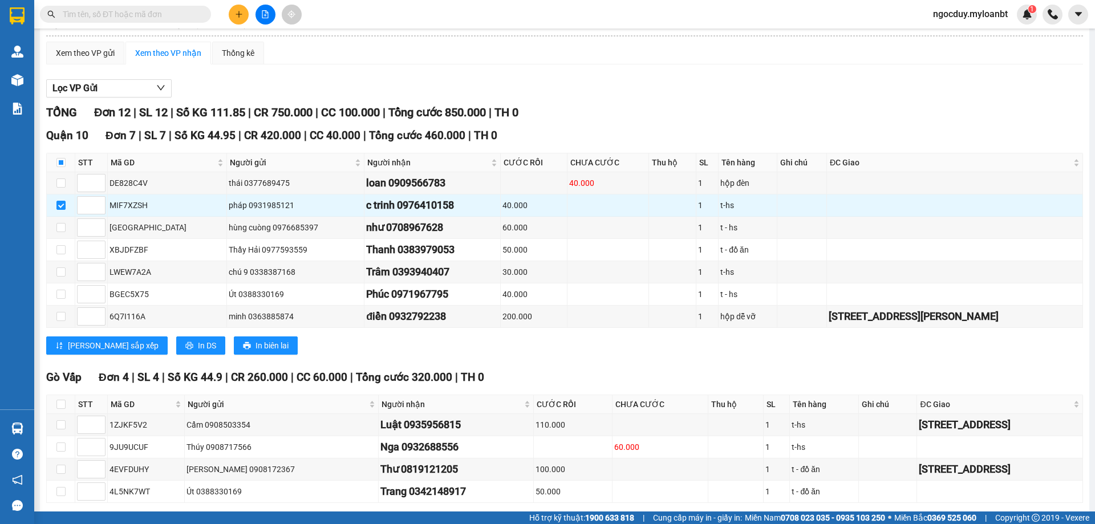
scroll to position [0, 0]
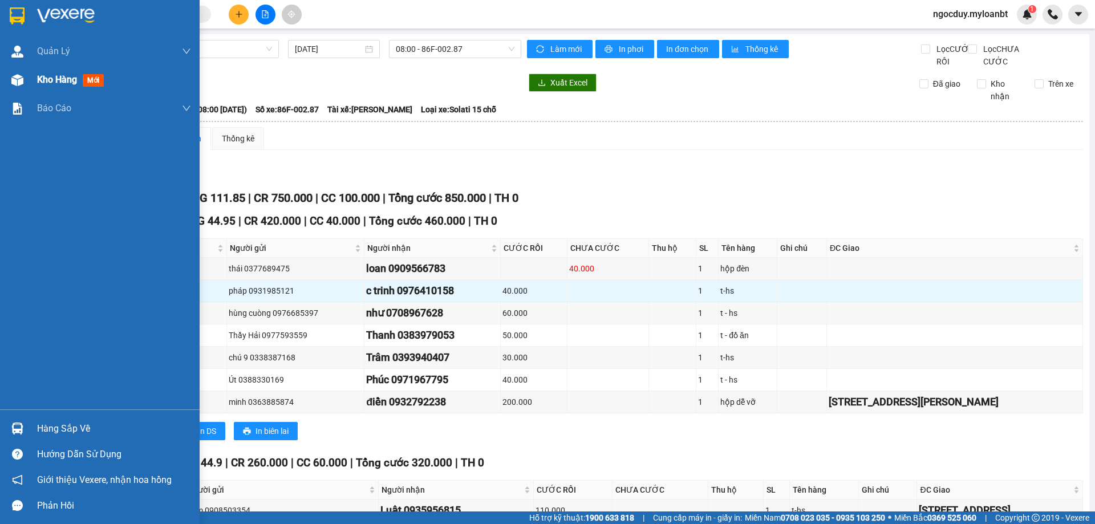
click at [42, 84] on span "Kho hàng" at bounding box center [57, 79] width 40 height 11
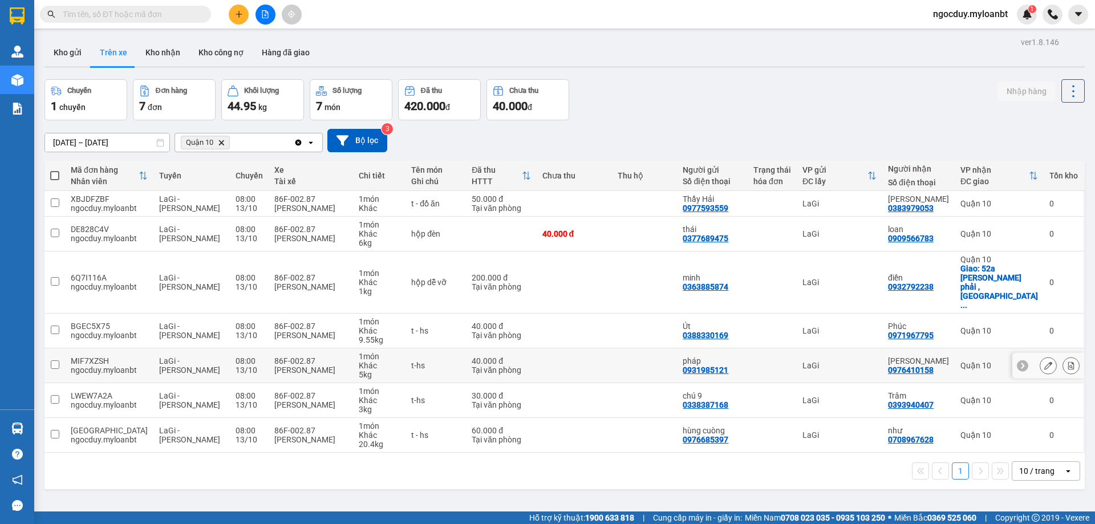
click at [52, 360] on input "checkbox" at bounding box center [55, 364] width 9 height 9
checkbox input "true"
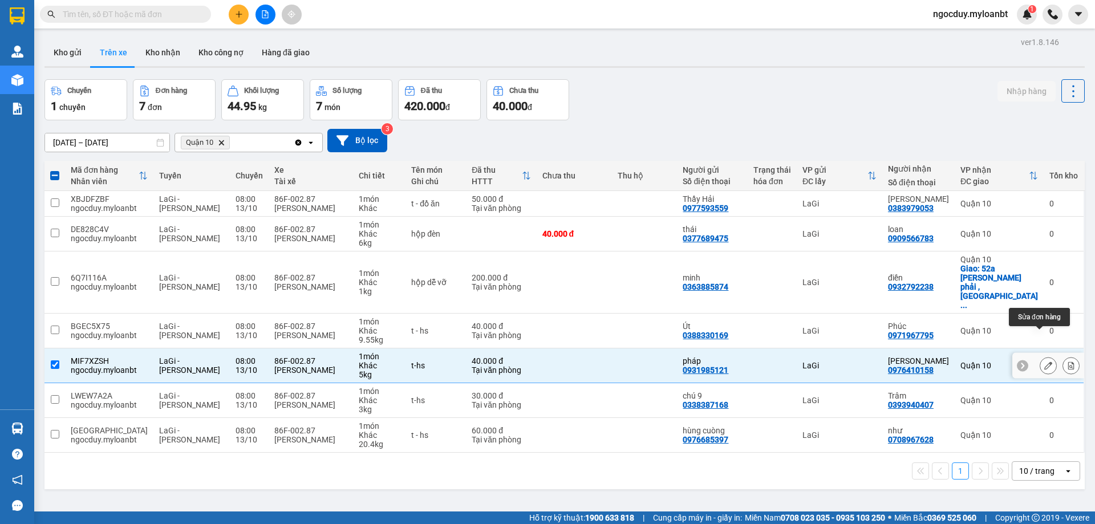
click at [1044, 362] on icon at bounding box center [1048, 366] width 8 height 8
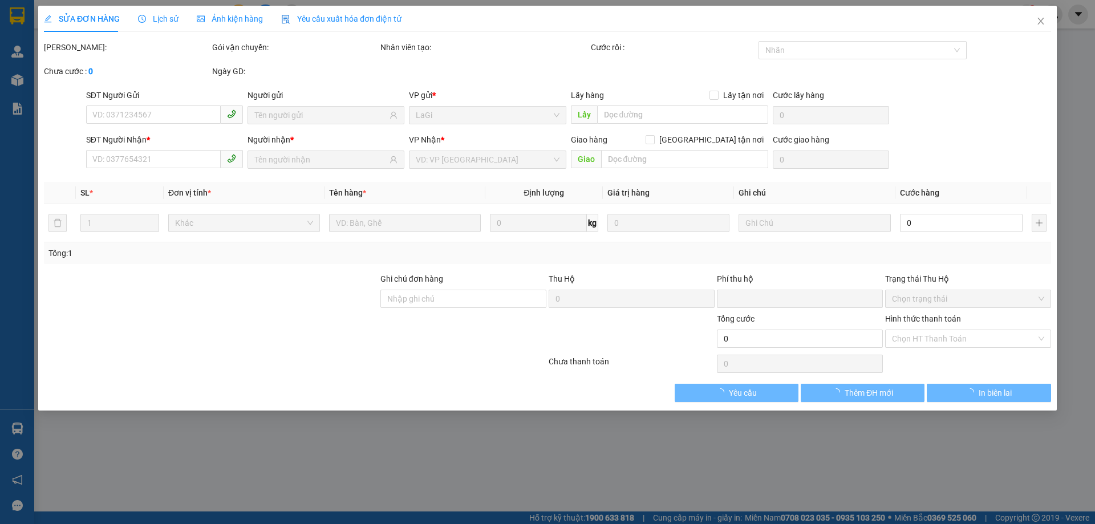
type input "0931985121"
type input "0976410158"
type input "0"
type input "40.000"
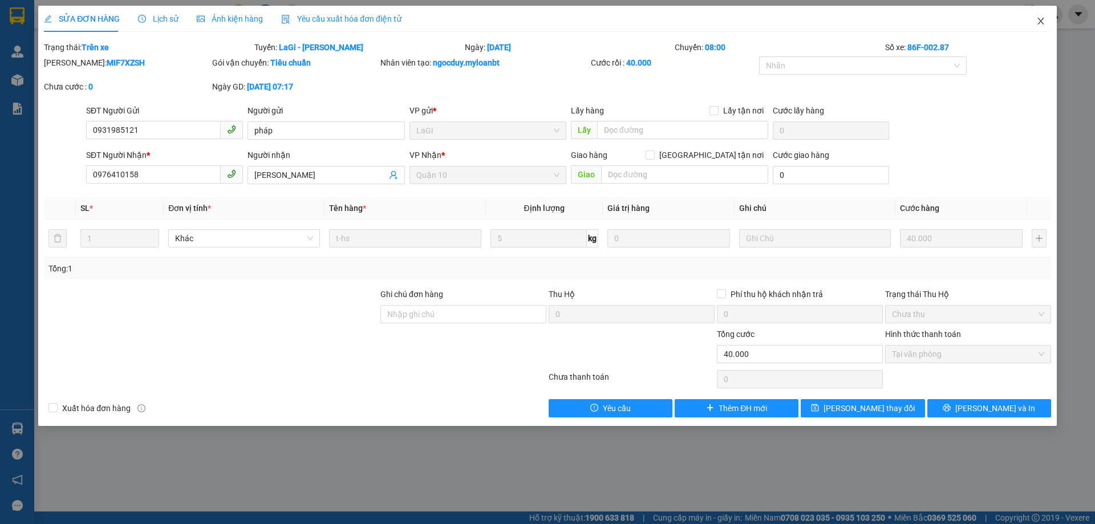
click at [1039, 23] on icon "close" at bounding box center [1041, 21] width 6 height 7
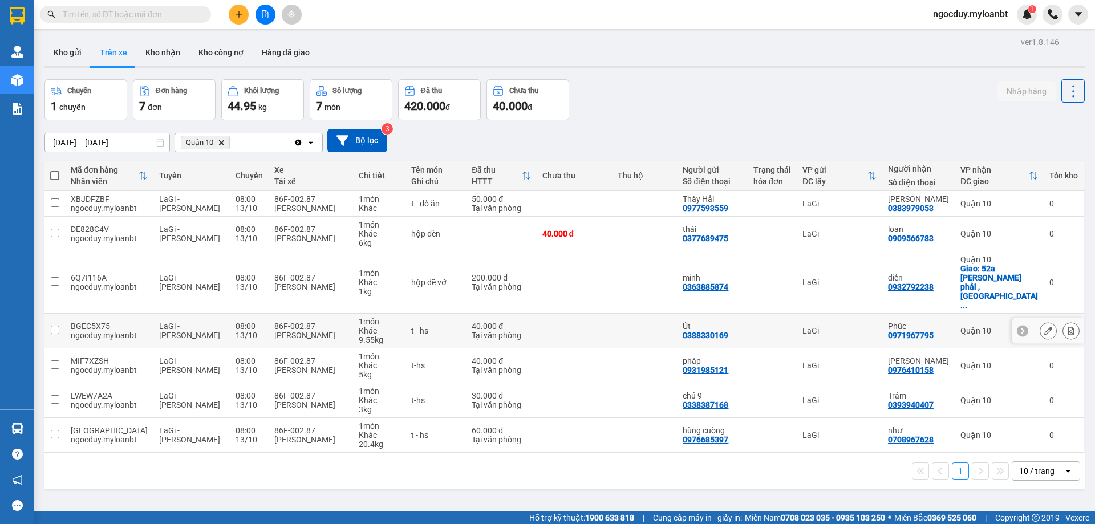
scroll to position [52, 0]
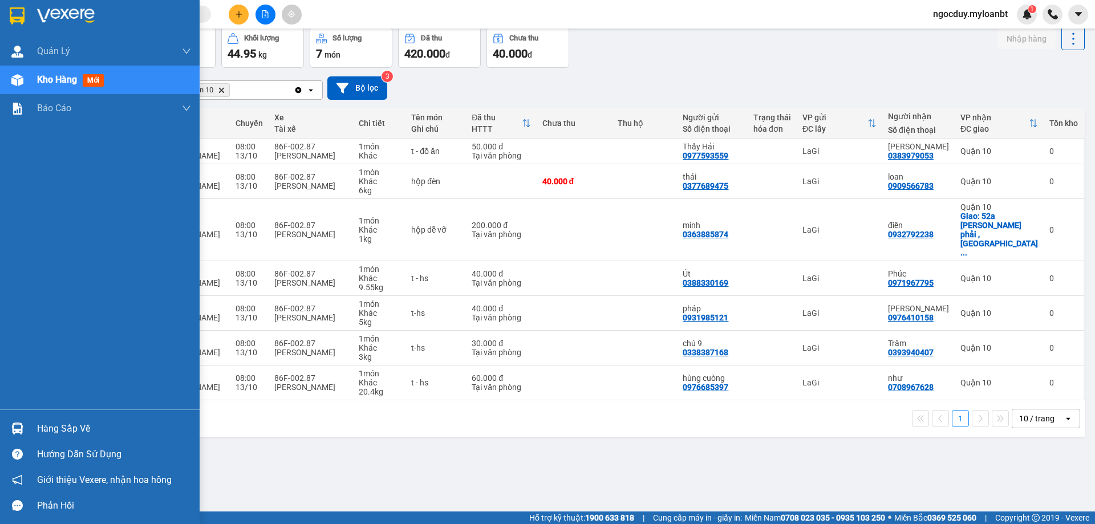
click at [59, 428] on div "Hàng sắp về" at bounding box center [114, 428] width 154 height 17
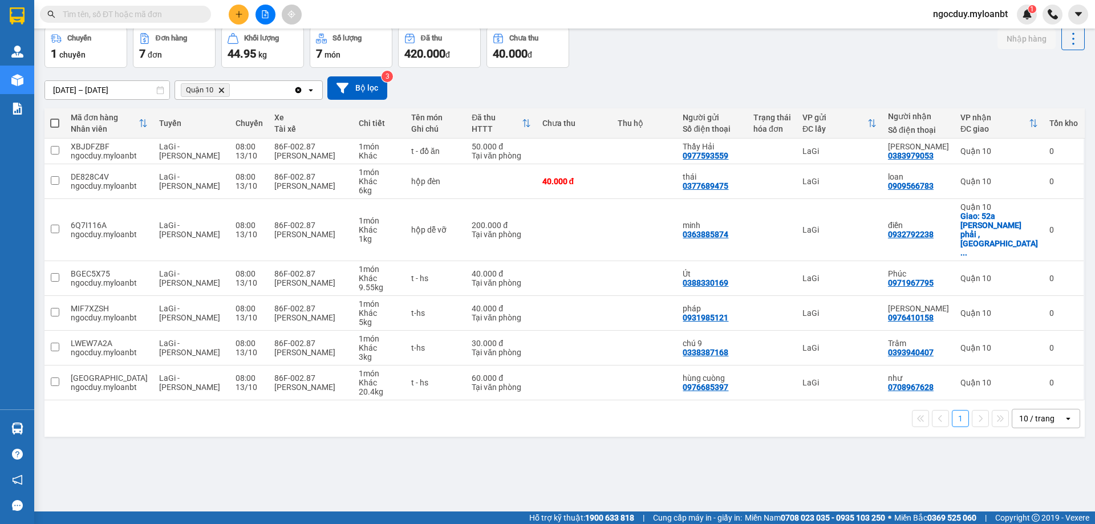
click at [608, 459] on section "Kết quả tìm kiếm ( 1782 ) Bộ lọc Mã ĐH Trạng thái Món hàng Thu hộ Tổng cước Chư…" at bounding box center [547, 262] width 1095 height 524
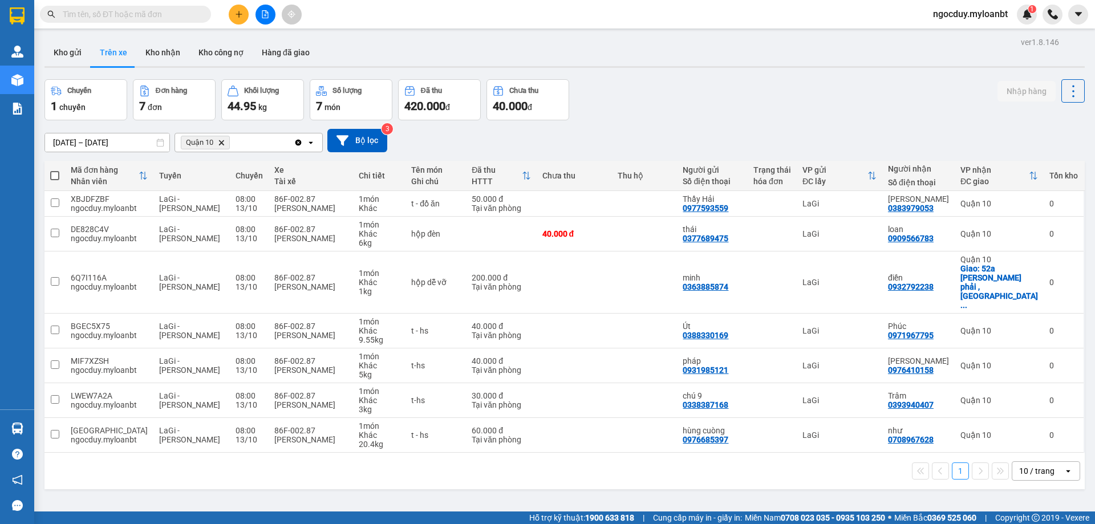
click at [96, 10] on input "text" at bounding box center [130, 14] width 135 height 13
click at [264, 16] on icon "file-add" at bounding box center [265, 14] width 8 height 8
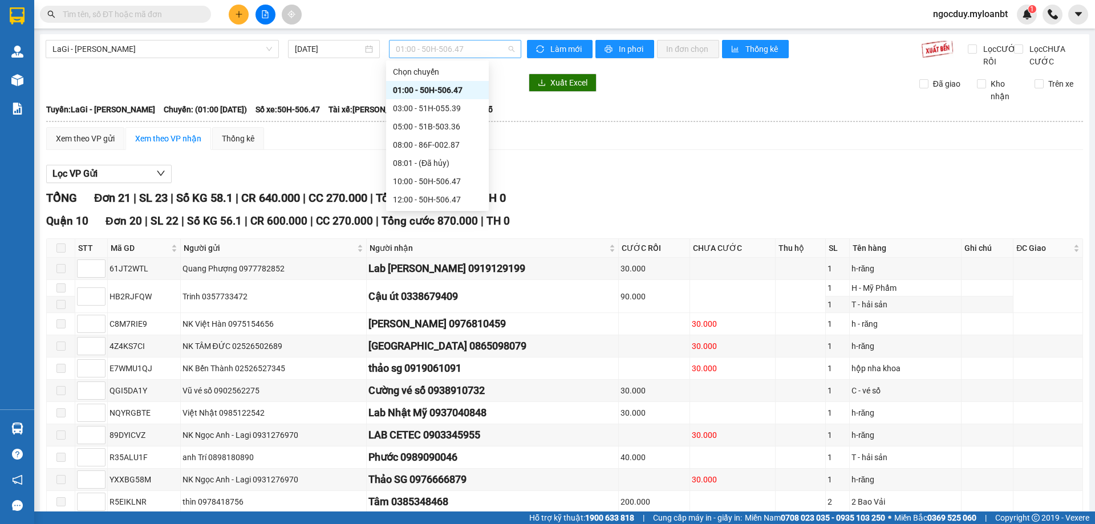
click at [480, 50] on span "01:00 - 50H-506.47" at bounding box center [455, 48] width 119 height 17
click at [453, 144] on div "08:00 - 86F-002.87" at bounding box center [437, 145] width 89 height 13
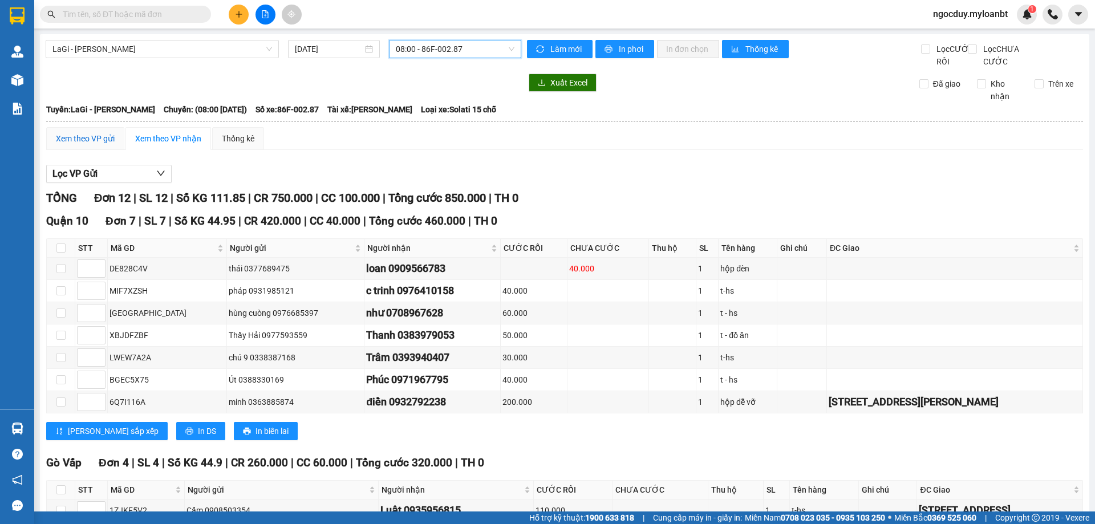
click at [110, 145] on div "Xem theo VP gửi" at bounding box center [85, 138] width 59 height 13
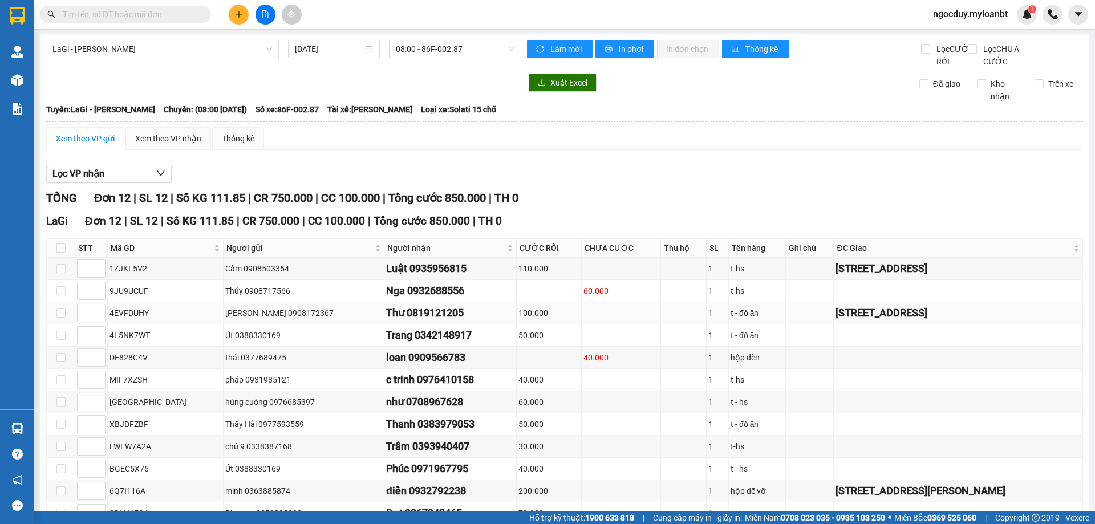
scroll to position [57, 0]
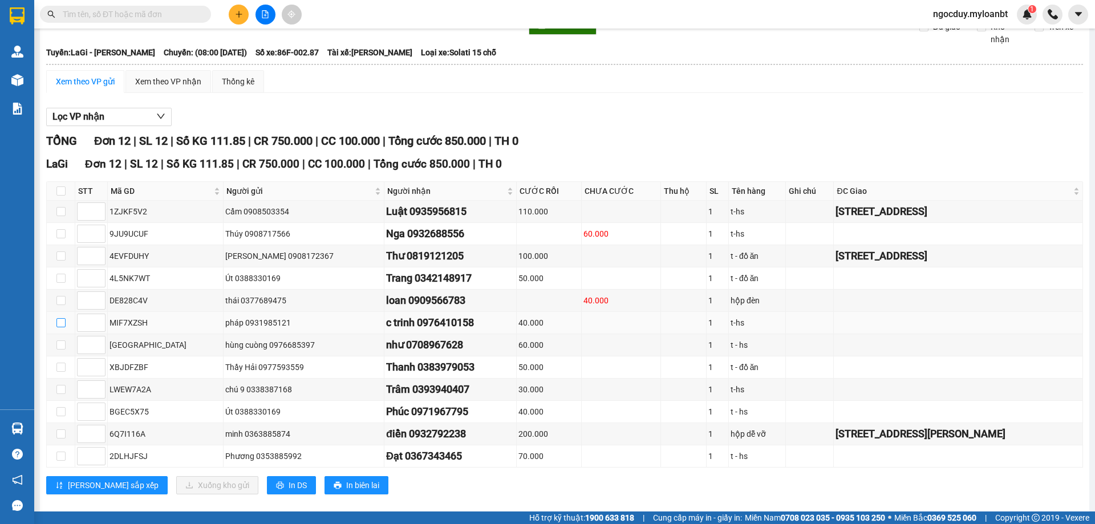
click at [63, 327] on input "checkbox" at bounding box center [60, 322] width 9 height 9
checkbox input "true"
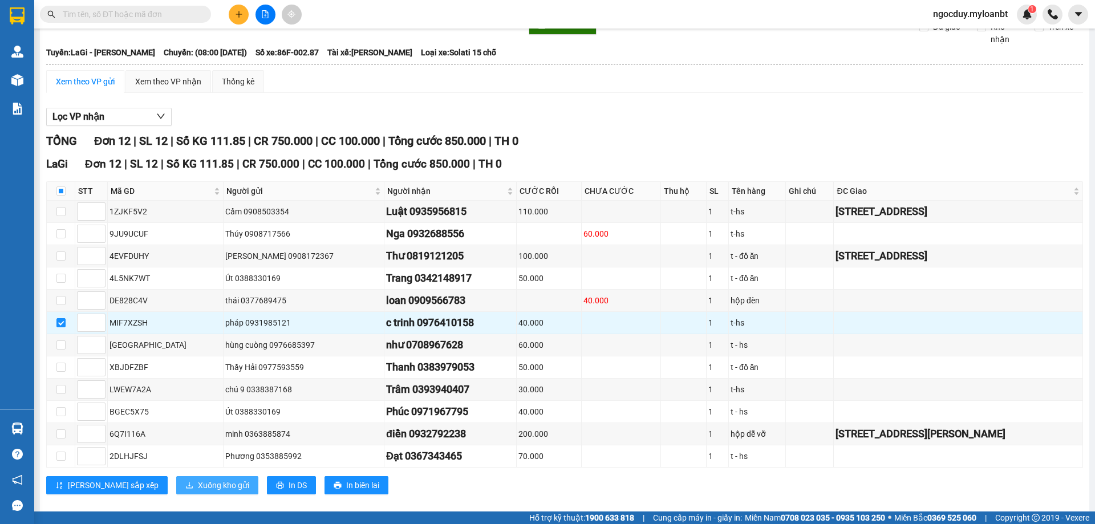
click at [201, 492] on span "Xuống kho gửi" at bounding box center [223, 485] width 51 height 13
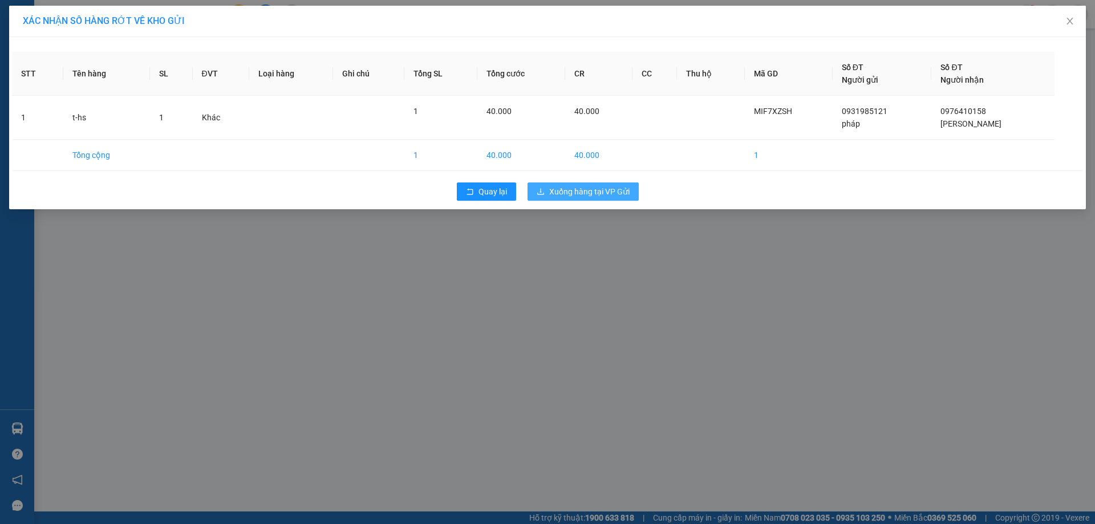
click at [547, 190] on button "Xuống hàng tại VP Gửi" at bounding box center [583, 192] width 111 height 18
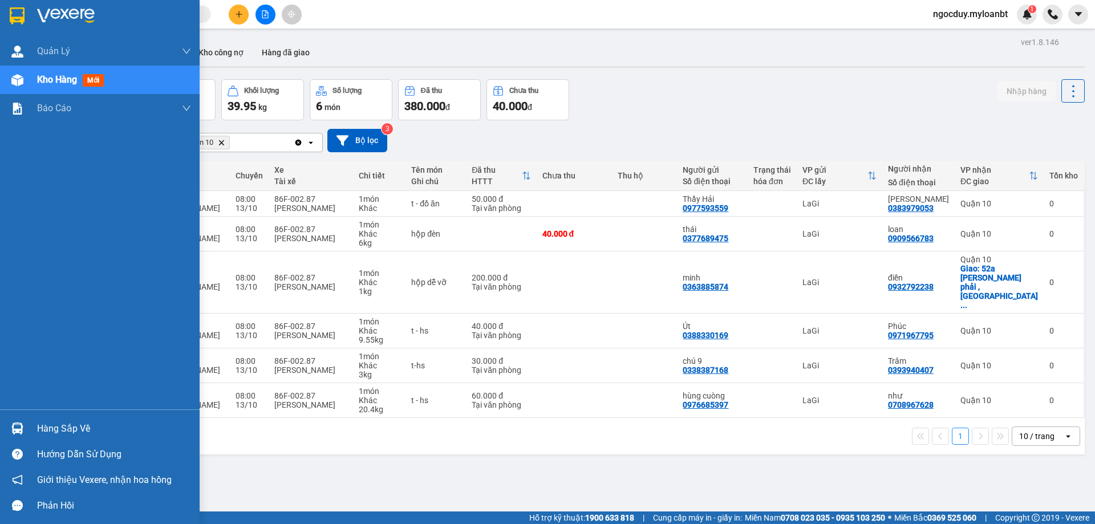
click at [25, 79] on div at bounding box center [17, 80] width 20 height 20
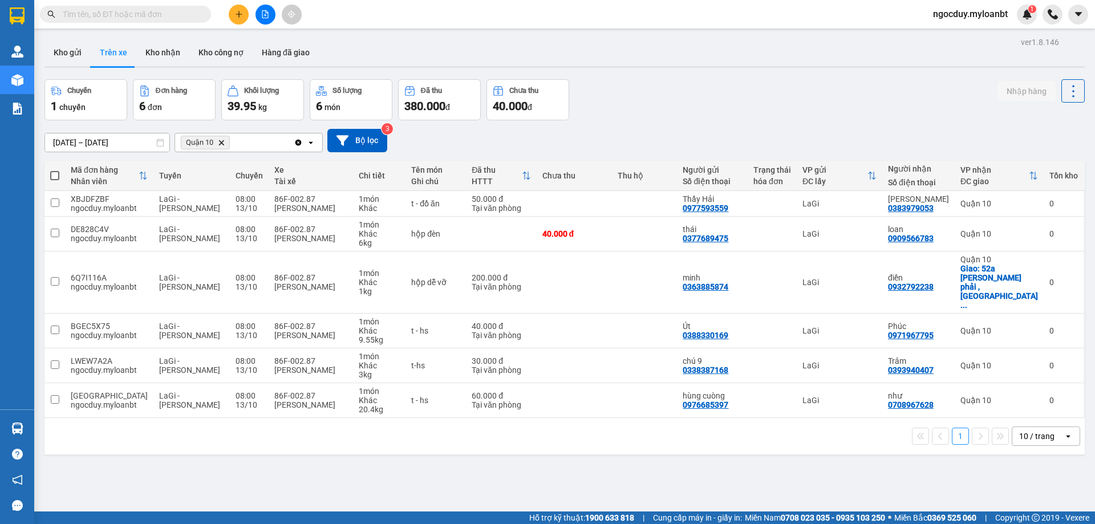
click at [194, 18] on input "text" at bounding box center [130, 14] width 135 height 13
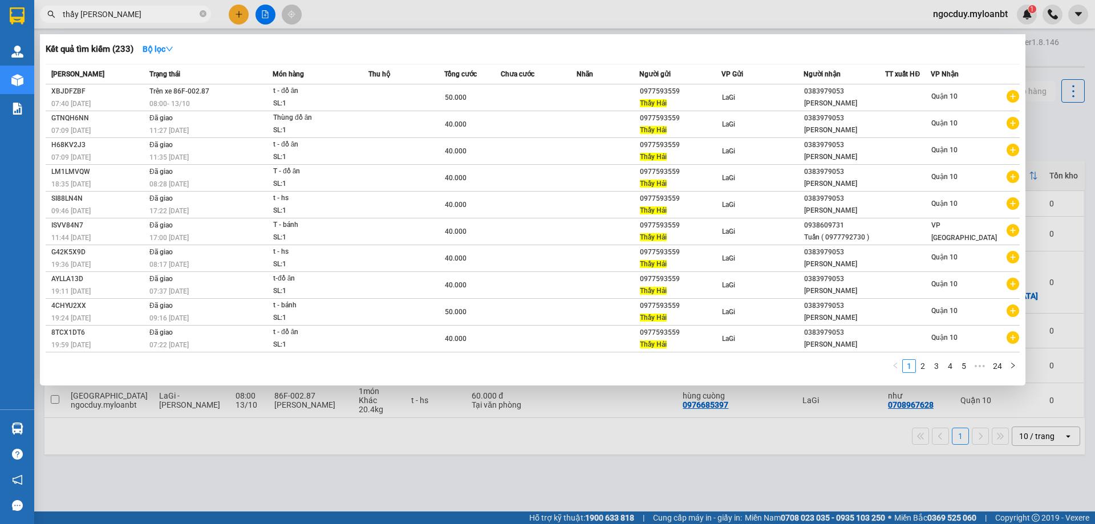
type input "thầy hải"
click at [207, 17] on span "thầy hải" at bounding box center [125, 14] width 171 height 17
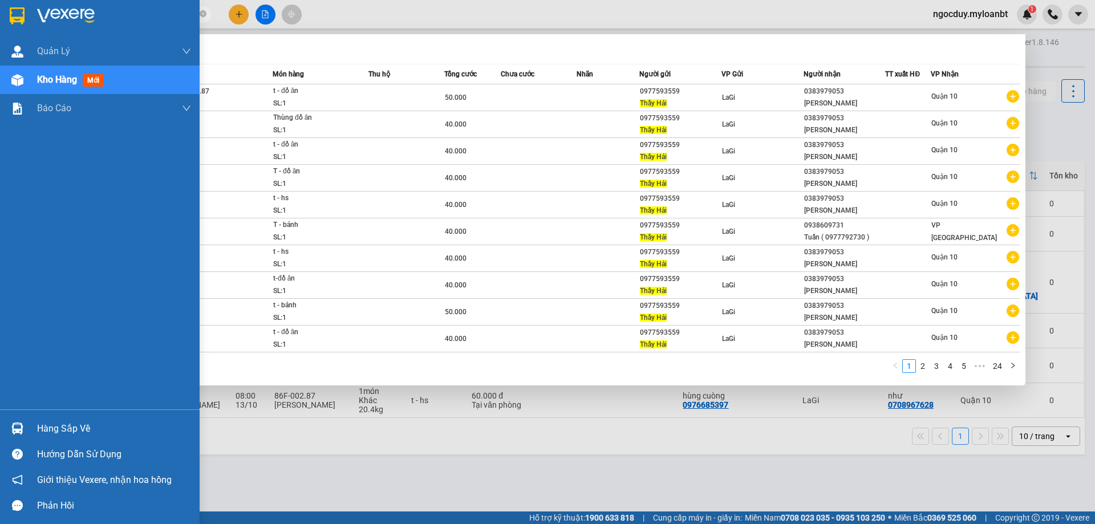
click at [71, 82] on span "Kho hàng" at bounding box center [57, 79] width 40 height 11
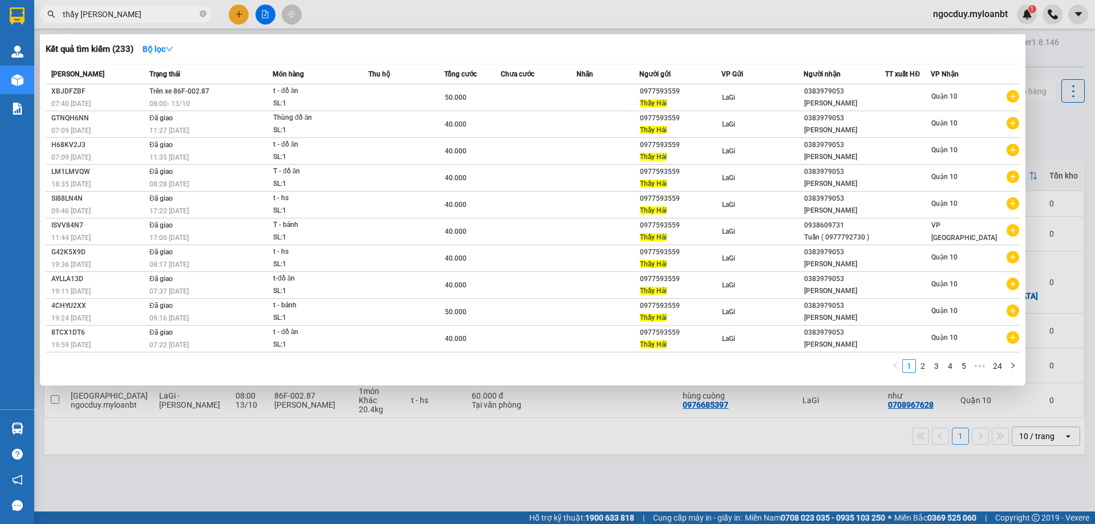
click at [455, 14] on div at bounding box center [547, 262] width 1095 height 524
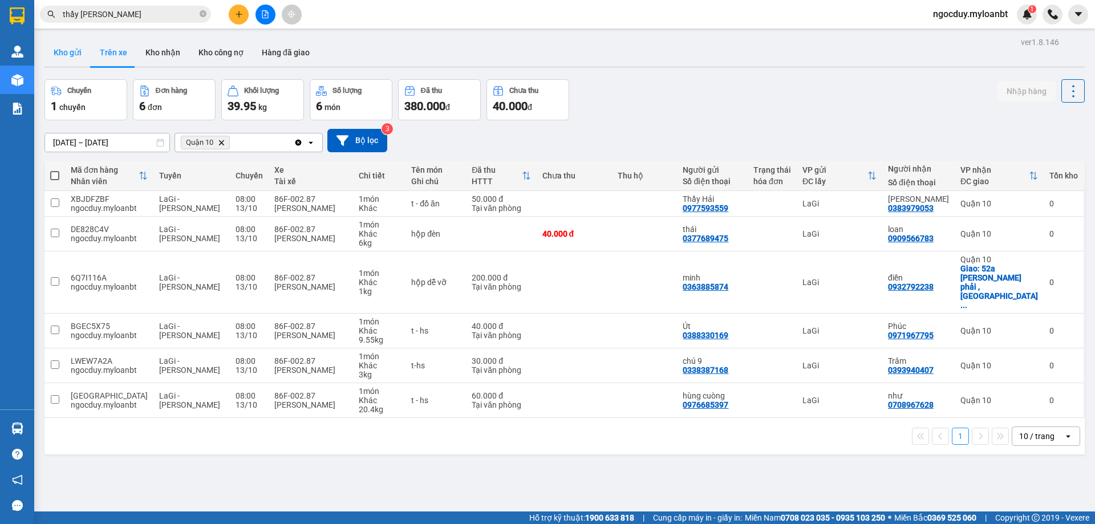
click at [74, 55] on button "Kho gửi" at bounding box center [67, 52] width 46 height 27
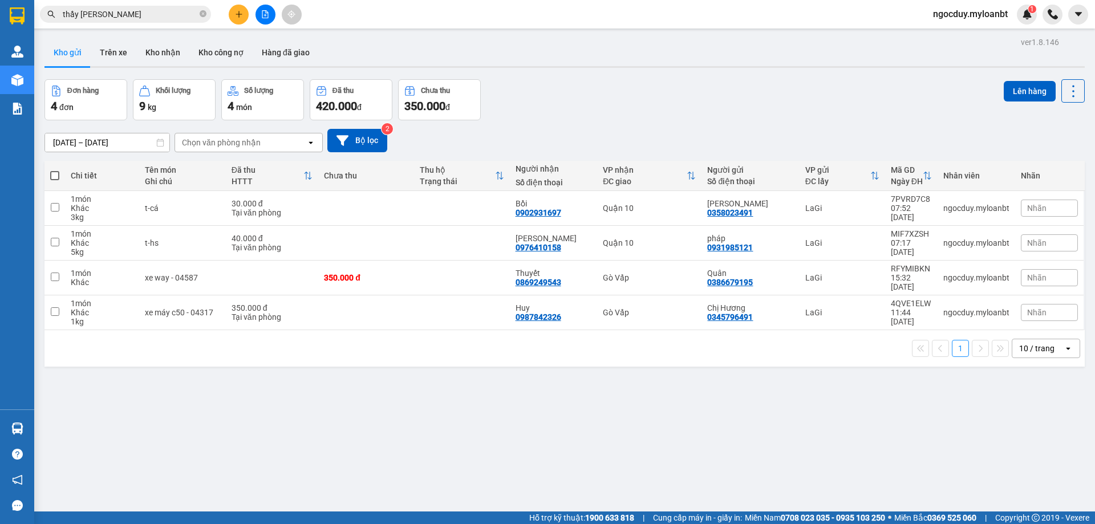
click at [74, 55] on button "Kho gửi" at bounding box center [67, 52] width 46 height 27
click at [205, 11] on icon "close-circle" at bounding box center [203, 13] width 7 height 7
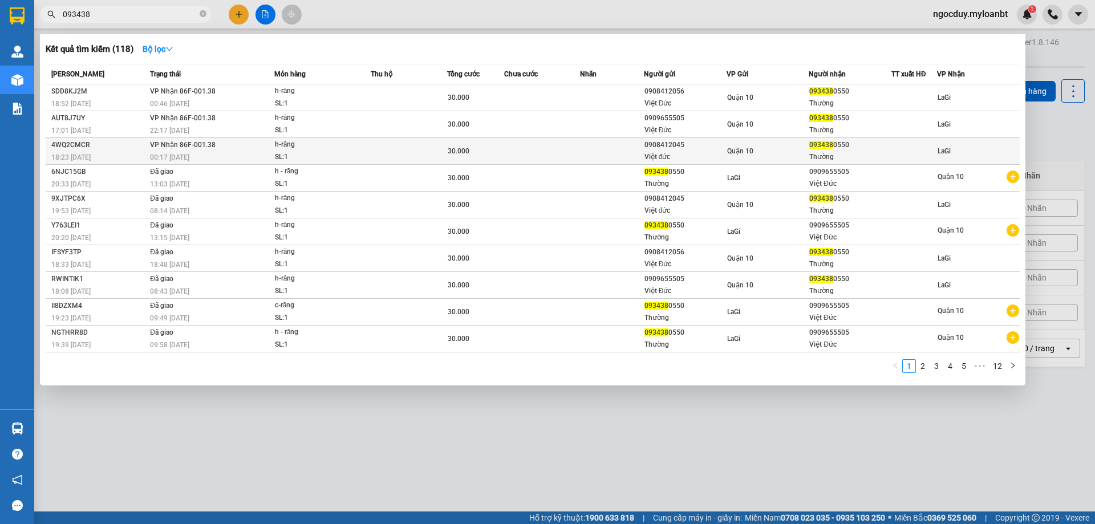
type input "093438"
click at [559, 153] on td at bounding box center [542, 151] width 76 height 27
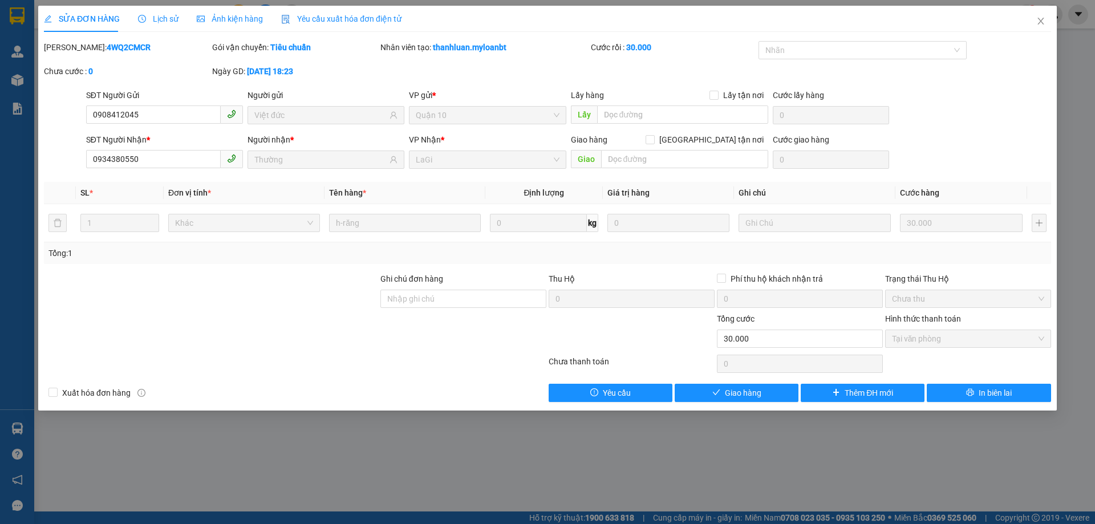
type input "0908412045"
type input "Việt đức"
type input "0934380550"
type input "Thường"
type input "0"
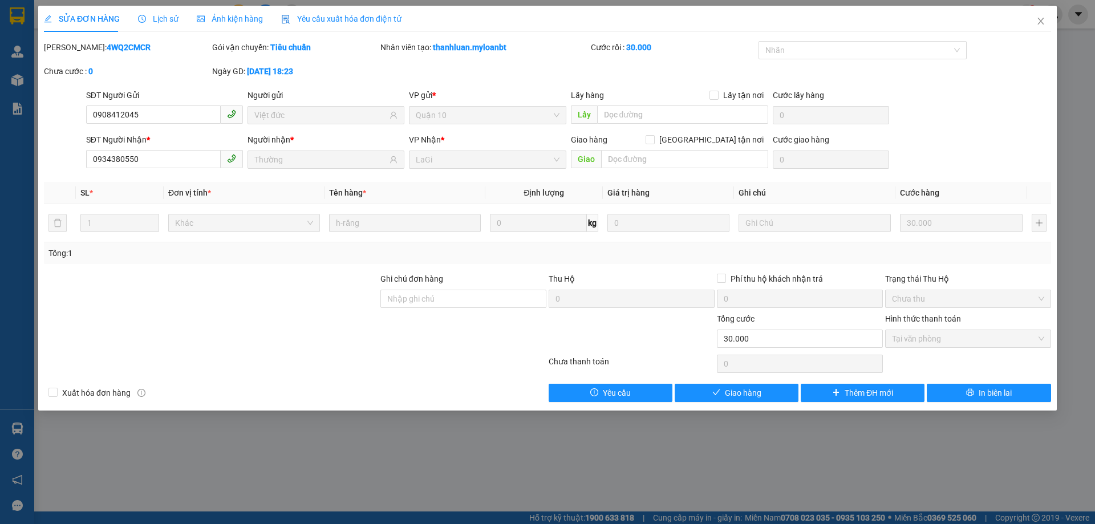
type input "30.000"
click at [752, 396] on span "Giao hàng" at bounding box center [743, 393] width 37 height 13
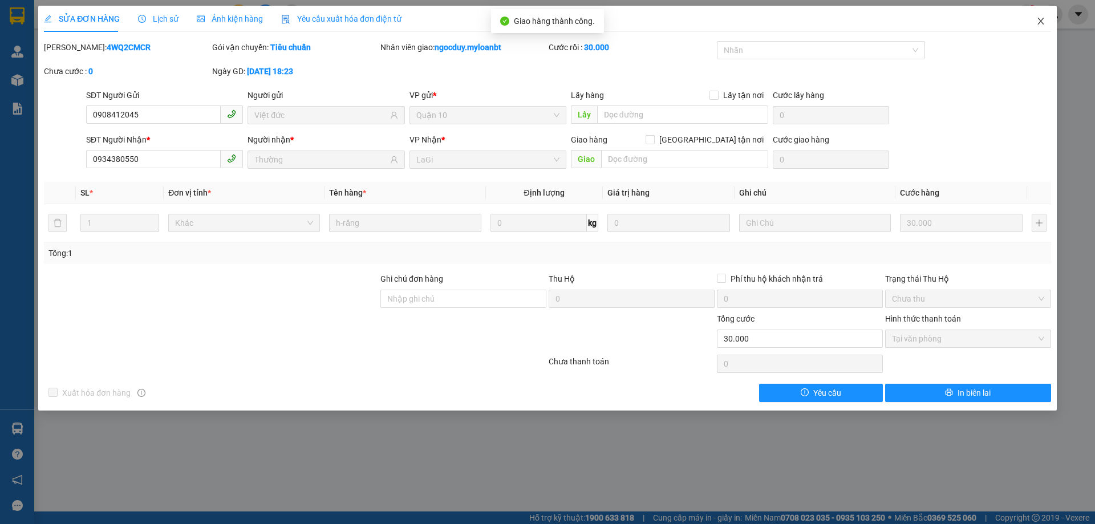
click at [1044, 23] on icon "close" at bounding box center [1040, 21] width 9 height 9
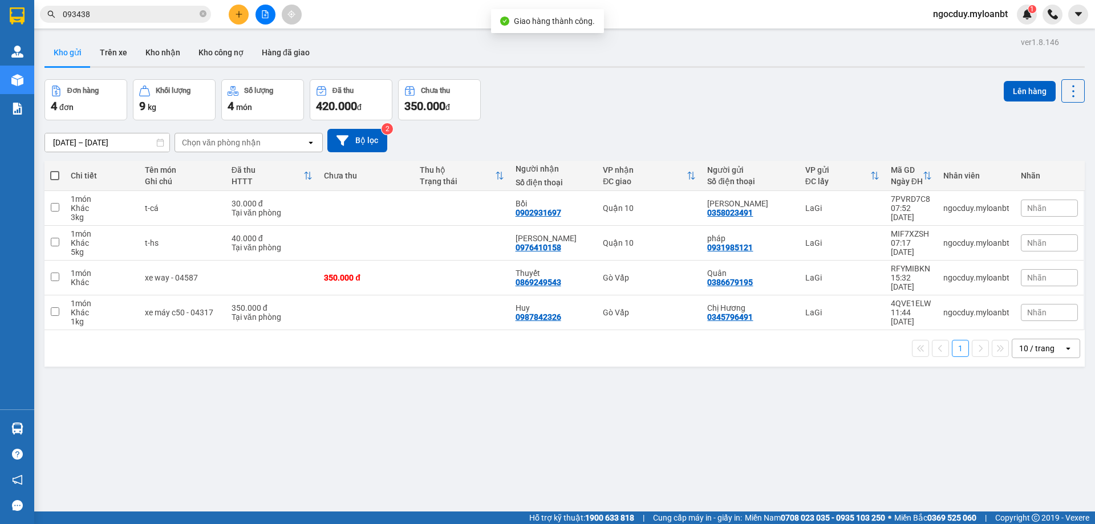
click at [164, 20] on input "093438" at bounding box center [130, 14] width 135 height 13
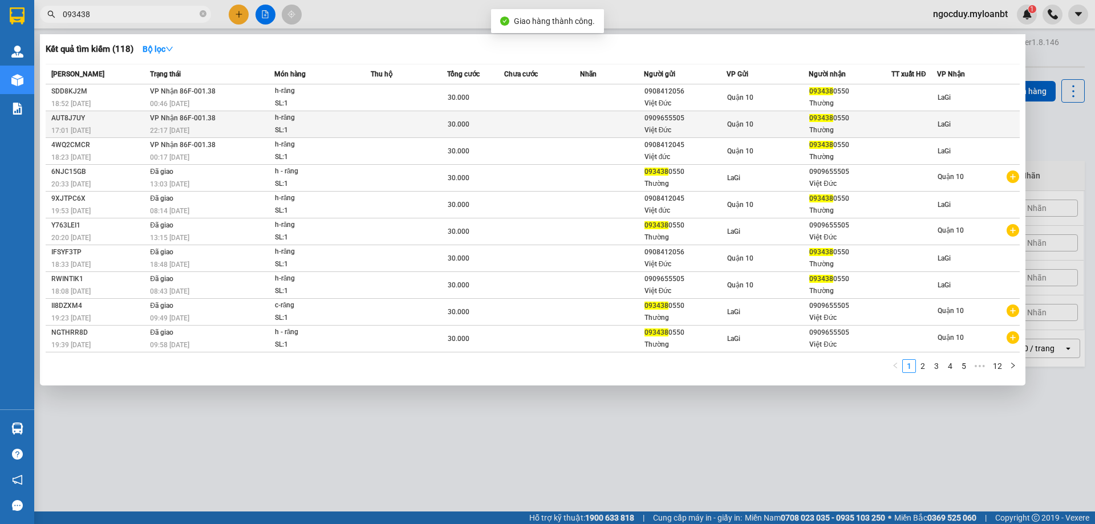
click at [470, 123] on div "30.000" at bounding box center [476, 124] width 56 height 13
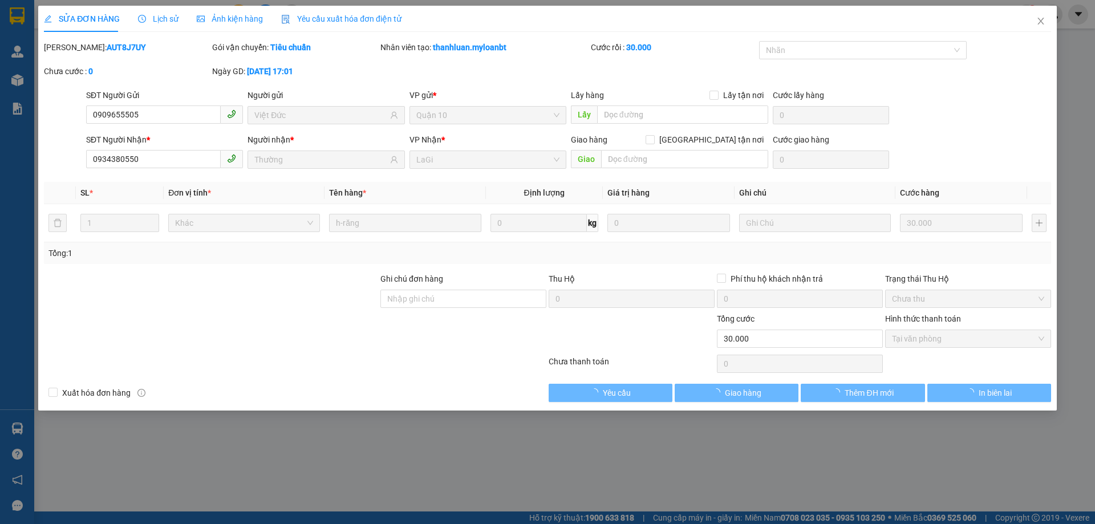
type input "0909655505"
type input "Việt Đức"
type input "0934380550"
type input "Thường"
type input "0"
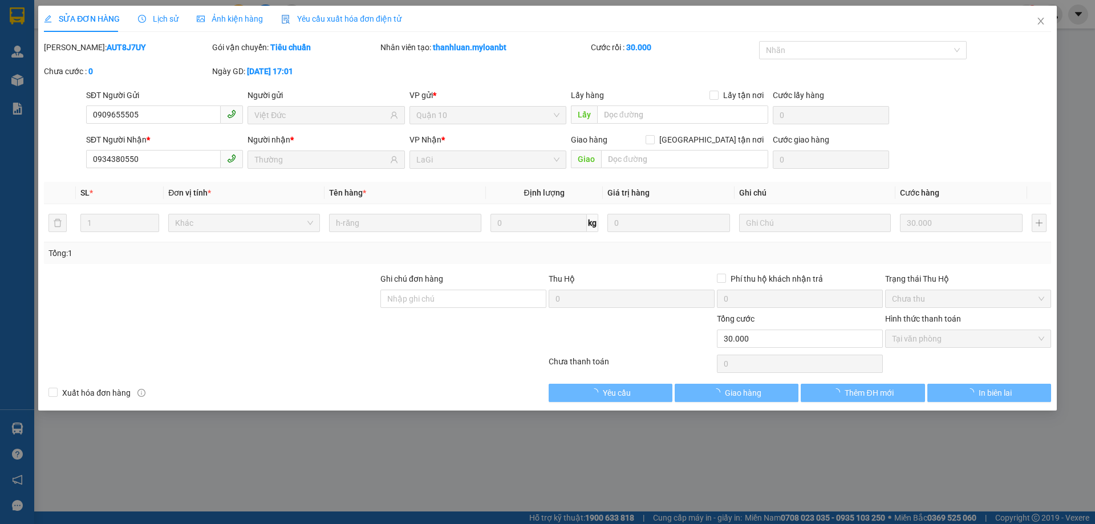
type input "30.000"
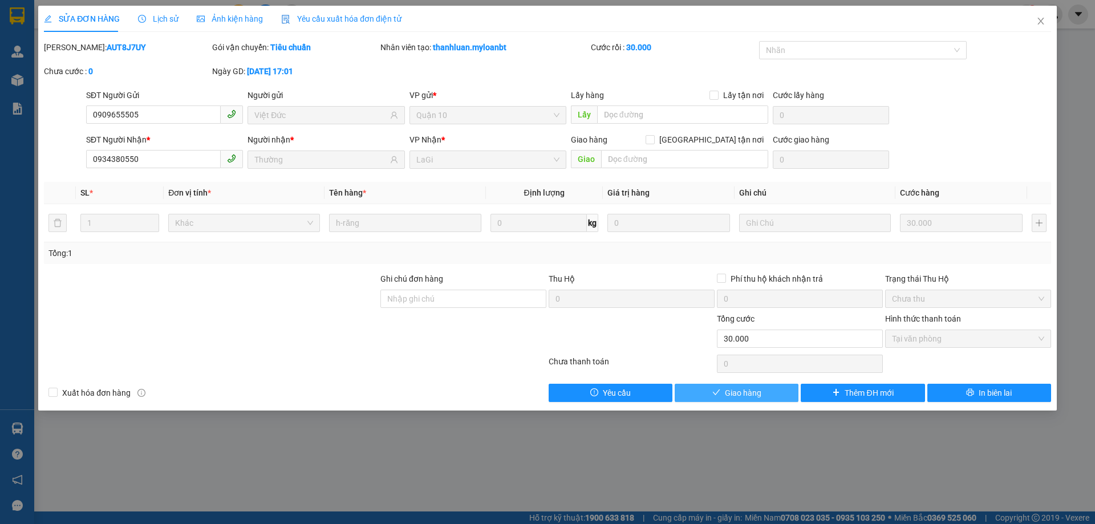
click at [756, 395] on span "Giao hàng" at bounding box center [743, 393] width 37 height 13
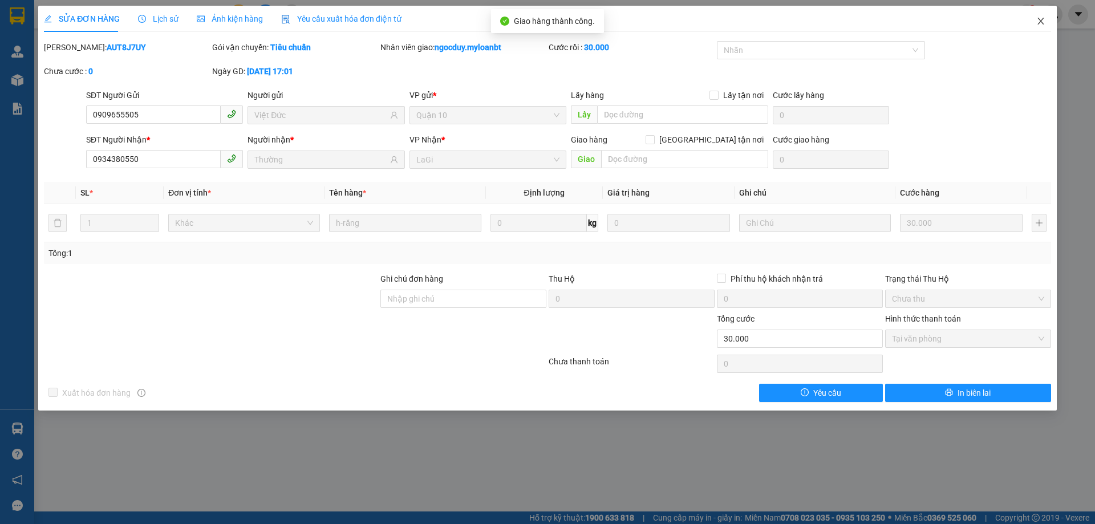
click at [1040, 17] on icon "close" at bounding box center [1040, 21] width 9 height 9
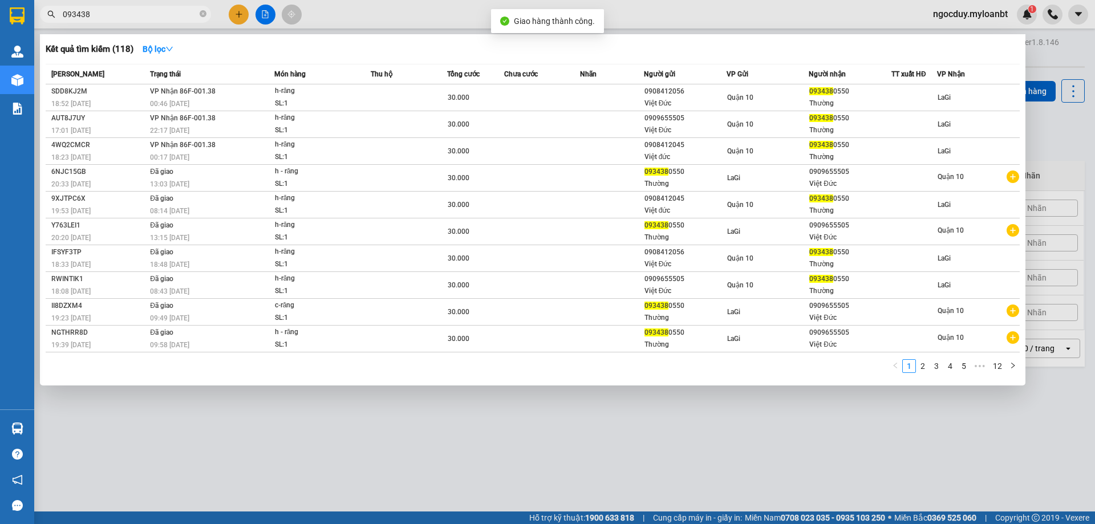
click at [163, 13] on input "093438" at bounding box center [130, 14] width 135 height 13
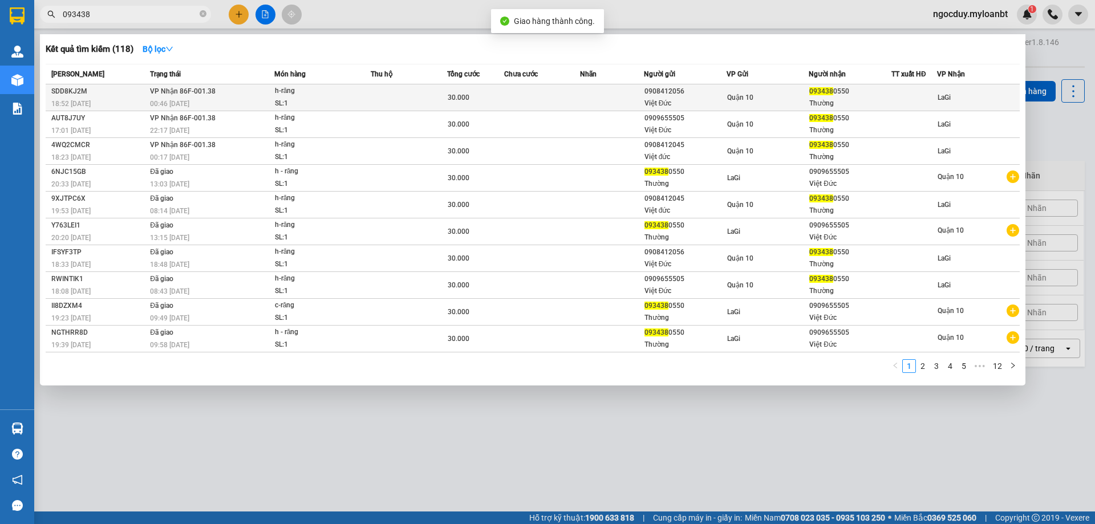
click at [291, 88] on div "h-răng" at bounding box center [318, 91] width 86 height 13
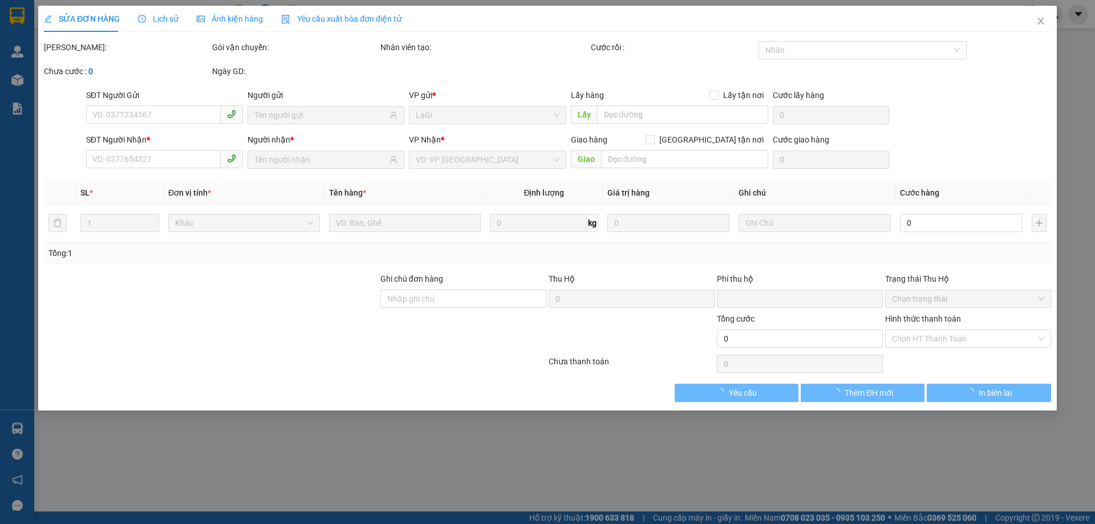
type input "0908412056"
type input "Việt Đức"
type input "0934380550"
type input "Thường"
type input "0"
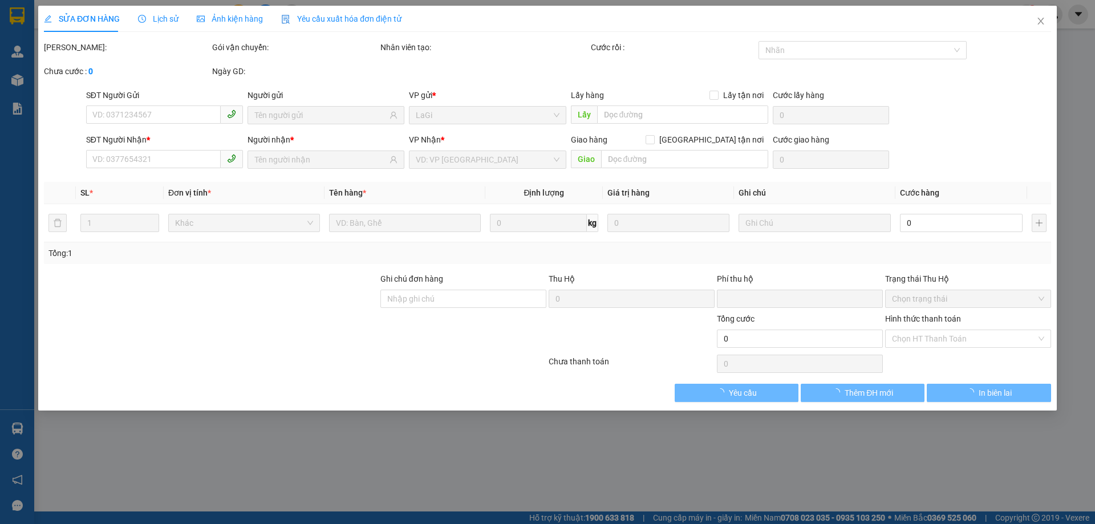
type input "30.000"
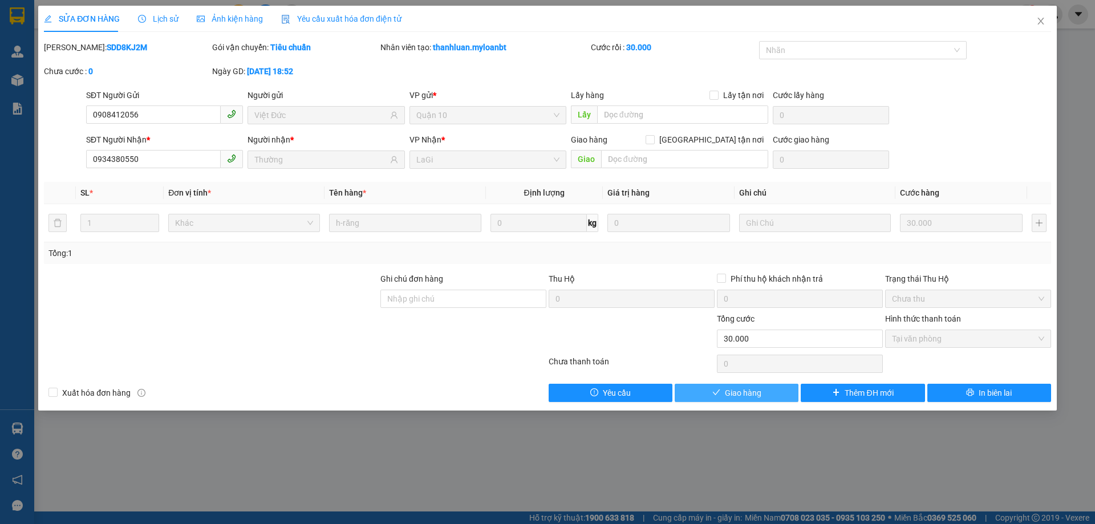
click at [698, 395] on button "Giao hàng" at bounding box center [737, 393] width 124 height 18
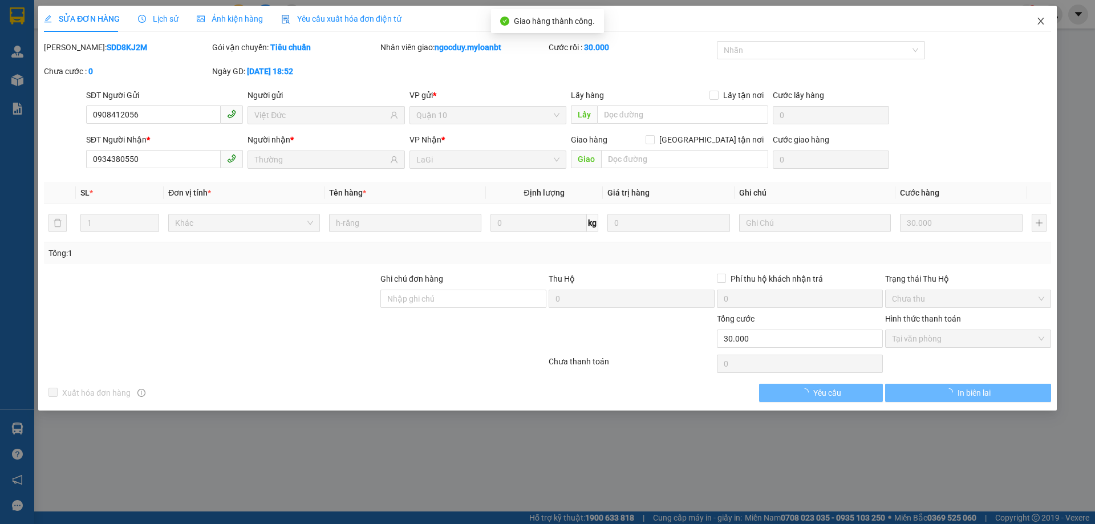
click at [1039, 20] on icon "close" at bounding box center [1041, 21] width 6 height 7
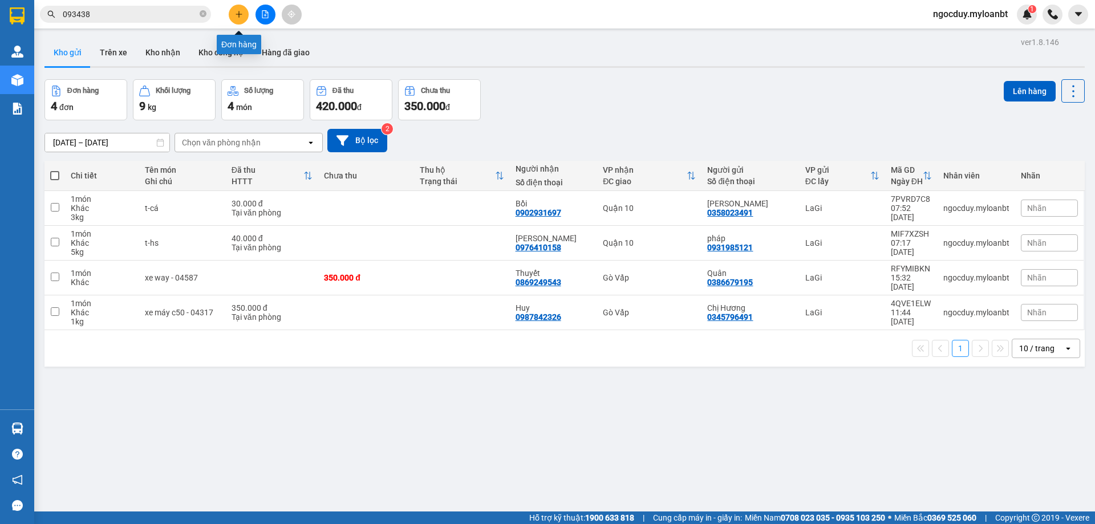
click at [235, 13] on icon "plus" at bounding box center [239, 14] width 8 height 8
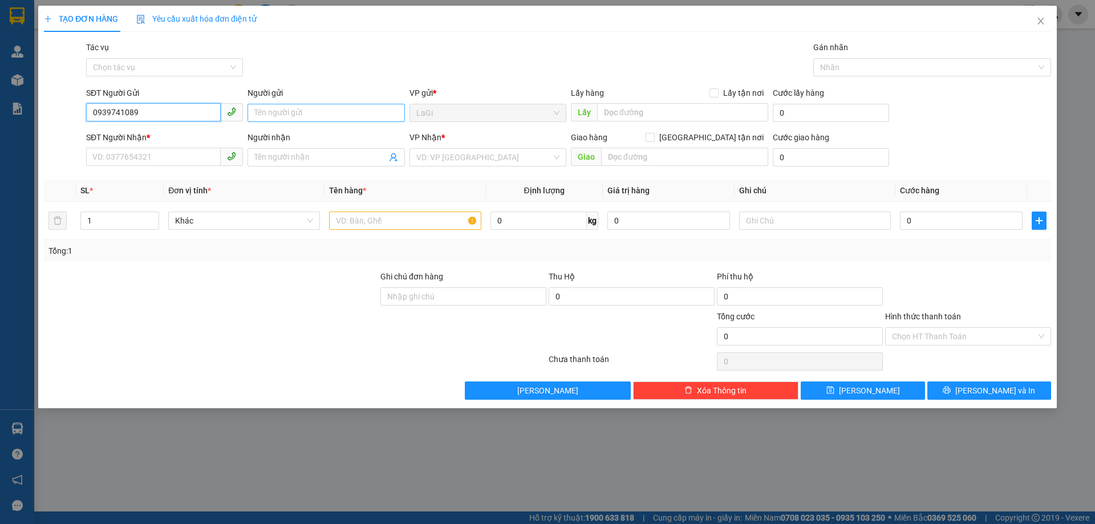
type input "0939741089"
click at [277, 112] on input "Người gửi" at bounding box center [326, 113] width 157 height 18
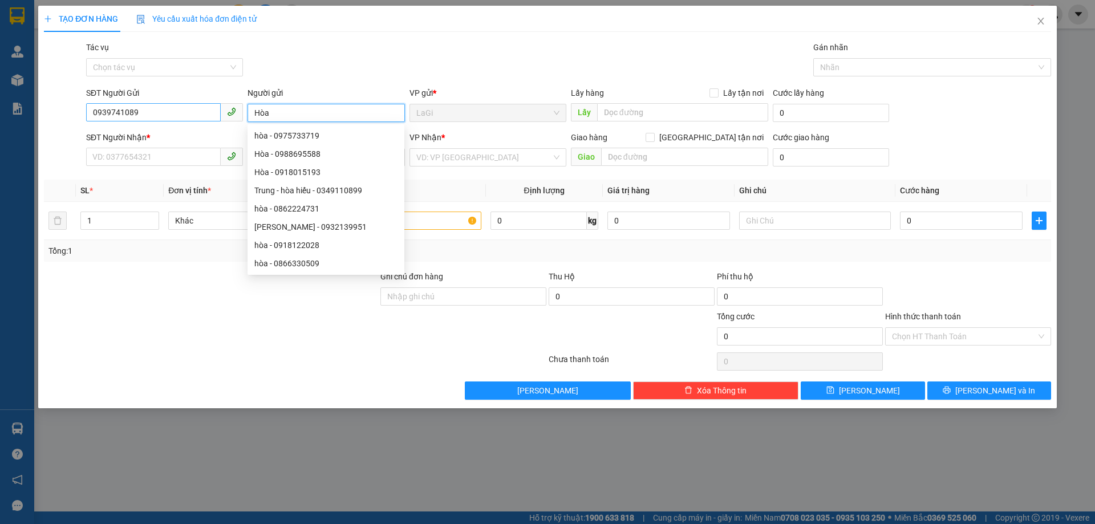
type input "Hòa"
click at [105, 110] on input "0939741089" at bounding box center [153, 112] width 135 height 18
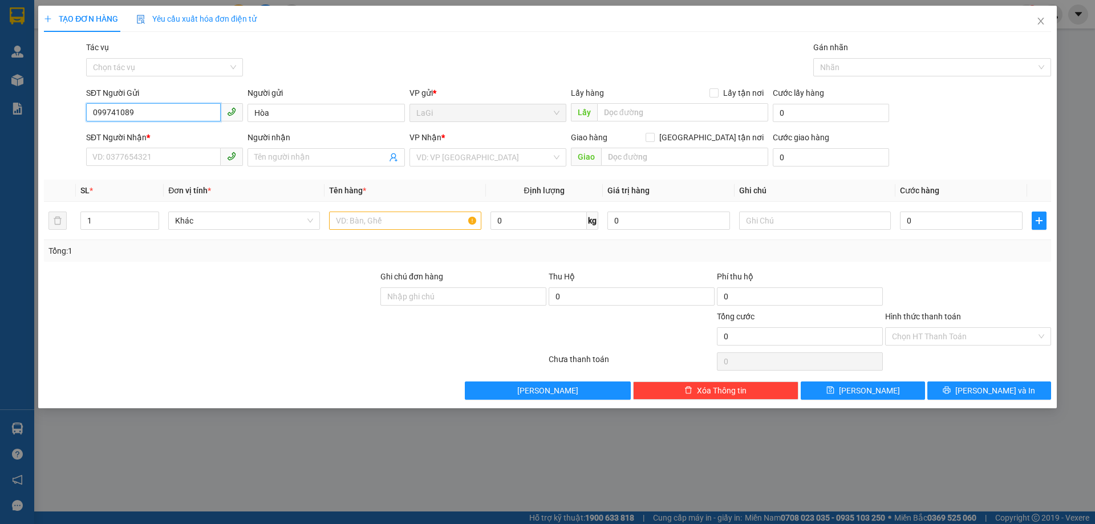
type input "0979741089"
click at [176, 135] on div "0979741089 - Hòa" at bounding box center [164, 135] width 143 height 13
type input "0912442145"
type input "lê hoàng"
type input "0979741089"
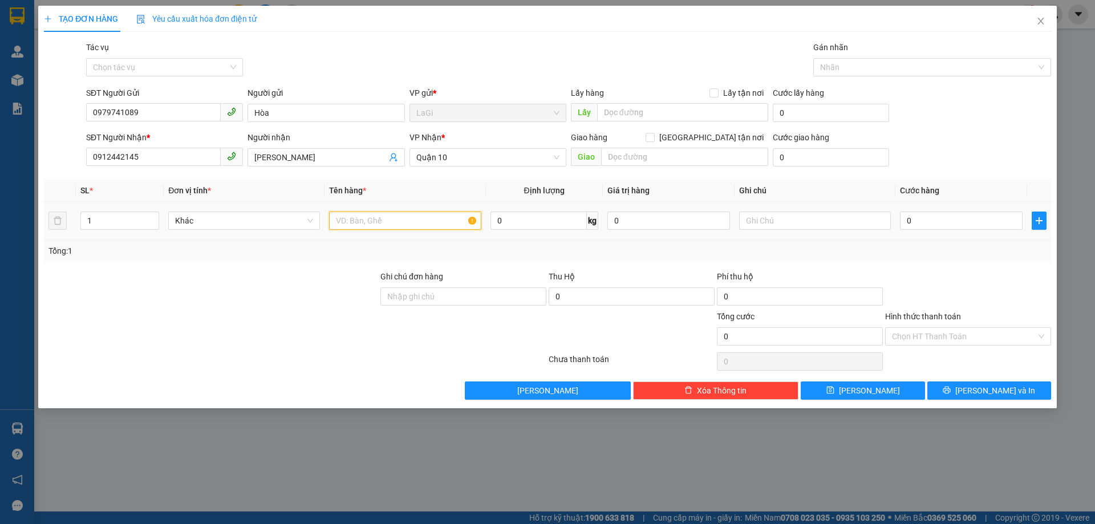
click at [381, 225] on input "text" at bounding box center [405, 221] width 152 height 18
type input "t - camera"
click at [921, 219] on input "0" at bounding box center [961, 221] width 123 height 18
type input "3"
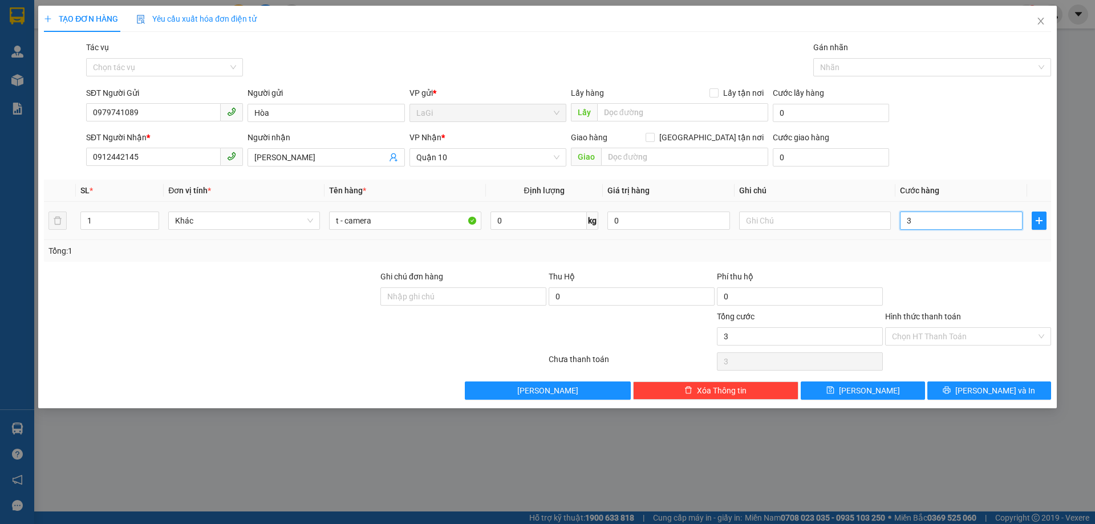
type input "3"
type input "30"
type input "3"
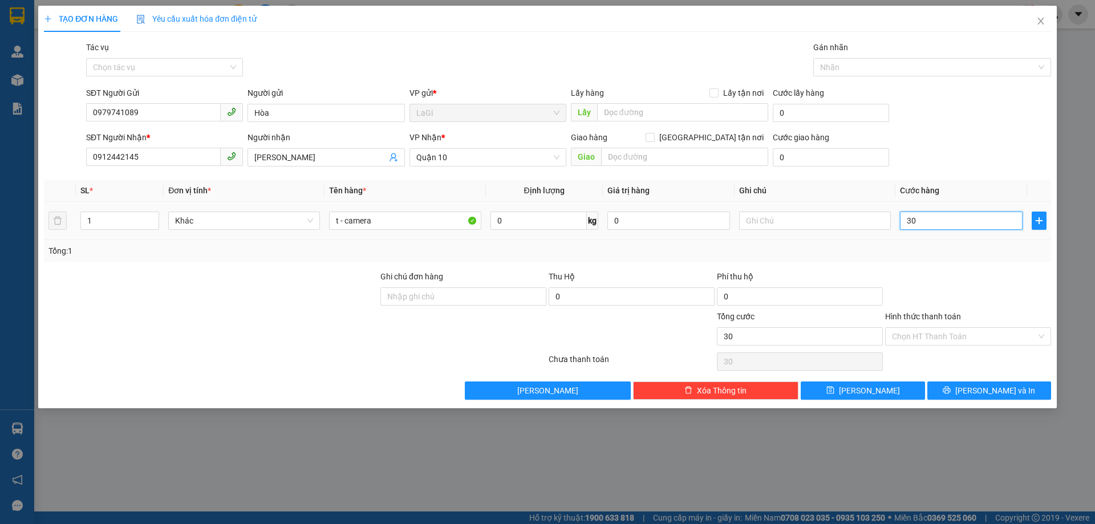
type input "3"
type input "0"
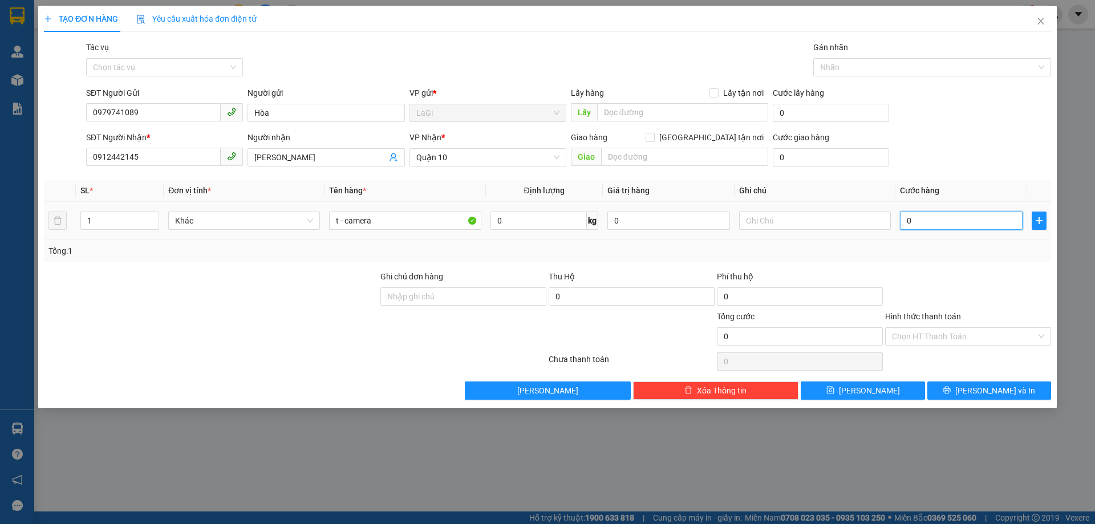
type input "04"
type input "4"
type input "040"
type input "40"
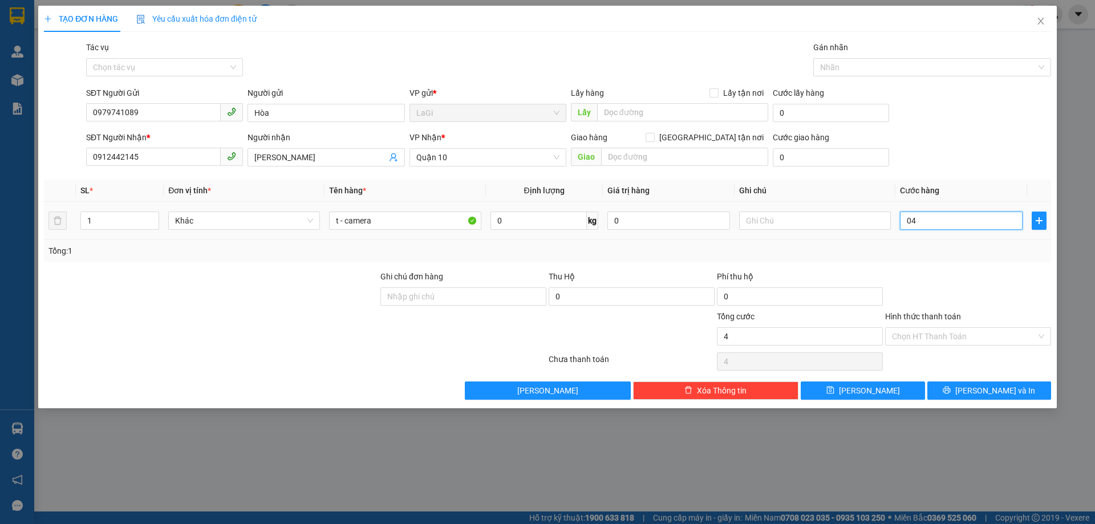
type input "40"
type input "0.400"
type input "400"
type input "04.000"
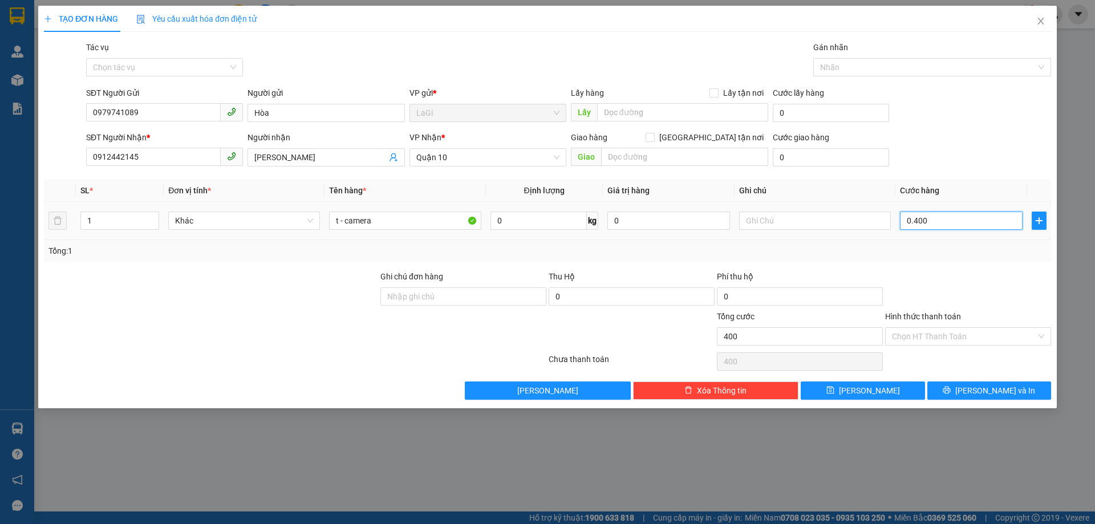
type input "4.000"
type input "040.000"
type input "40.000"
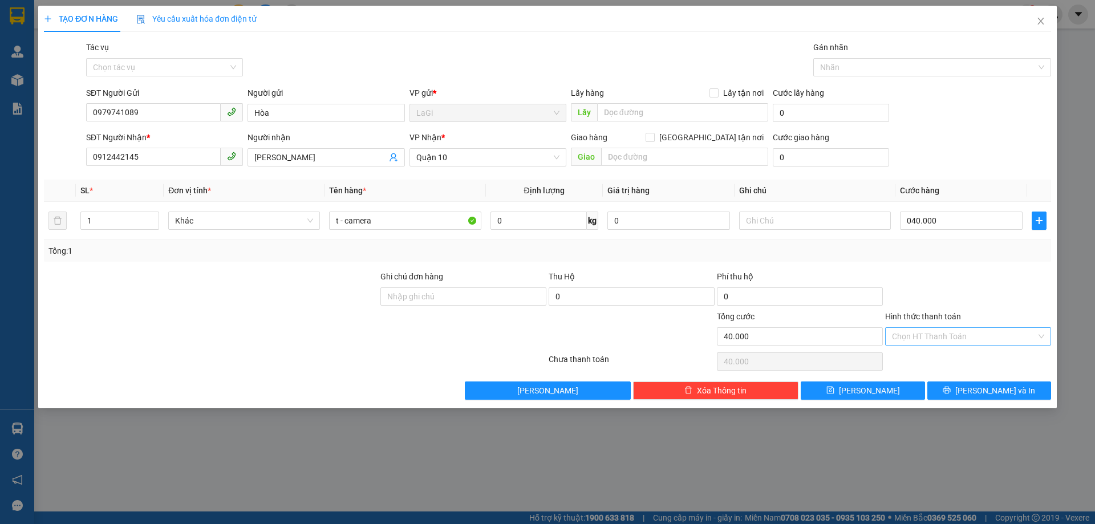
type input "40.000"
click at [936, 330] on input "Hình thức thanh toán" at bounding box center [964, 336] width 144 height 17
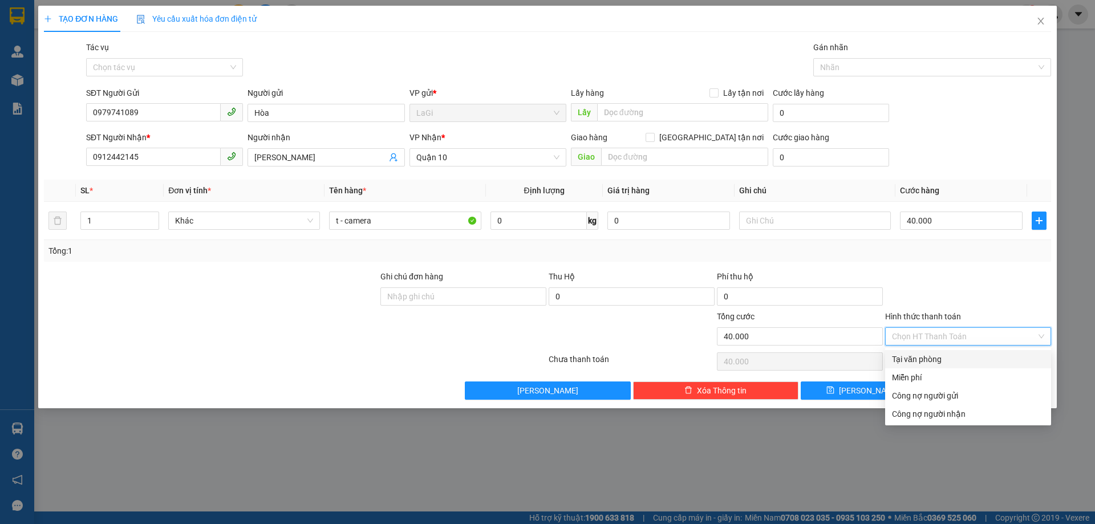
click at [929, 353] on div "Tại văn phòng" at bounding box center [968, 359] width 152 height 13
type input "0"
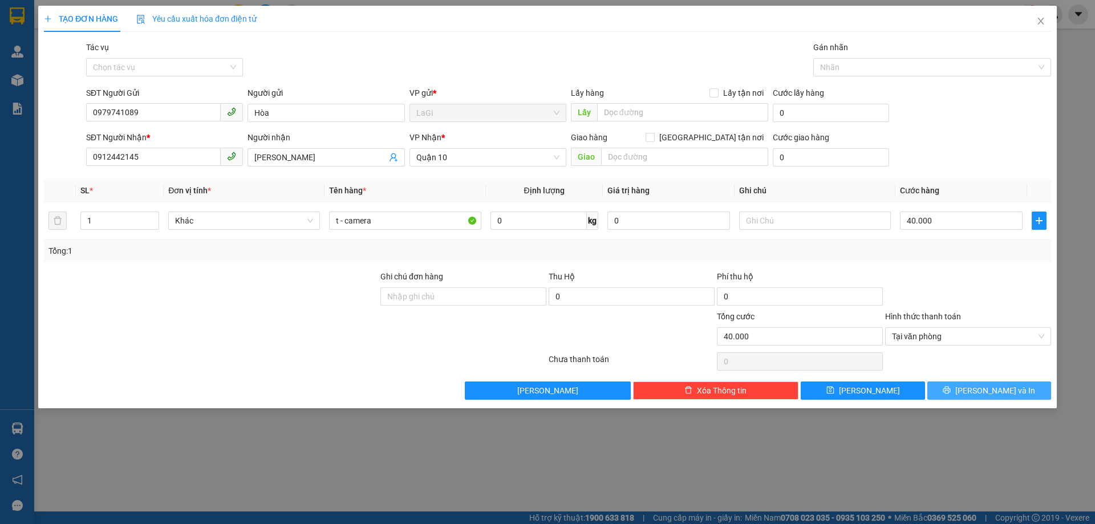
click at [958, 388] on button "[PERSON_NAME] và In" at bounding box center [989, 391] width 124 height 18
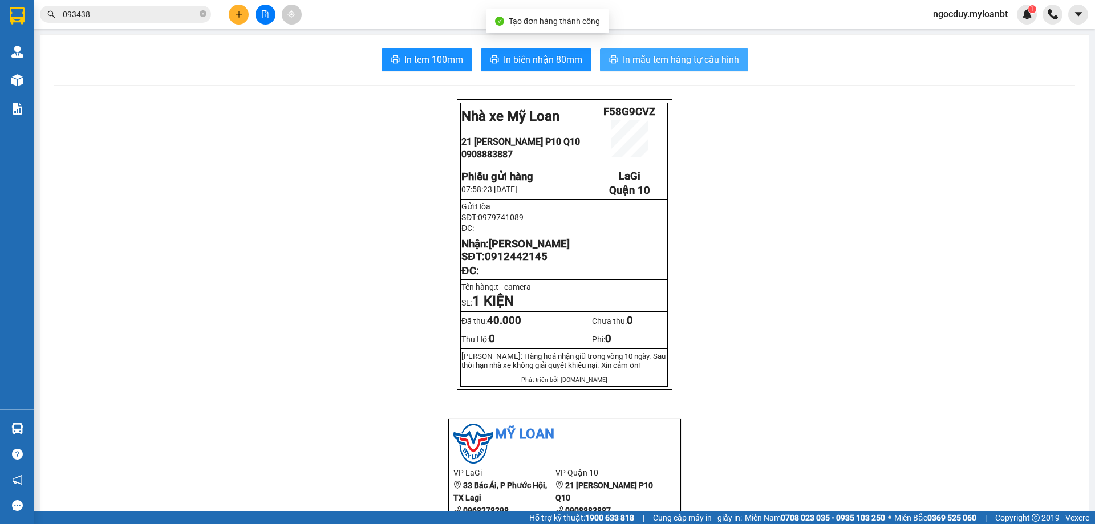
click at [643, 70] on button "In mẫu tem hàng tự cấu hình" at bounding box center [674, 59] width 148 height 23
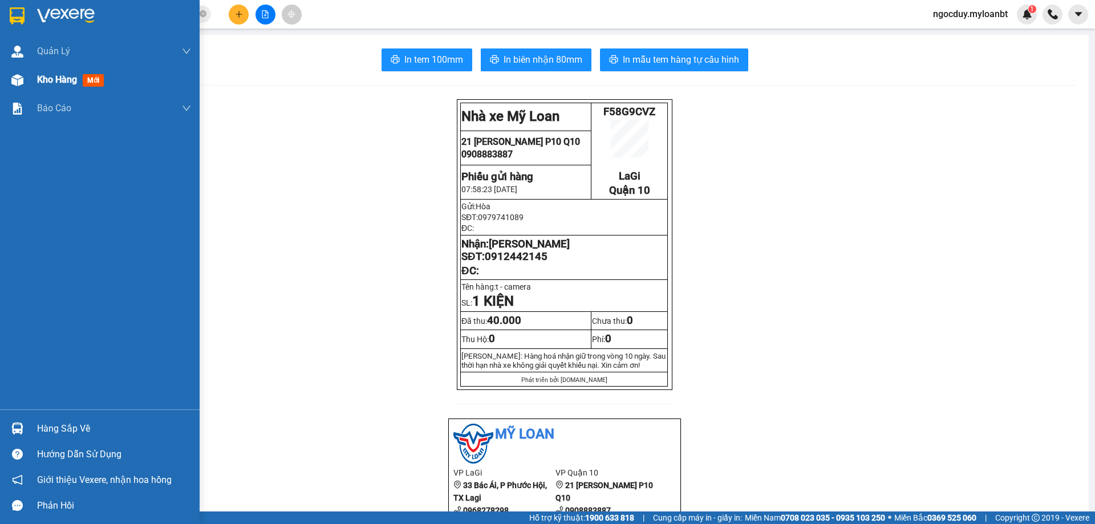
click at [42, 86] on div "Kho hàng mới" at bounding box center [72, 79] width 71 height 14
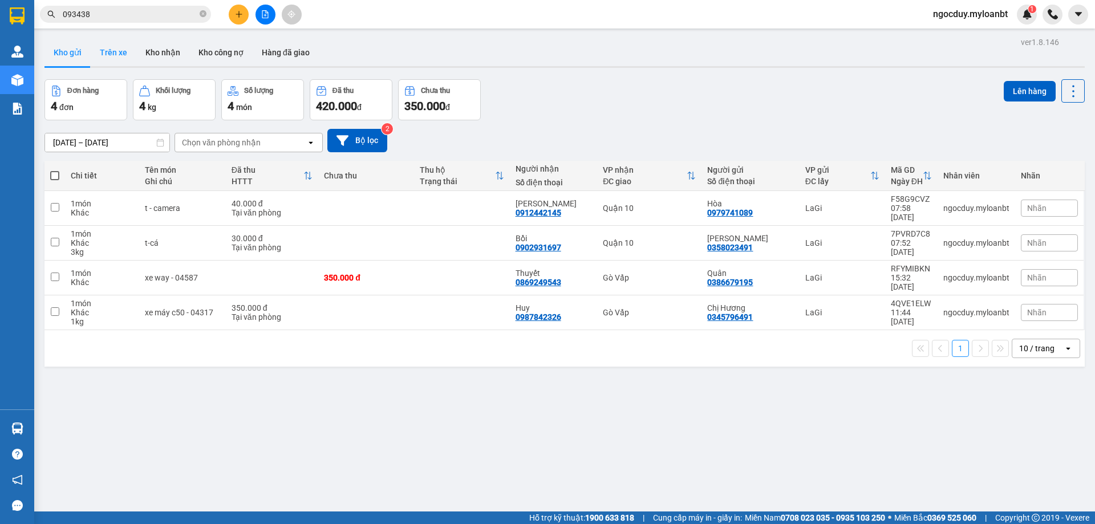
click at [107, 61] on button "Trên xe" at bounding box center [114, 52] width 46 height 27
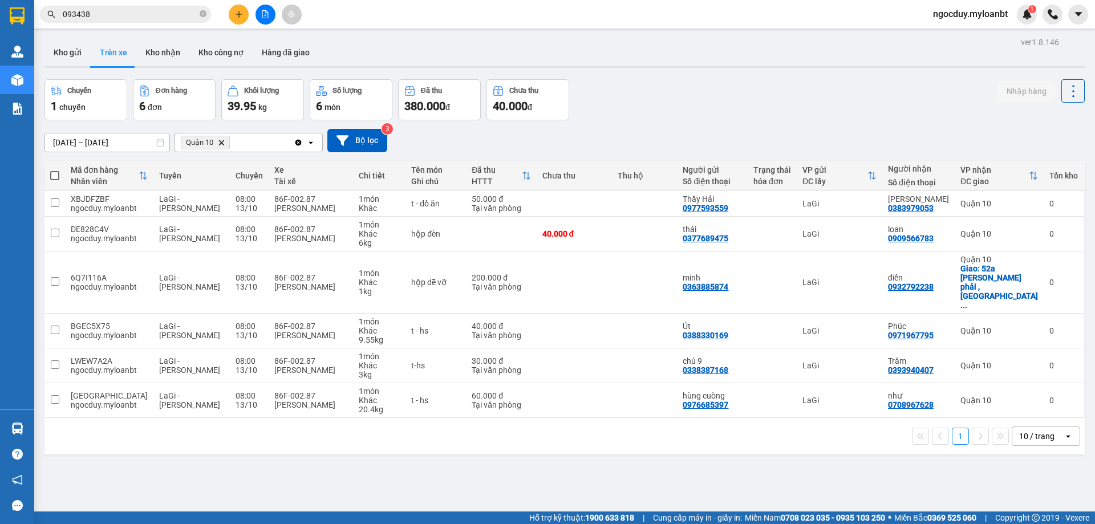
click at [222, 141] on icon "Quận 10, close by backspace" at bounding box center [221, 142] width 5 height 5
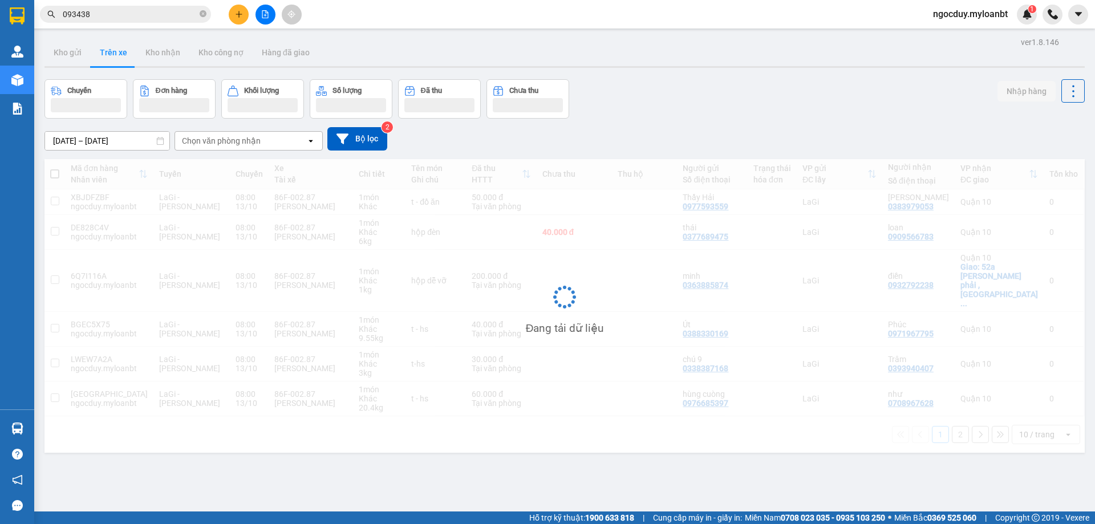
click at [227, 142] on div "Chọn văn phòng nhận" at bounding box center [221, 140] width 79 height 11
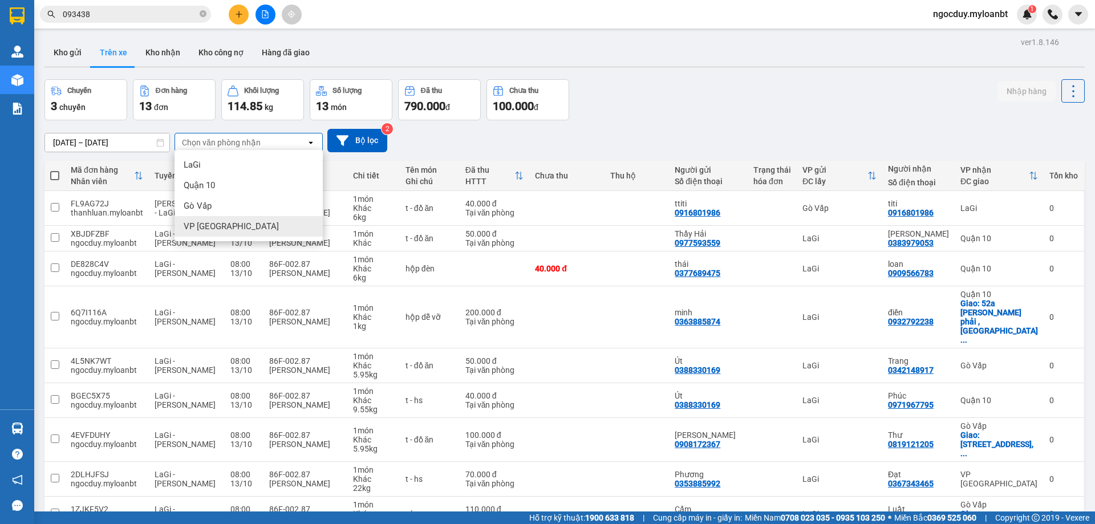
click at [229, 221] on div "VP [GEOGRAPHIC_DATA]" at bounding box center [249, 226] width 148 height 21
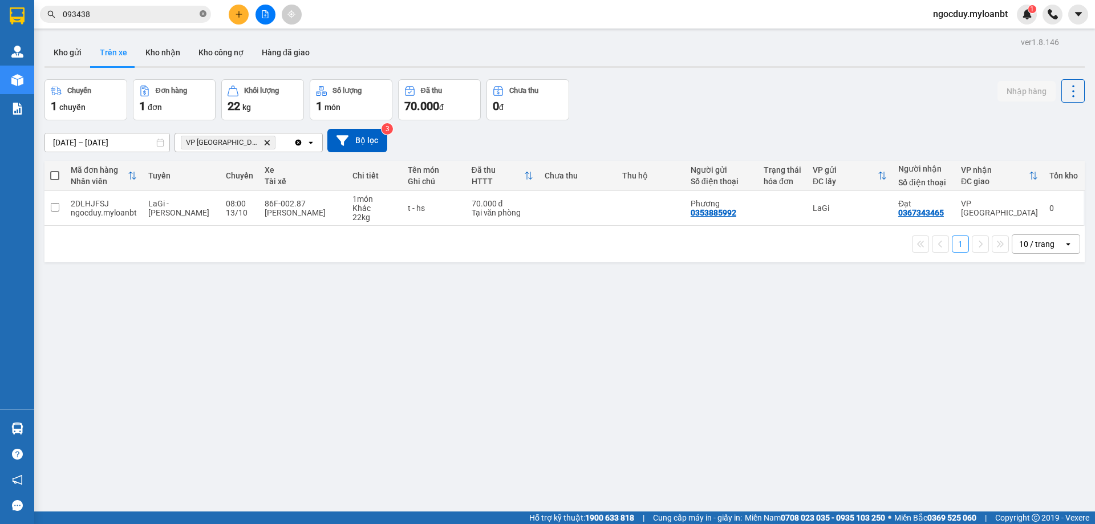
click at [205, 19] on span at bounding box center [203, 14] width 7 height 11
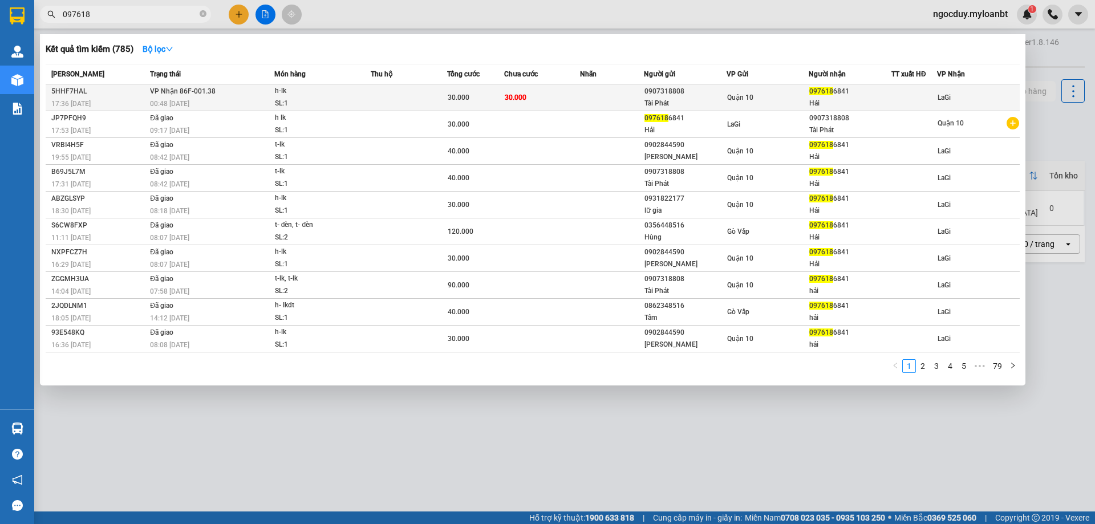
type input "097618"
click at [650, 90] on div "0907318808" at bounding box center [686, 92] width 82 height 12
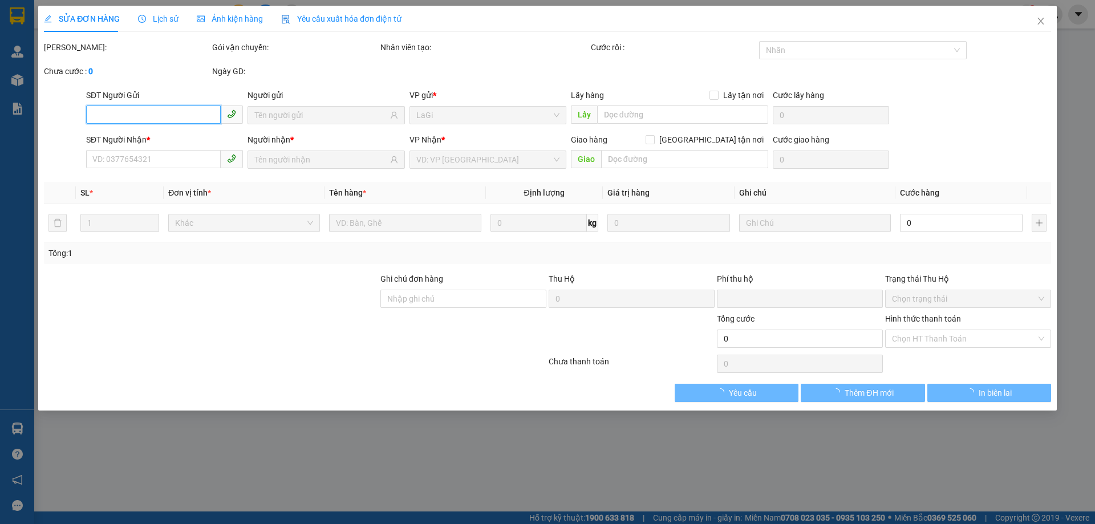
type input "0907318808"
type input "Tài Phát"
type input "0976186841"
type input "Hải"
type input "0"
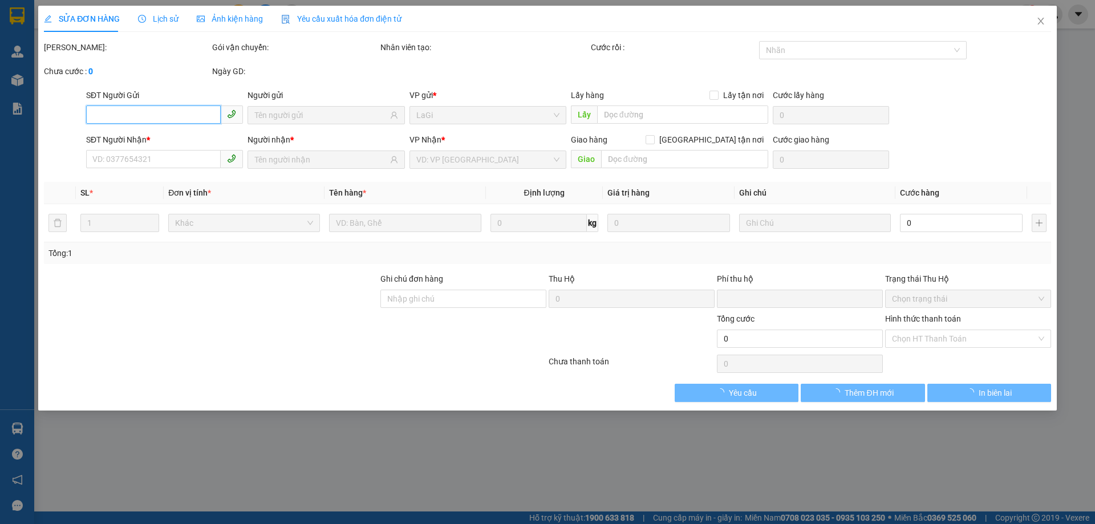
type input "30.000"
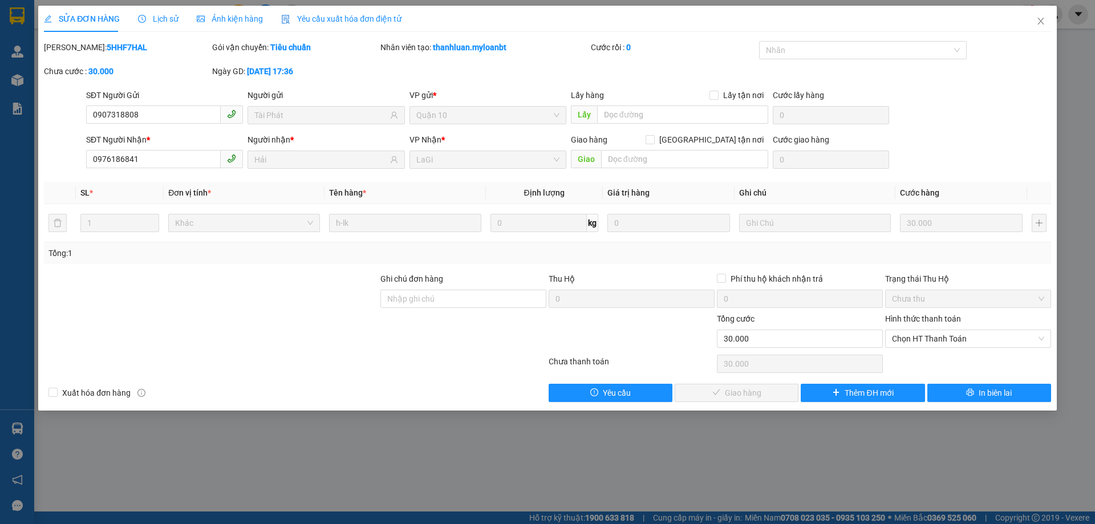
click at [989, 348] on div "Hình thức thanh toán Chọn HT Thanh Toán" at bounding box center [968, 333] width 166 height 40
click at [982, 342] on span "Chọn HT Thanh Toán" at bounding box center [968, 338] width 152 height 17
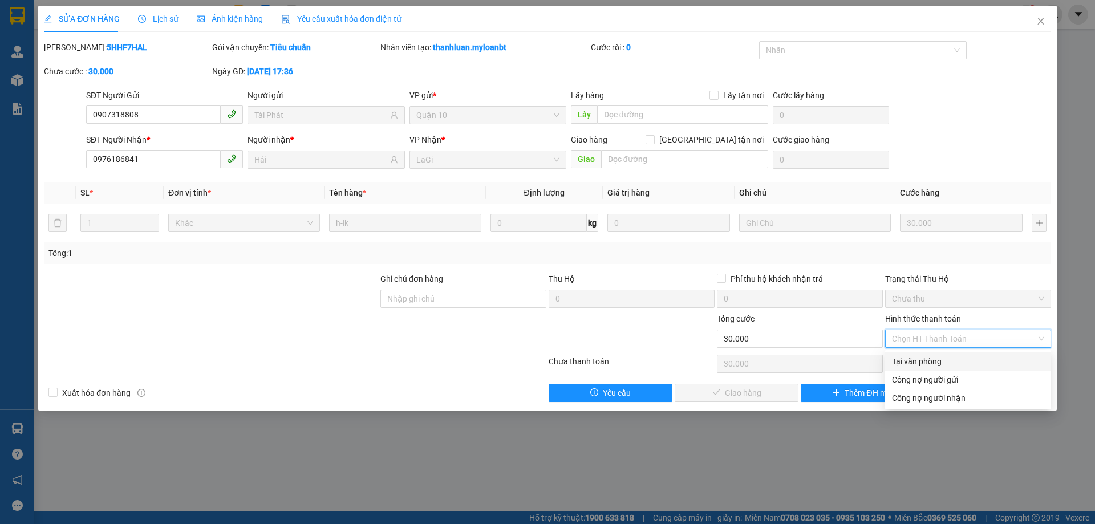
click at [972, 362] on div "Tại văn phòng" at bounding box center [968, 361] width 152 height 13
type input "0"
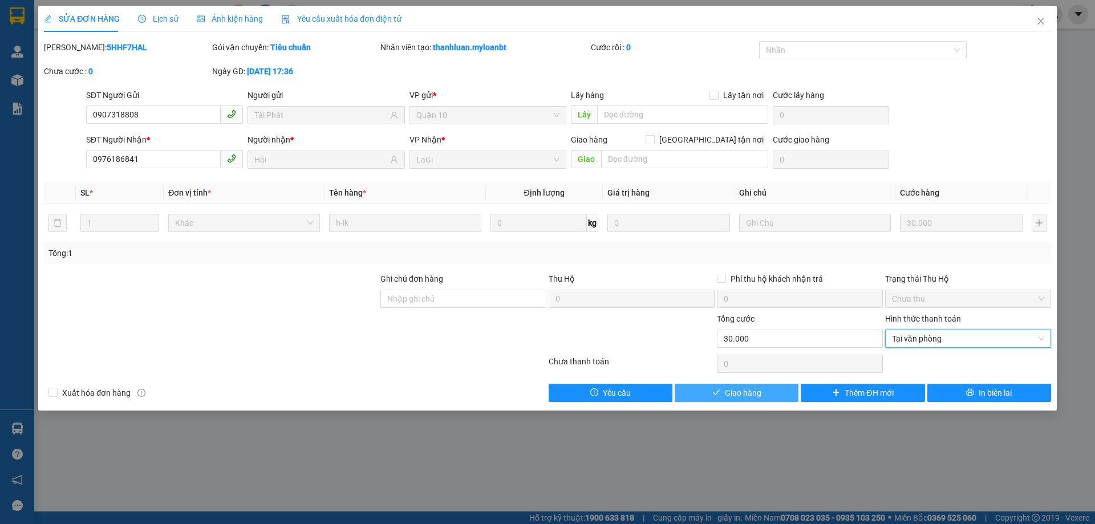
click at [772, 396] on button "Giao hàng" at bounding box center [737, 393] width 124 height 18
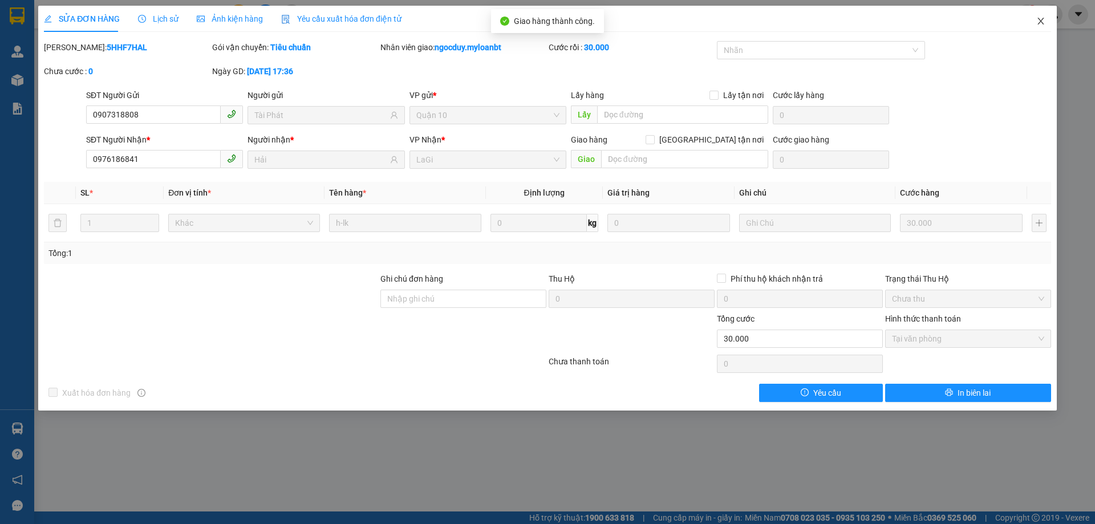
click at [1043, 18] on icon "close" at bounding box center [1040, 21] width 9 height 9
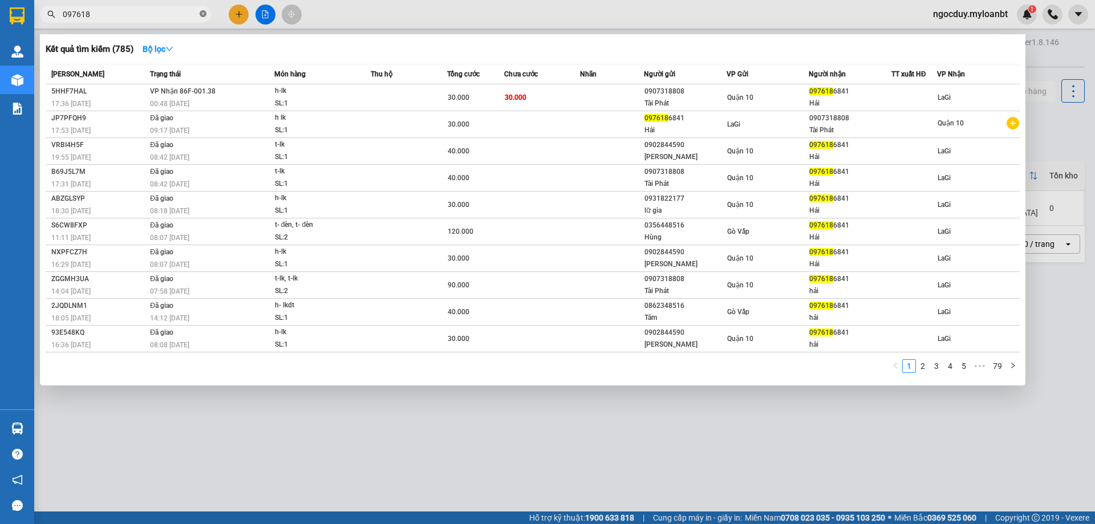
click at [202, 13] on icon "close-circle" at bounding box center [203, 13] width 7 height 7
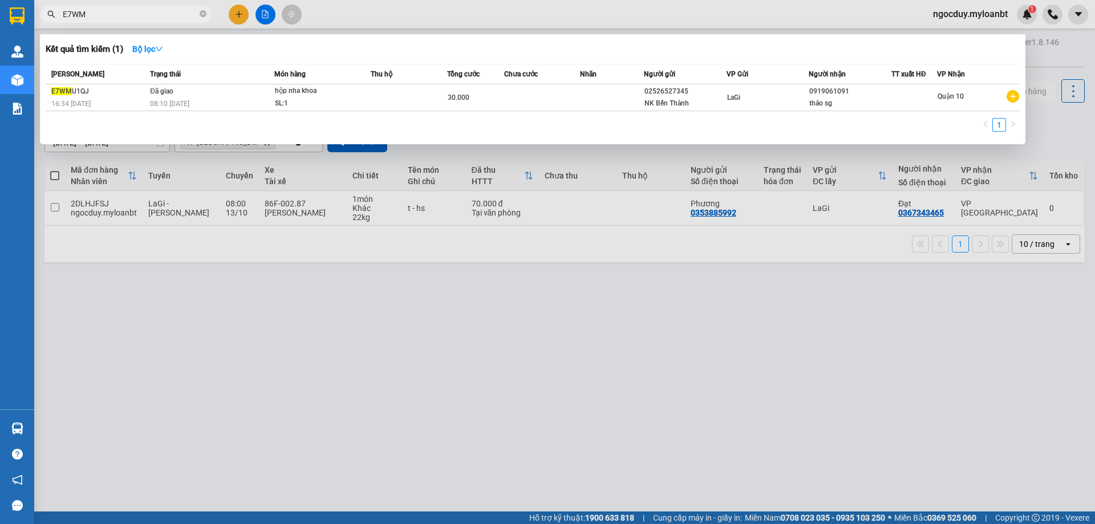
type input "E7WM"
